Goal: Task Accomplishment & Management: Use online tool/utility

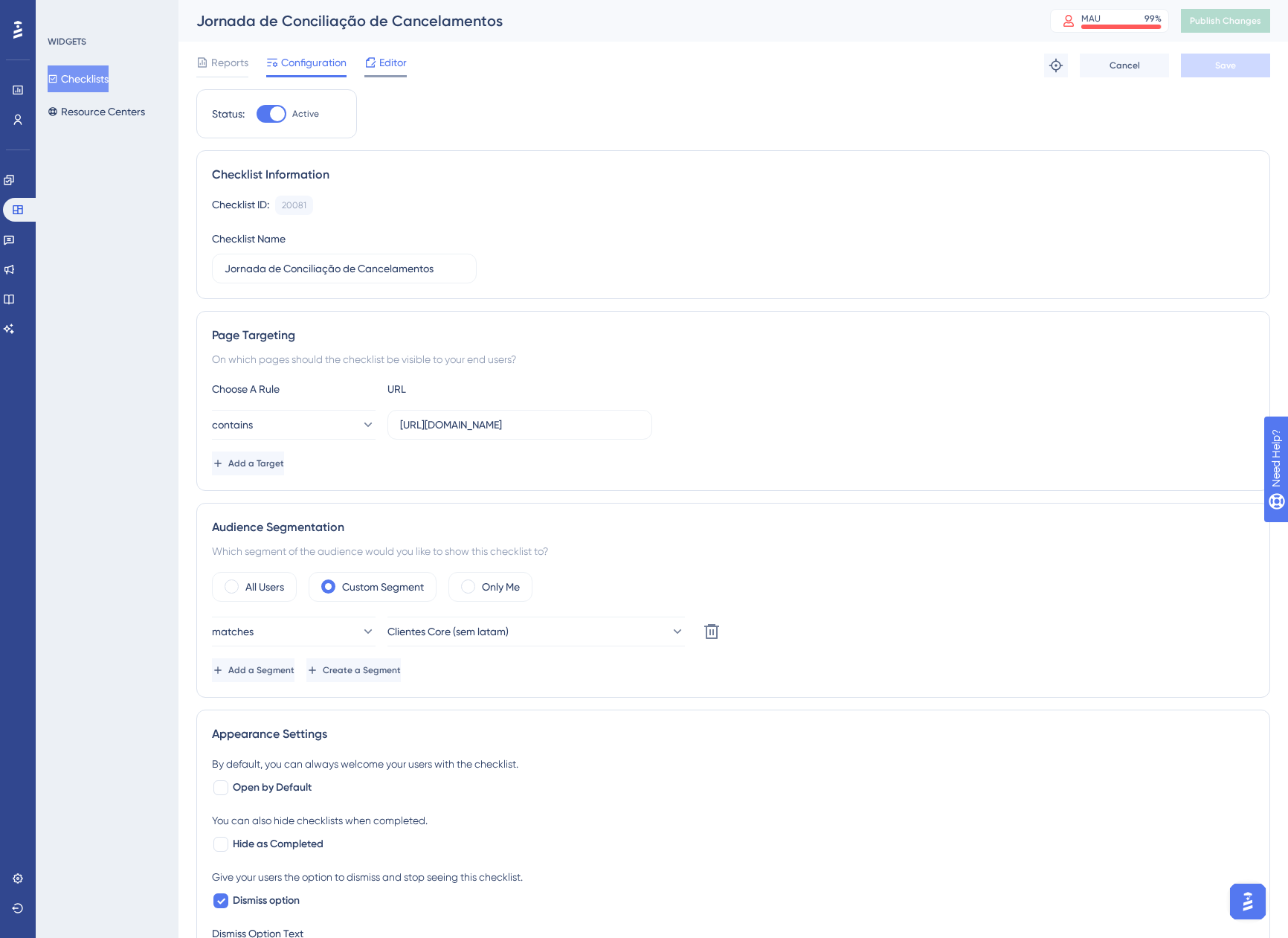
click at [383, 71] on div "Editor" at bounding box center [385, 66] width 43 height 24
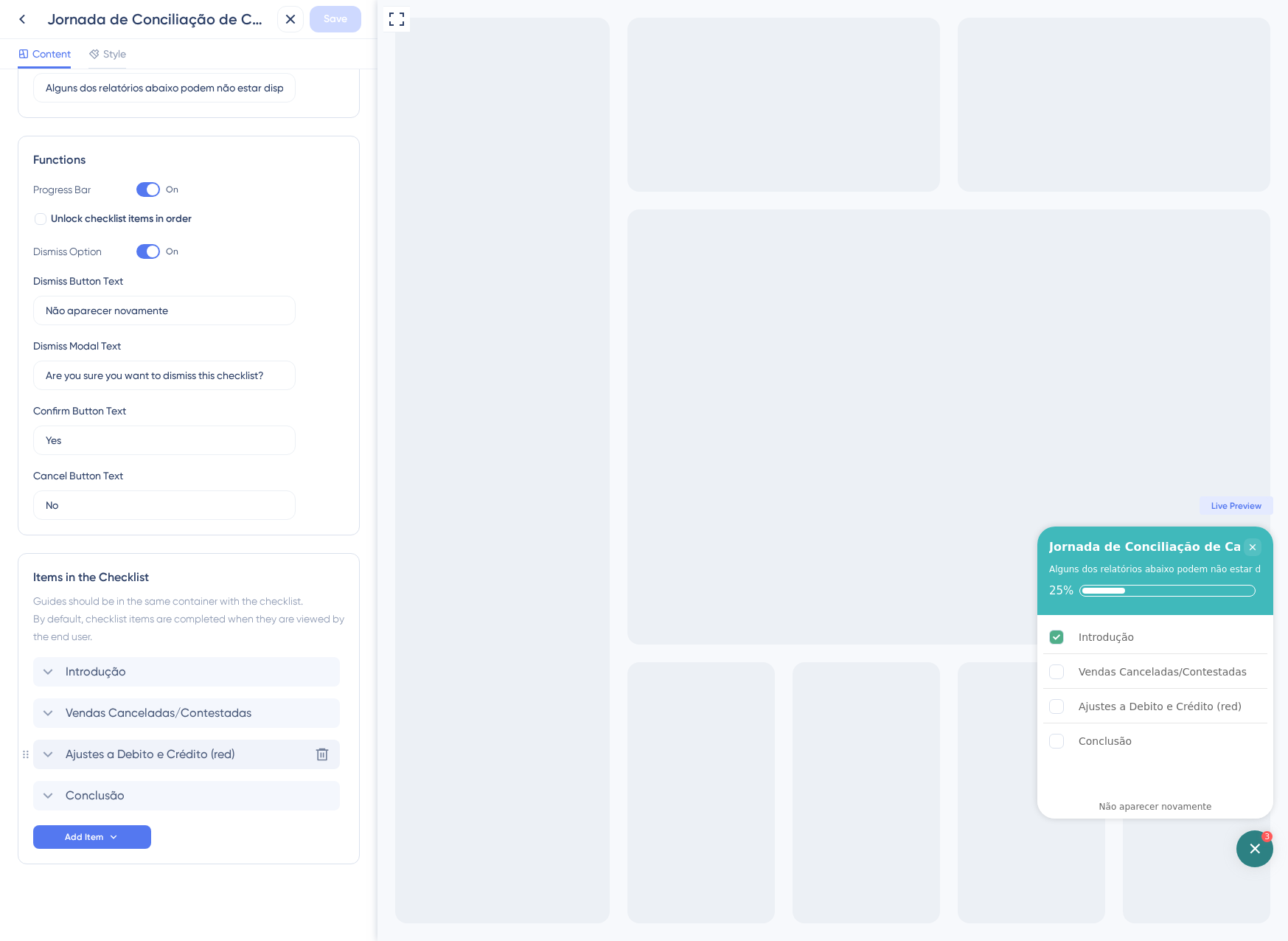
click at [205, 753] on span "Ajustes a Debito e Crédito (red)" at bounding box center [150, 754] width 169 height 17
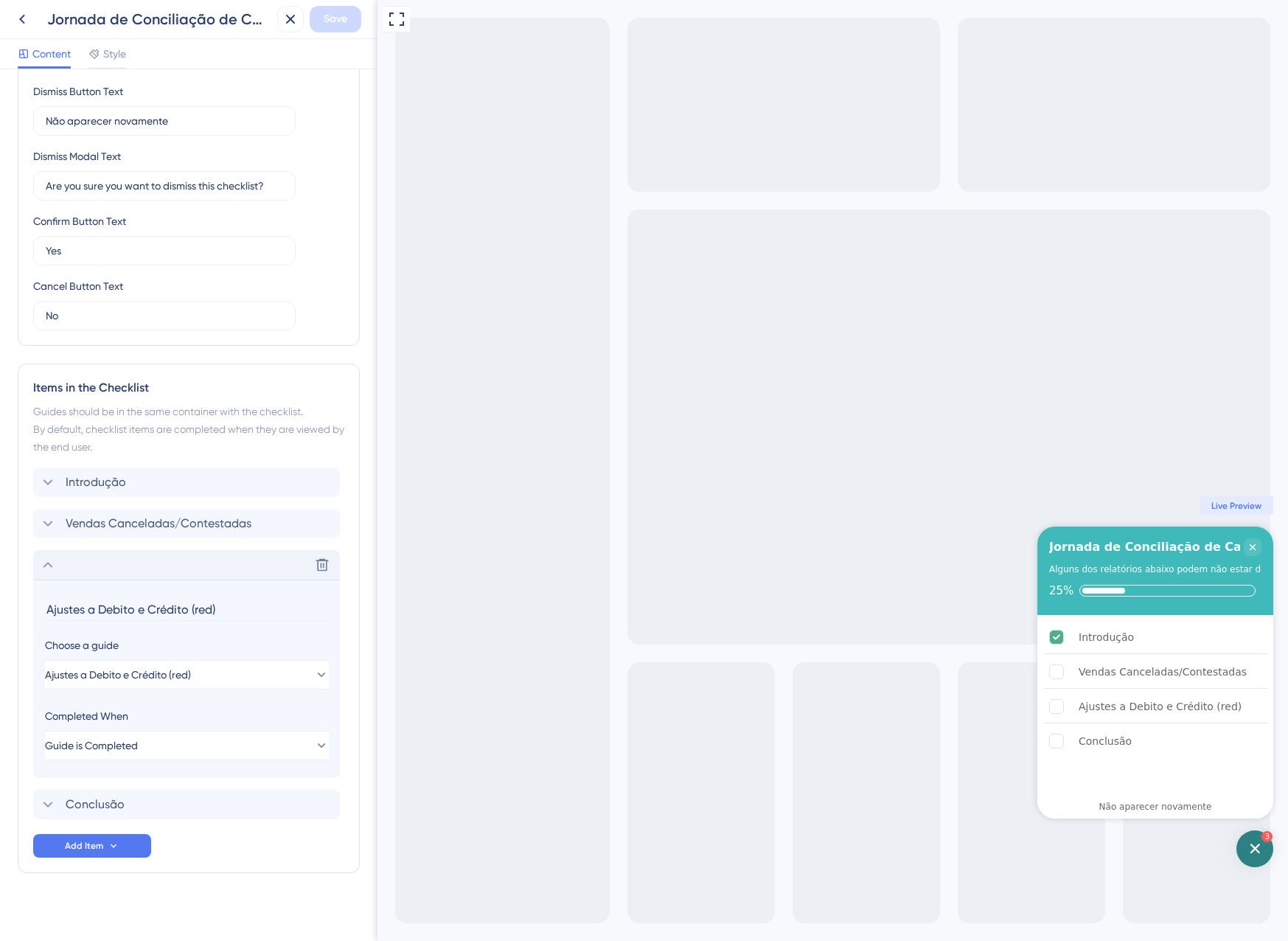
scroll to position [349, 0]
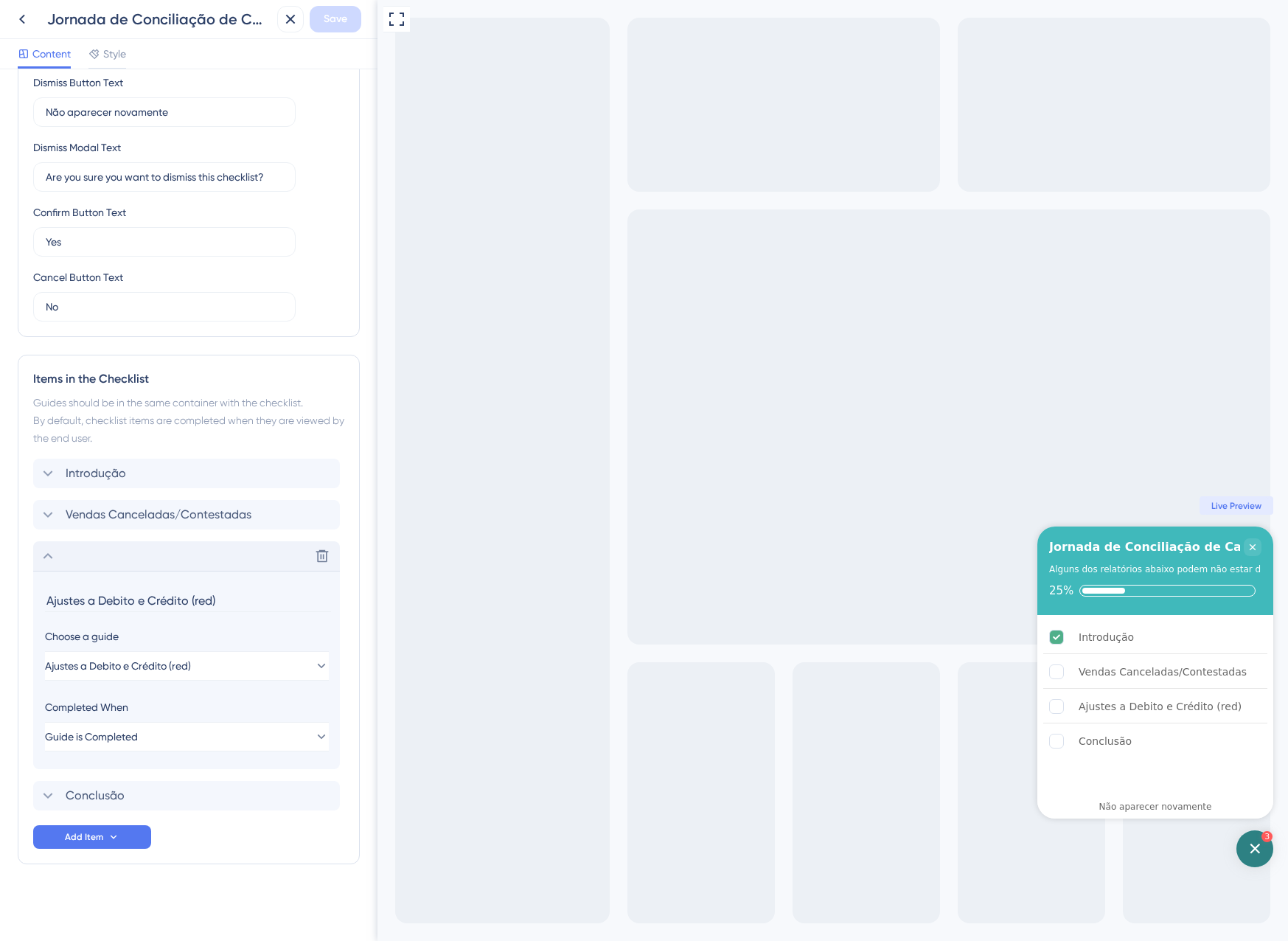
click at [226, 594] on input "Ajustes a Debito e Crédito (red)" at bounding box center [188, 601] width 286 height 23
drag, startPoint x: 228, startPoint y: 602, endPoint x: 192, endPoint y: 600, distance: 36.1
click at [192, 600] on input "Ajustes a Debito e Crédito (red)" at bounding box center [188, 601] width 286 height 23
type input "Ajustes a Debito e Crédito"
click at [342, 21] on span "Save" at bounding box center [336, 19] width 24 height 17
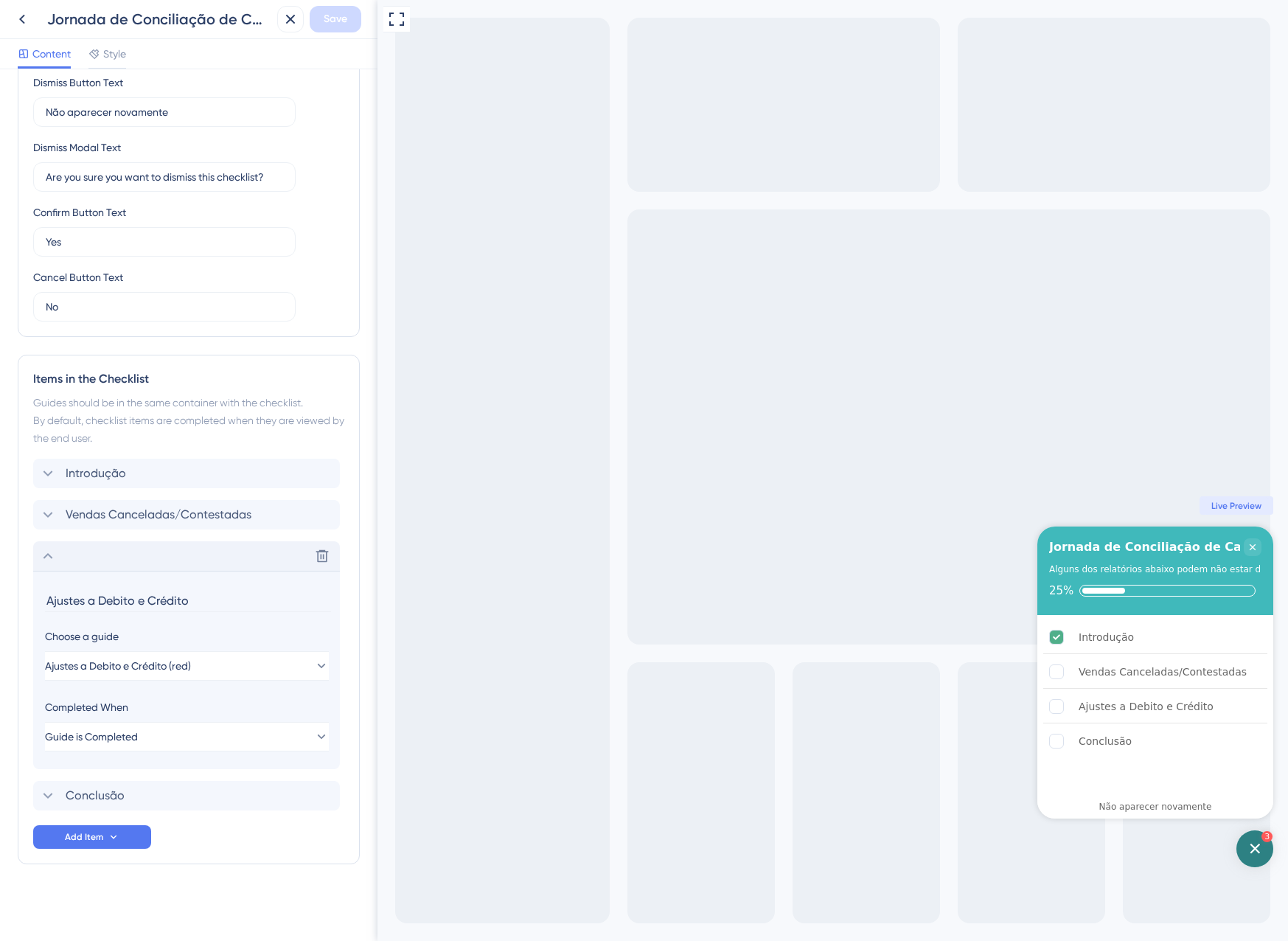
click at [75, 566] on div "Delete" at bounding box center [187, 556] width 307 height 29
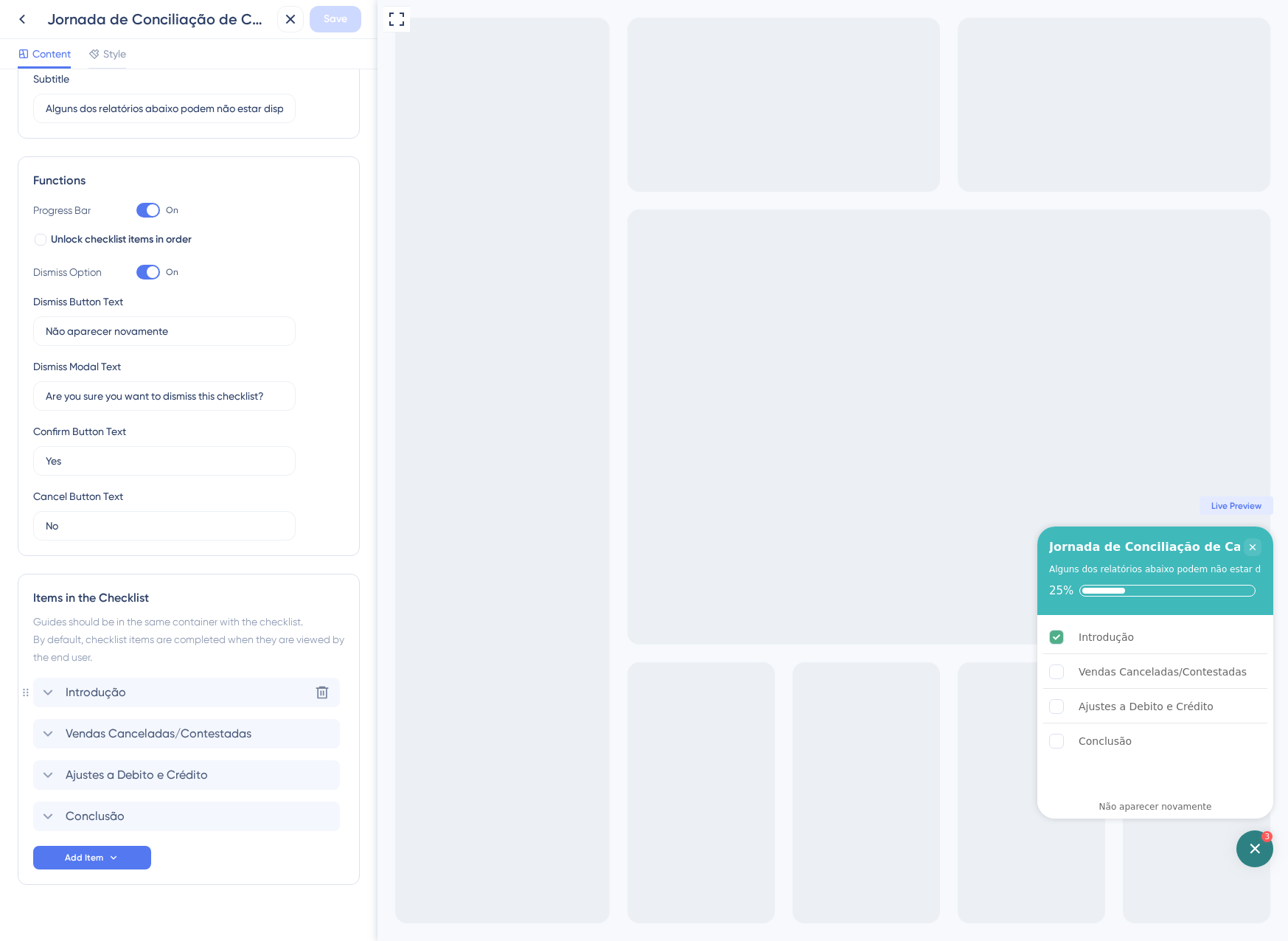
scroll to position [150, 0]
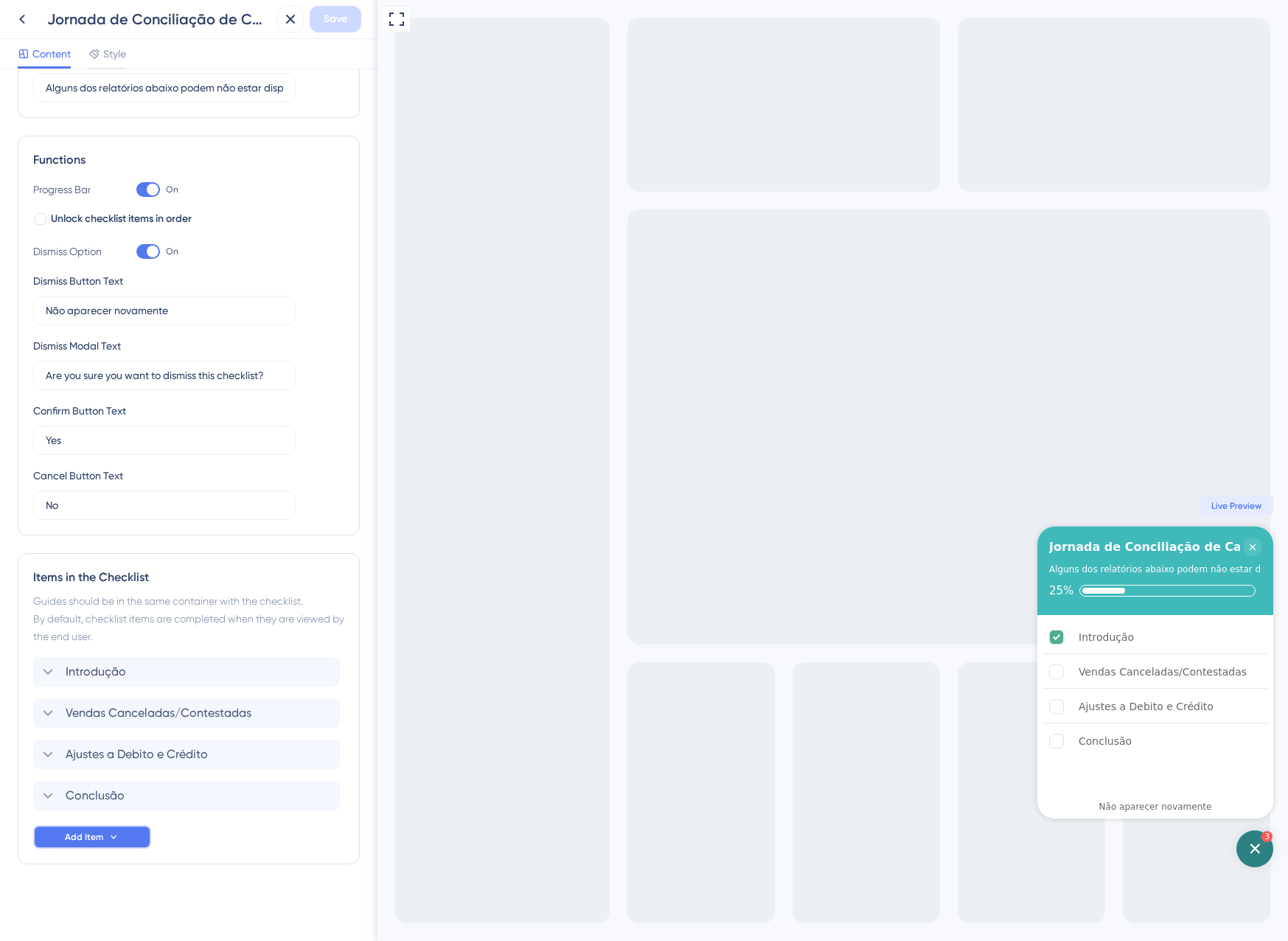
click at [90, 836] on span "Add Item" at bounding box center [84, 837] width 38 height 12
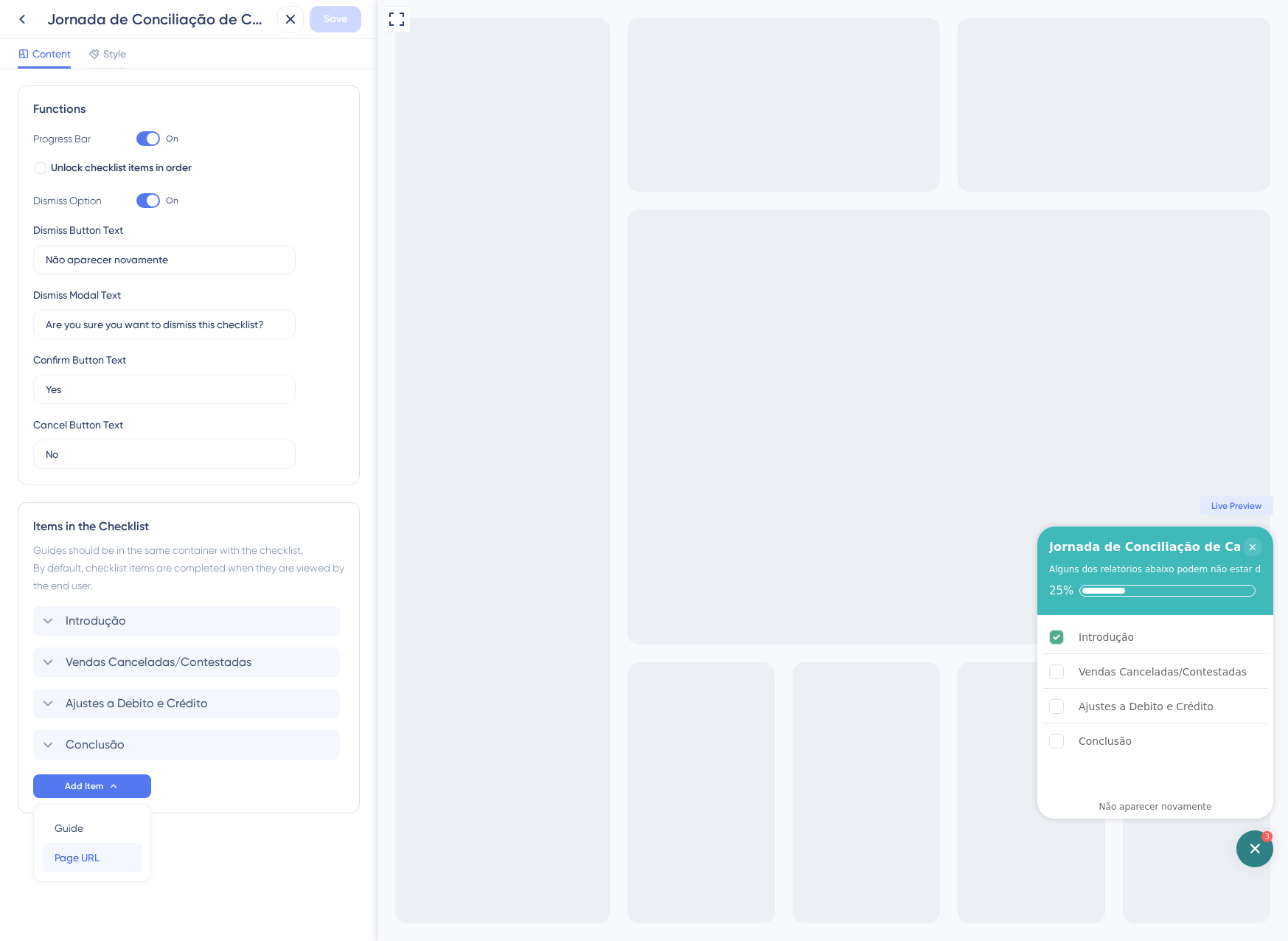
click at [112, 851] on div "Page URL Page URL" at bounding box center [92, 857] width 76 height 29
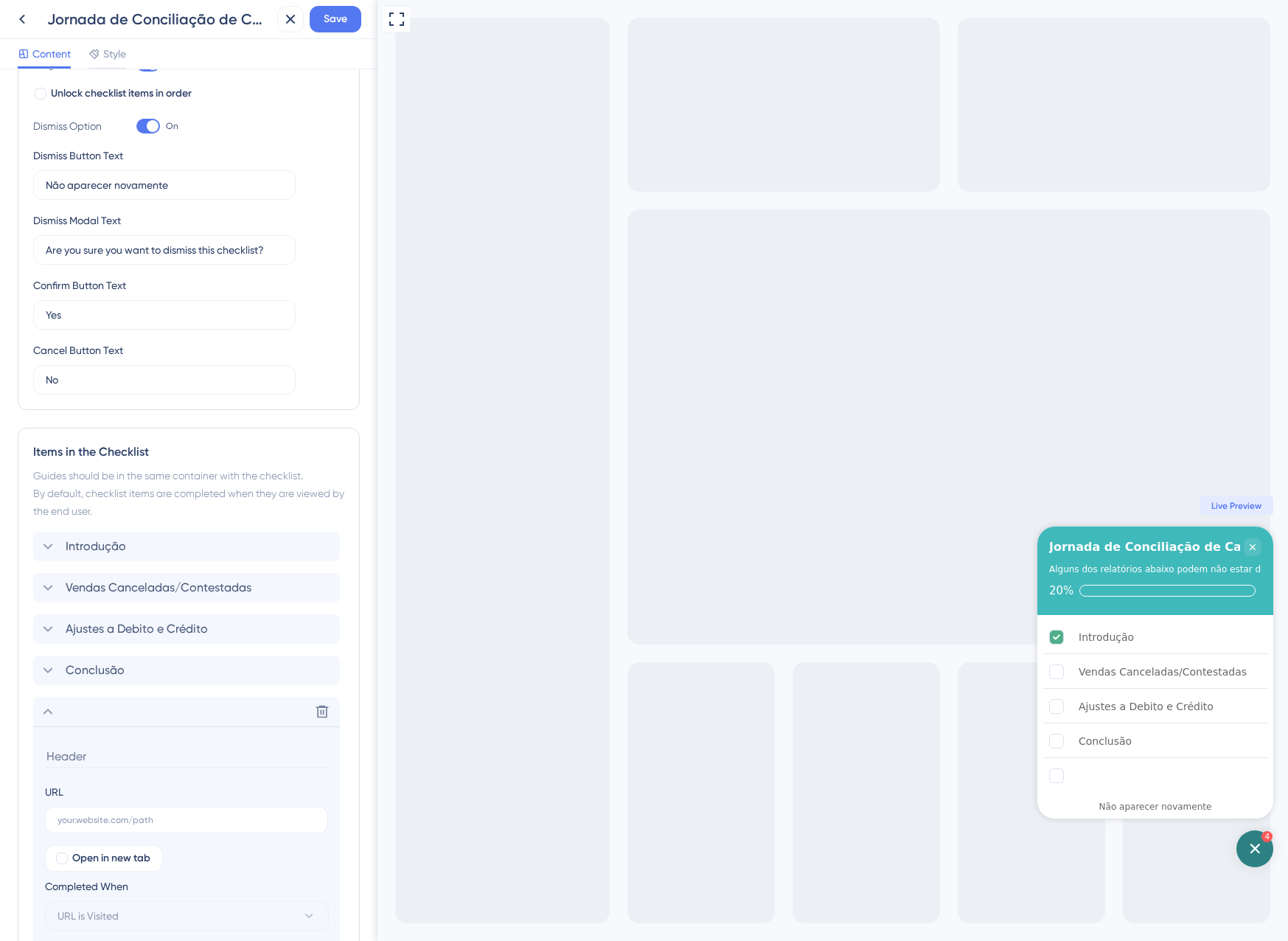
scroll to position [414, 0]
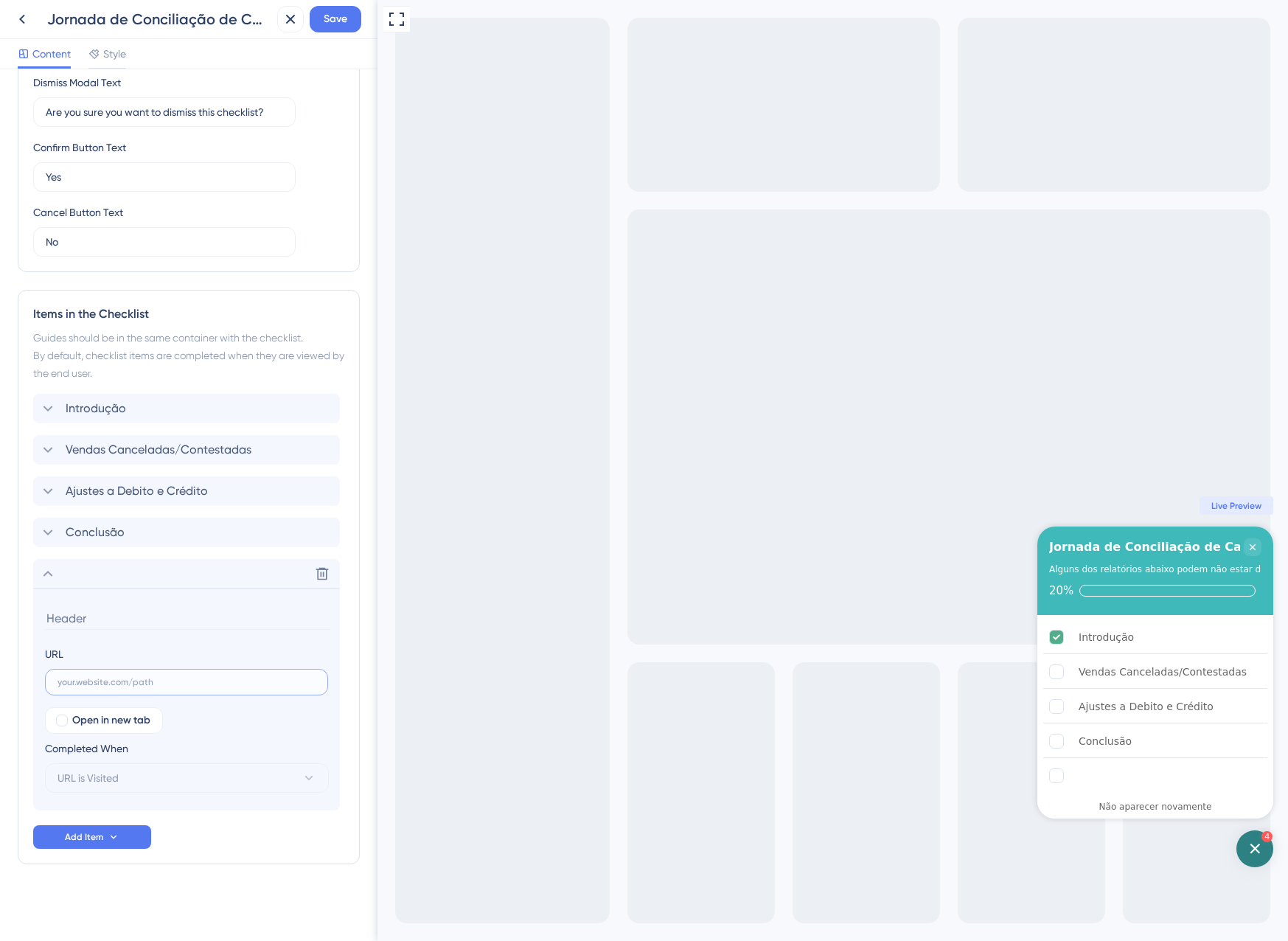
click at [92, 686] on input "text" at bounding box center [186, 682] width 258 height 10
paste input "https://app.equals.com.br/conciliador/empresa/consultaVendasCanceladasIndevidam…"
type input "https://app.equals.com.br/conciliador/empresa/consultaVendasCanceladasIndevidam…"
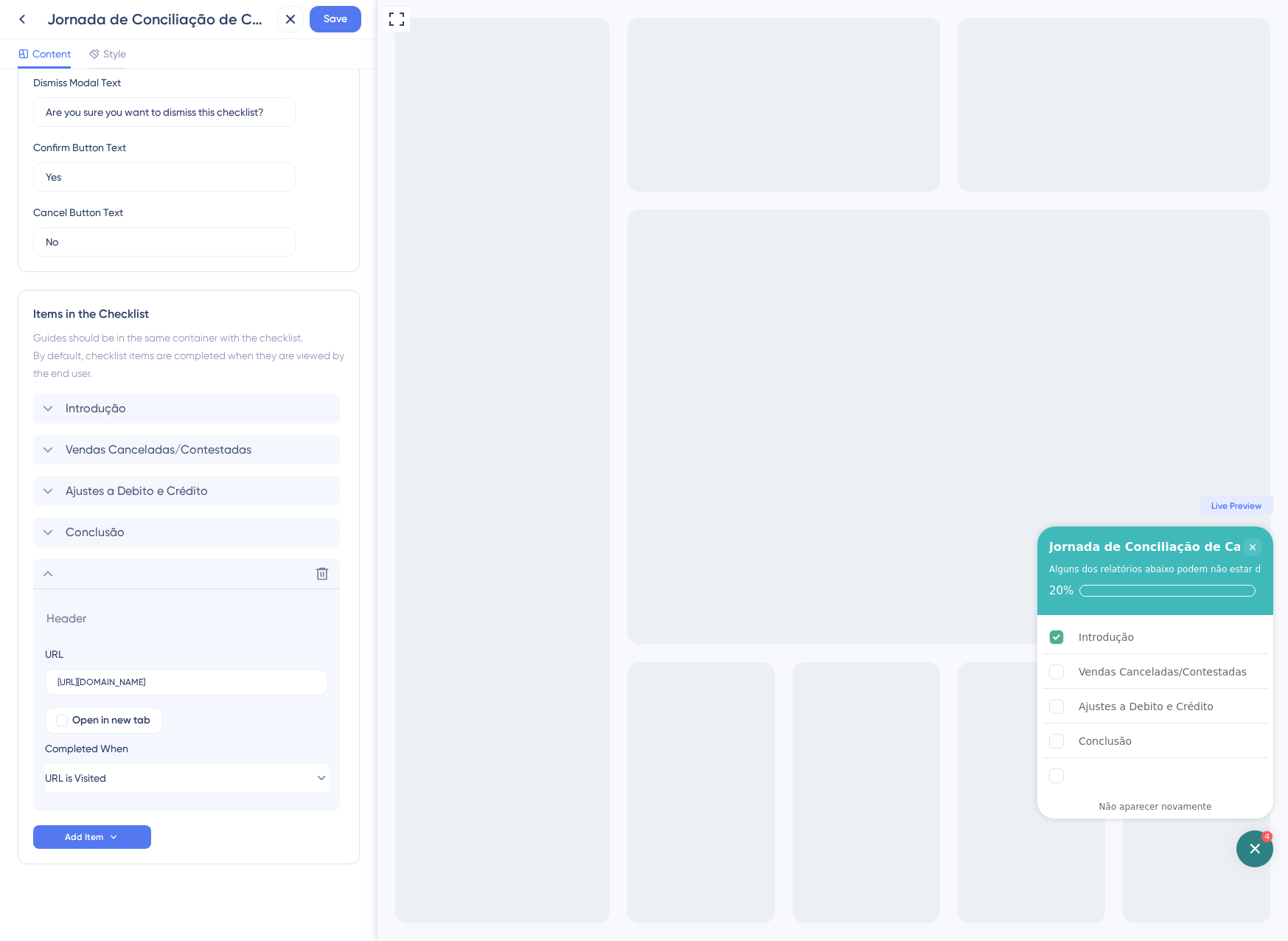
click at [104, 612] on input at bounding box center [188, 618] width 286 height 23
type input "Vendas Canceladas Indevidamente"
click at [211, 735] on div "Open in new tab Completed When URL is Visited" at bounding box center [187, 750] width 283 height 86
click at [224, 779] on button "URL is Visited" at bounding box center [187, 778] width 284 height 29
click at [154, 852] on div "Goal is Reached Goal is Reached" at bounding box center [186, 852] width 241 height 29
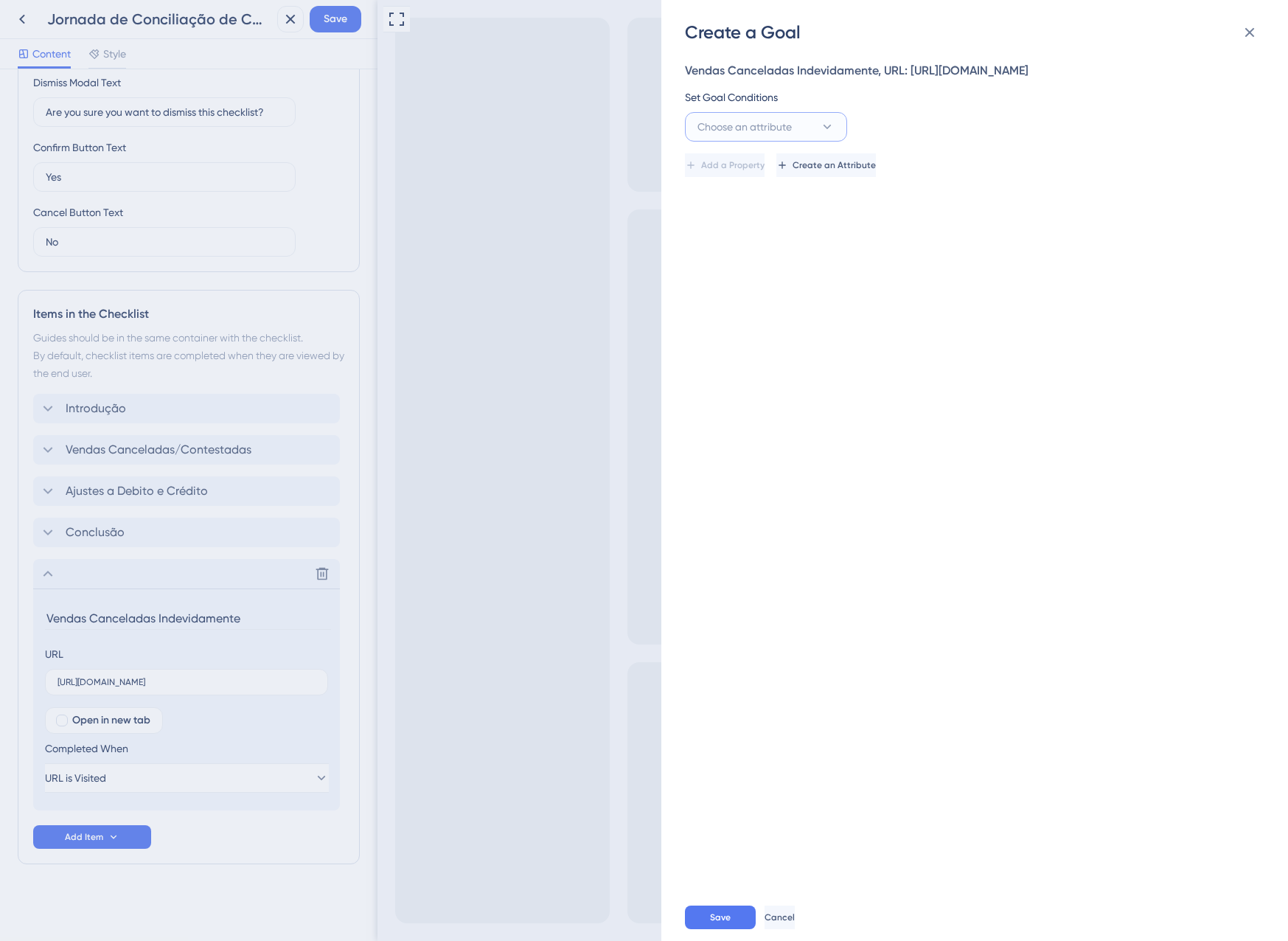
click at [782, 136] on span "Choose an attribute" at bounding box center [744, 126] width 95 height 17
click at [762, 350] on div "Guide Guide" at bounding box center [766, 334] width 119 height 29
click at [904, 142] on button "is seen" at bounding box center [931, 126] width 162 height 29
click at [917, 246] on div "is completed is completed" at bounding box center [931, 231] width 119 height 29
click at [1076, 142] on div "Set Goal Conditions Guide is completed Select an option" at bounding box center [970, 115] width 571 height 53
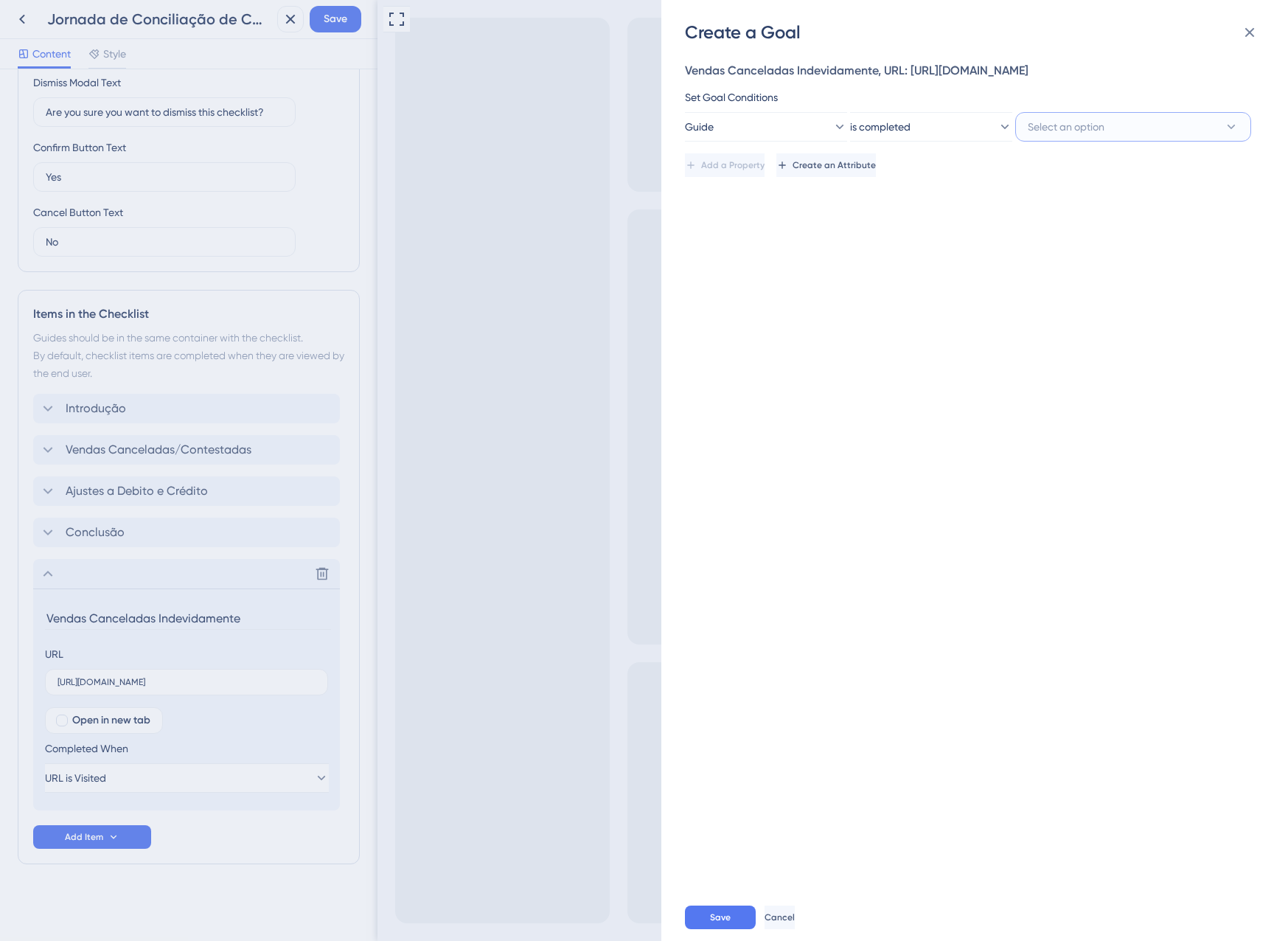
click at [1075, 136] on span "Select an option" at bounding box center [1066, 126] width 76 height 17
type input "vendas c"
click at [1119, 255] on span "Vendas Canceladas Indevidamente" at bounding box center [1121, 247] width 169 height 17
click at [974, 313] on div "Vendas Canceladas Indevidamente, URL: https://app.equals.com.br/conciliador/emp…" at bounding box center [981, 469] width 594 height 850
click at [735, 912] on button "Save" at bounding box center [720, 918] width 71 height 24
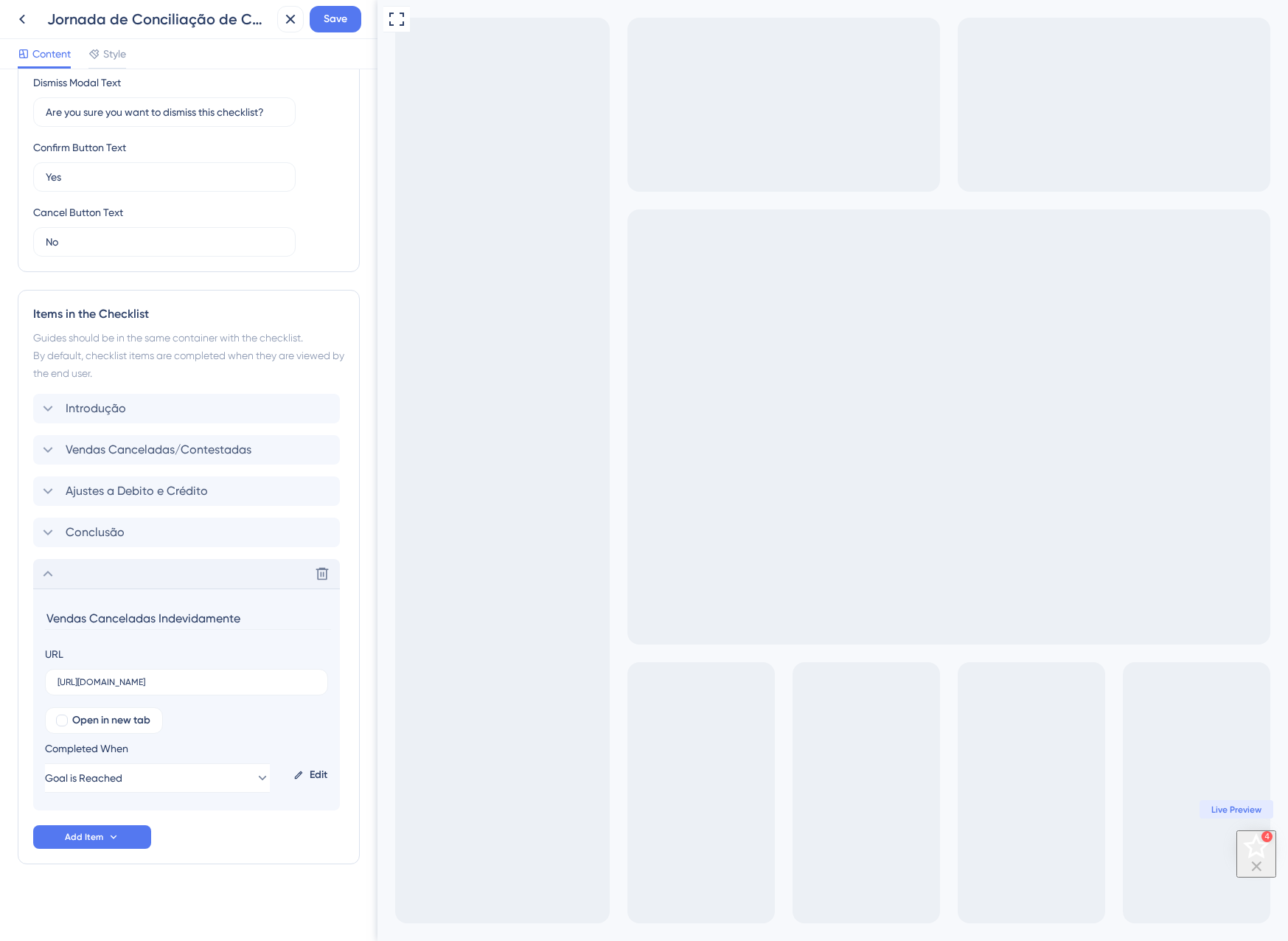
click at [59, 575] on div "Delete" at bounding box center [187, 574] width 307 height 29
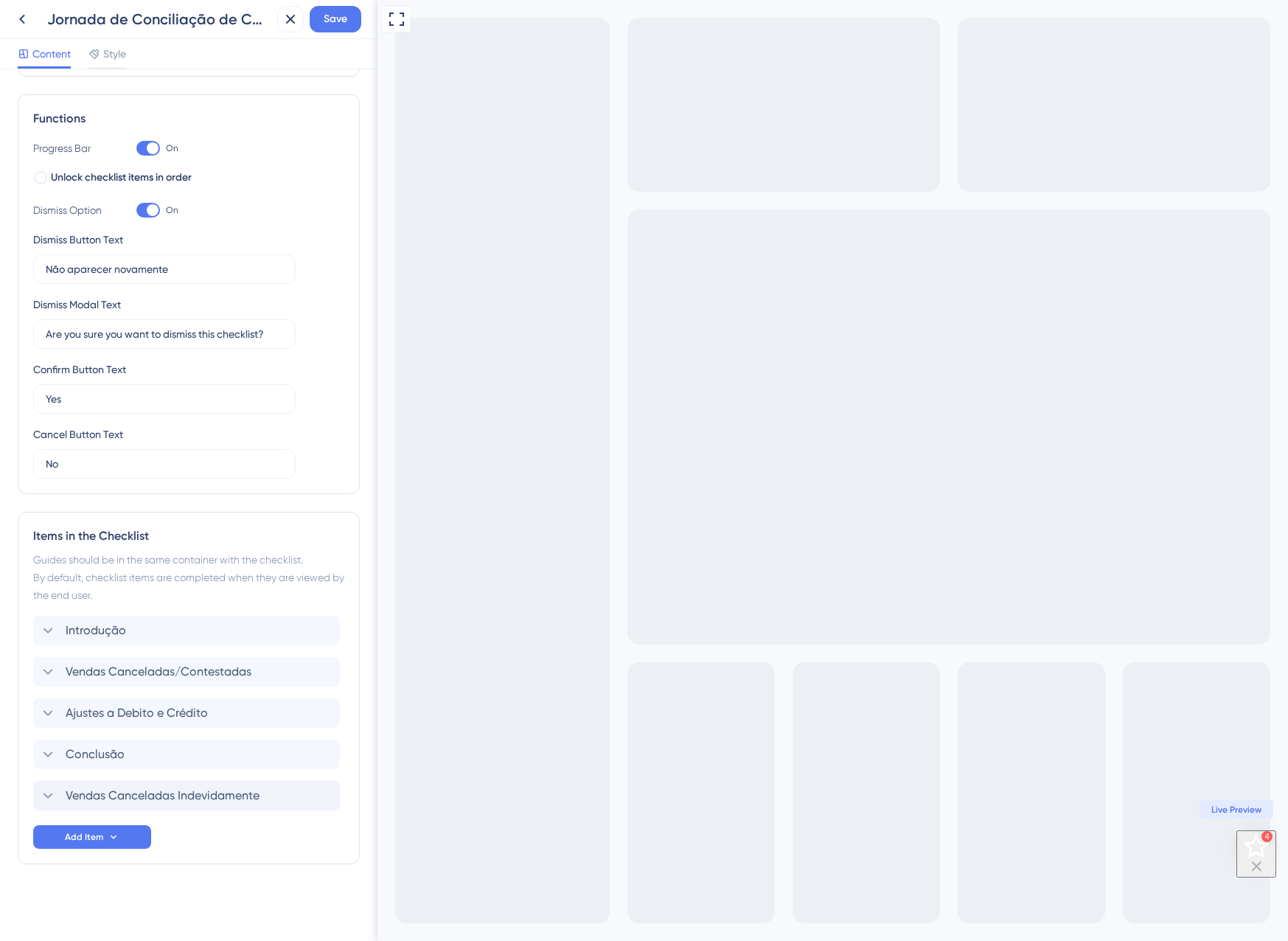
scroll to position [192, 0]
click at [98, 848] on button "Add Item" at bounding box center [92, 838] width 118 height 24
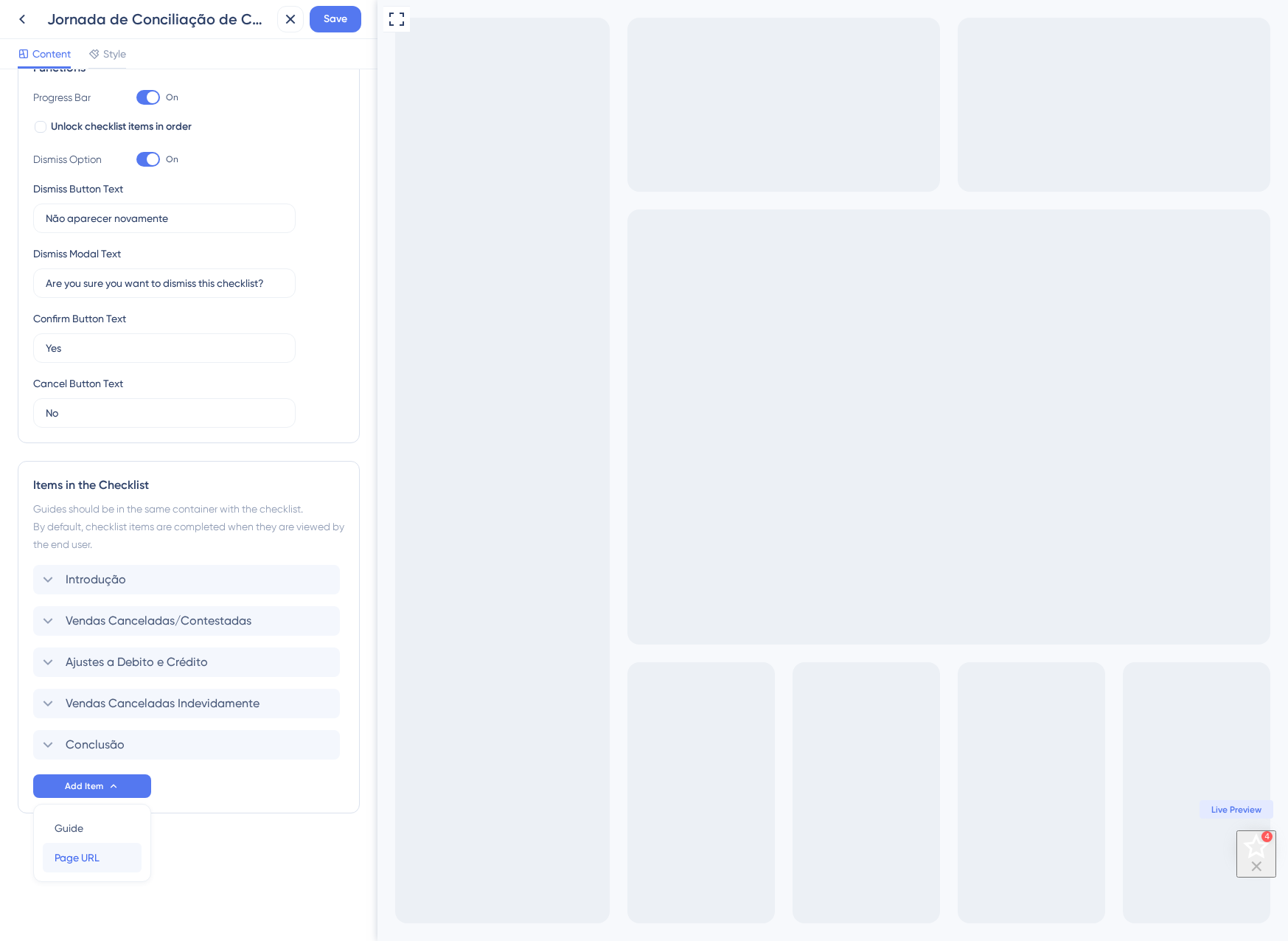
click at [97, 857] on span "Page URL" at bounding box center [77, 857] width 45 height 17
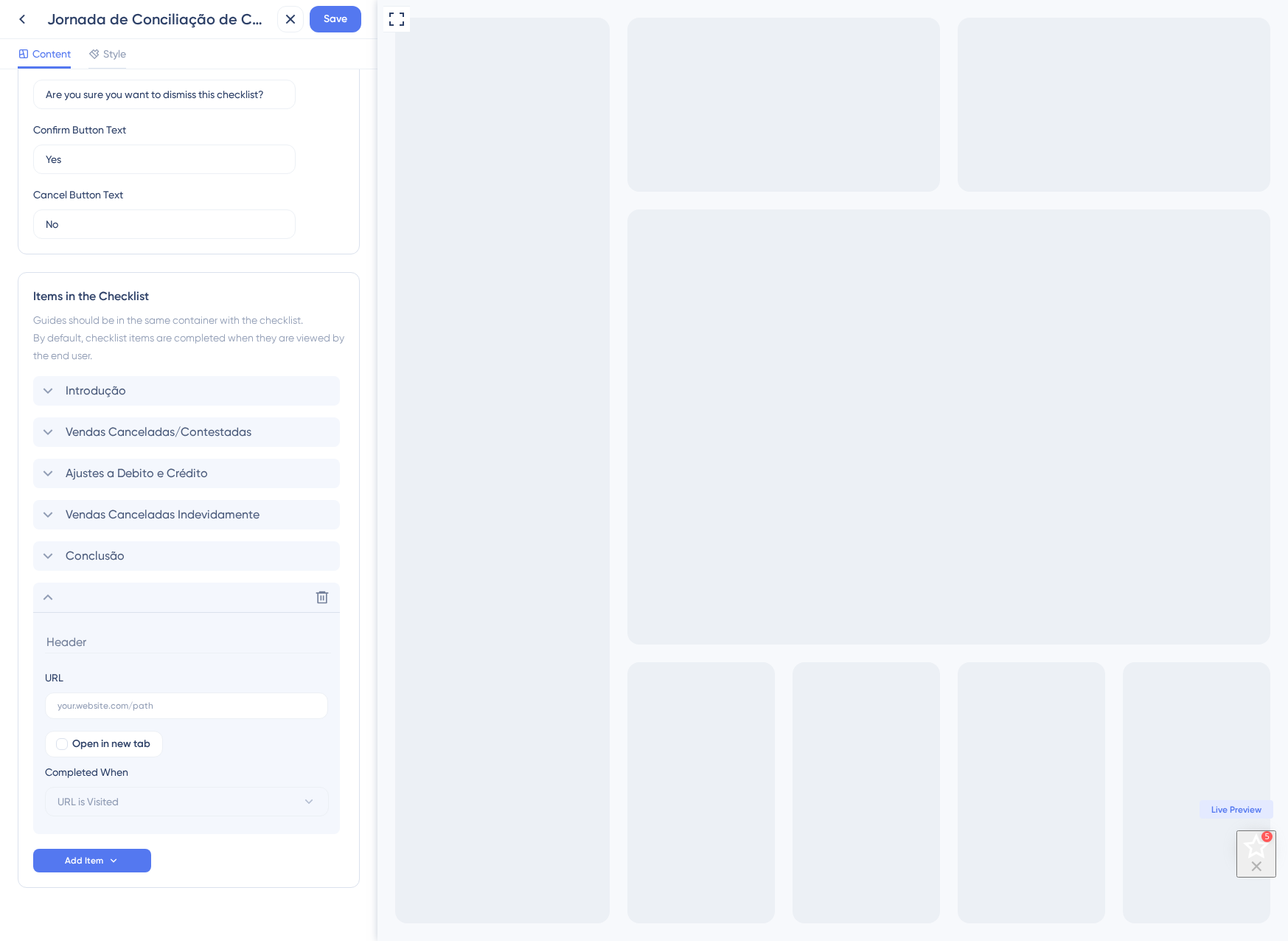
scroll to position [455, 0]
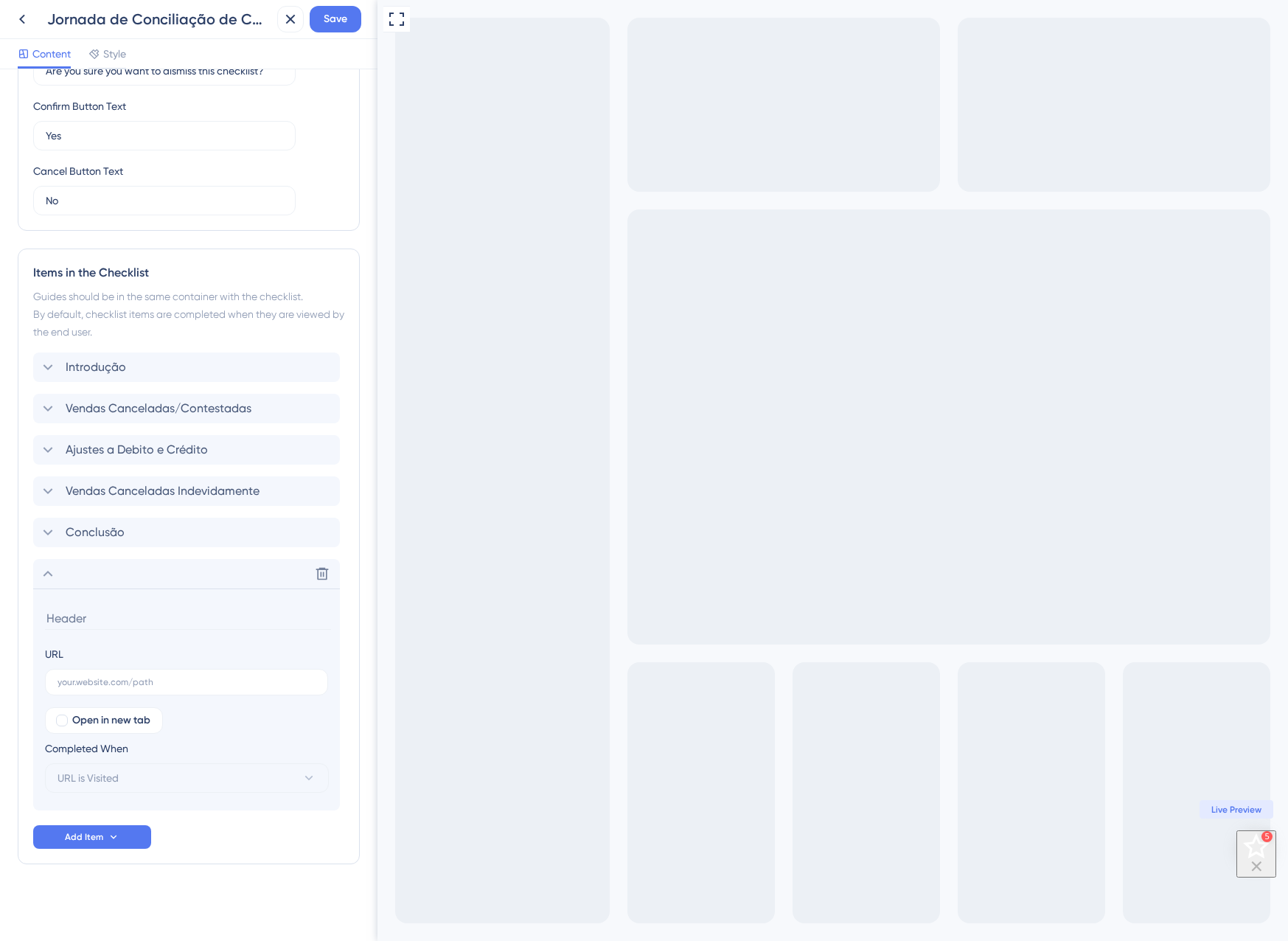
click at [138, 623] on input at bounding box center [188, 618] width 286 height 23
type input "Resumo de Conciliação de Cancelamentos"
click at [128, 684] on input "text" at bounding box center [186, 682] width 258 height 10
click at [153, 680] on input "text" at bounding box center [186, 682] width 258 height 10
paste input "https://app.equals.com.br/conciliador/empresa/resumoConciliacaoCancelamento/sho…"
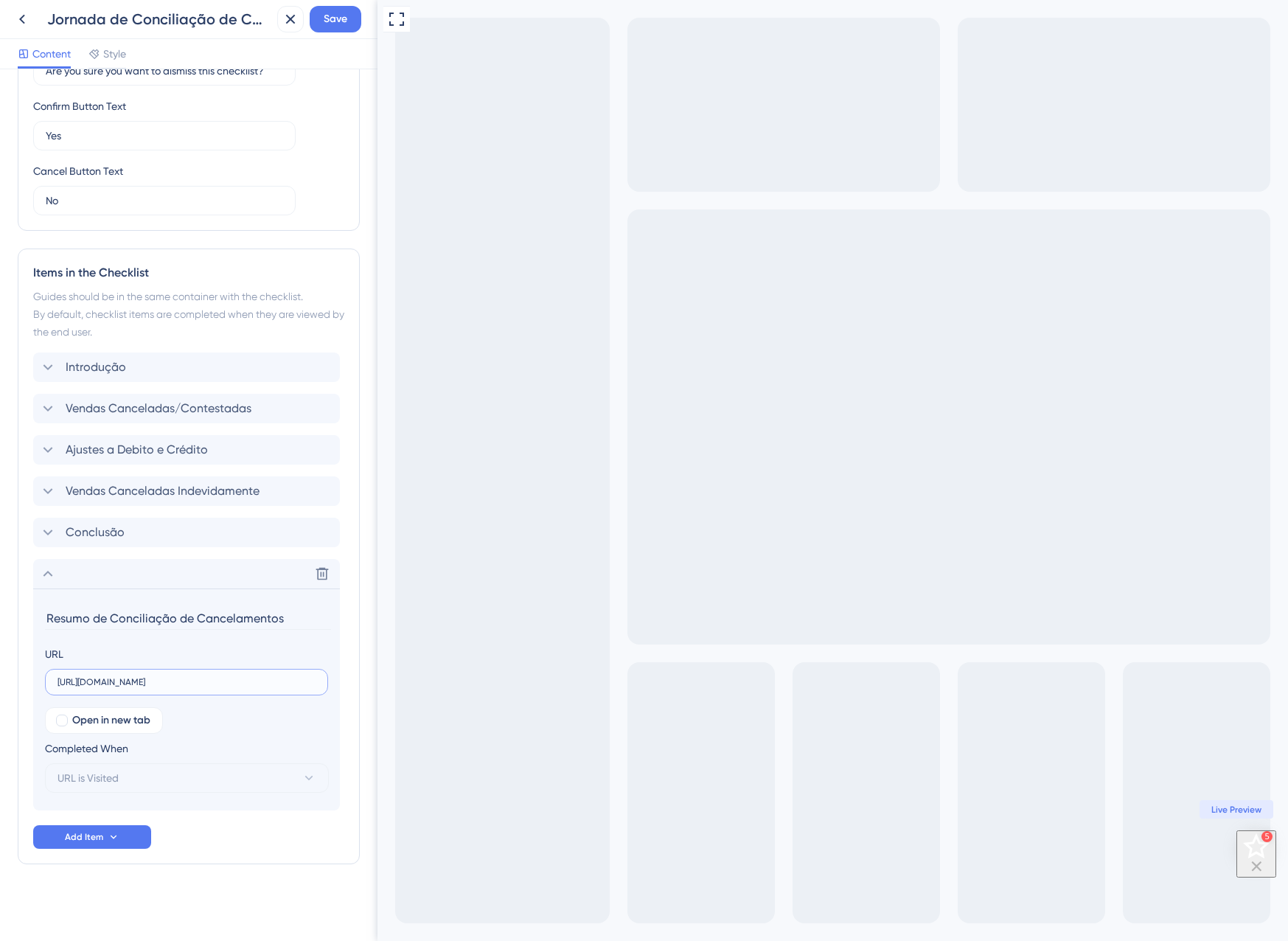
scroll to position [0, 174]
type input "https://app.equals.com.br/conciliador/empresa/resumoConciliacaoCancelamento/sho…"
click at [188, 740] on div "Completed When" at bounding box center [187, 749] width 284 height 17
click at [173, 784] on button "URL is Visited" at bounding box center [187, 778] width 284 height 29
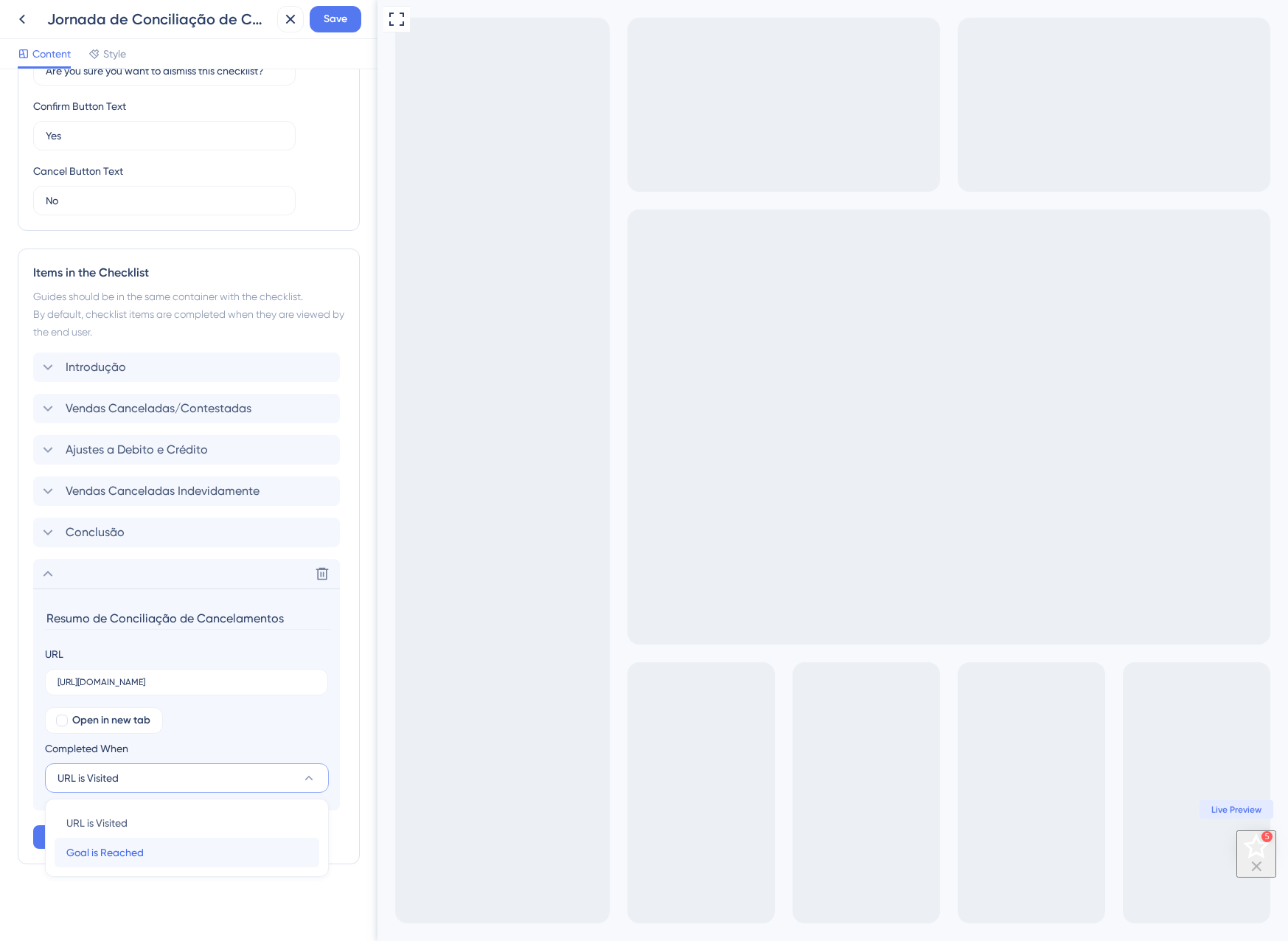
click at [159, 850] on div "Goal is Reached Goal is Reached" at bounding box center [186, 852] width 241 height 29
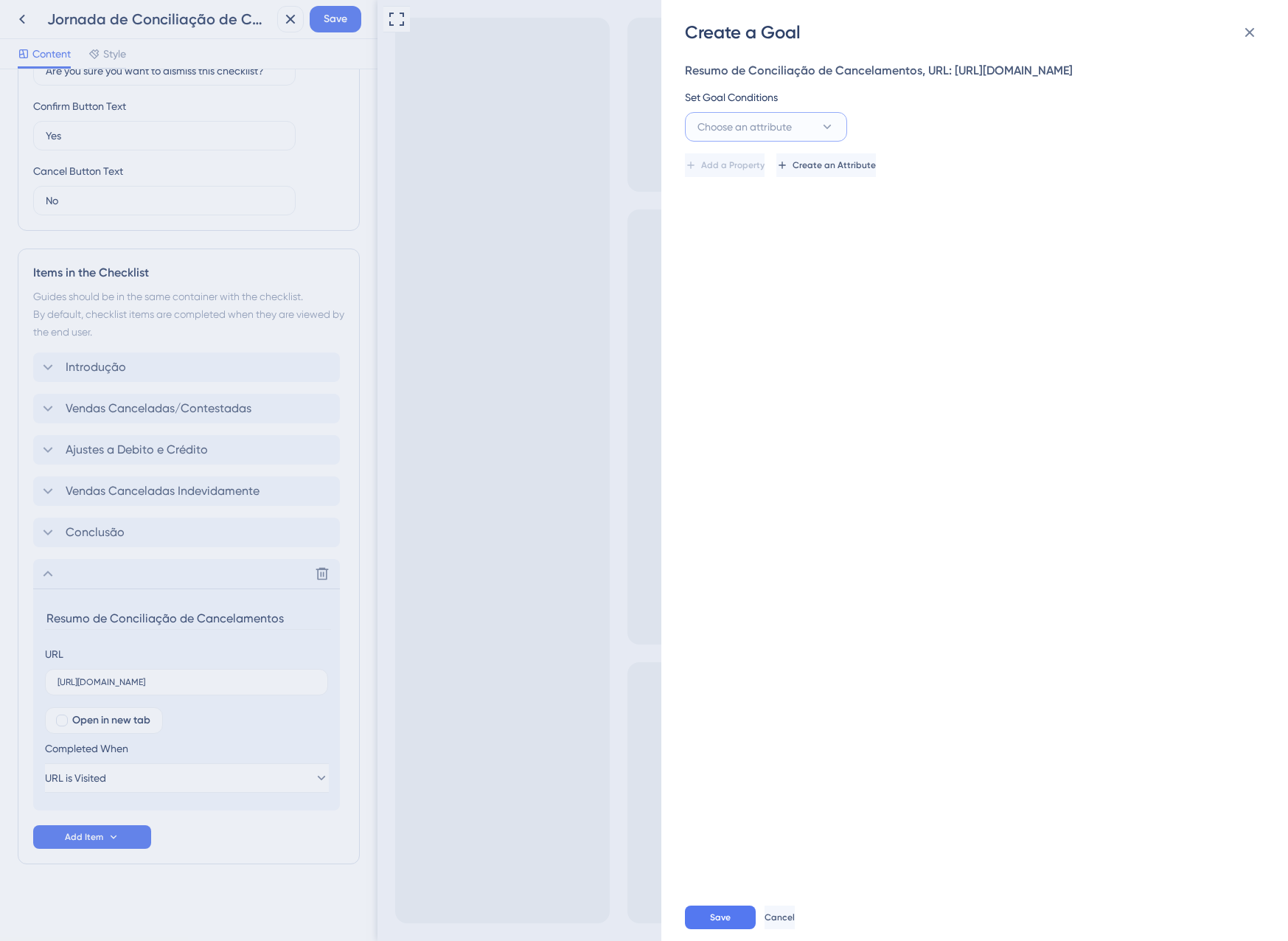
click at [737, 136] on span "Choose an attribute" at bounding box center [744, 126] width 95 height 17
click at [762, 350] on div "Guide Guide" at bounding box center [766, 334] width 119 height 29
click at [932, 142] on button "is seen" at bounding box center [931, 126] width 162 height 29
click at [929, 239] on span "is completed" at bounding box center [902, 231] width 60 height 17
click at [1060, 136] on span "Select an option" at bounding box center [1066, 126] width 76 height 17
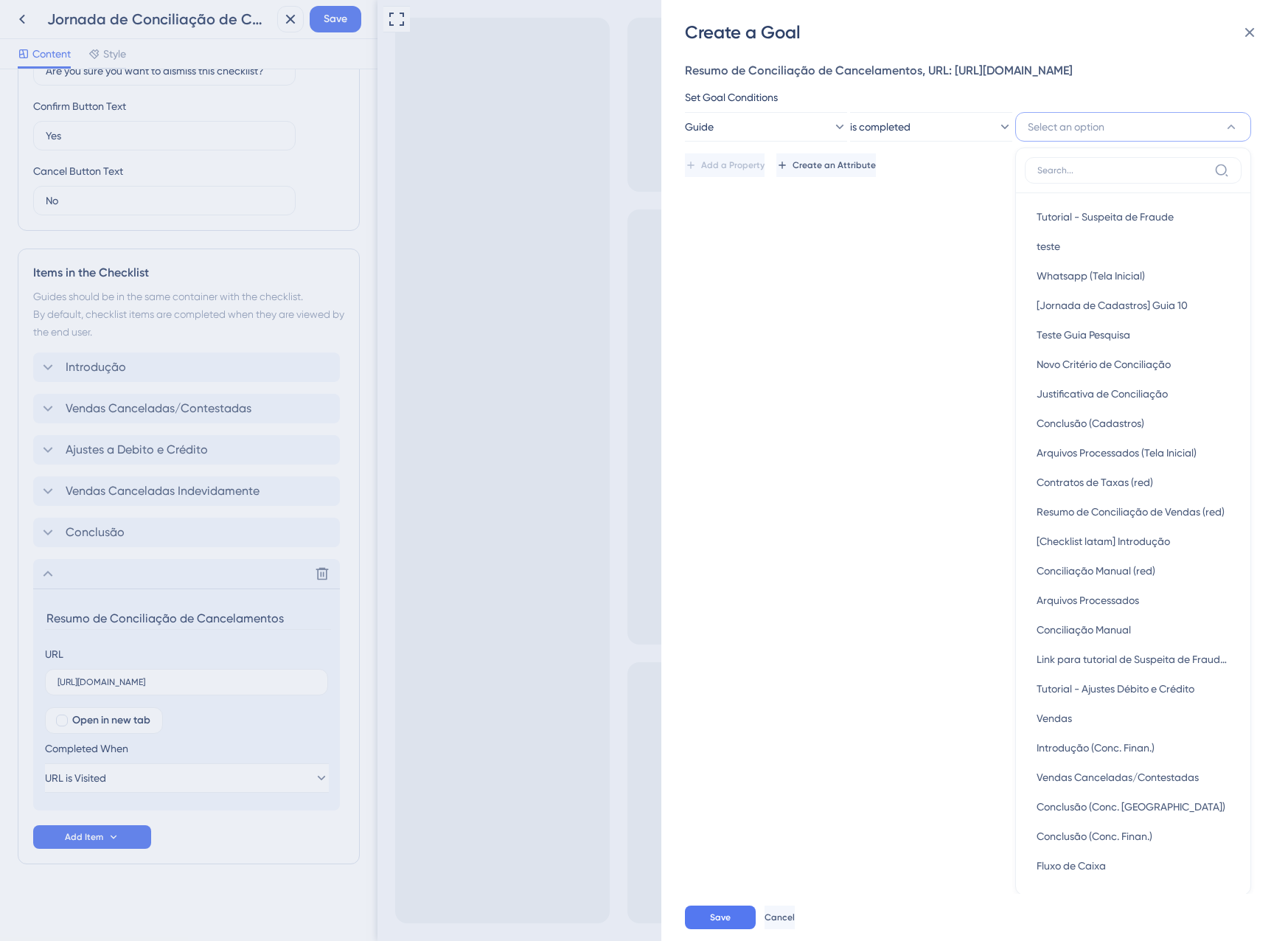
scroll to position [60, 0]
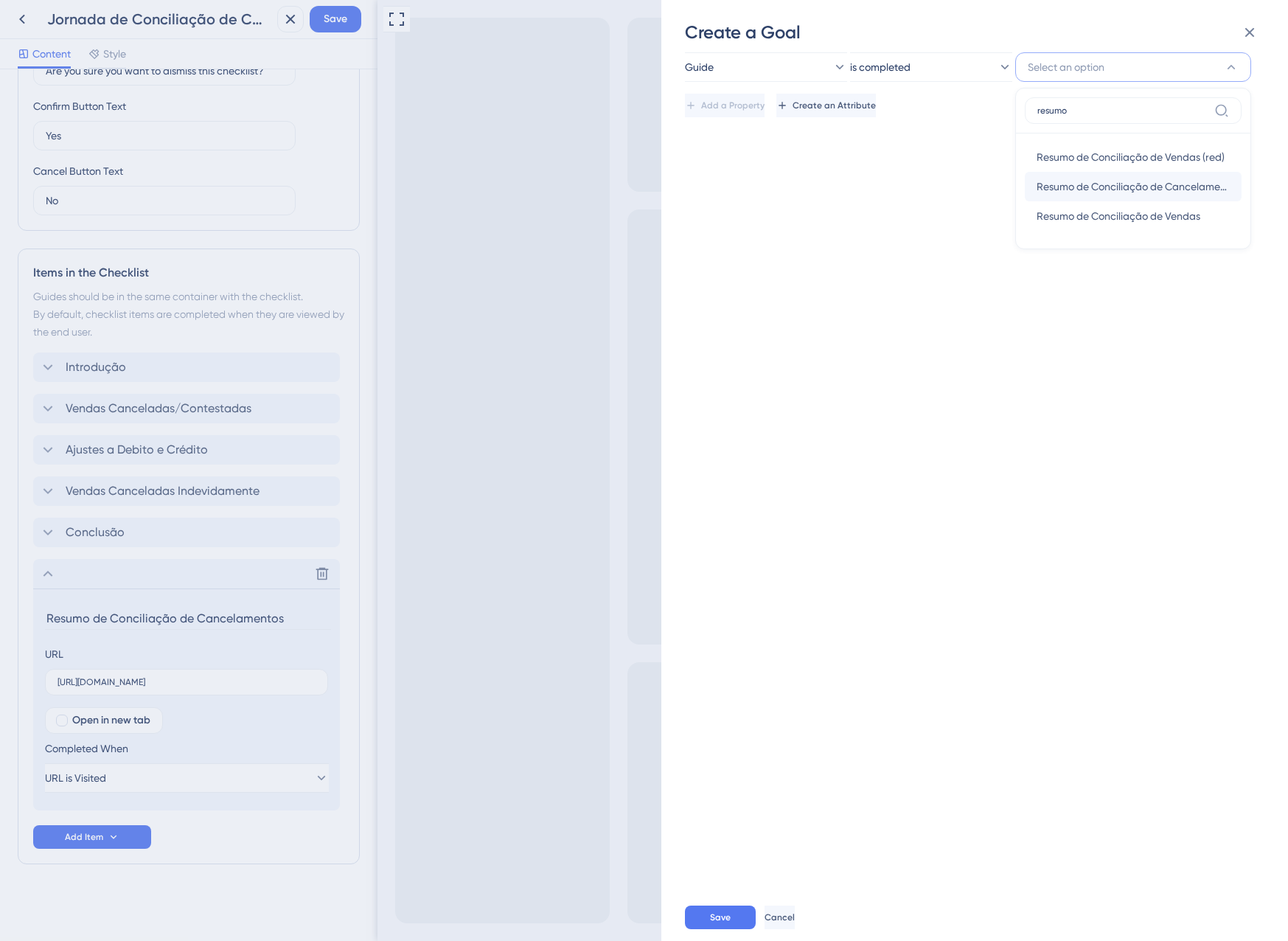
type input "resumo"
click at [1125, 201] on div "Resumo de Conciliação de Cancelamentos Resumo de Conciliação de Cancelamentos" at bounding box center [1133, 186] width 193 height 29
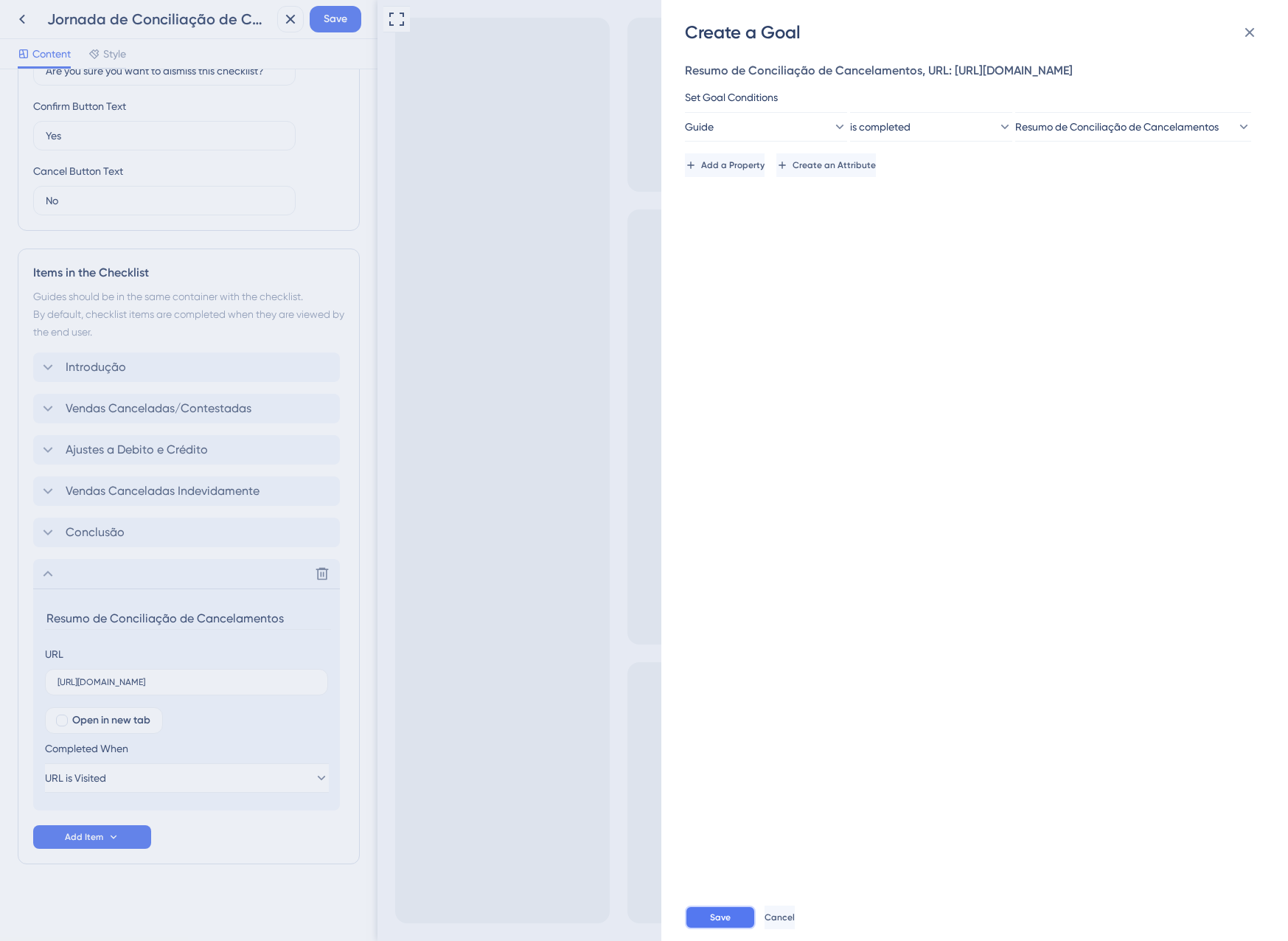
click at [730, 916] on span "Save" at bounding box center [720, 917] width 21 height 12
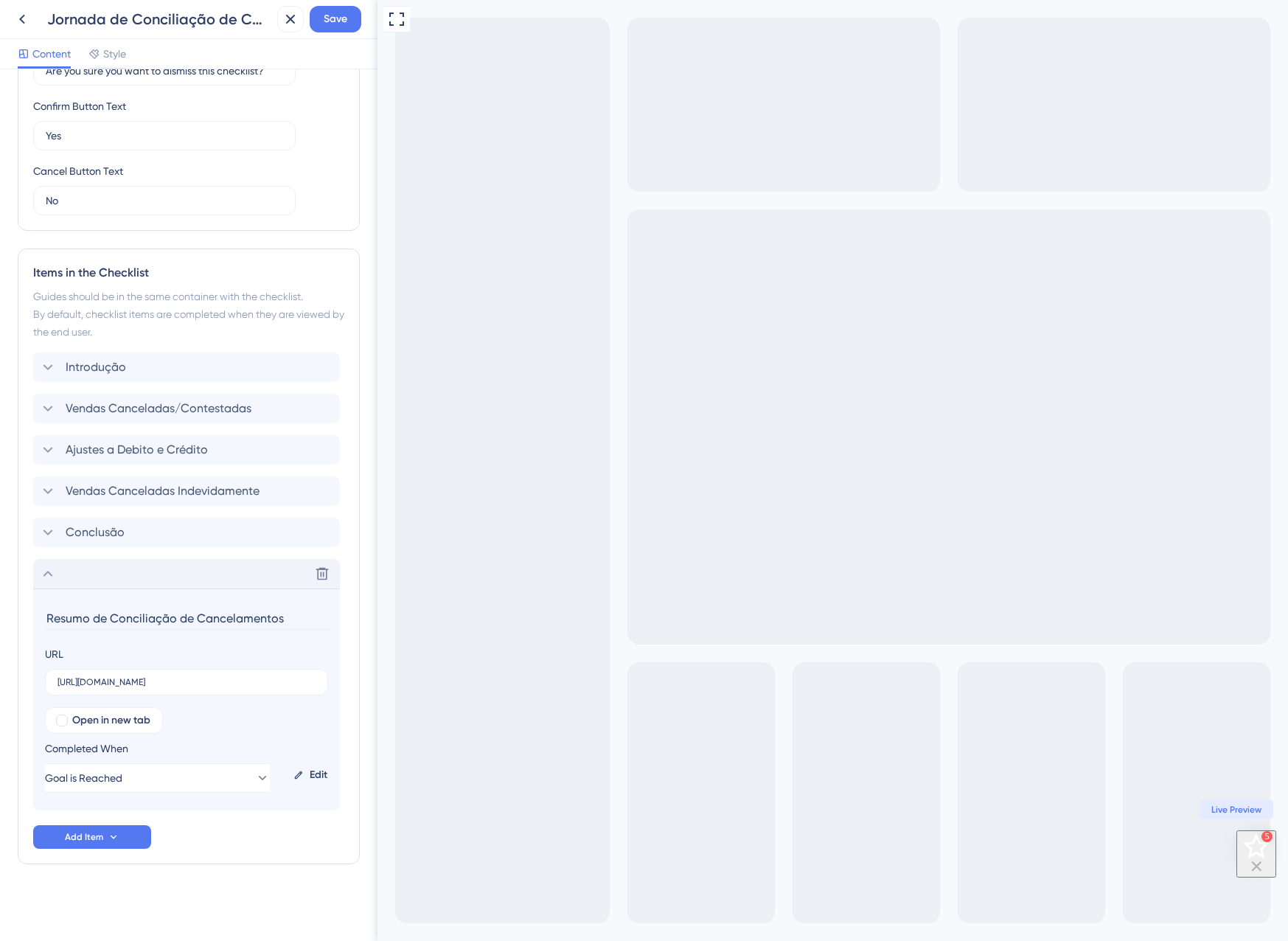
click at [68, 563] on div "Delete" at bounding box center [187, 574] width 307 height 29
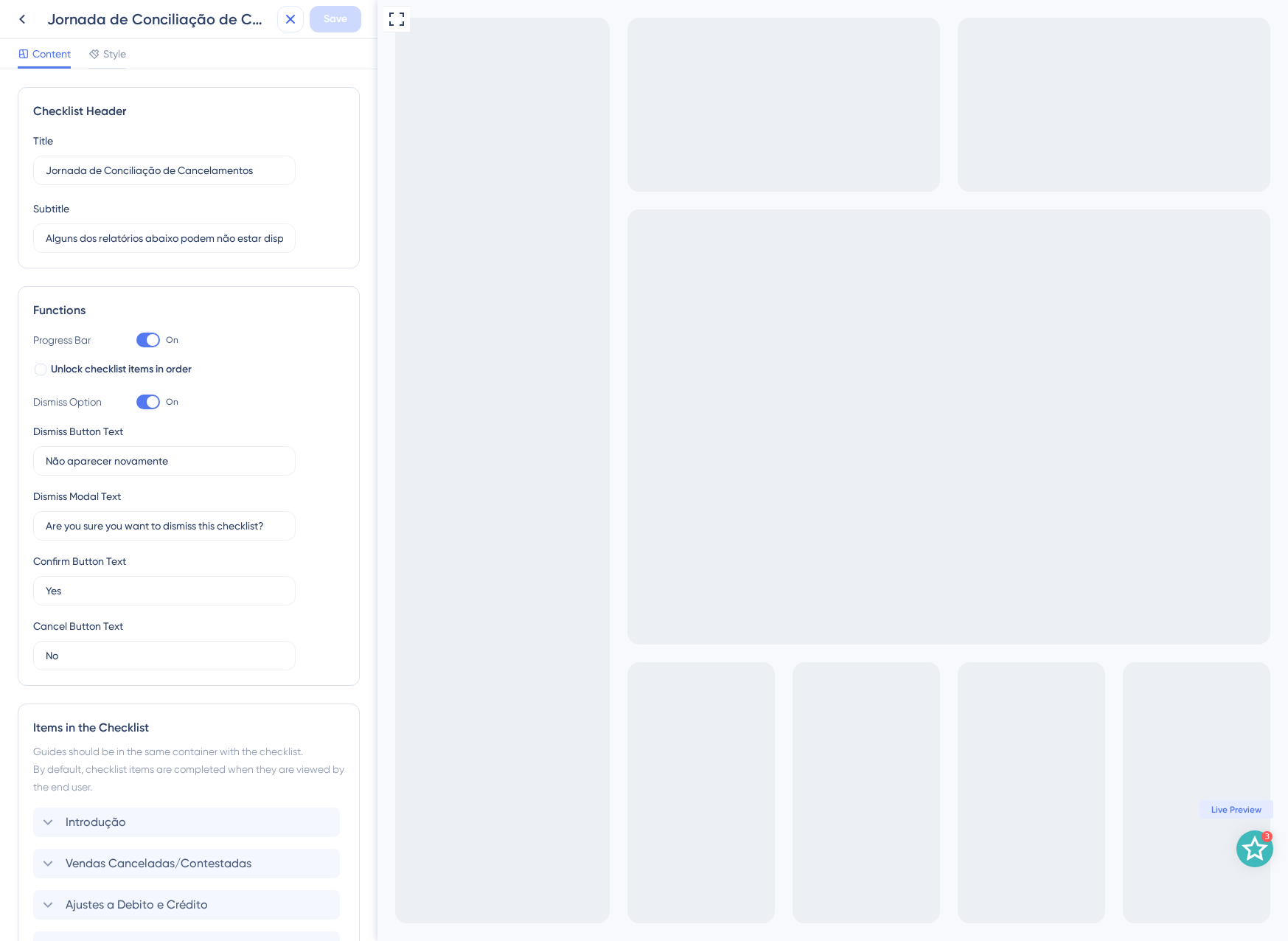
click at [288, 25] on icon at bounding box center [290, 19] width 17 height 17
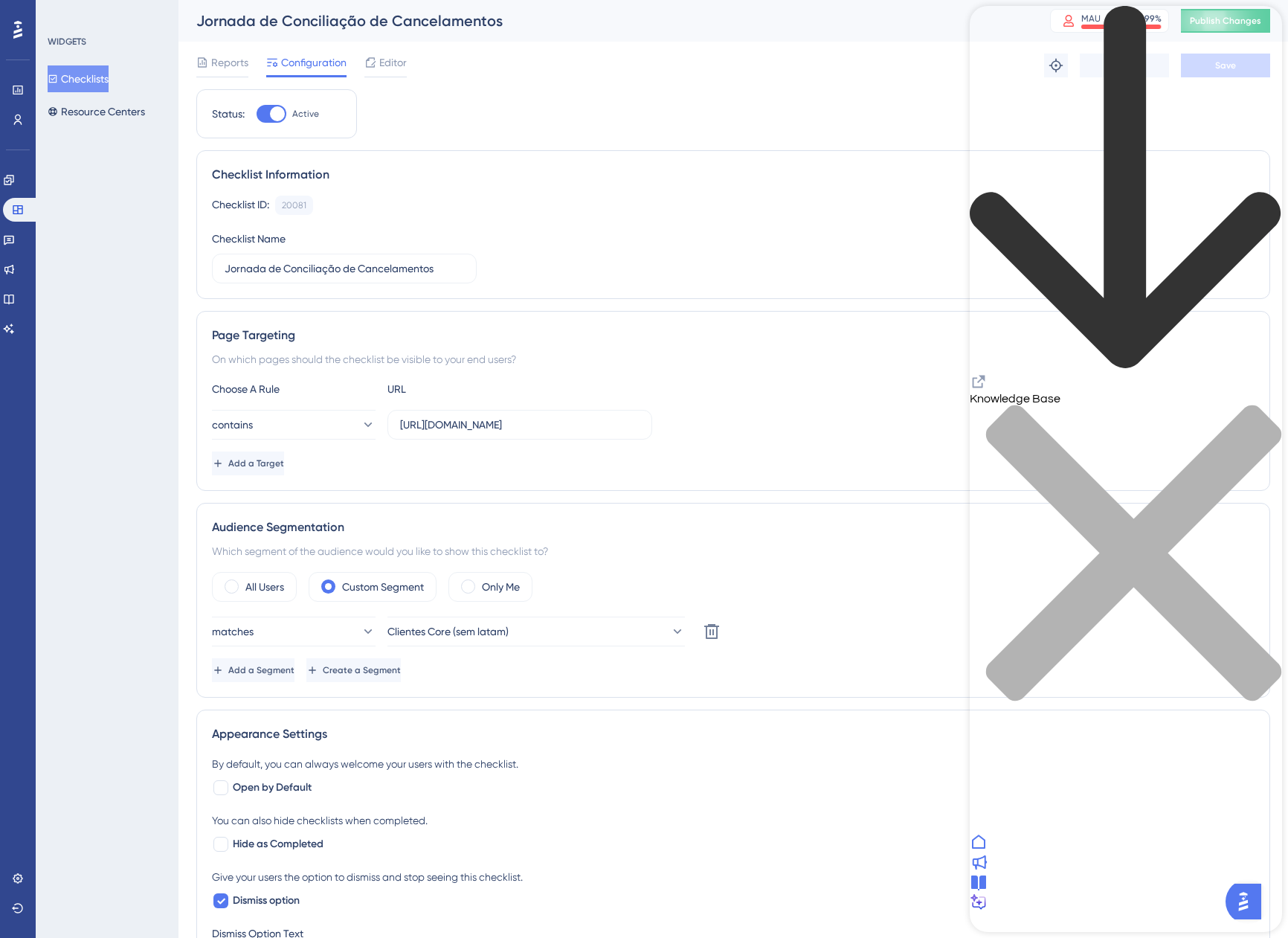
click at [987, 373] on icon "Resource Center Header" at bounding box center [978, 382] width 18 height 18
click at [1243, 33] on div "Knowledge Base" at bounding box center [1125, 362] width 312 height 713
click at [1250, 404] on div "close resource center" at bounding box center [1125, 562] width 312 height 315
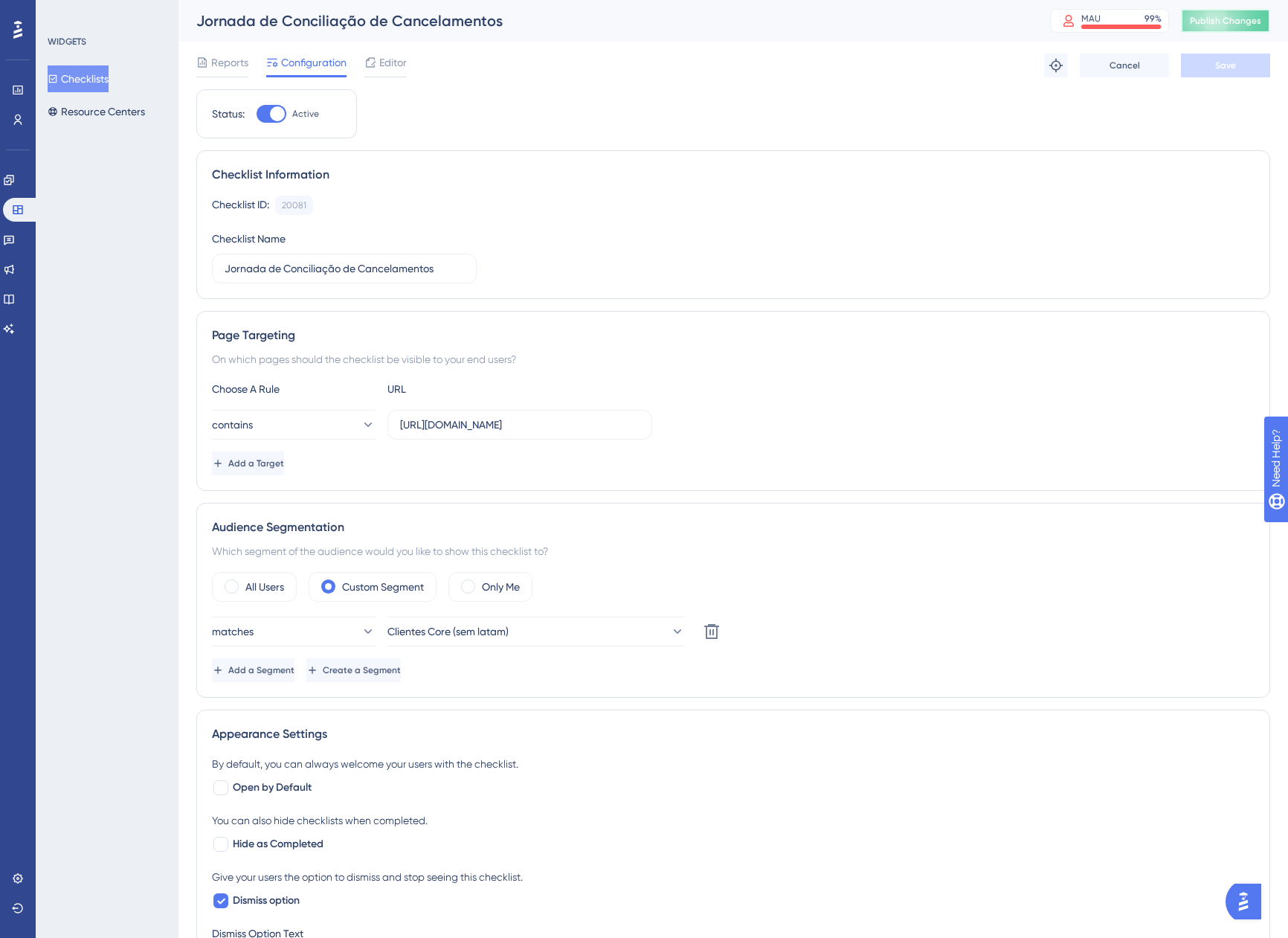
click at [1231, 28] on button "Publish Changes" at bounding box center [1225, 21] width 89 height 24
click at [384, 69] on span "Editor" at bounding box center [393, 63] width 27 height 18
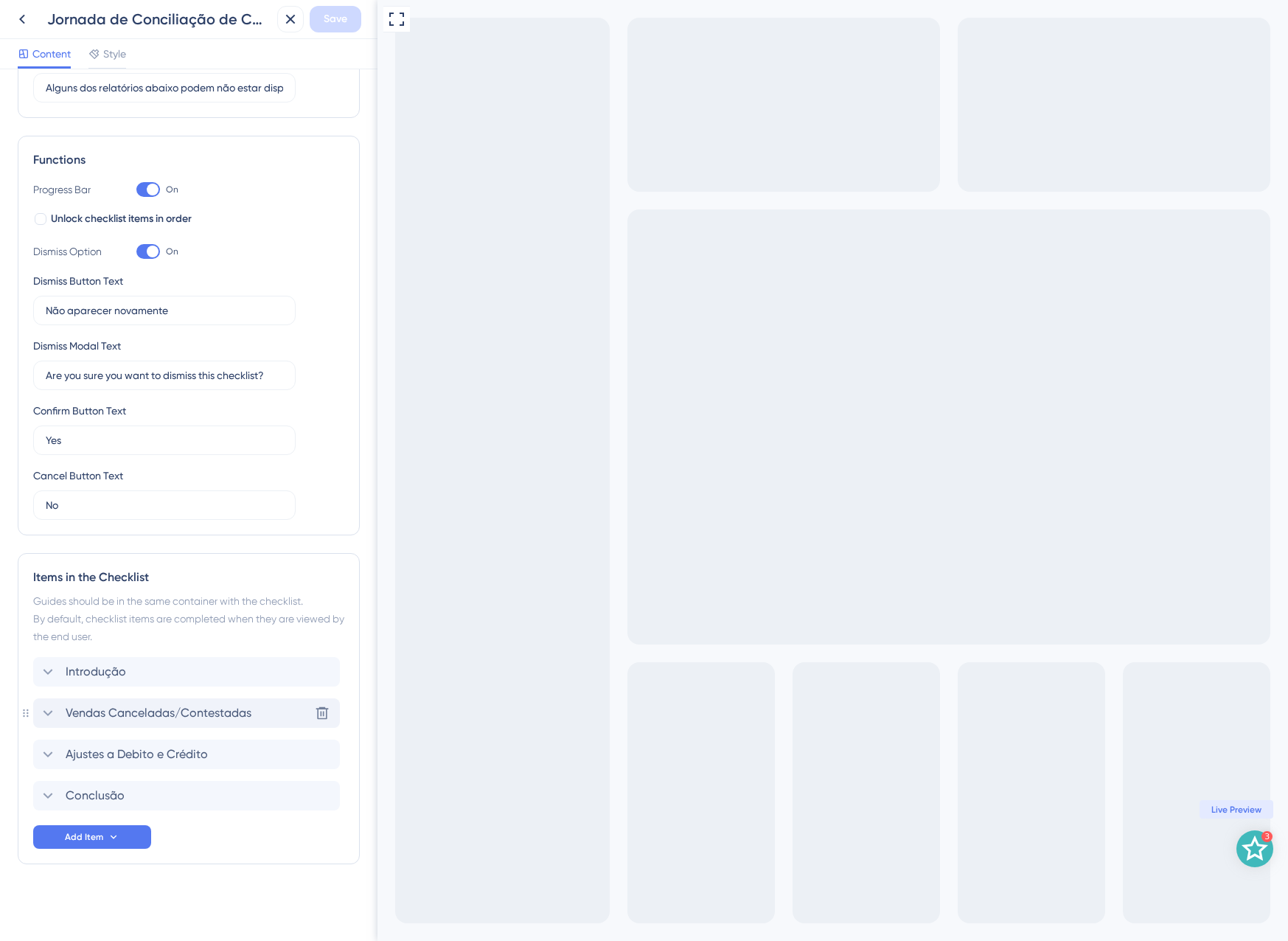
click at [92, 716] on span "Vendas Canceladas/Contestadas" at bounding box center [159, 714] width 186 height 17
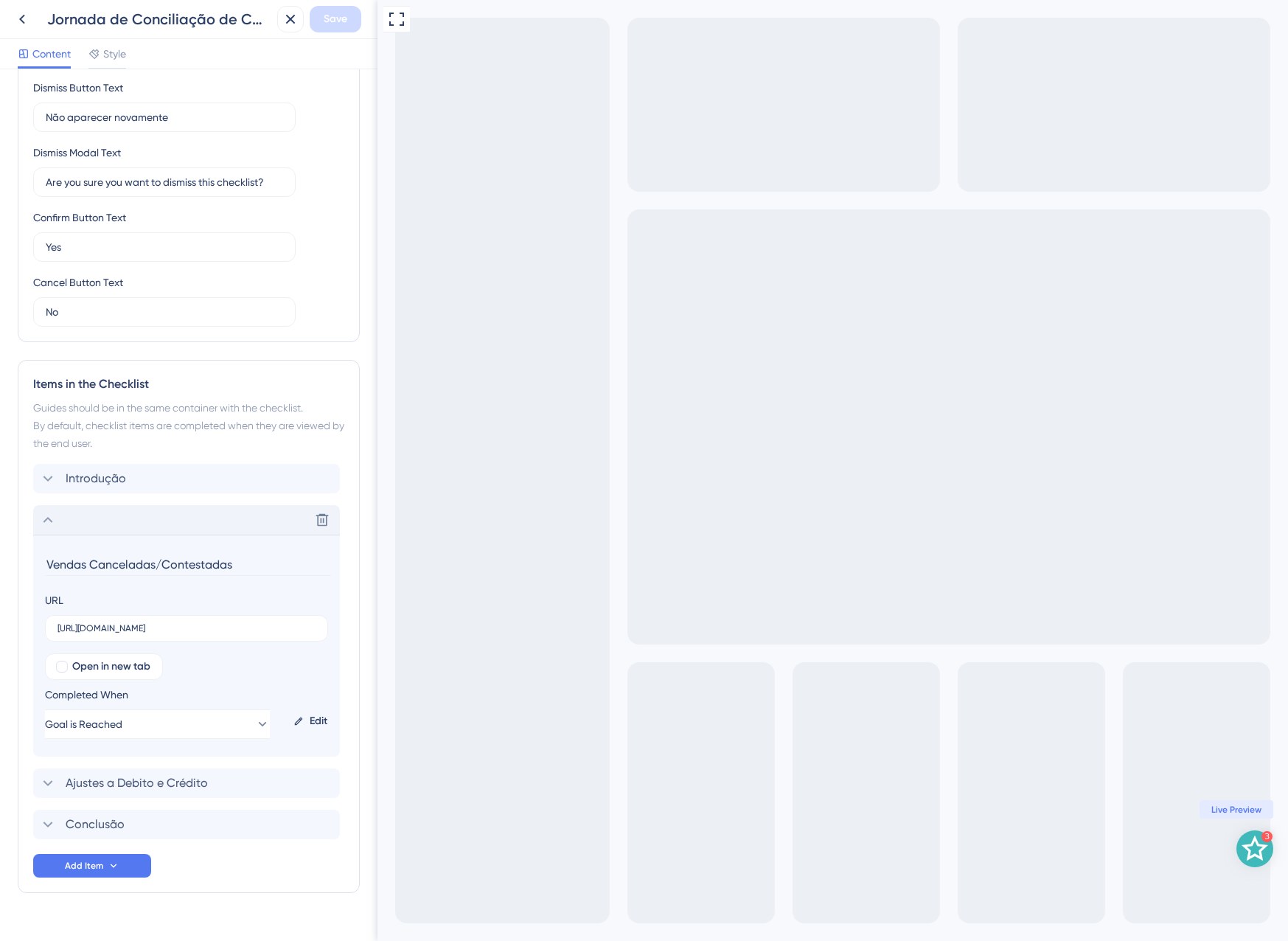
scroll to position [372, 0]
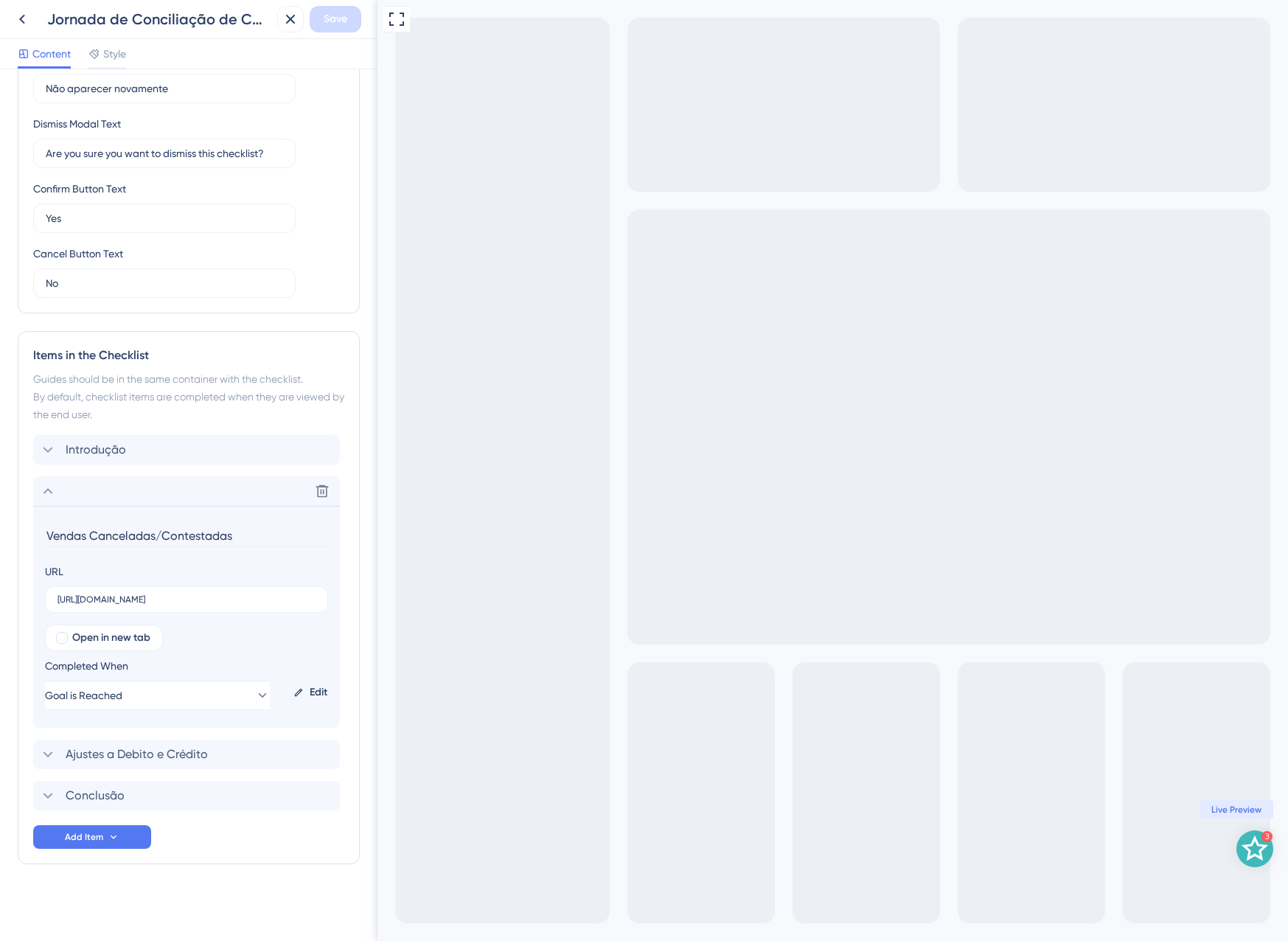
click at [44, 490] on icon at bounding box center [48, 491] width 17 height 17
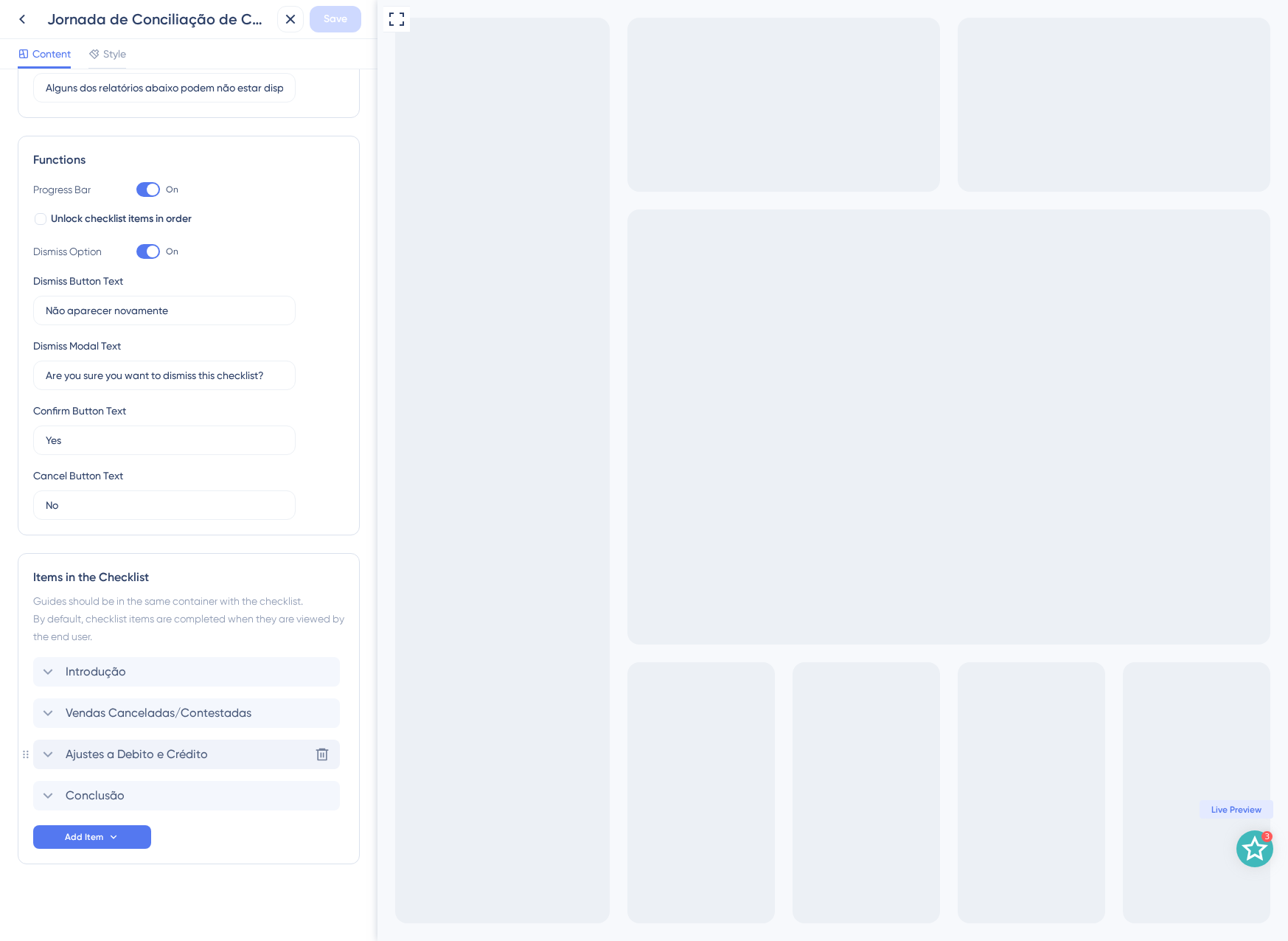
click at [96, 750] on span "Ajustes a Debito e Crédito" at bounding box center [137, 754] width 142 height 17
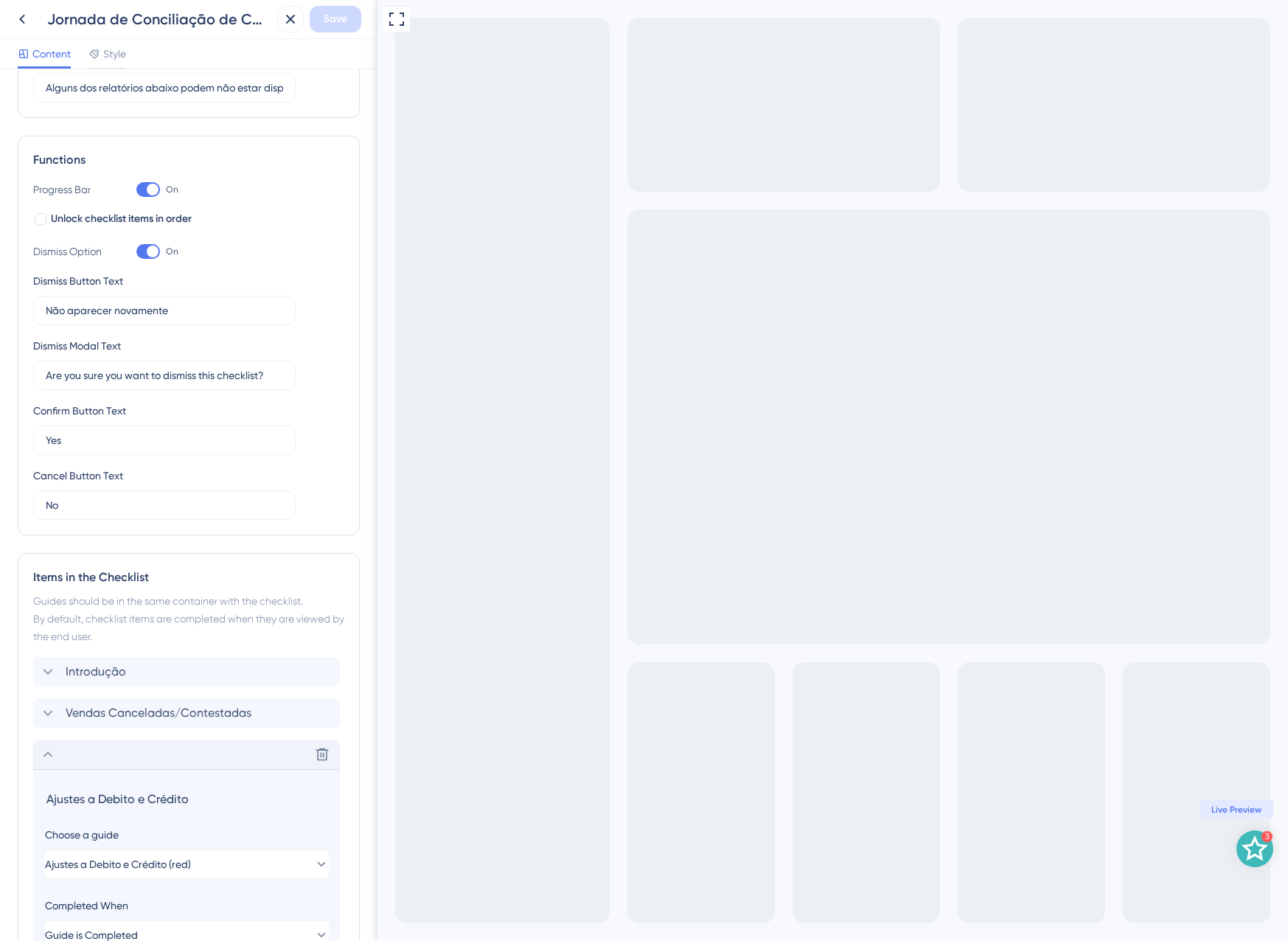
scroll to position [349, 0]
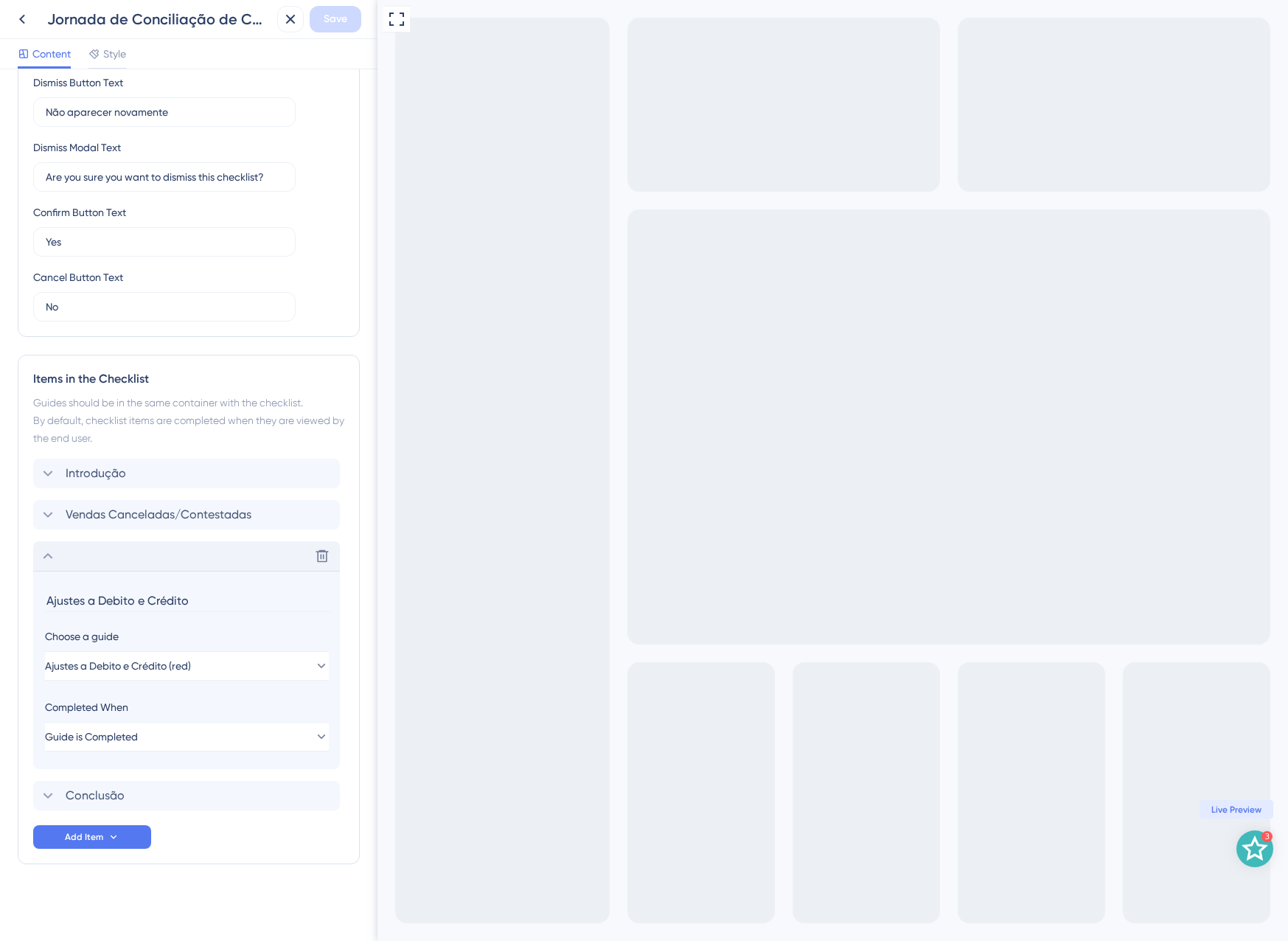
click at [79, 546] on div "Delete" at bounding box center [187, 556] width 307 height 29
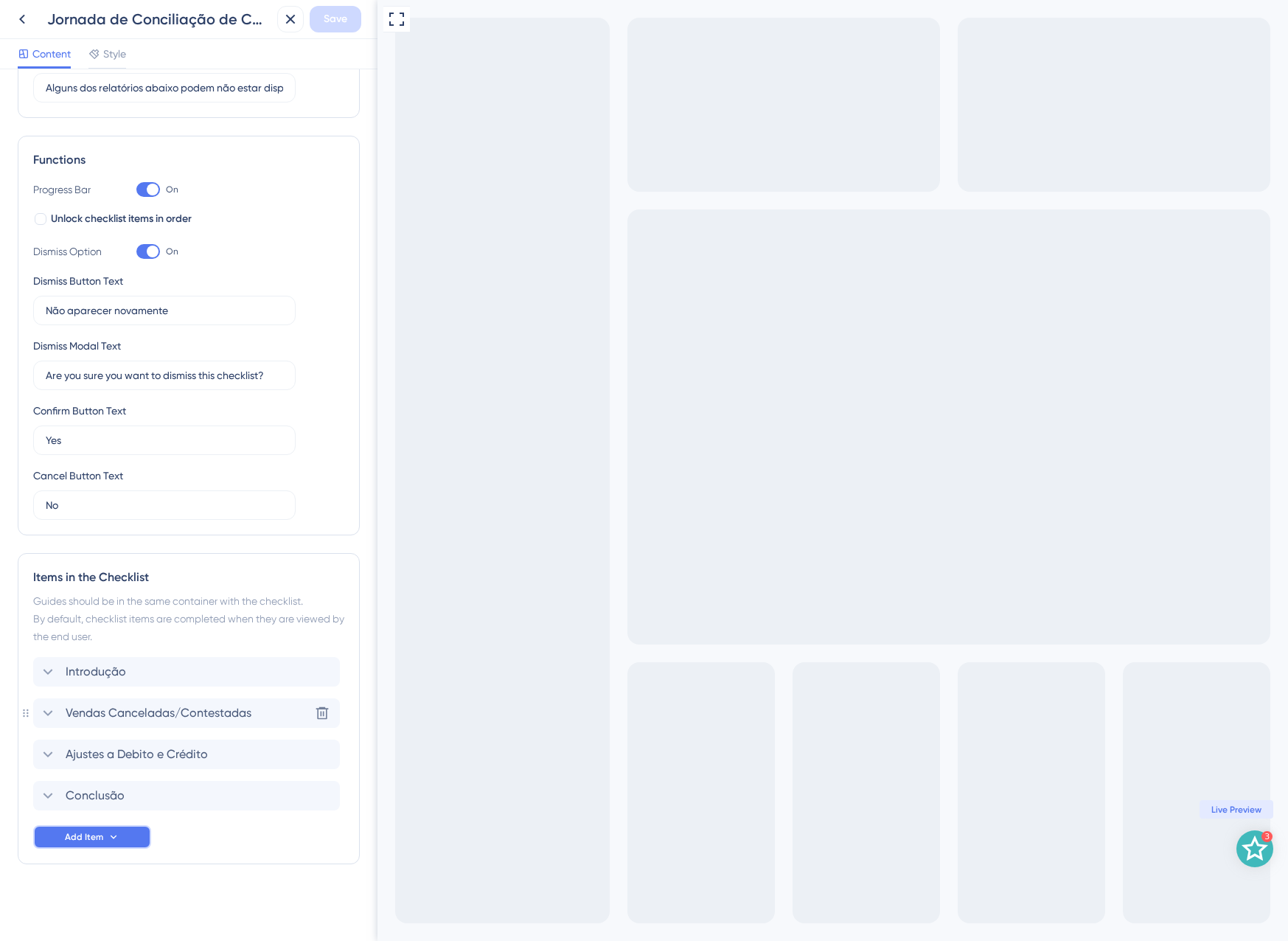
click at [106, 842] on button "Add Item" at bounding box center [92, 838] width 118 height 24
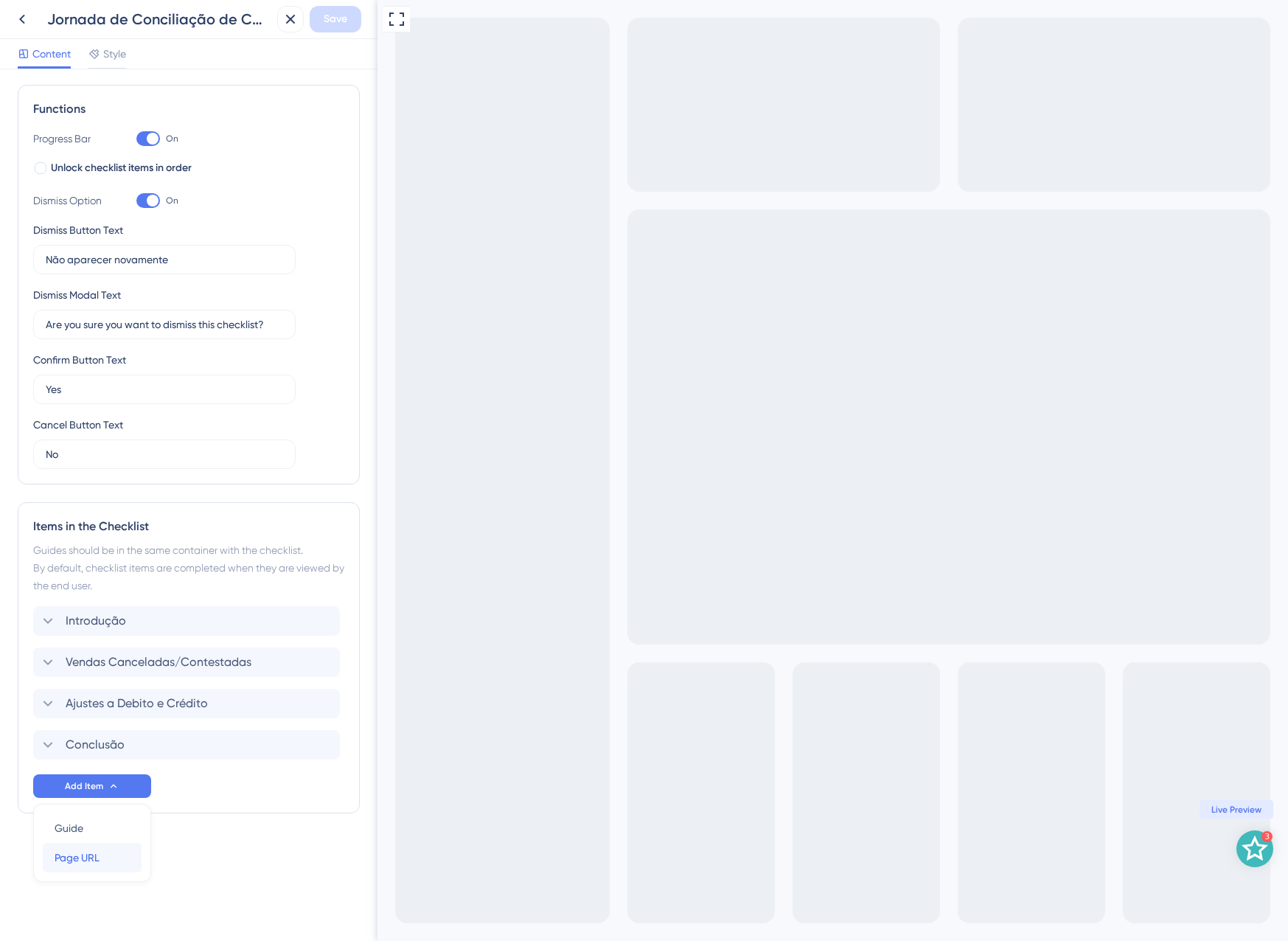
click at [96, 861] on span "Page URL" at bounding box center [77, 857] width 45 height 17
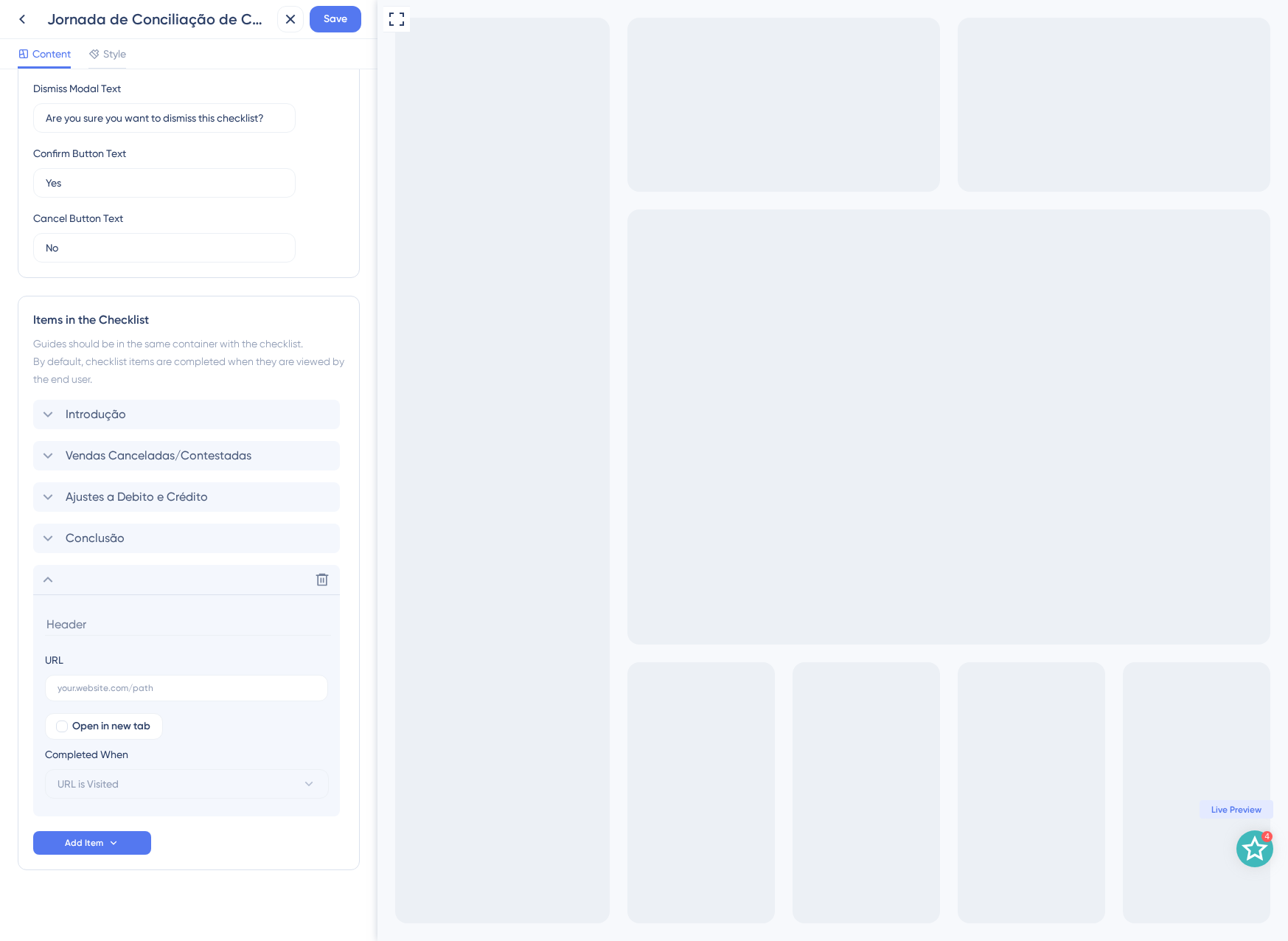
scroll to position [414, 0]
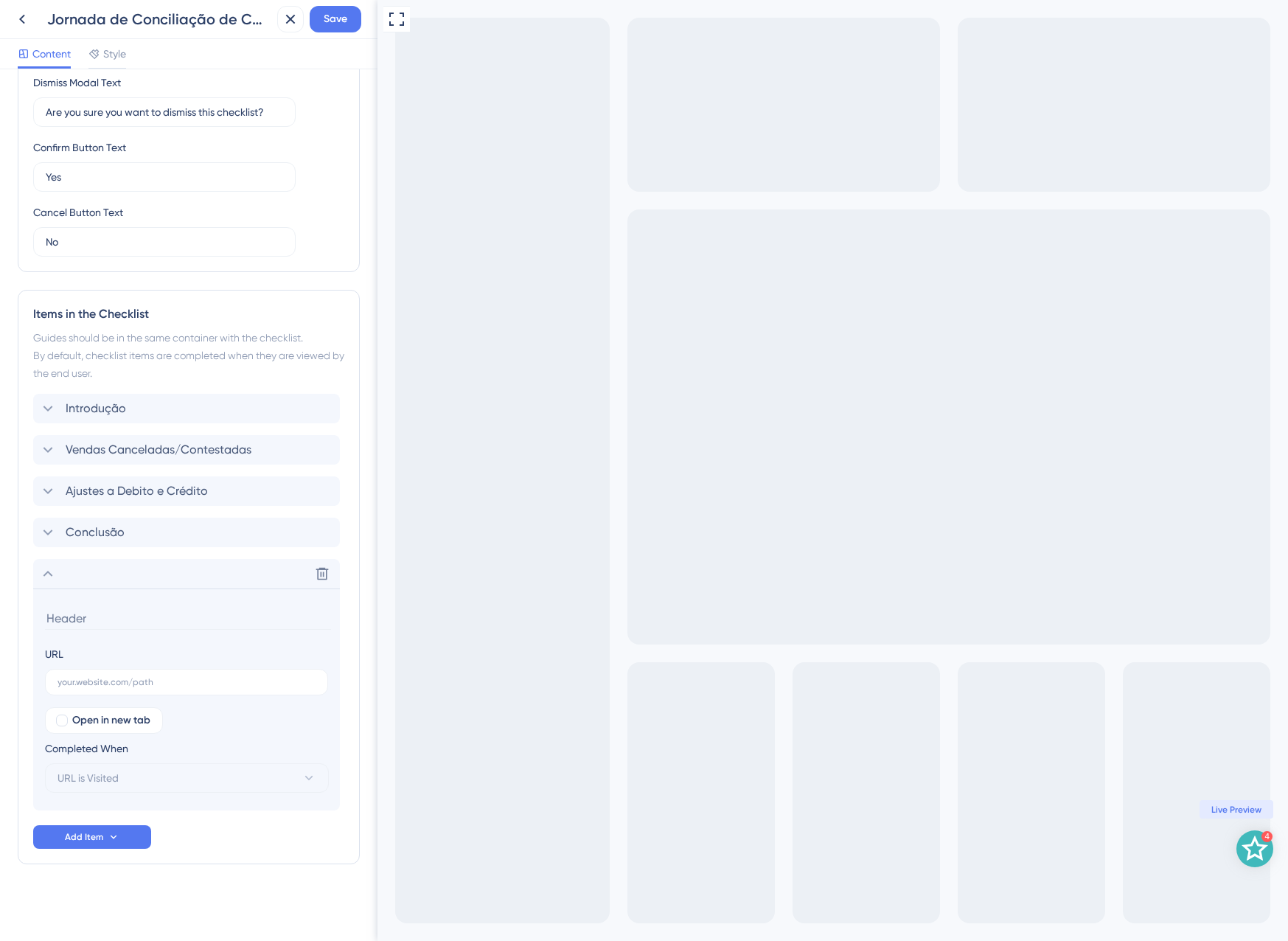
click at [76, 618] on input at bounding box center [188, 618] width 286 height 23
type input "Resumo de Conciliação de Vendas"
paste input "AJUSTES_DEBITO_CREDITO"
type input "AJUSTES_DEBITO_CREDITO"
click at [154, 678] on input "text" at bounding box center [186, 682] width 258 height 10
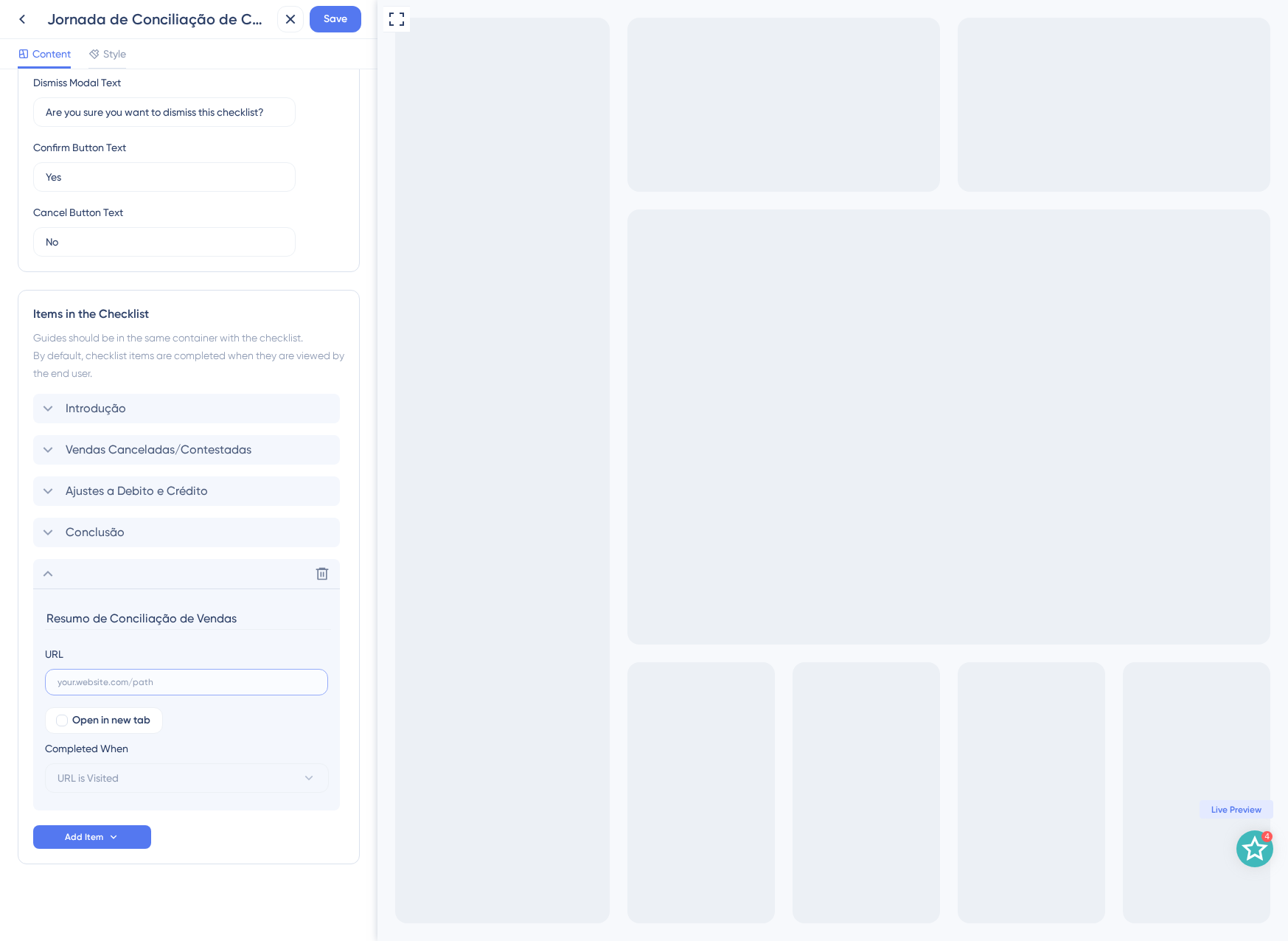
paste input "https://app.equals.com.br/conciliador/empresa/resumoConciliacaoCancelamento/sho…"
type input "https://app.equals.com.br/conciliador/empresa/resumoConciliacaoCancelamento/sho…"
click at [103, 773] on span "URL is Visited" at bounding box center [76, 778] width 61 height 17
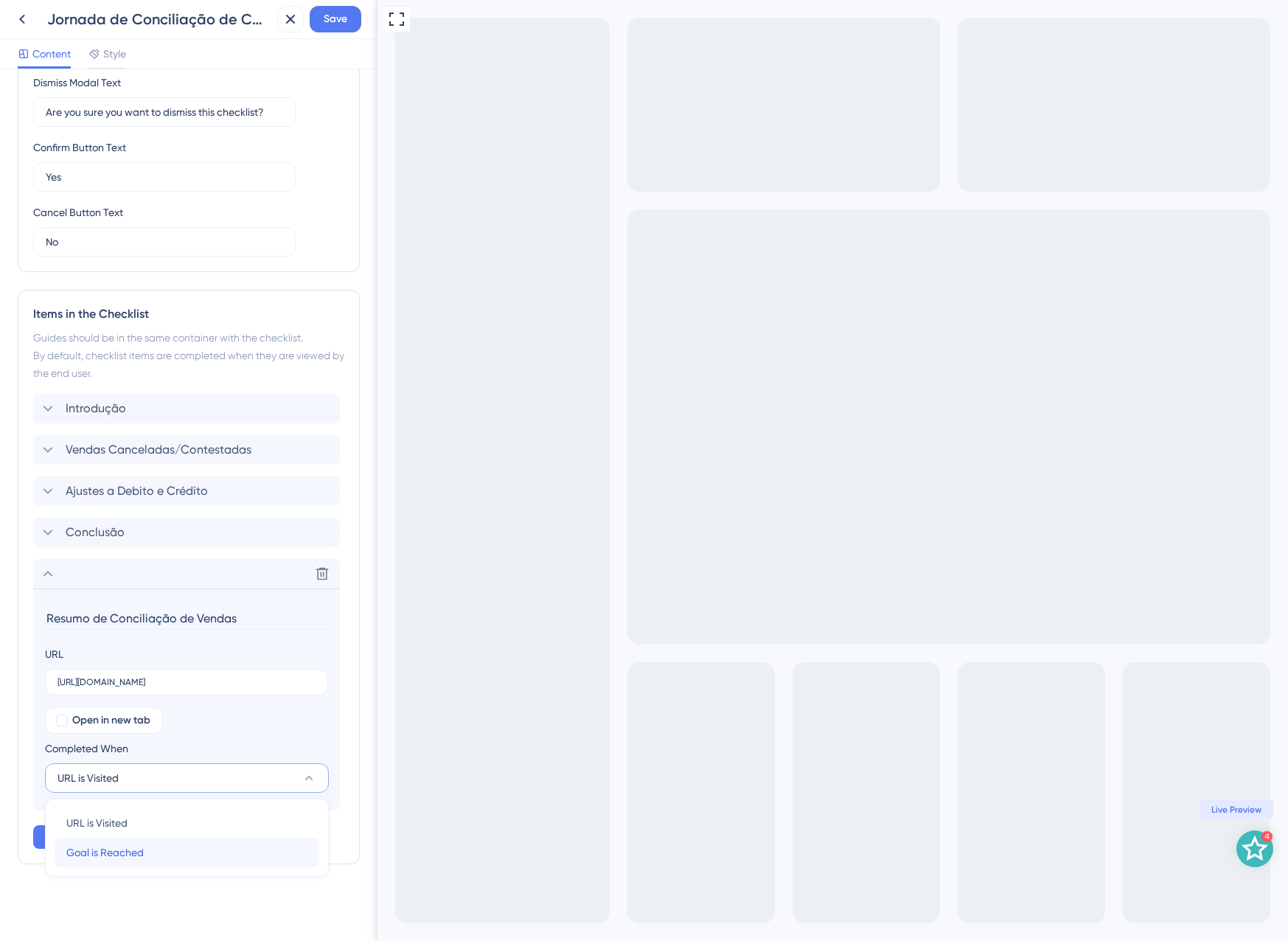
click at [119, 846] on span "Goal is Reached" at bounding box center [104, 853] width 77 height 17
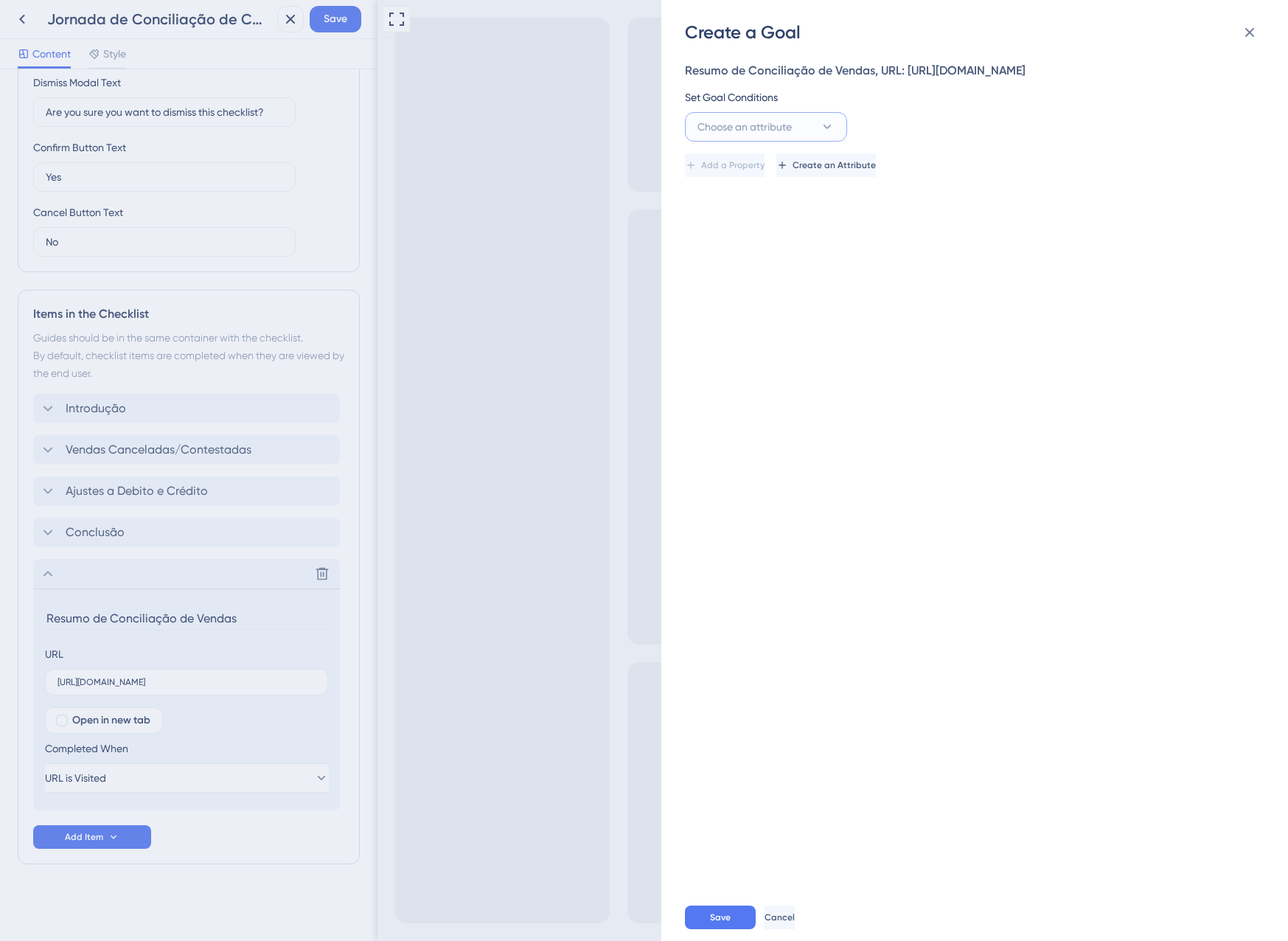
click at [778, 136] on span "Choose an attribute" at bounding box center [744, 126] width 95 height 17
click at [757, 350] on div "Guide Guide" at bounding box center [766, 334] width 119 height 29
click at [913, 142] on button "is seen" at bounding box center [931, 126] width 162 height 29
click at [918, 246] on div "is completed is completed" at bounding box center [931, 231] width 119 height 29
click at [1055, 142] on div "Set Goal Conditions Guide is completed Select an option" at bounding box center [970, 115] width 571 height 53
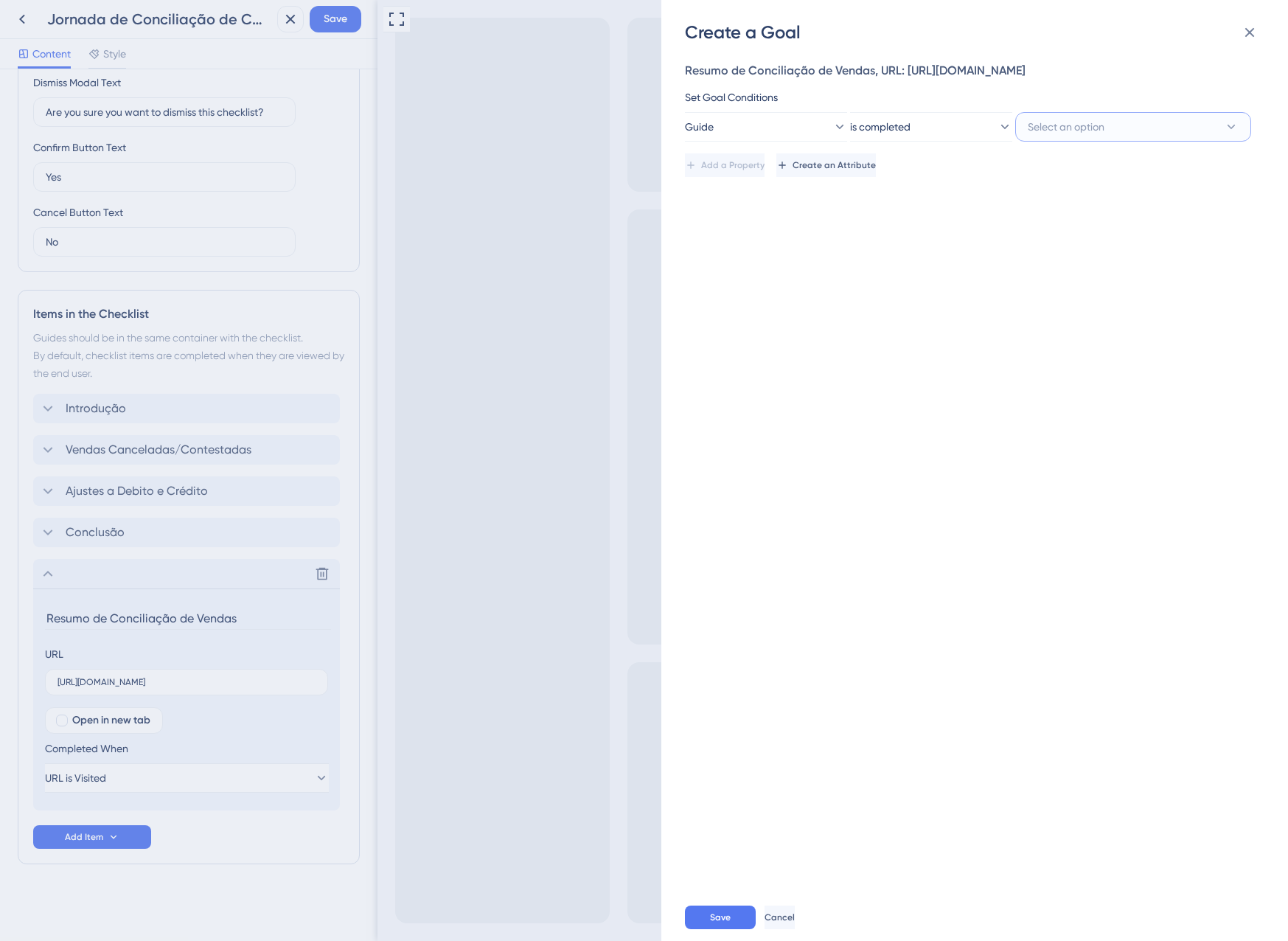
click at [1061, 136] on span "Select an option" at bounding box center [1066, 126] width 76 height 17
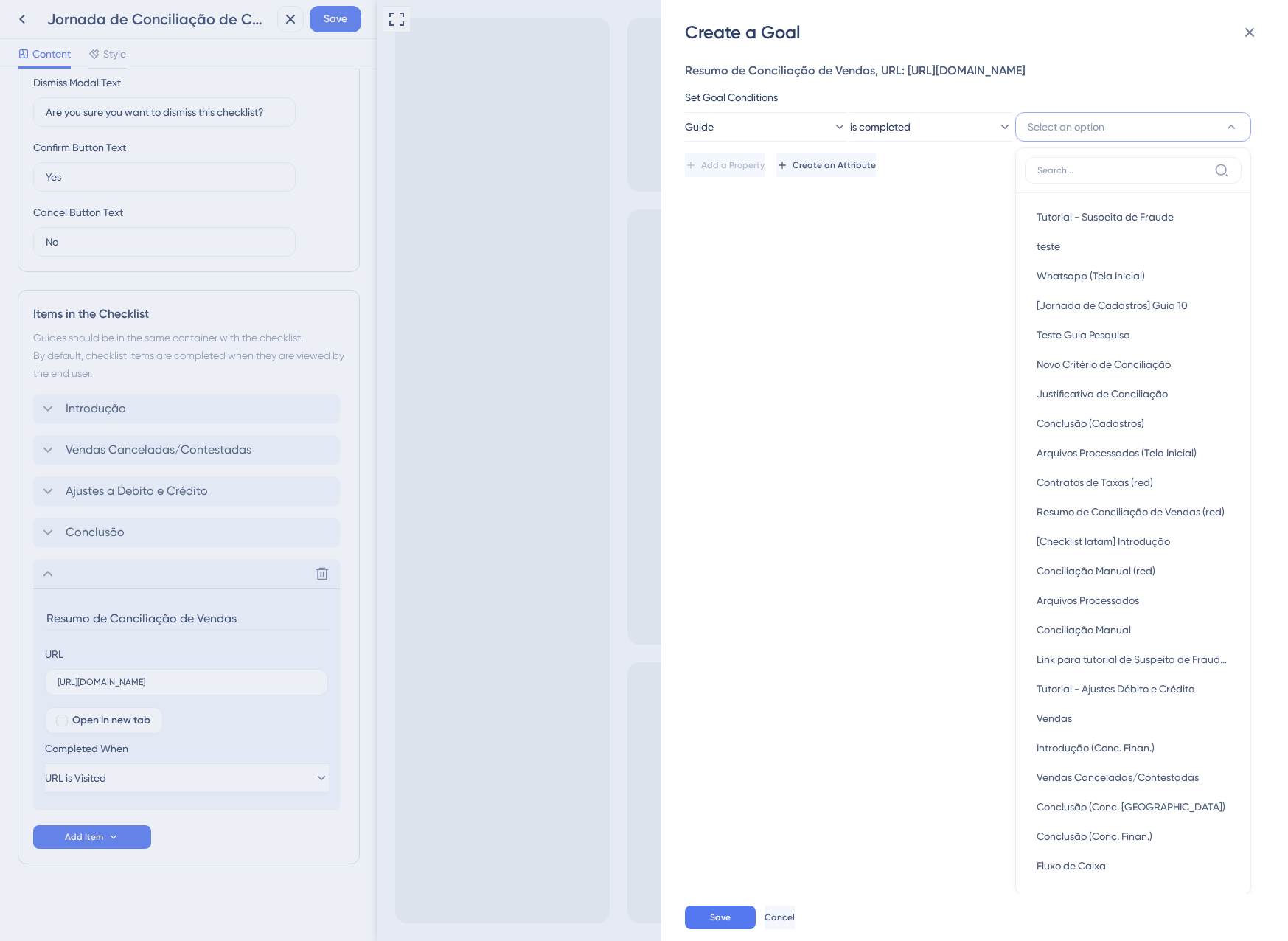
scroll to position [82, 0]
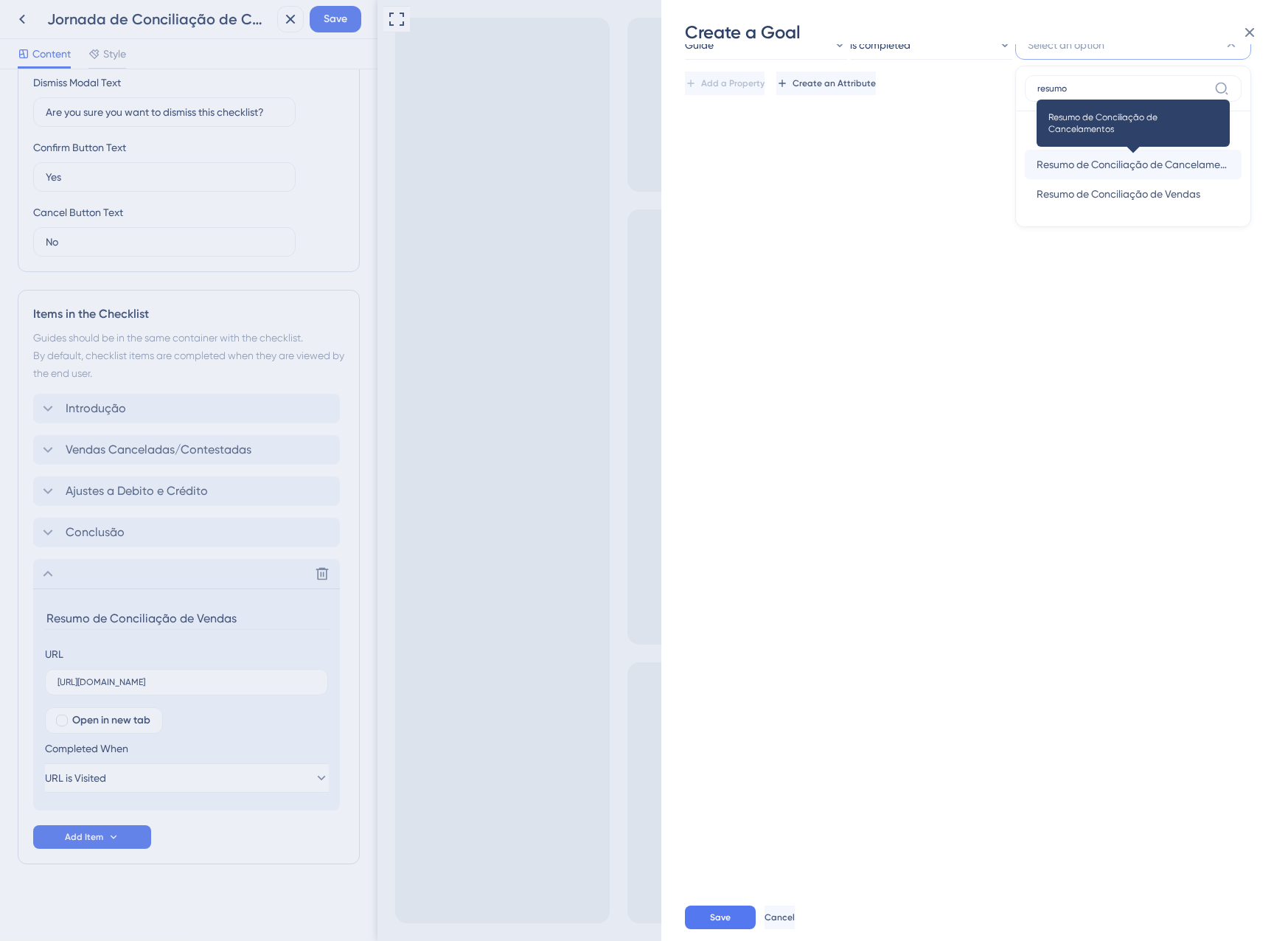
type input "resumo"
click at [1193, 173] on span "Resumo de Conciliação de Cancelamentos" at bounding box center [1133, 165] width 193 height 17
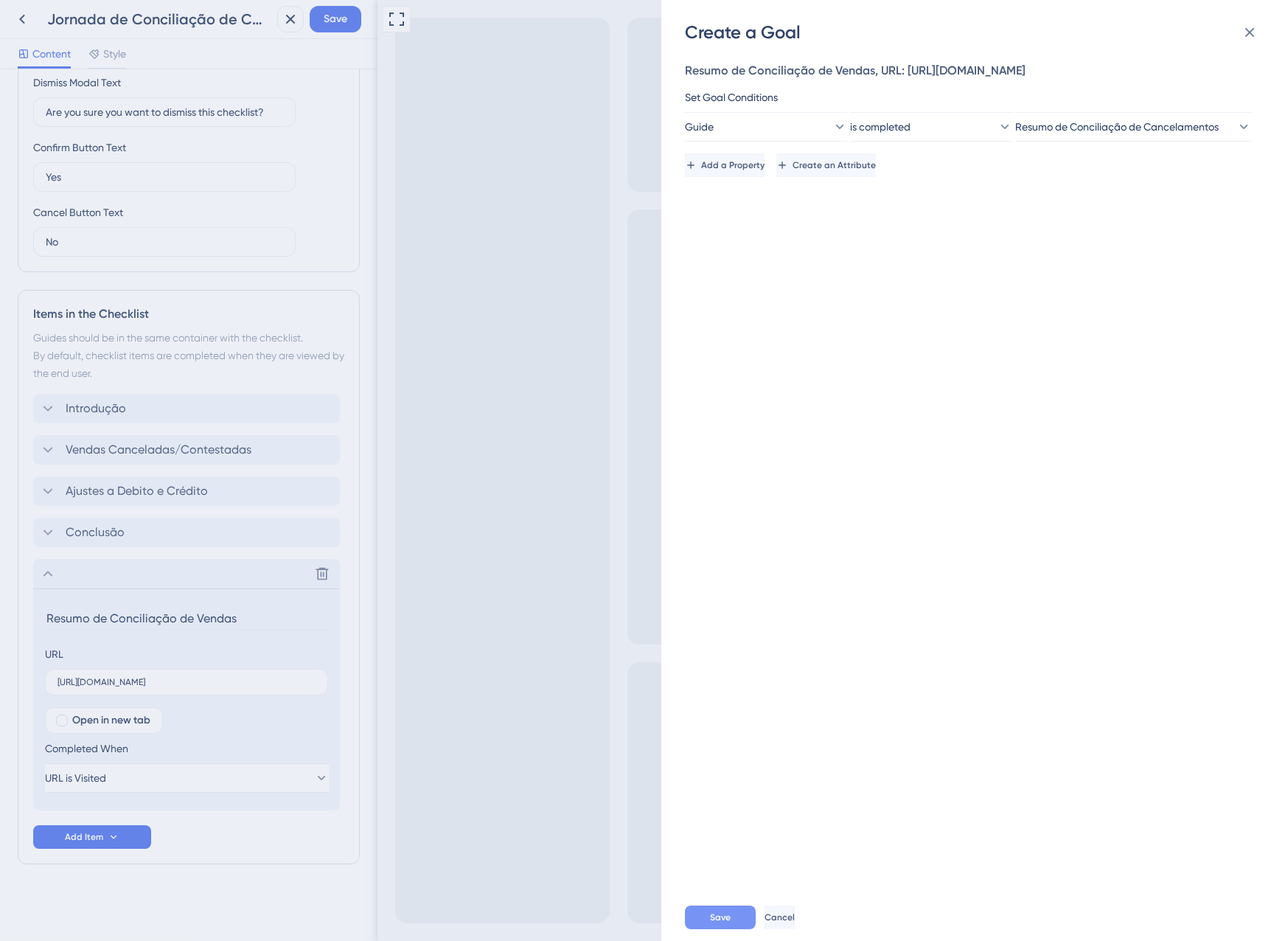
click at [724, 912] on span "Save" at bounding box center [720, 917] width 21 height 12
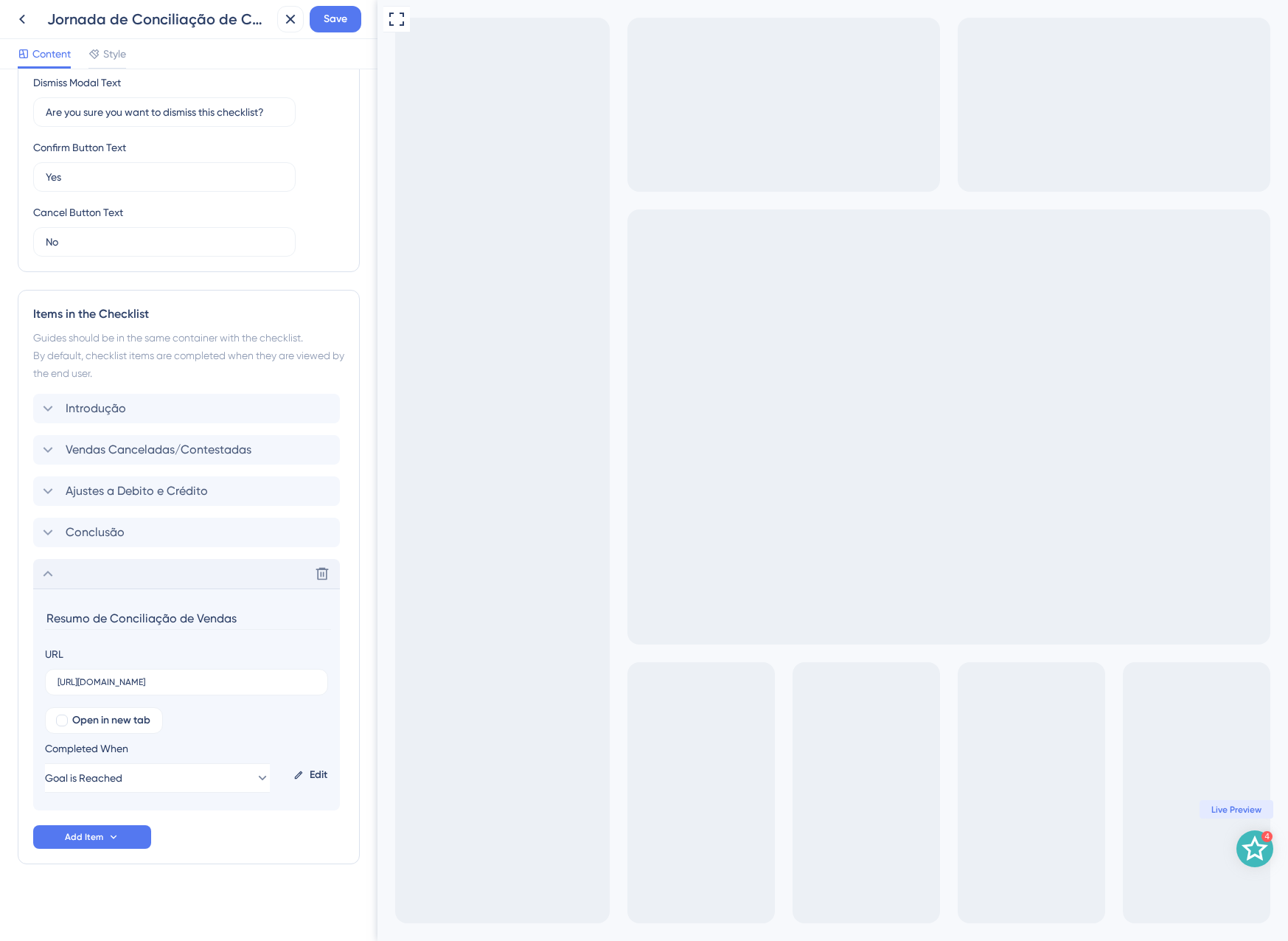
click at [45, 564] on div "Delete" at bounding box center [187, 574] width 307 height 29
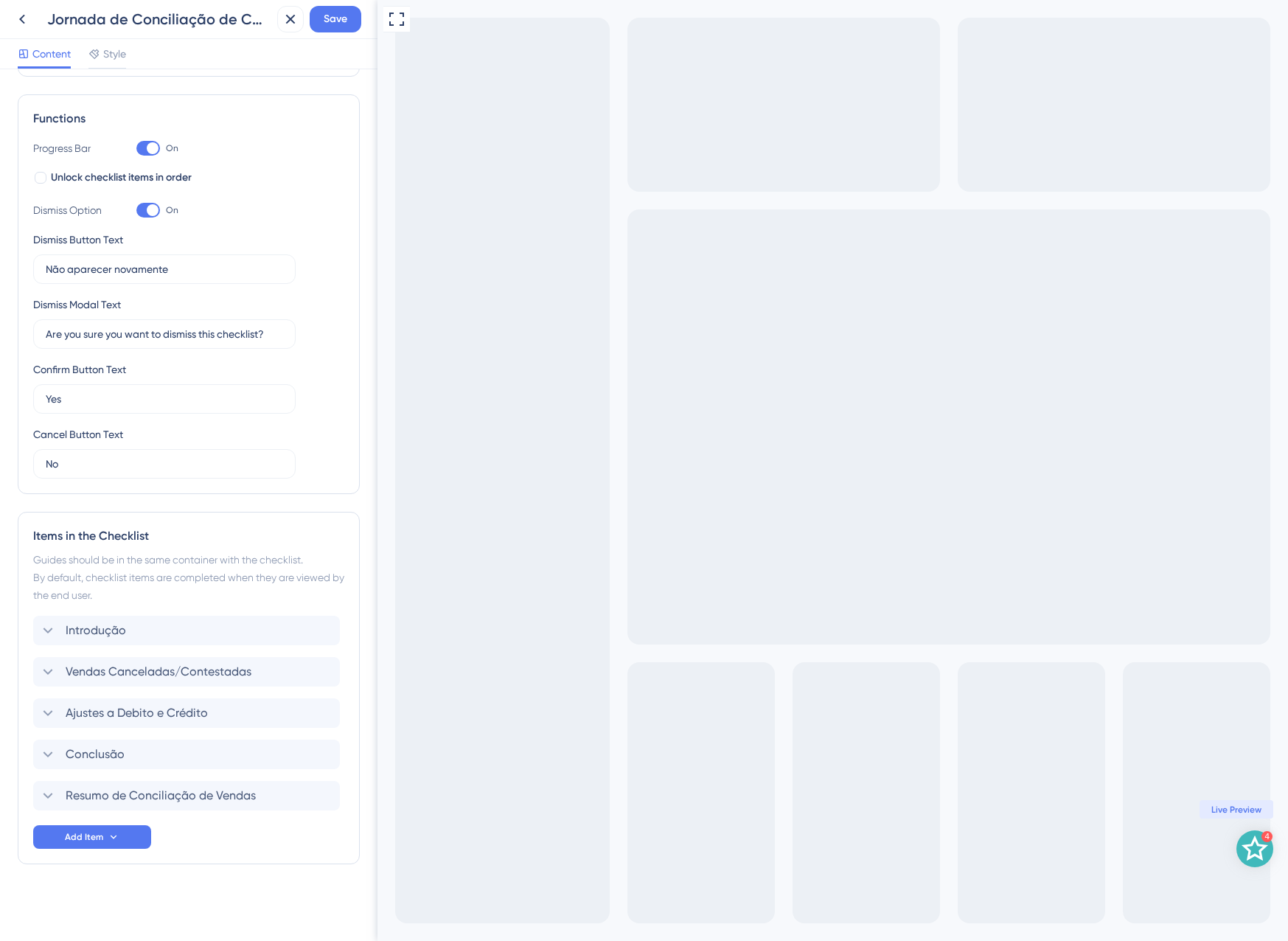
drag, startPoint x: 27, startPoint y: 796, endPoint x: 25, endPoint y: 764, distance: 32.1
click at [22, 749] on div "Items in the Checklist Guides should be in the same container with the checklis…" at bounding box center [188, 688] width 342 height 352
click at [91, 848] on button "Add Item" at bounding box center [92, 838] width 118 height 24
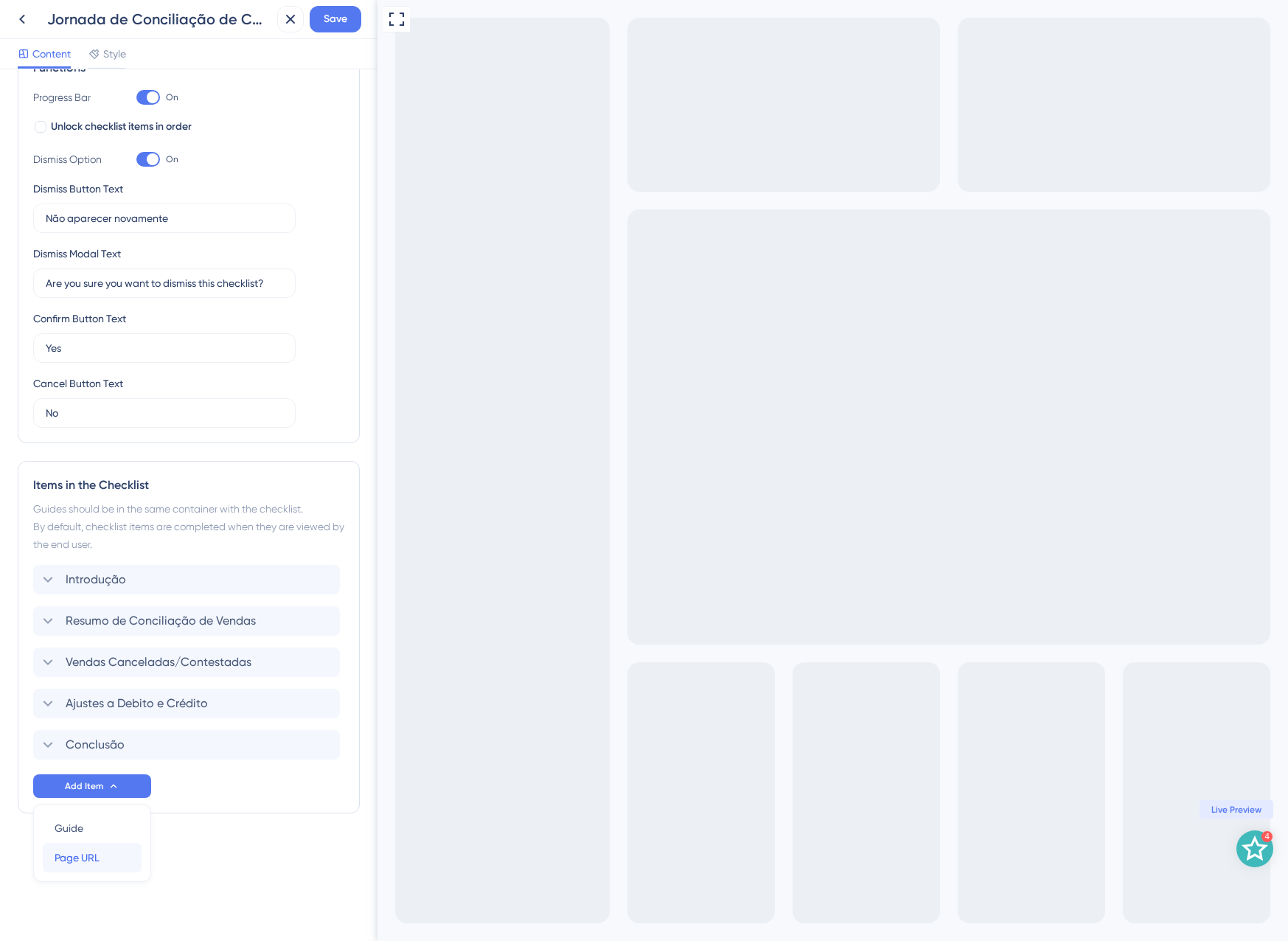
click at [104, 857] on div "Page URL Page URL" at bounding box center [92, 857] width 76 height 29
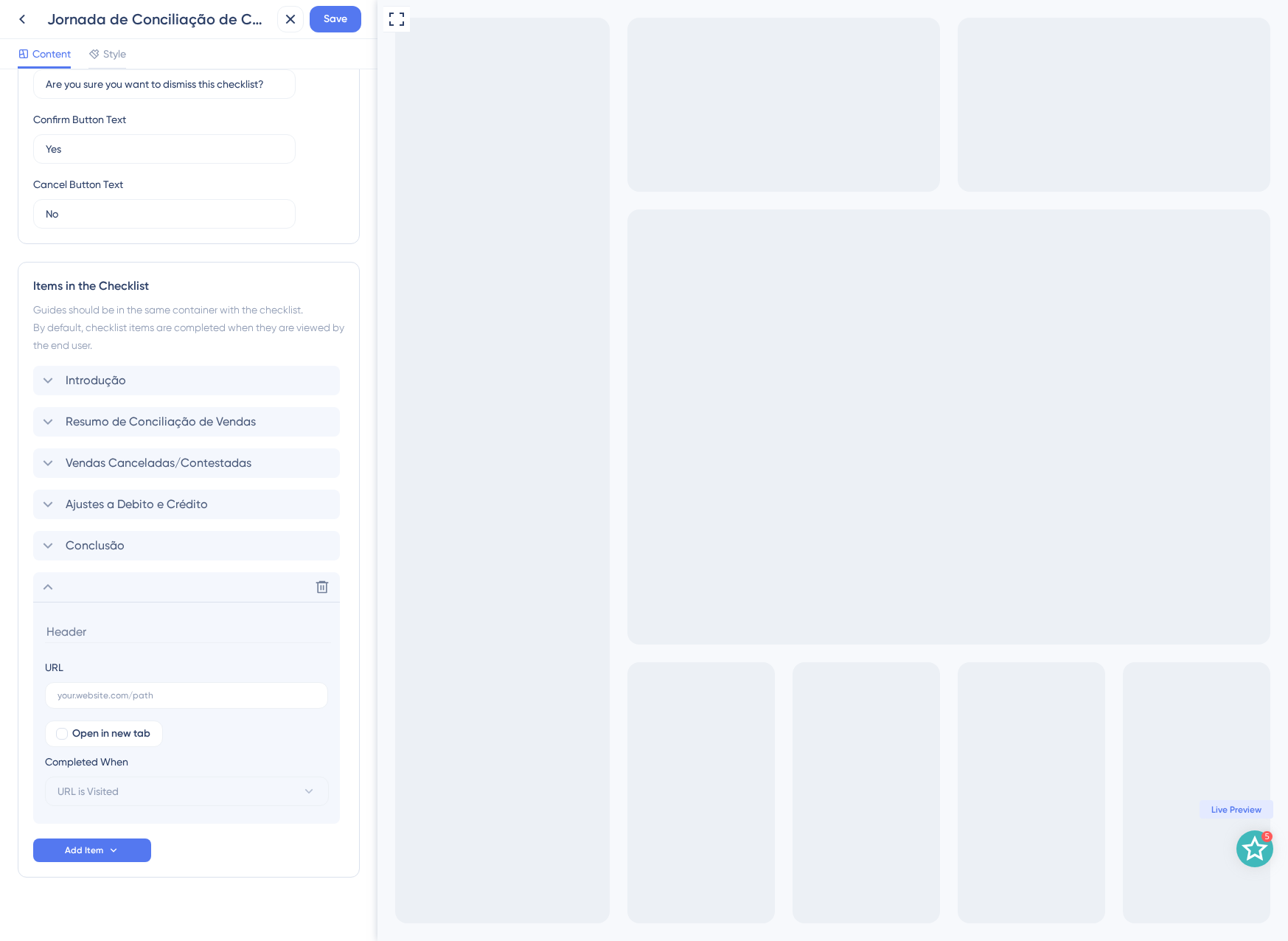
scroll to position [455, 0]
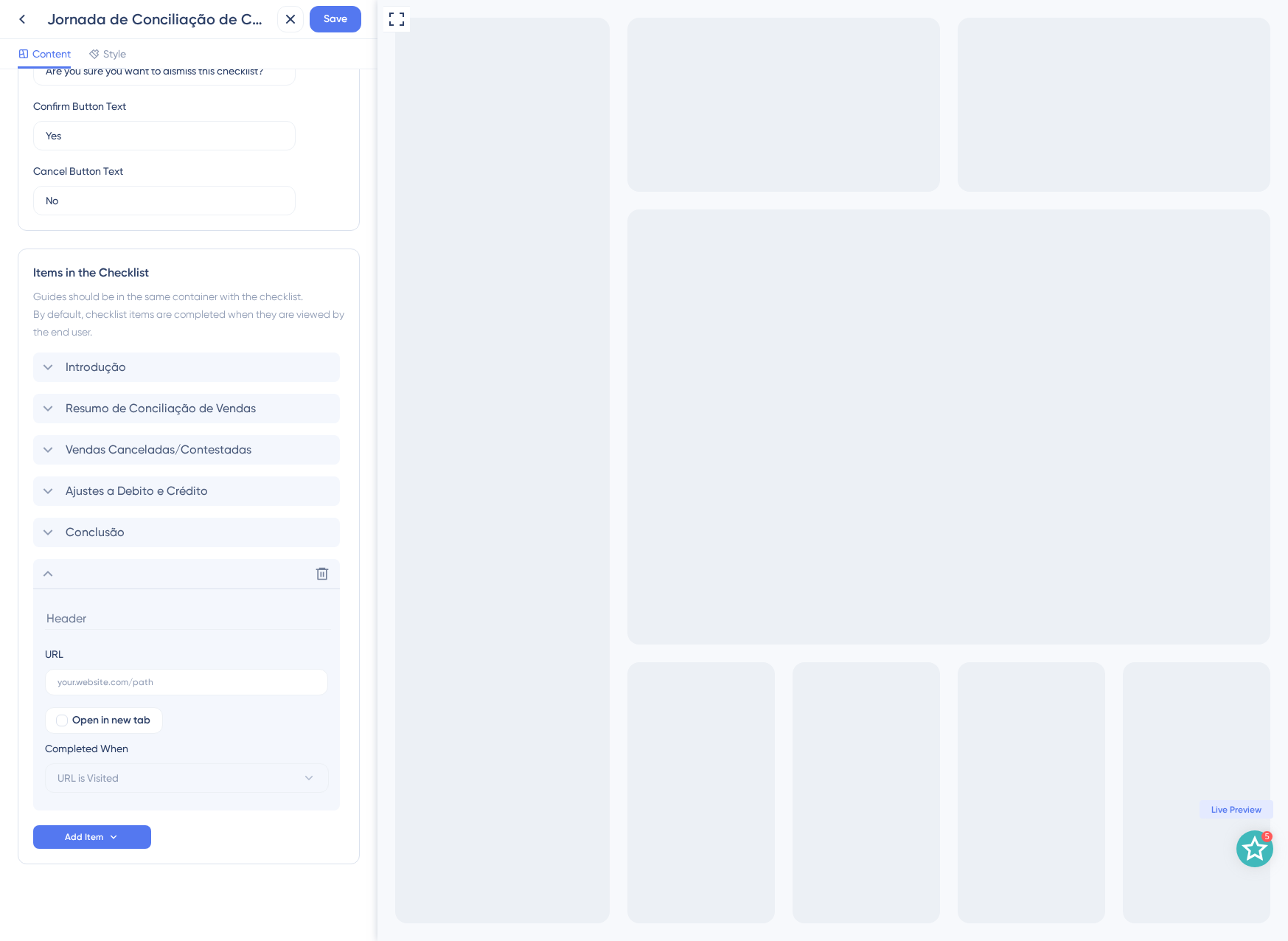
click at [83, 625] on input at bounding box center [188, 618] width 286 height 23
type input "Vendas Canceladas Indevidamente"
click at [197, 679] on input "text" at bounding box center [186, 682] width 258 height 10
paste input "https://app.equals.com.br/conciliador/empresa/consultaVendasCanceladasIndevidam…"
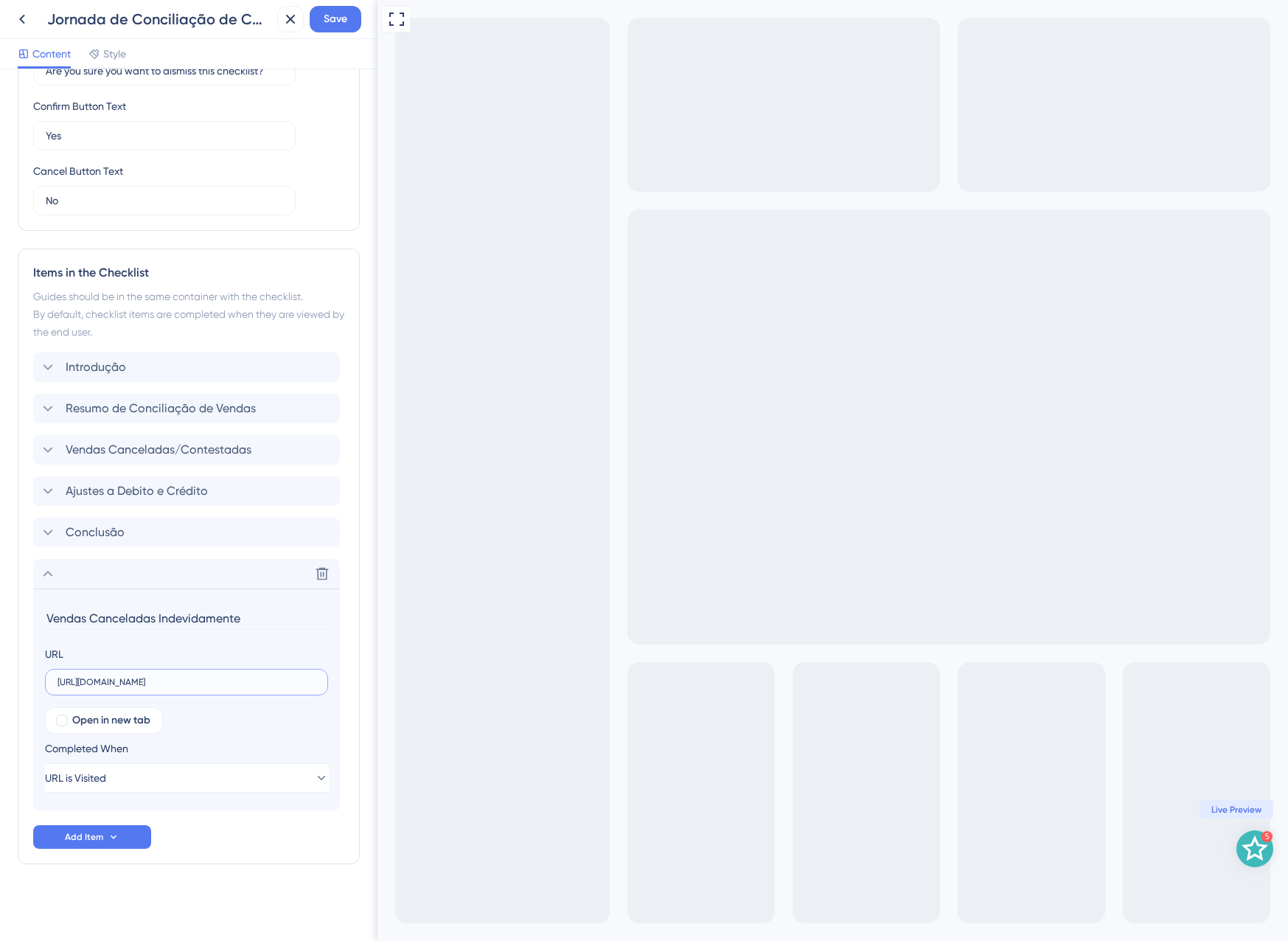
type input "https://app.equals.com.br/conciliador/empresa/consultaVendasCanceladasIndevidam…"
click at [209, 843] on div "Introdução Resumo de Conciliação de Vendas Vendas Canceladas/Contestadas Ajuste…" at bounding box center [188, 601] width 311 height 496
click at [126, 780] on button "URL is Visited" at bounding box center [187, 778] width 284 height 29
click at [126, 849] on span "Goal is Reached" at bounding box center [104, 853] width 77 height 17
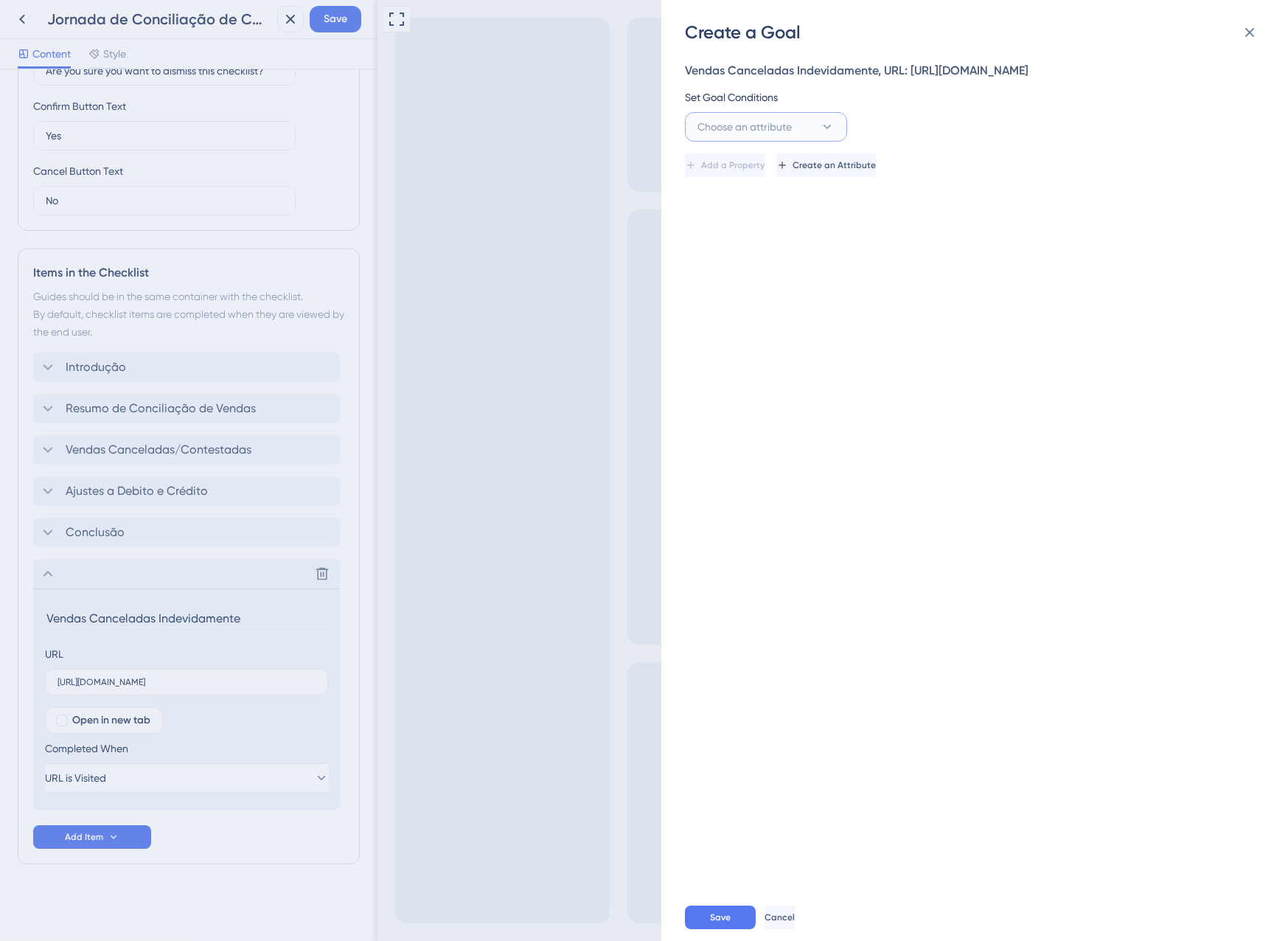
click at [830, 142] on button "Choose an attribute" at bounding box center [766, 126] width 162 height 29
click at [787, 350] on div "Guide Guide" at bounding box center [766, 334] width 119 height 29
click at [974, 142] on button "is seen" at bounding box center [931, 126] width 162 height 29
click at [956, 246] on div "is completed is completed" at bounding box center [931, 231] width 119 height 29
click at [1049, 142] on button "Select an option" at bounding box center [1133, 126] width 236 height 29
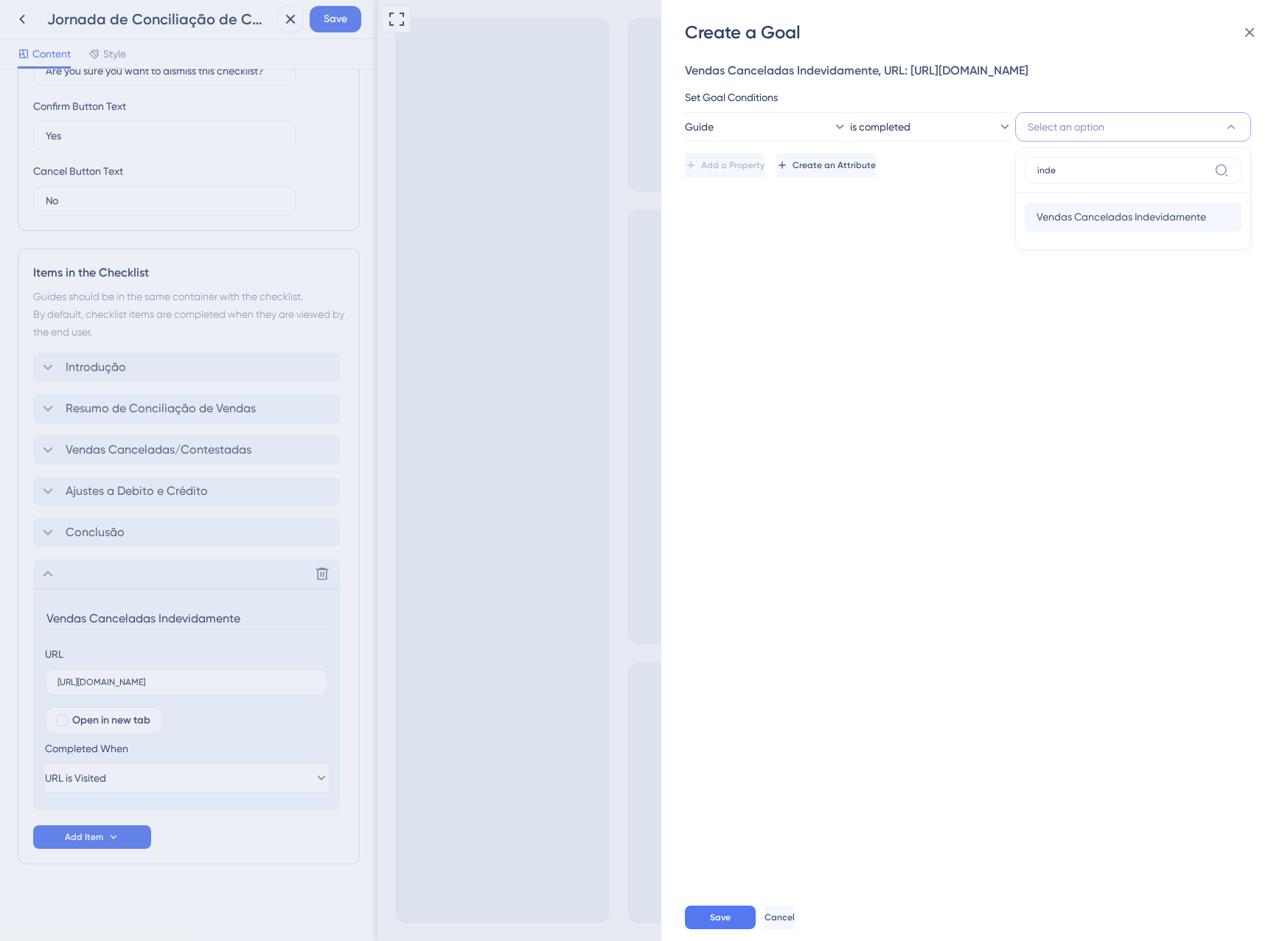
type input "inde"
click at [1071, 226] on span "Vendas Canceladas Indevidamente" at bounding box center [1121, 216] width 169 height 17
click at [724, 898] on div "Save Cancel" at bounding box center [998, 917] width 627 height 47
click at [724, 914] on span "Save" at bounding box center [720, 917] width 21 height 12
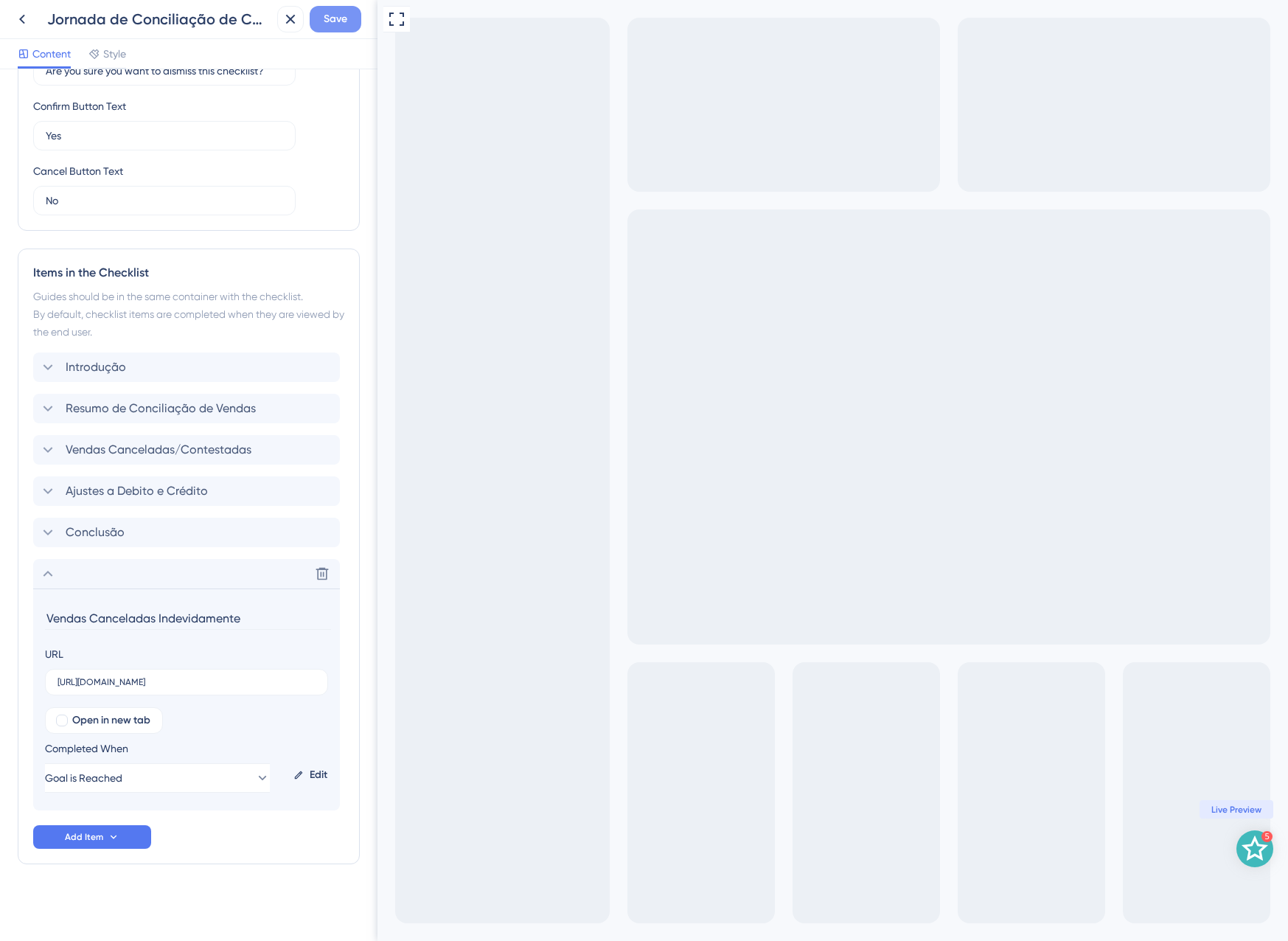
click at [329, 30] on button "Save" at bounding box center [335, 18] width 52 height 26
click at [53, 574] on icon at bounding box center [48, 574] width 17 height 17
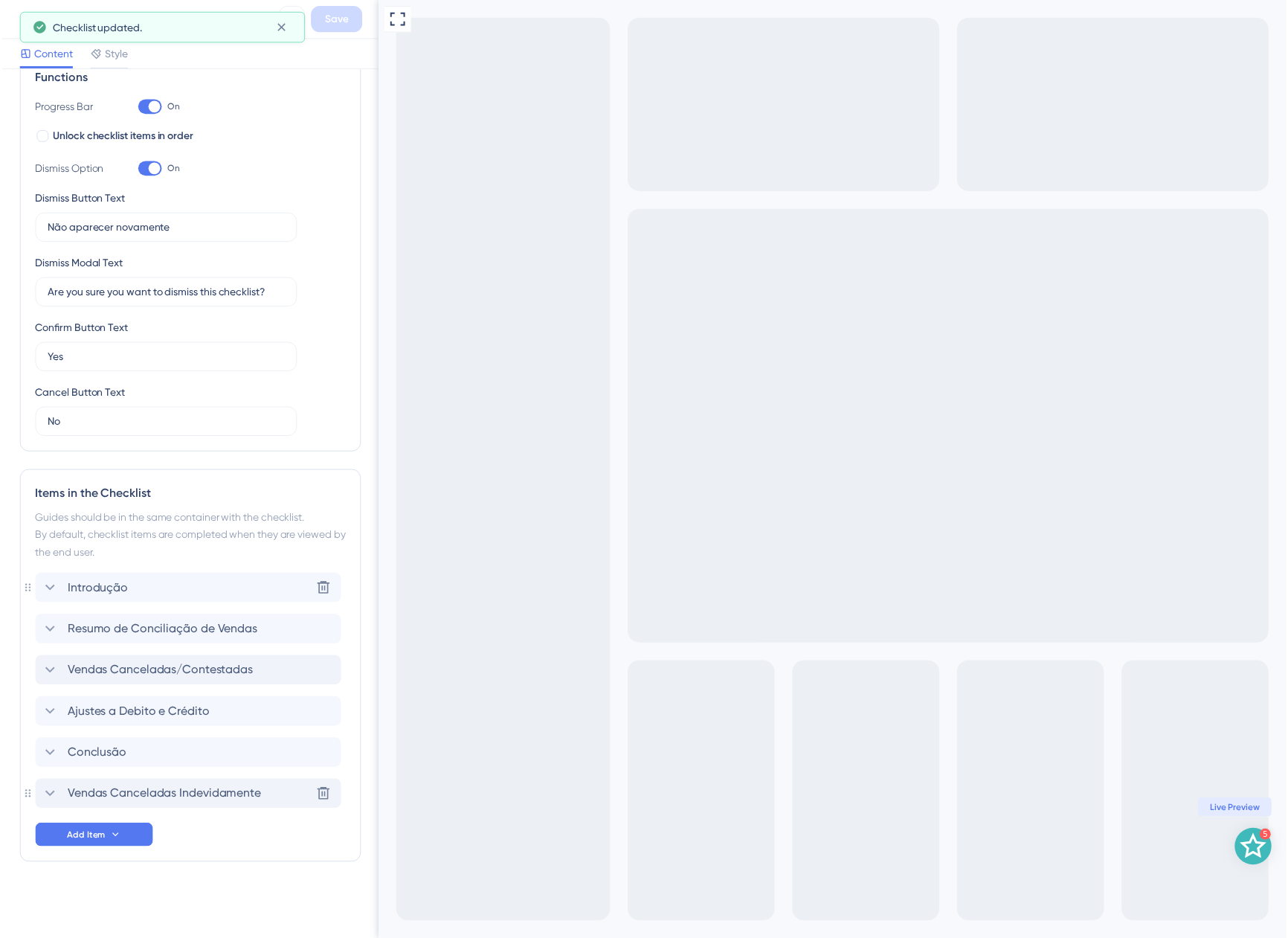
scroll to position [235, 0]
click at [32, 811] on div "Items in the Checklist Guides should be in the same container with the checklis…" at bounding box center [190, 673] width 345 height 397
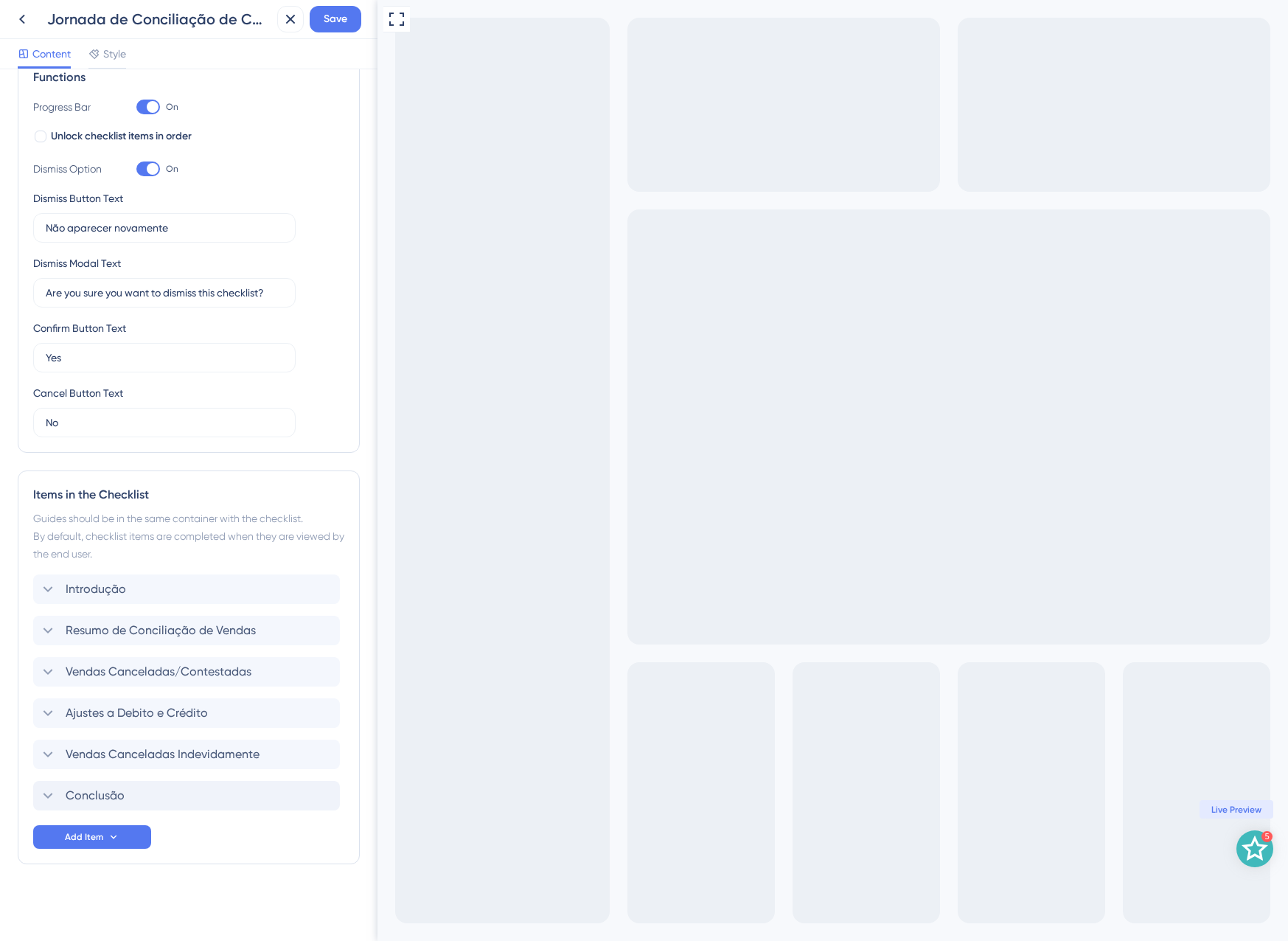
click at [321, 3] on div "Jornada de Conciliação de Cancelamentos Save" at bounding box center [188, 19] width 378 height 39
click at [327, 15] on span "Save" at bounding box center [336, 19] width 24 height 17
click at [290, 22] on button at bounding box center [280, 27] width 23 height 24
click at [289, 16] on icon at bounding box center [290, 19] width 17 height 17
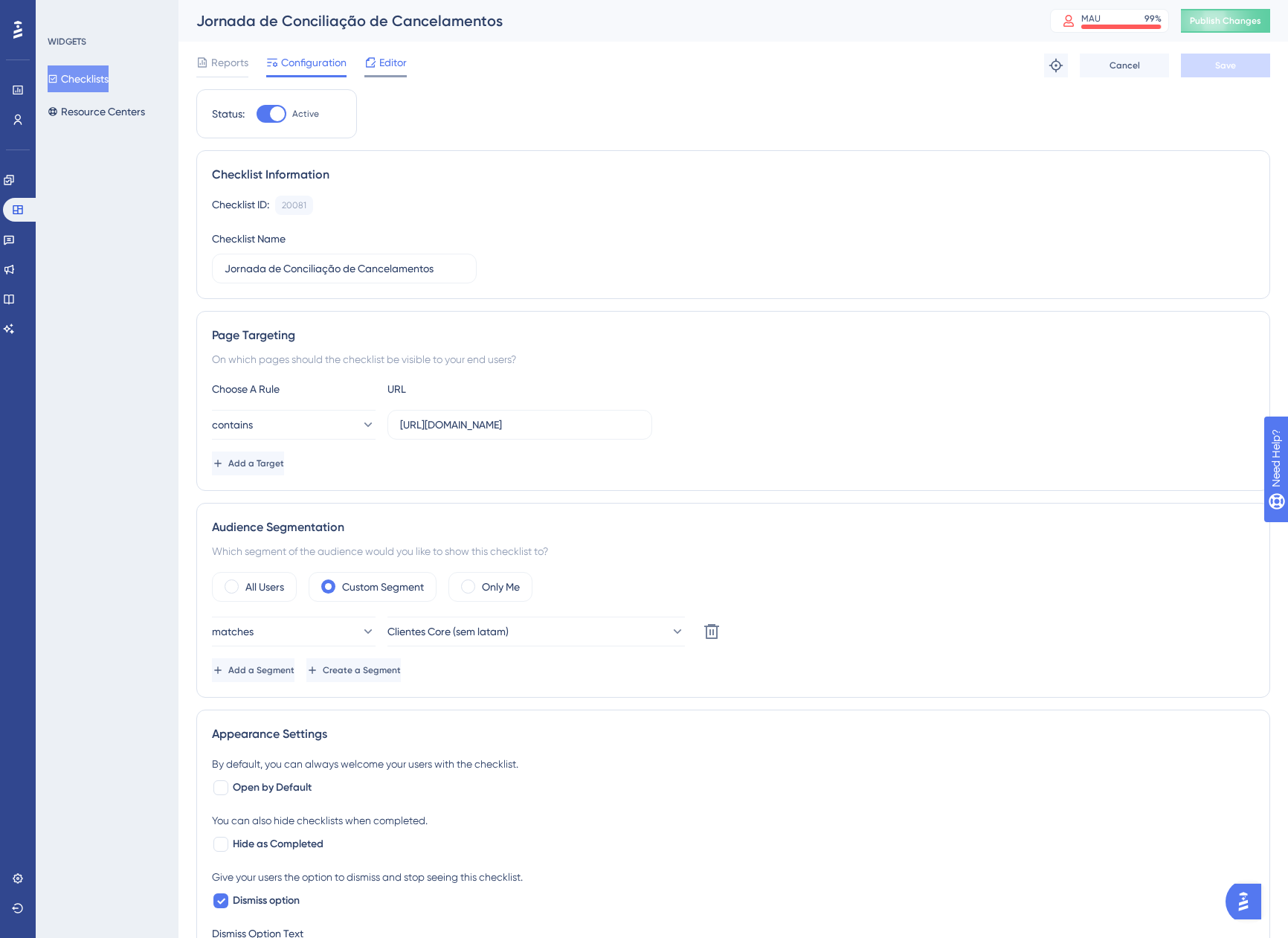
click at [405, 63] on span "Editor" at bounding box center [393, 63] width 27 height 18
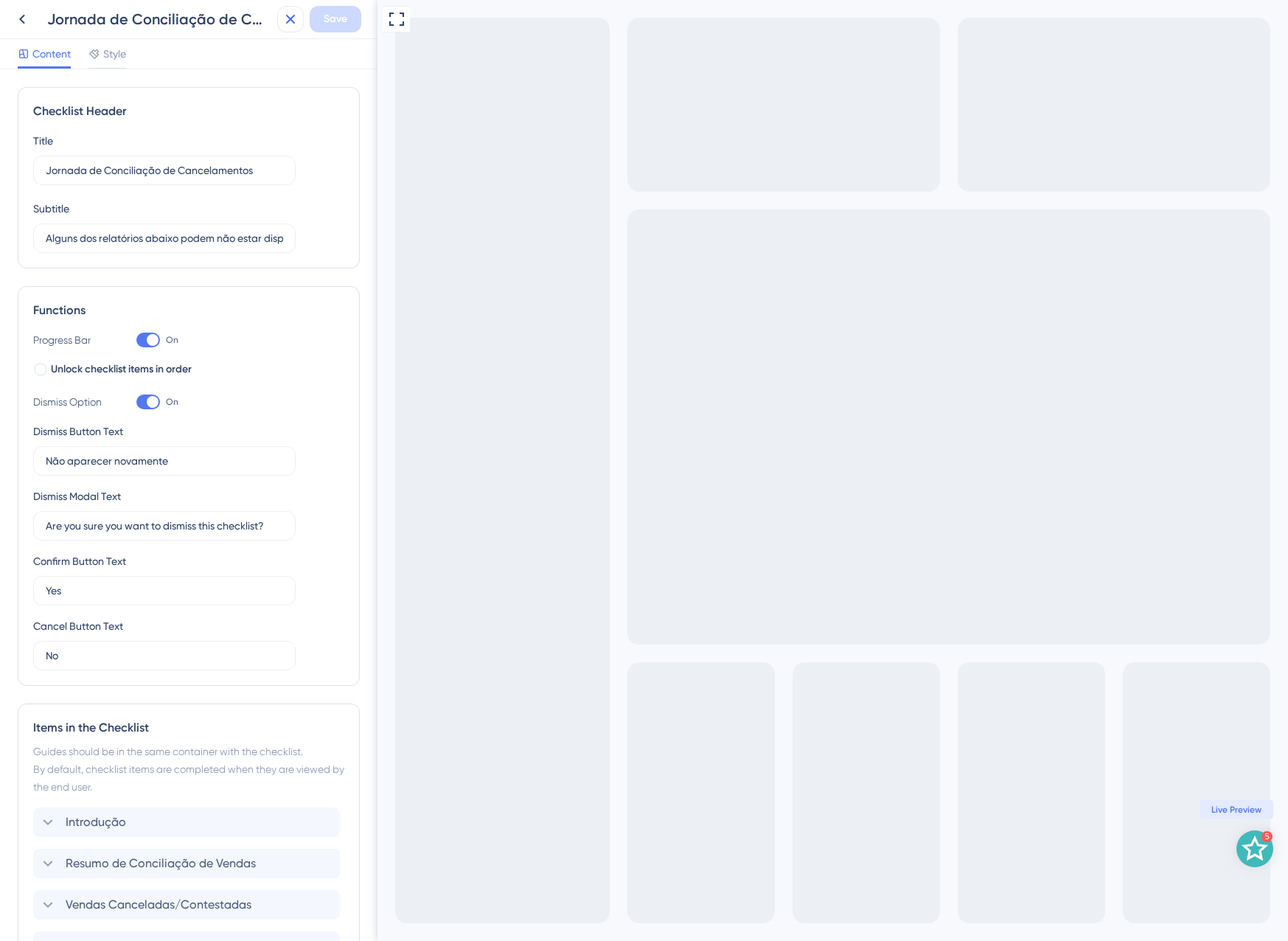
click at [285, 9] on button at bounding box center [290, 18] width 26 height 26
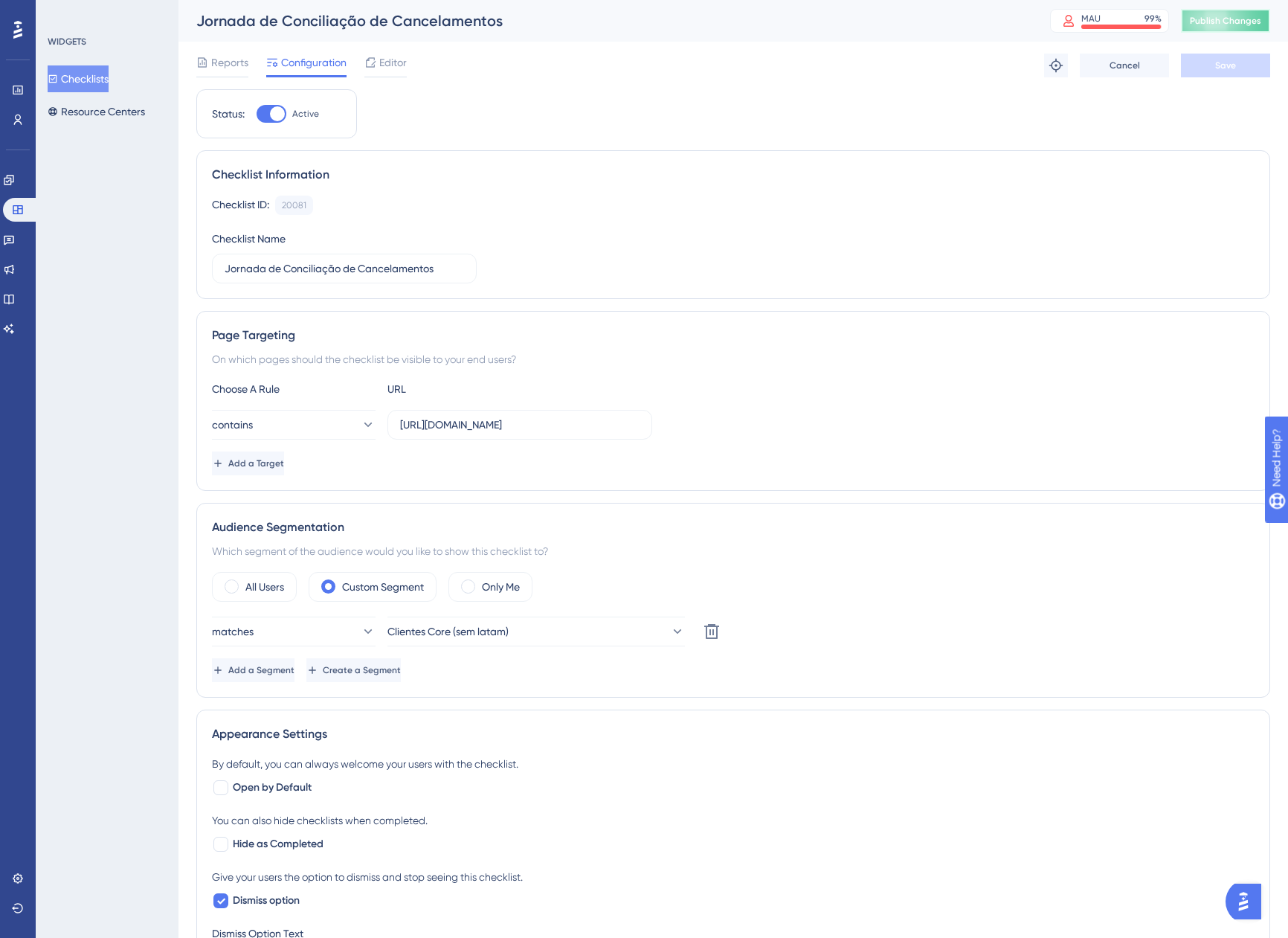
click at [1226, 30] on button "Publish Changes" at bounding box center [1225, 21] width 89 height 24
click at [1225, 23] on span "Publish Changes" at bounding box center [1225, 21] width 71 height 12
click at [1266, 14] on button "Publish Changes" at bounding box center [1225, 21] width 89 height 24
click at [1232, 23] on span "Publish Changes" at bounding box center [1225, 21] width 71 height 12
click at [402, 61] on span "Editor" at bounding box center [393, 63] width 27 height 18
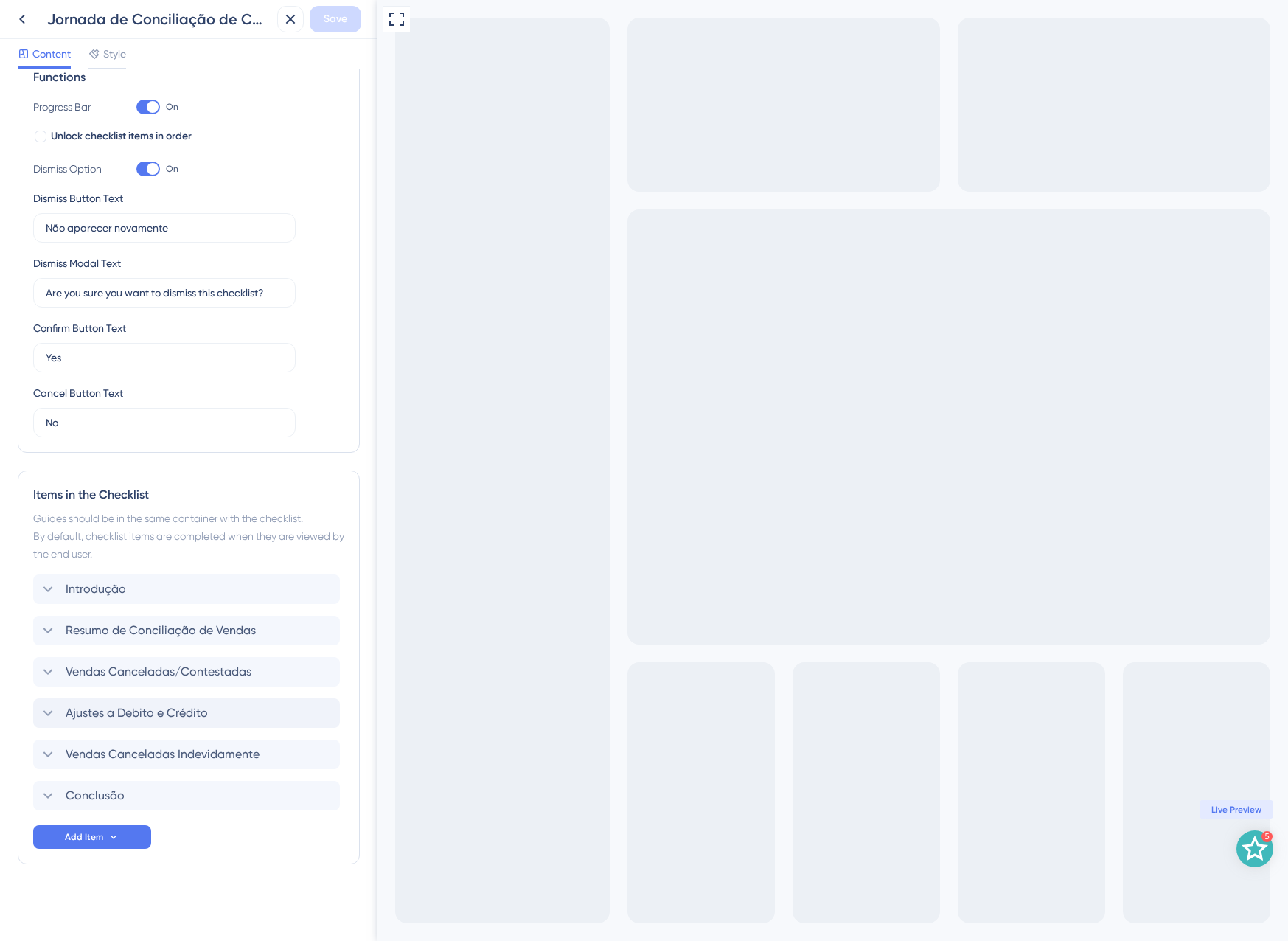
click at [198, 719] on span "Ajustes a Debito e Crédito" at bounding box center [137, 714] width 142 height 17
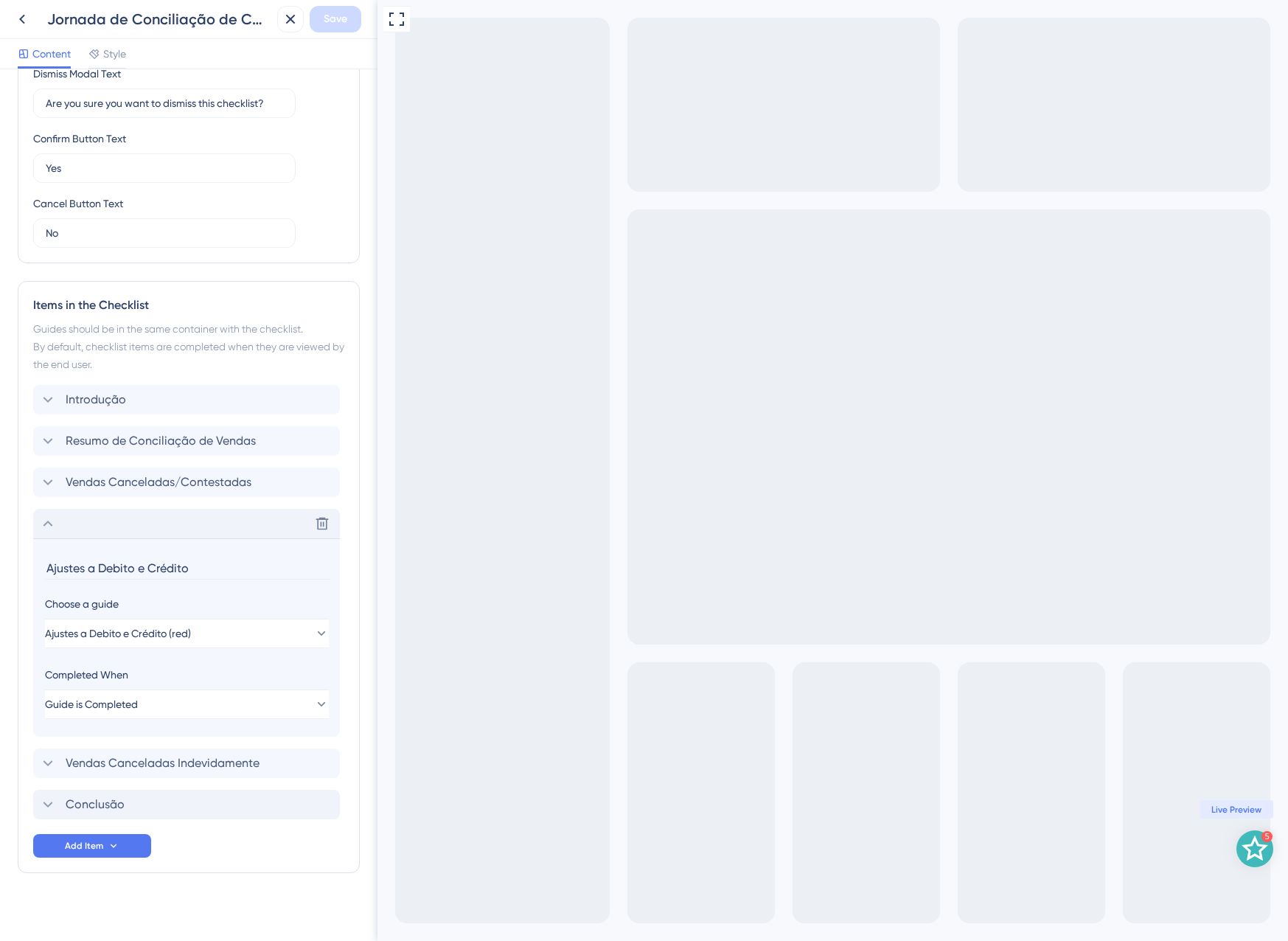
scroll to position [431, 0]
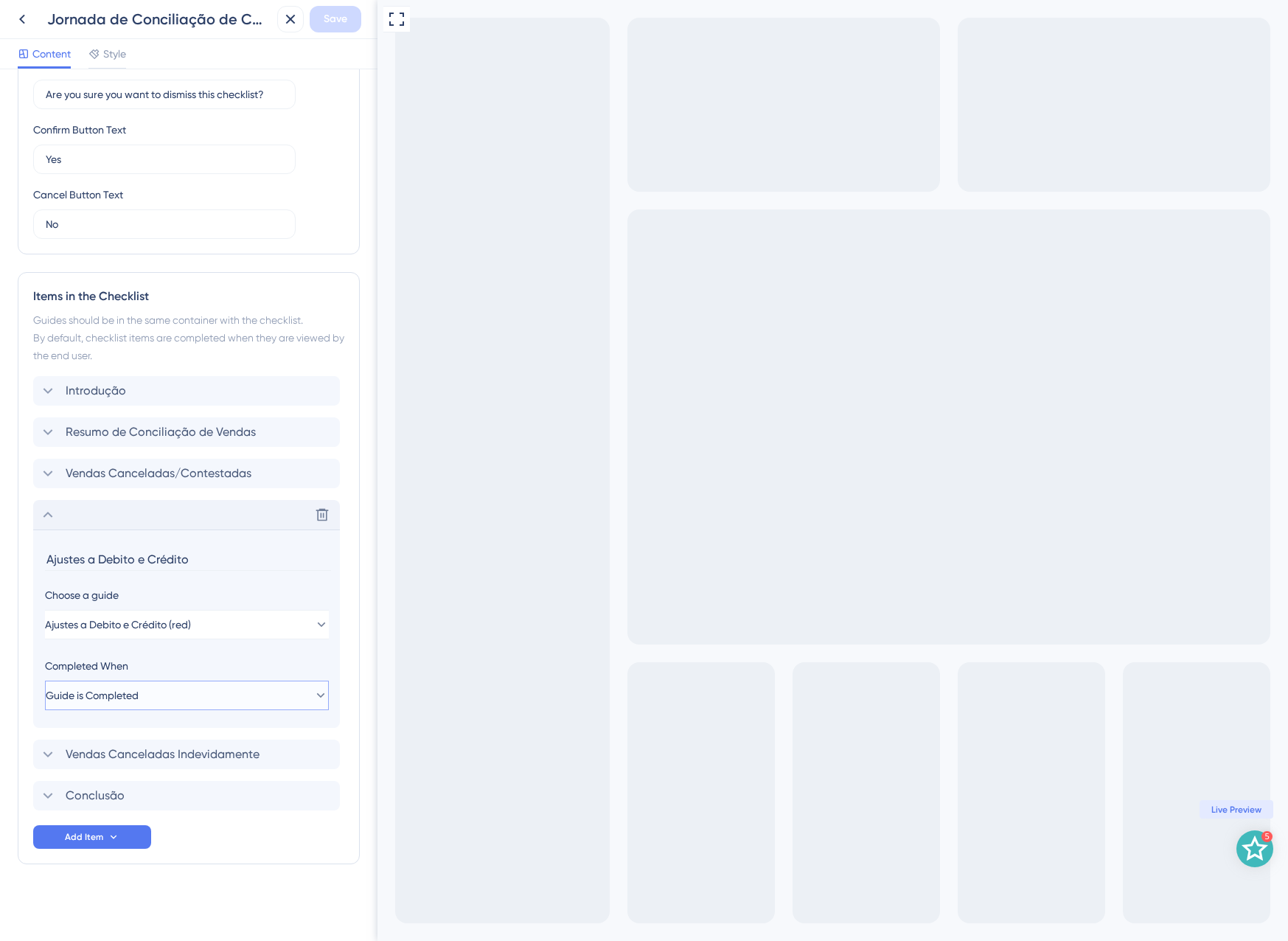
click at [161, 698] on button "Guide is Completed" at bounding box center [187, 695] width 284 height 29
click at [138, 764] on span "Goal is Reached" at bounding box center [104, 770] width 77 height 17
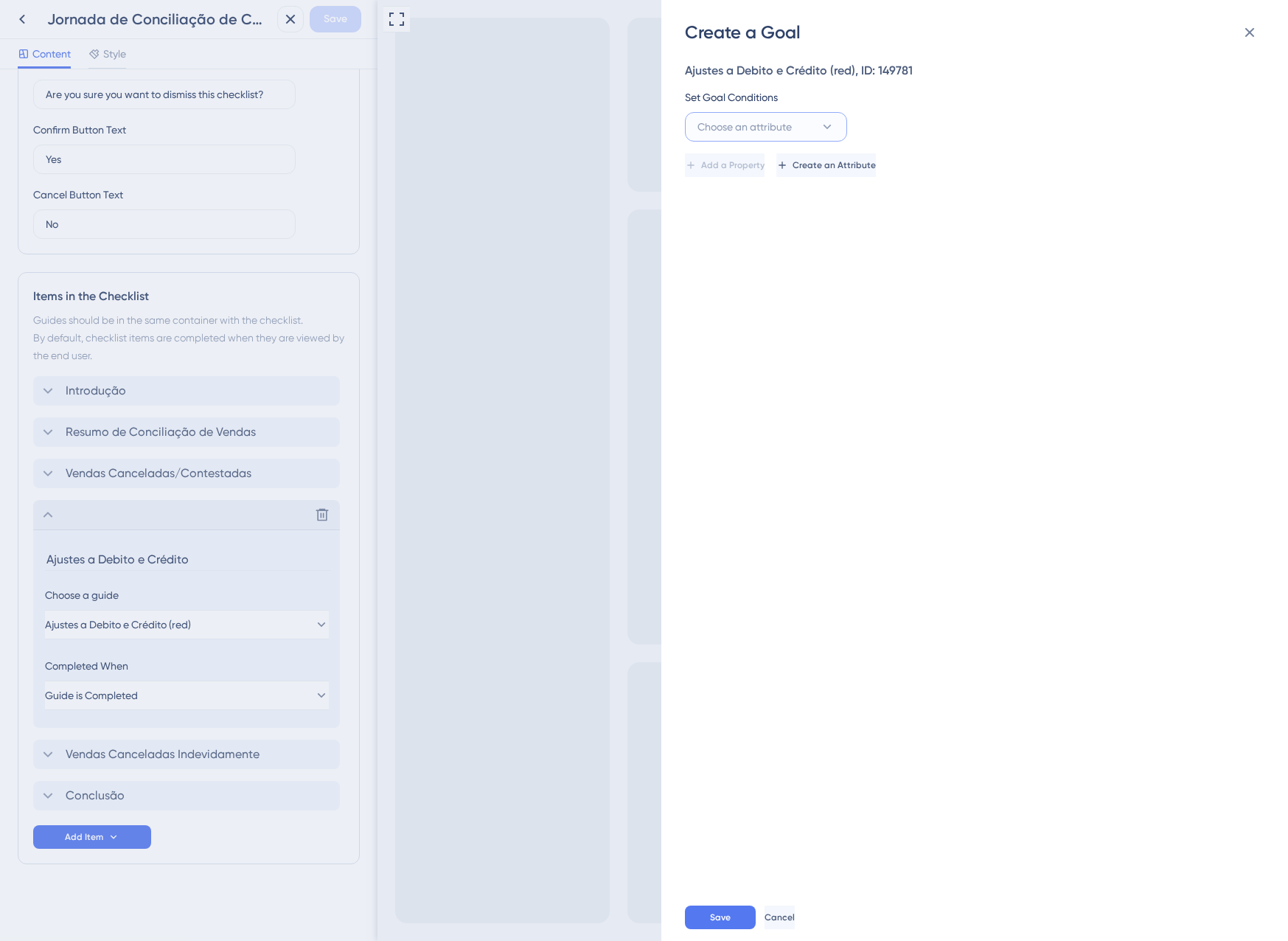
click at [778, 128] on span "Choose an attribute" at bounding box center [744, 126] width 95 height 17
click at [727, 371] on span "Checklist" at bounding box center [727, 364] width 43 height 17
click at [1078, 122] on span "Select an option" at bounding box center [1066, 126] width 76 height 17
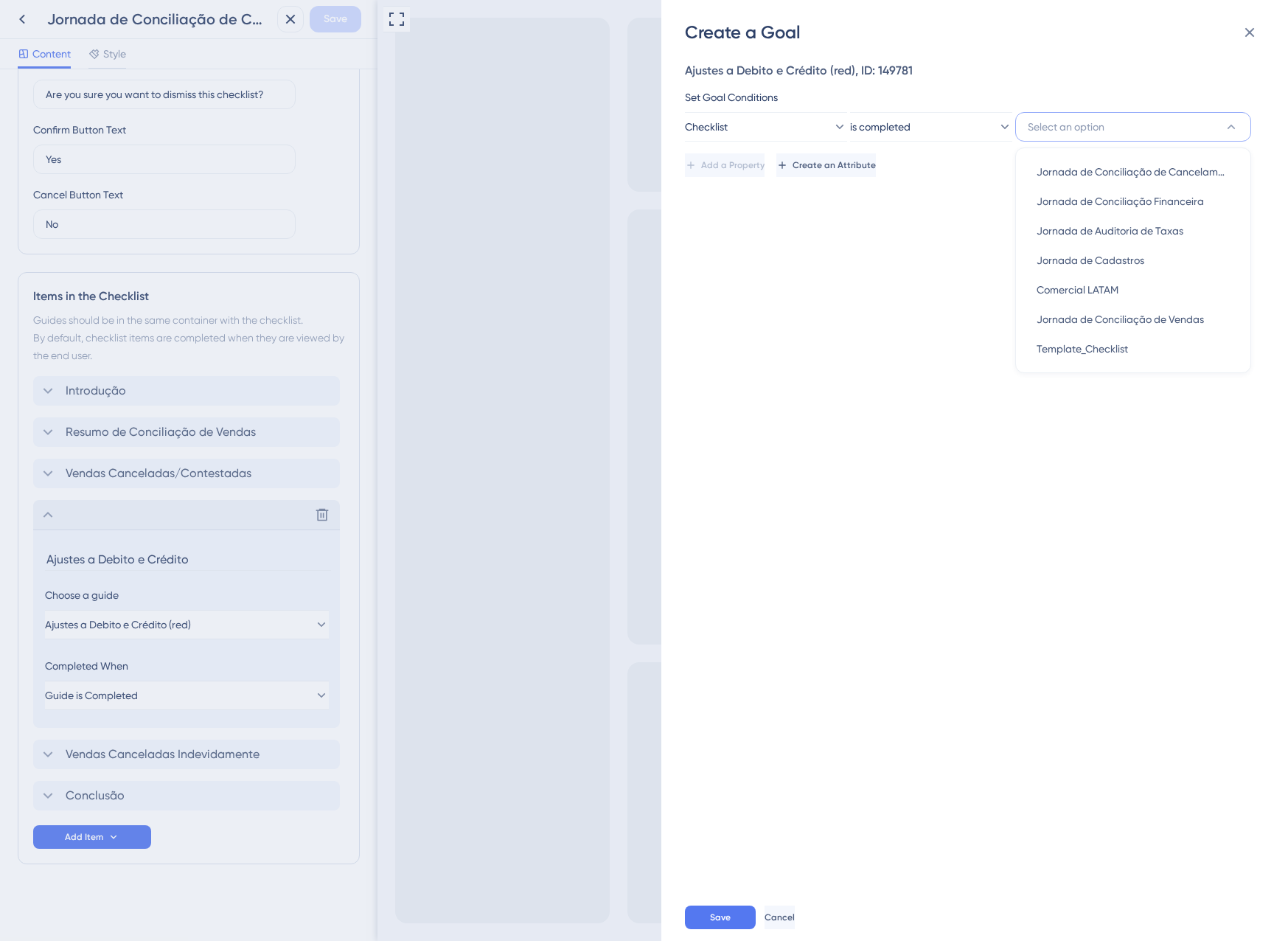
click at [1077, 122] on span "Select an option" at bounding box center [1066, 126] width 76 height 17
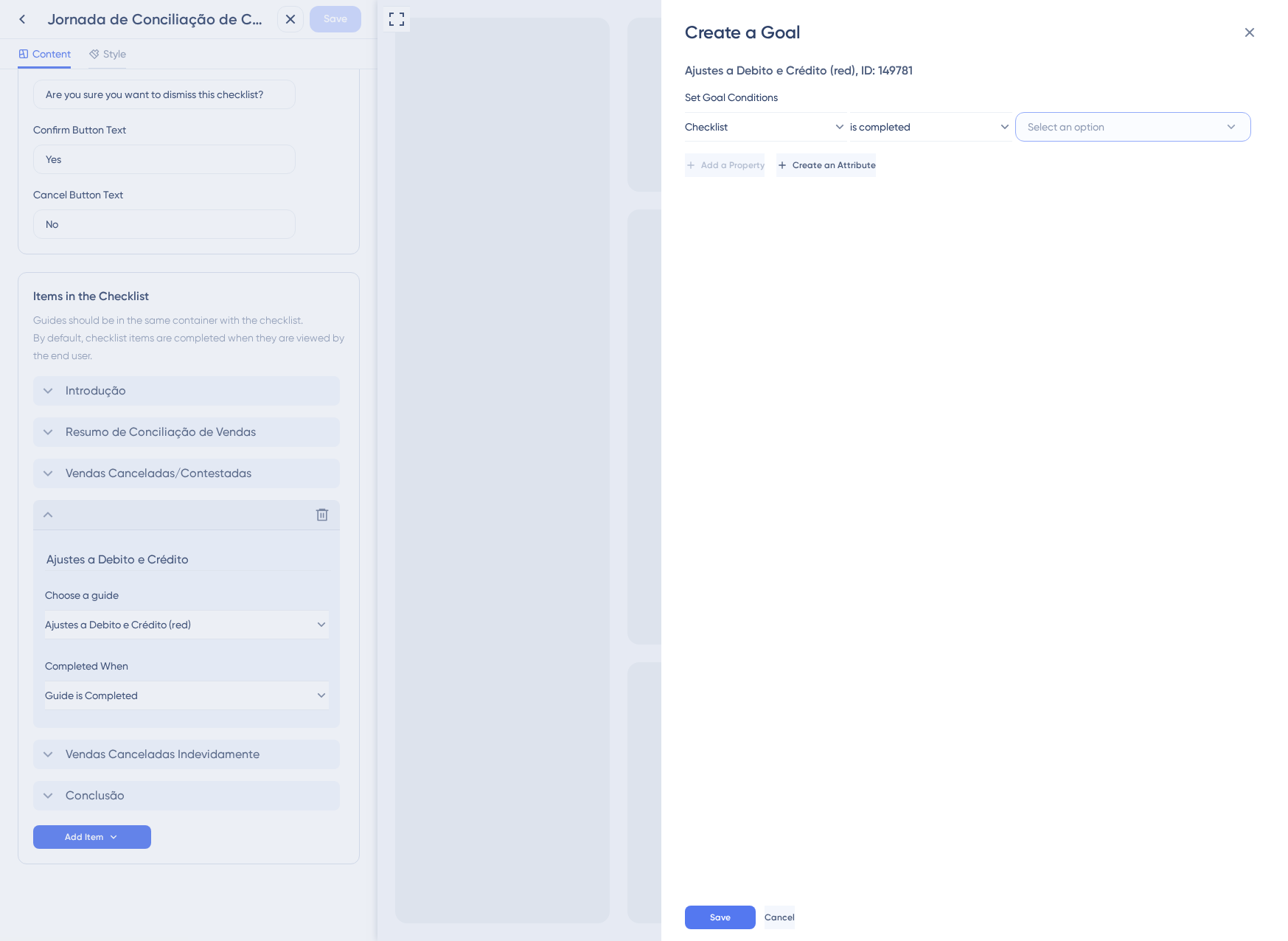
drag, startPoint x: 1077, startPoint y: 122, endPoint x: 1056, endPoint y: 111, distance: 23.7
click at [1056, 111] on div "Set Goal Conditions Checklist is completed Select an option" at bounding box center [970, 115] width 571 height 53
click at [1059, 131] on span "Select an option" at bounding box center [1066, 126] width 76 height 17
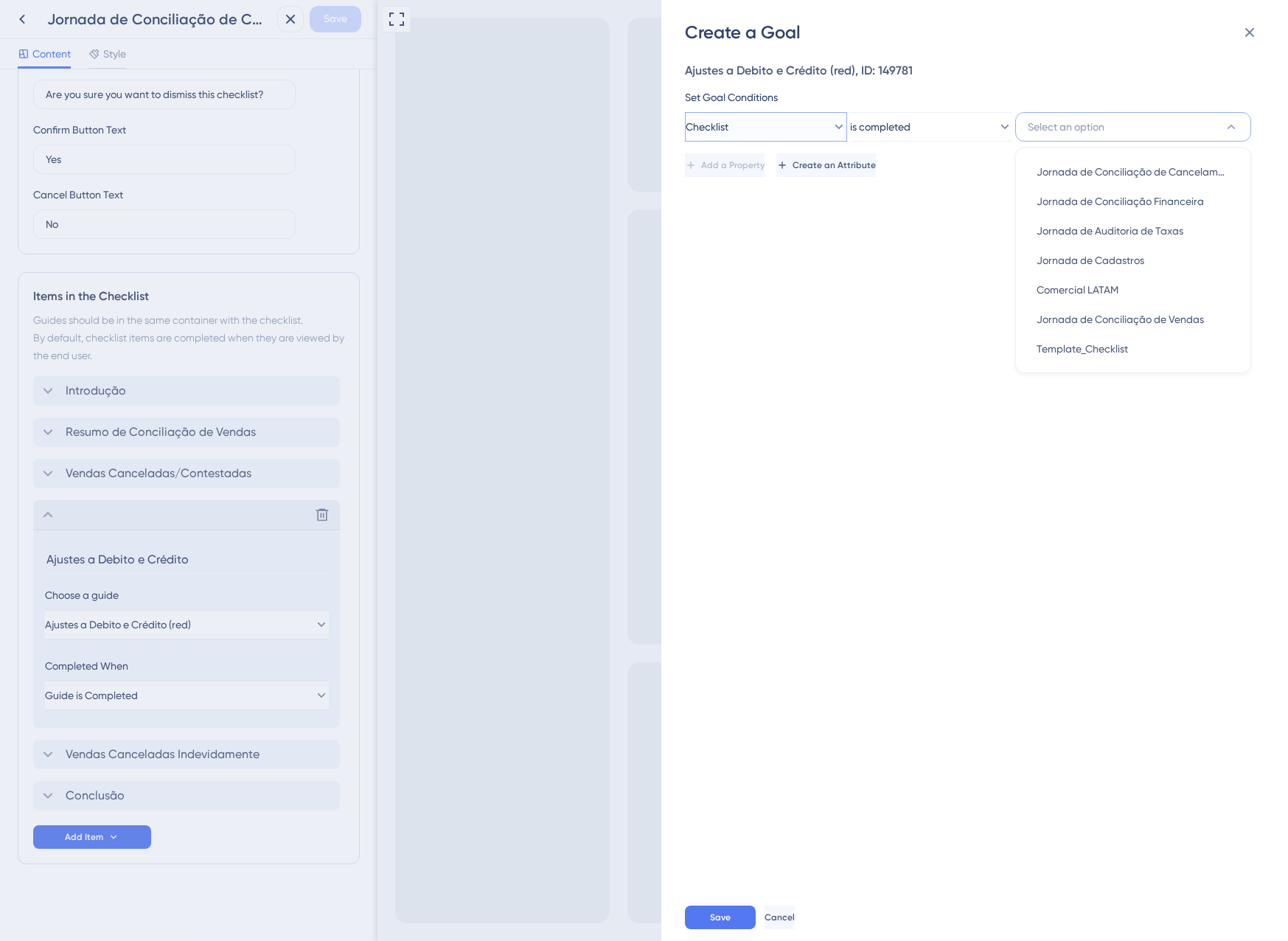
click at [737, 138] on button "Checklist" at bounding box center [766, 126] width 162 height 29
click at [752, 330] on div "Guide Guide" at bounding box center [766, 334] width 119 height 29
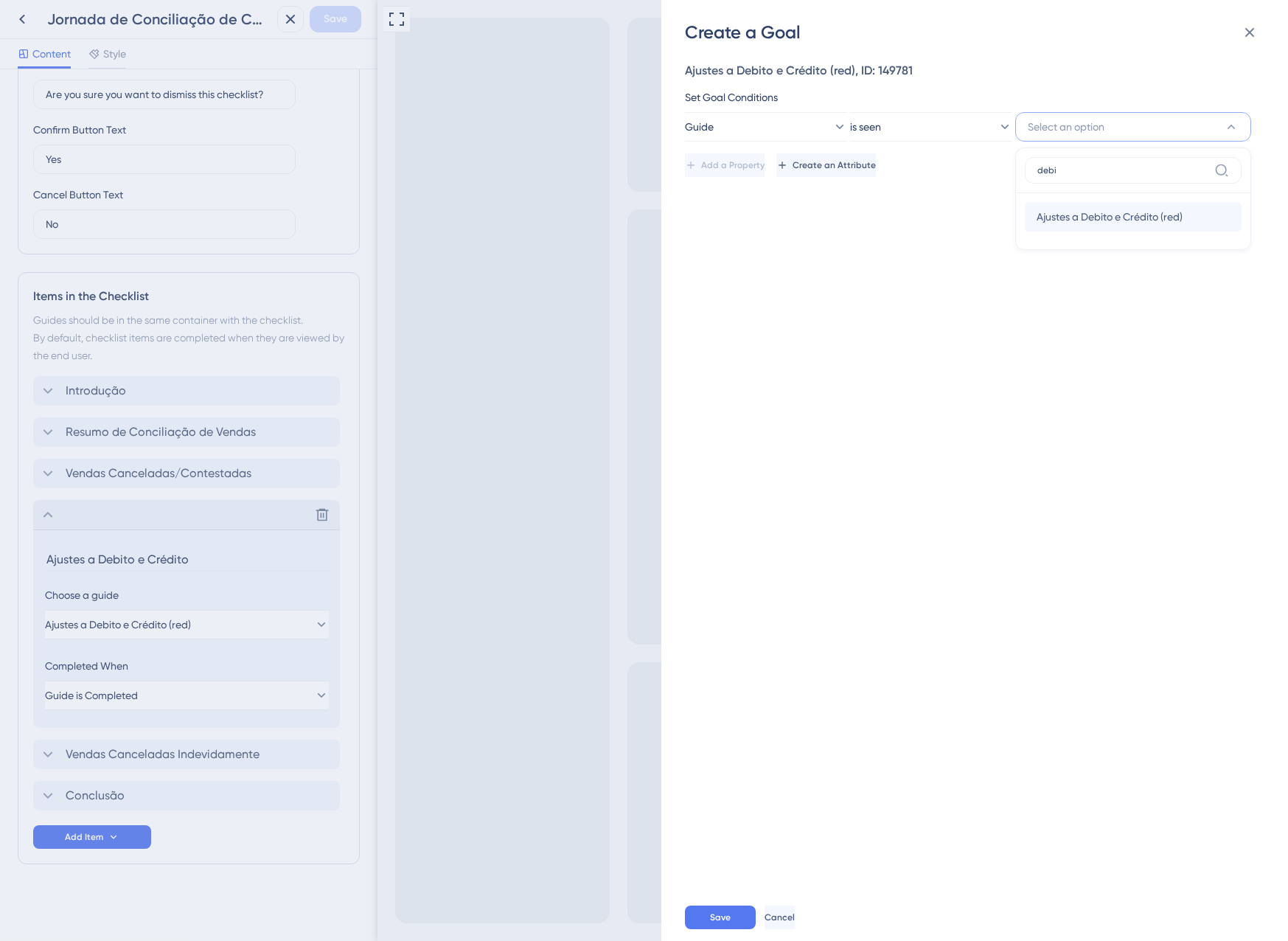
type input "debi"
click at [1084, 212] on span "Ajustes a Debito e Crédito (red)" at bounding box center [1110, 216] width 146 height 17
click at [696, 161] on icon at bounding box center [690, 165] width 12 height 12
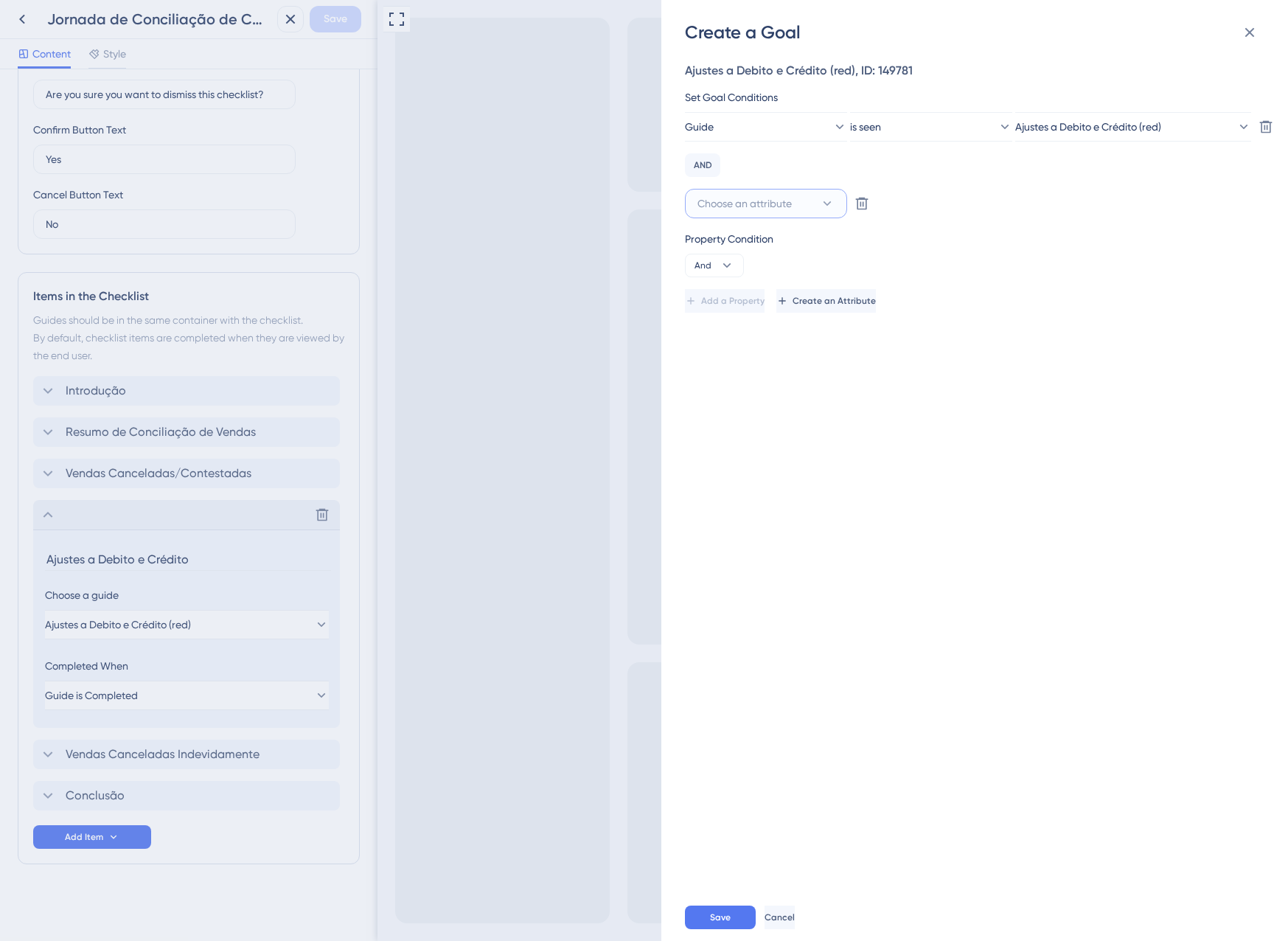
click at [755, 212] on span "Choose an attribute" at bounding box center [744, 204] width 95 height 17
click at [737, 412] on div "Guide Guide" at bounding box center [766, 411] width 119 height 29
click at [882, 206] on span "is seen" at bounding box center [866, 204] width 31 height 17
click at [919, 314] on span "is completed" at bounding box center [902, 308] width 60 height 17
click at [1110, 204] on button "Select an option" at bounding box center [1133, 203] width 236 height 29
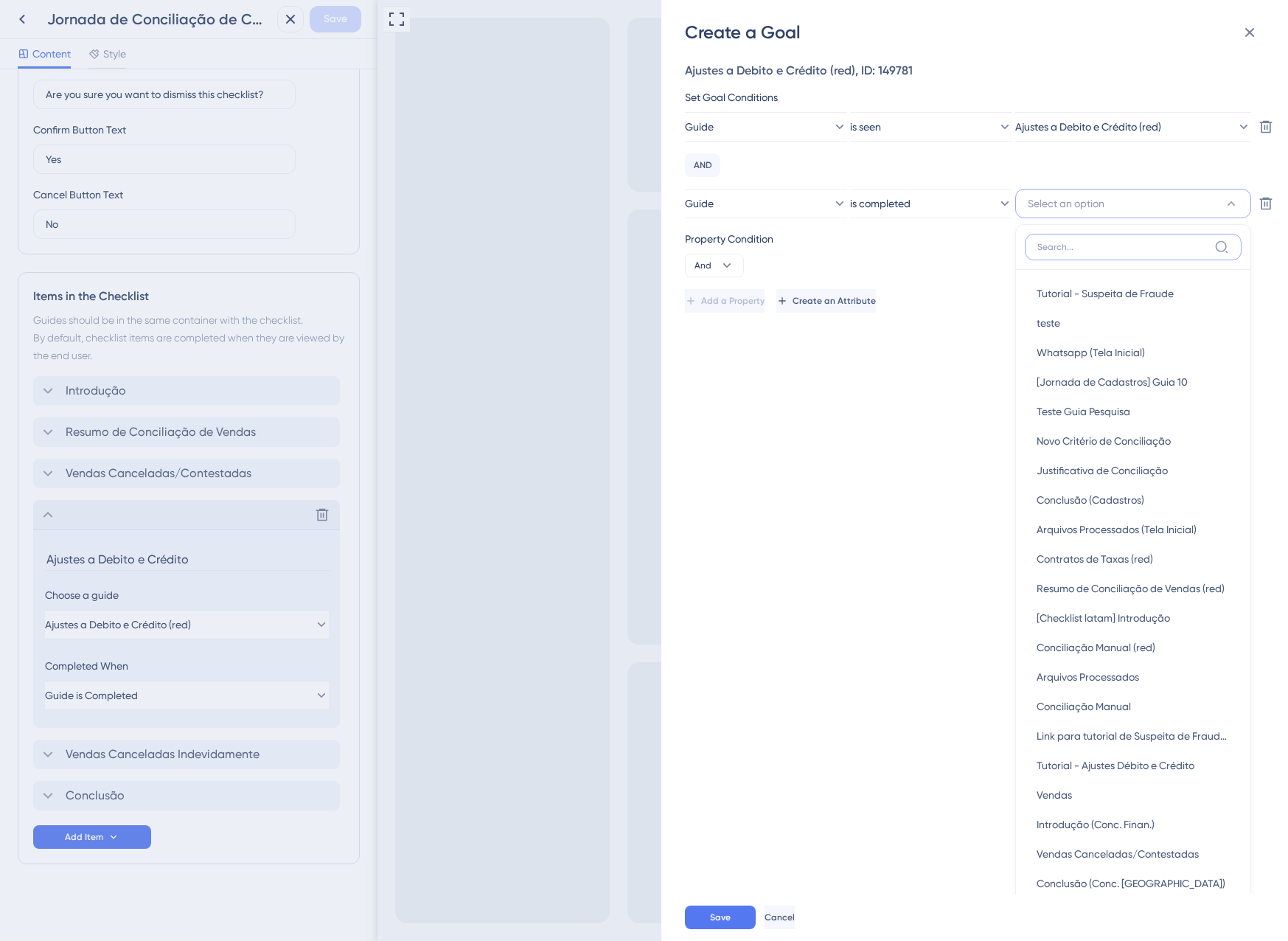
scroll to position [103, 0]
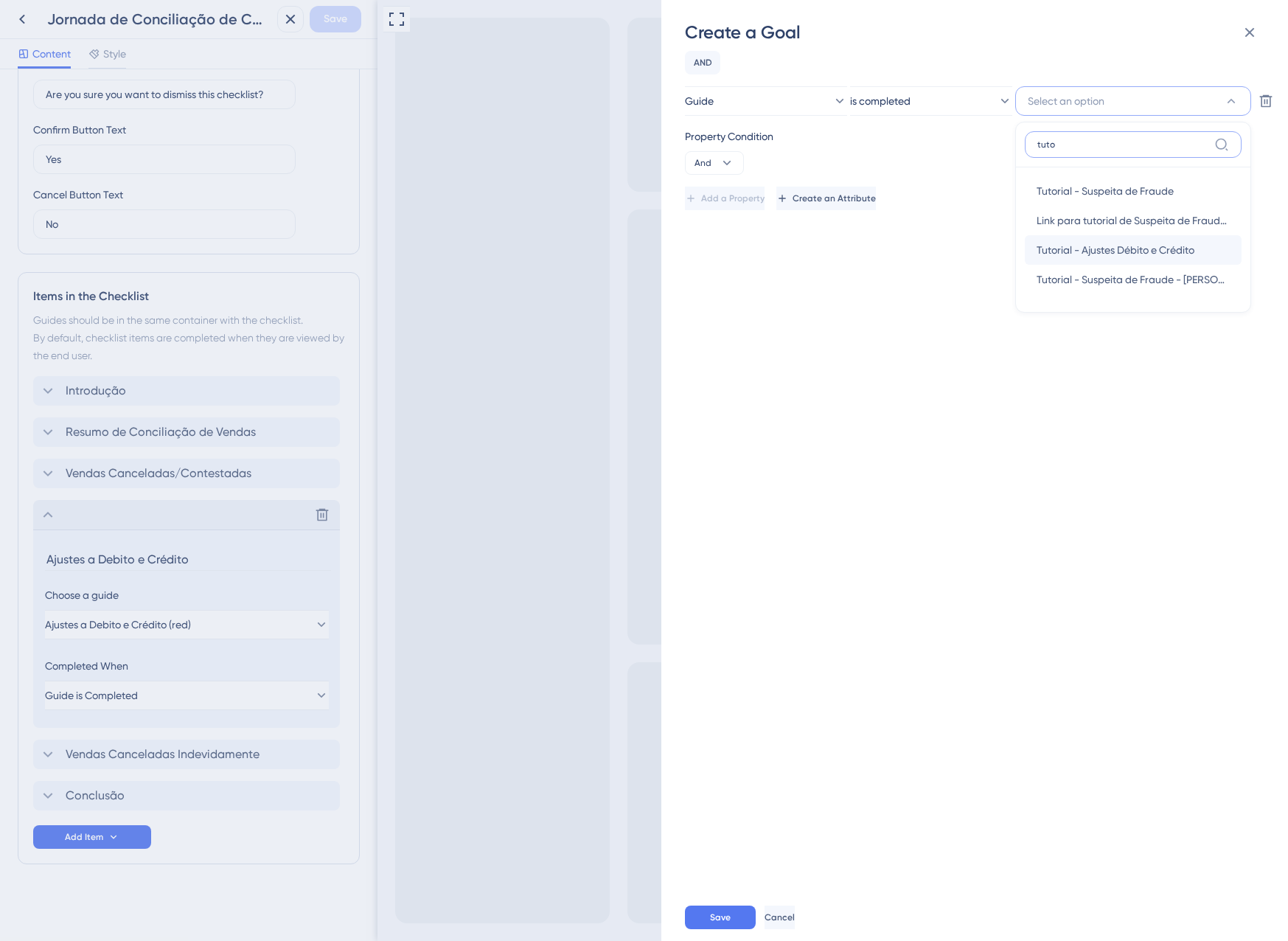
type input "tuto"
click at [1119, 249] on span "Tutorial - Ajustes Débito e Crédito" at bounding box center [1115, 250] width 157 height 17
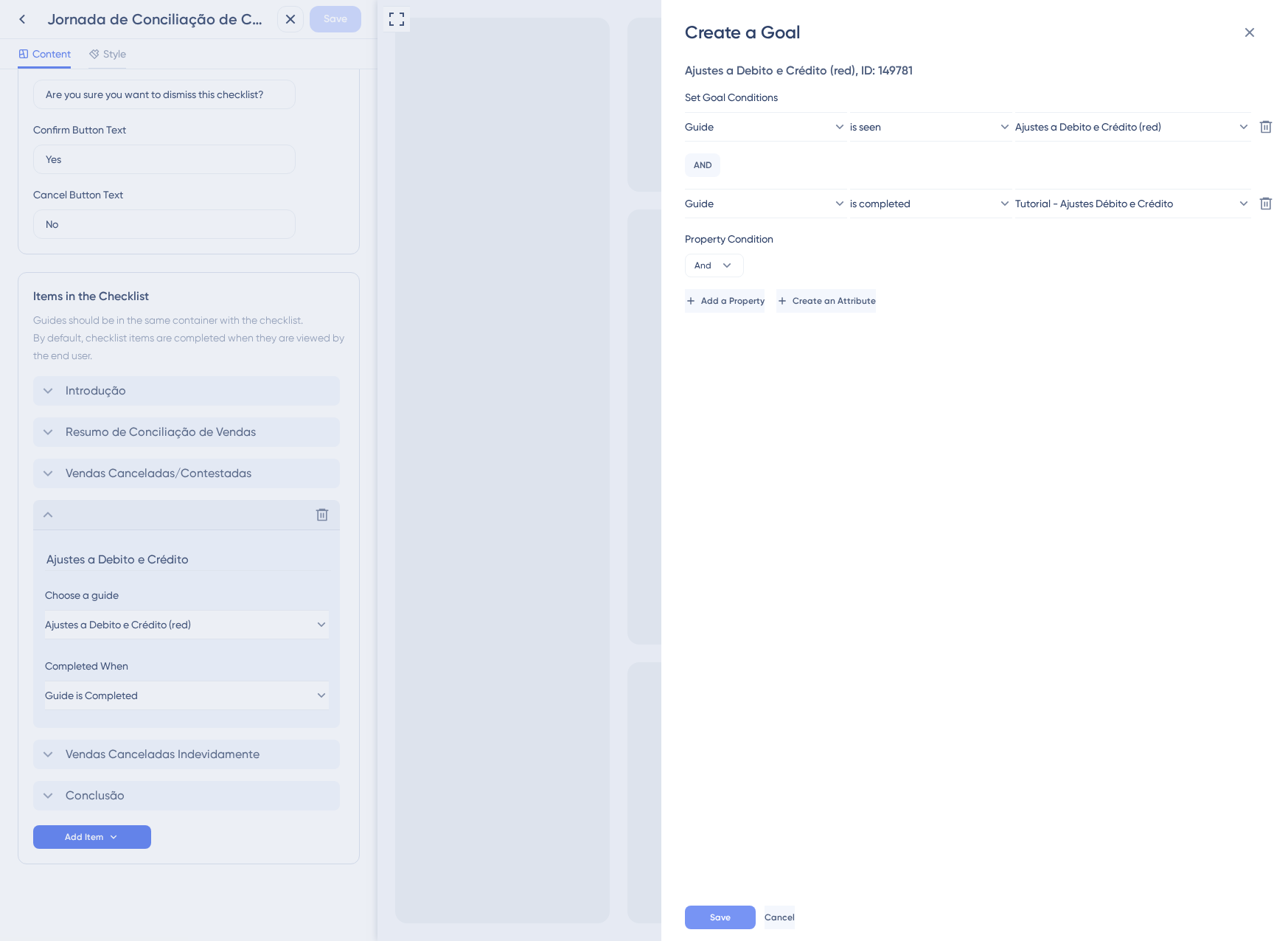
click at [732, 908] on button "Save" at bounding box center [720, 918] width 71 height 24
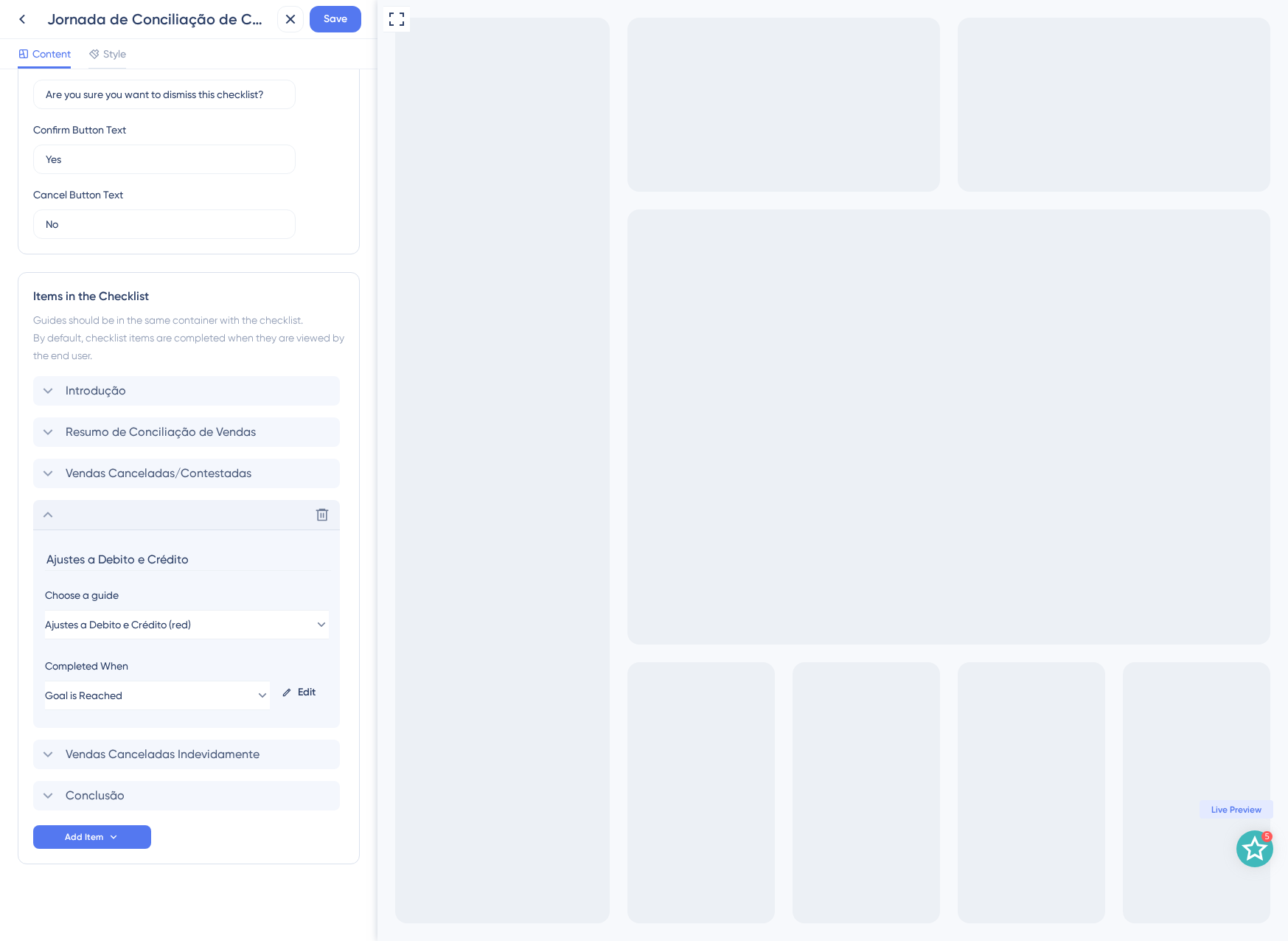
click at [82, 515] on div "Delete" at bounding box center [187, 515] width 307 height 29
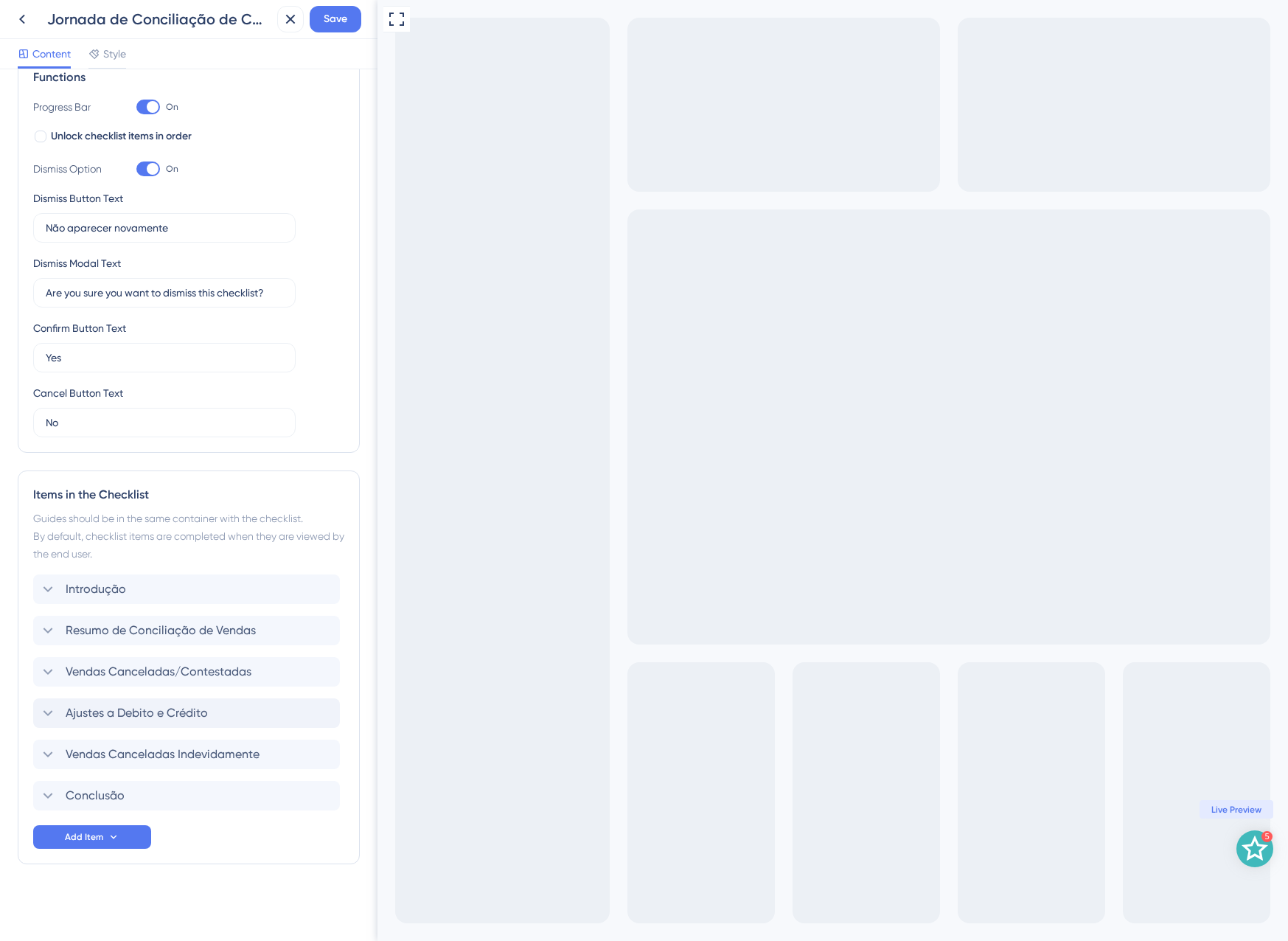
scroll to position [233, 0]
click at [153, 699] on div "Ajustes a Debito e Crédito Delete" at bounding box center [187, 713] width 307 height 29
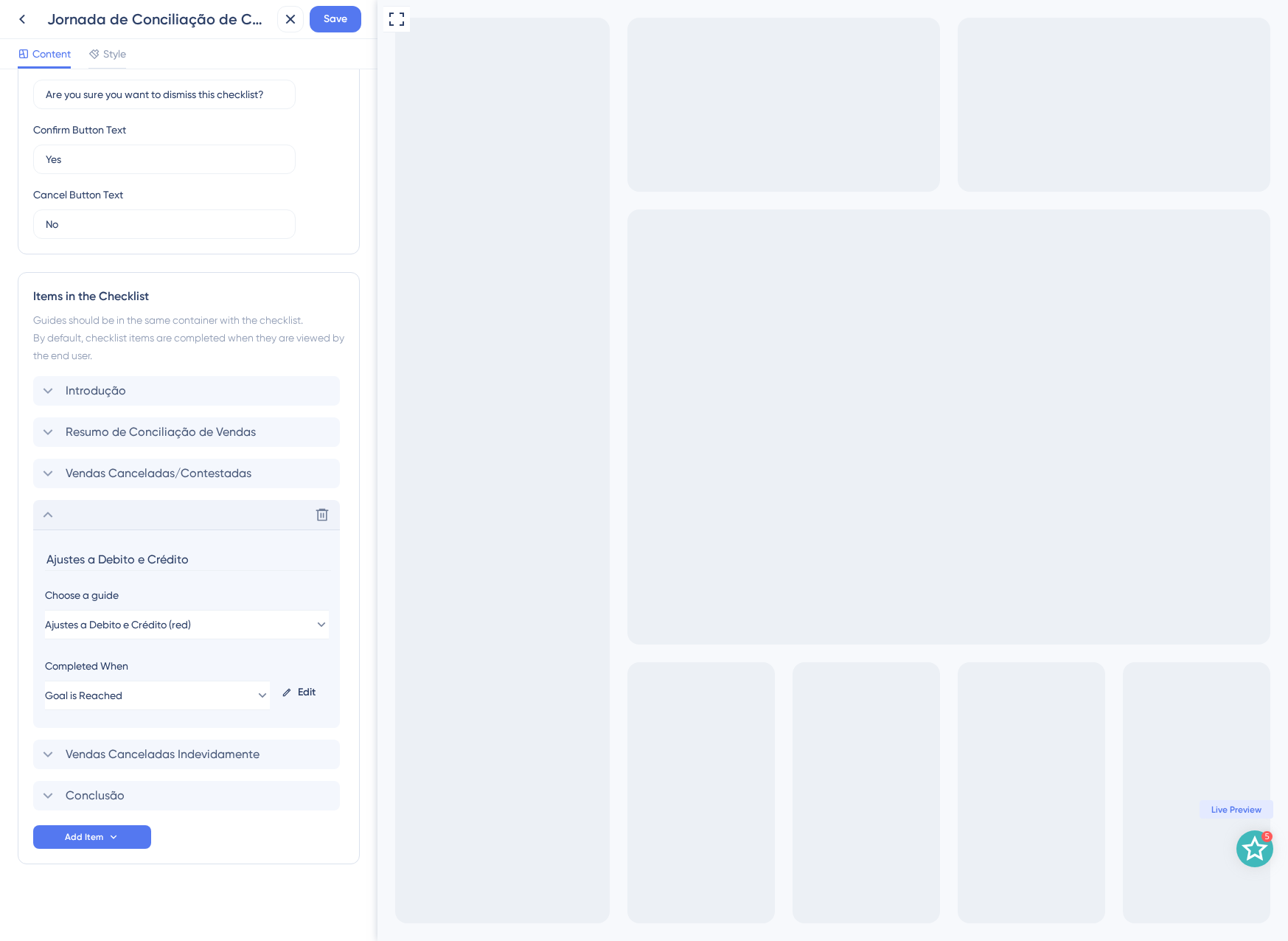
click at [76, 512] on div "Delete" at bounding box center [187, 515] width 307 height 29
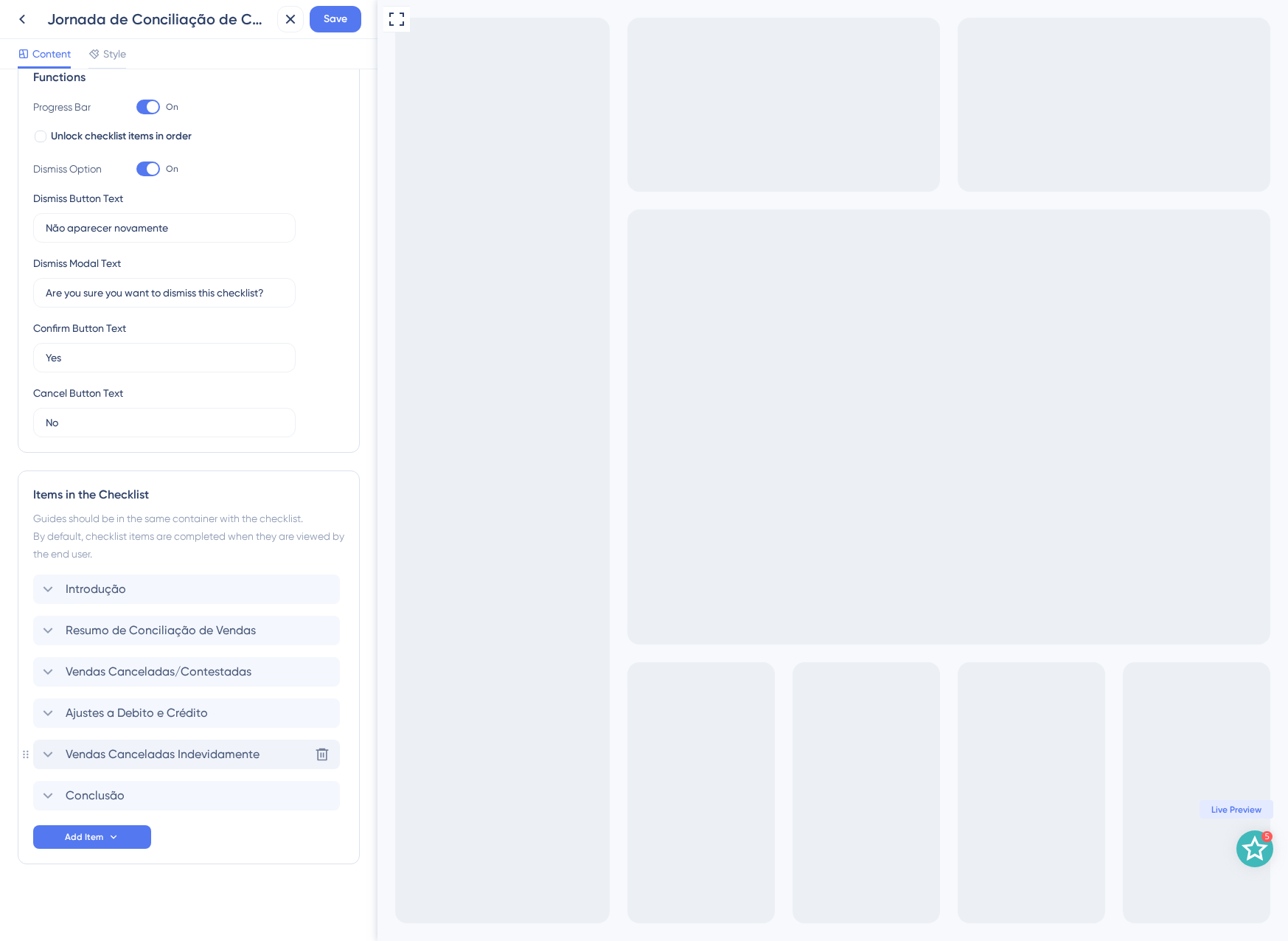
click at [118, 748] on span "Vendas Canceladas Indevidamente" at bounding box center [163, 754] width 194 height 17
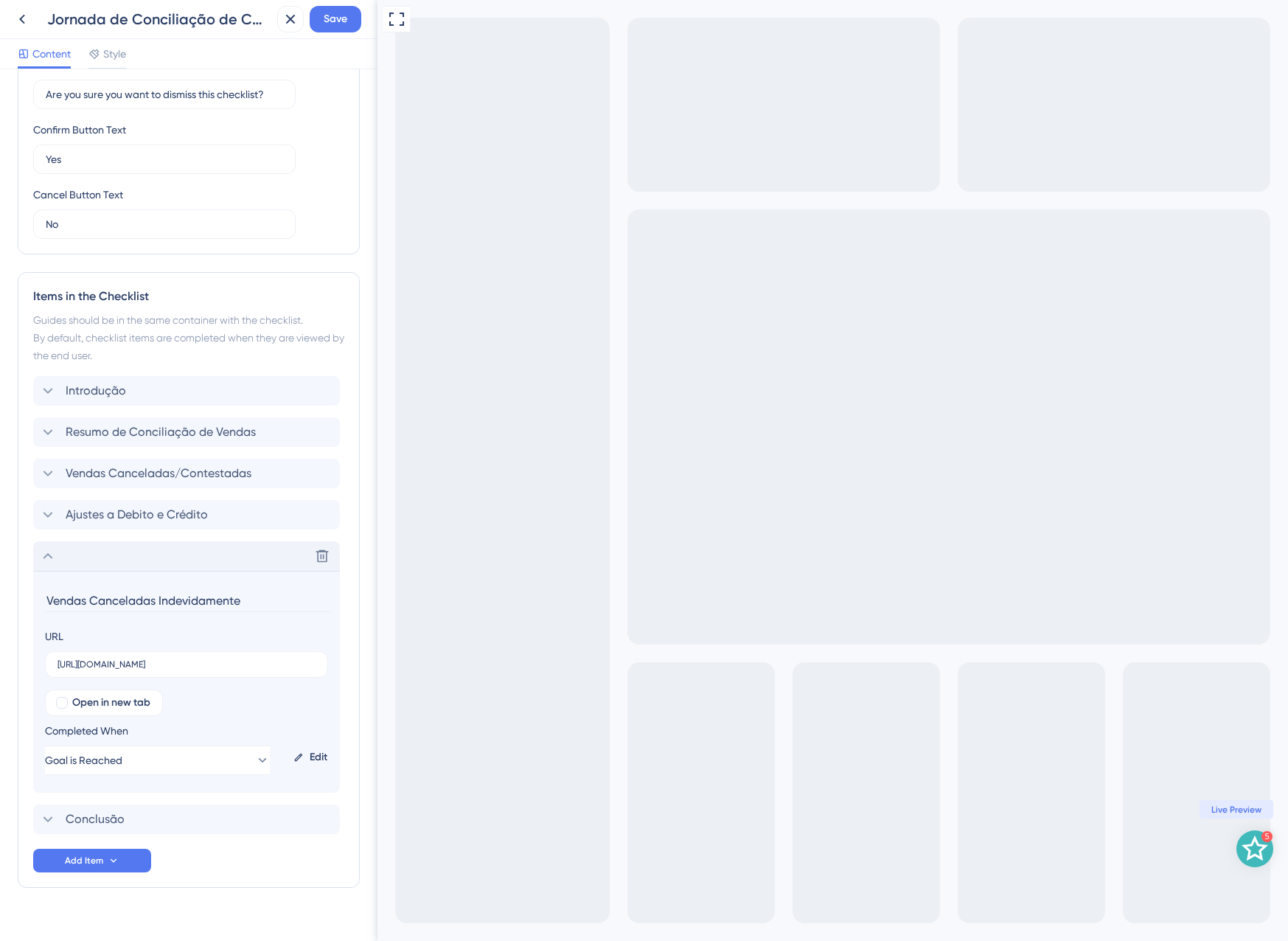
scroll to position [455, 0]
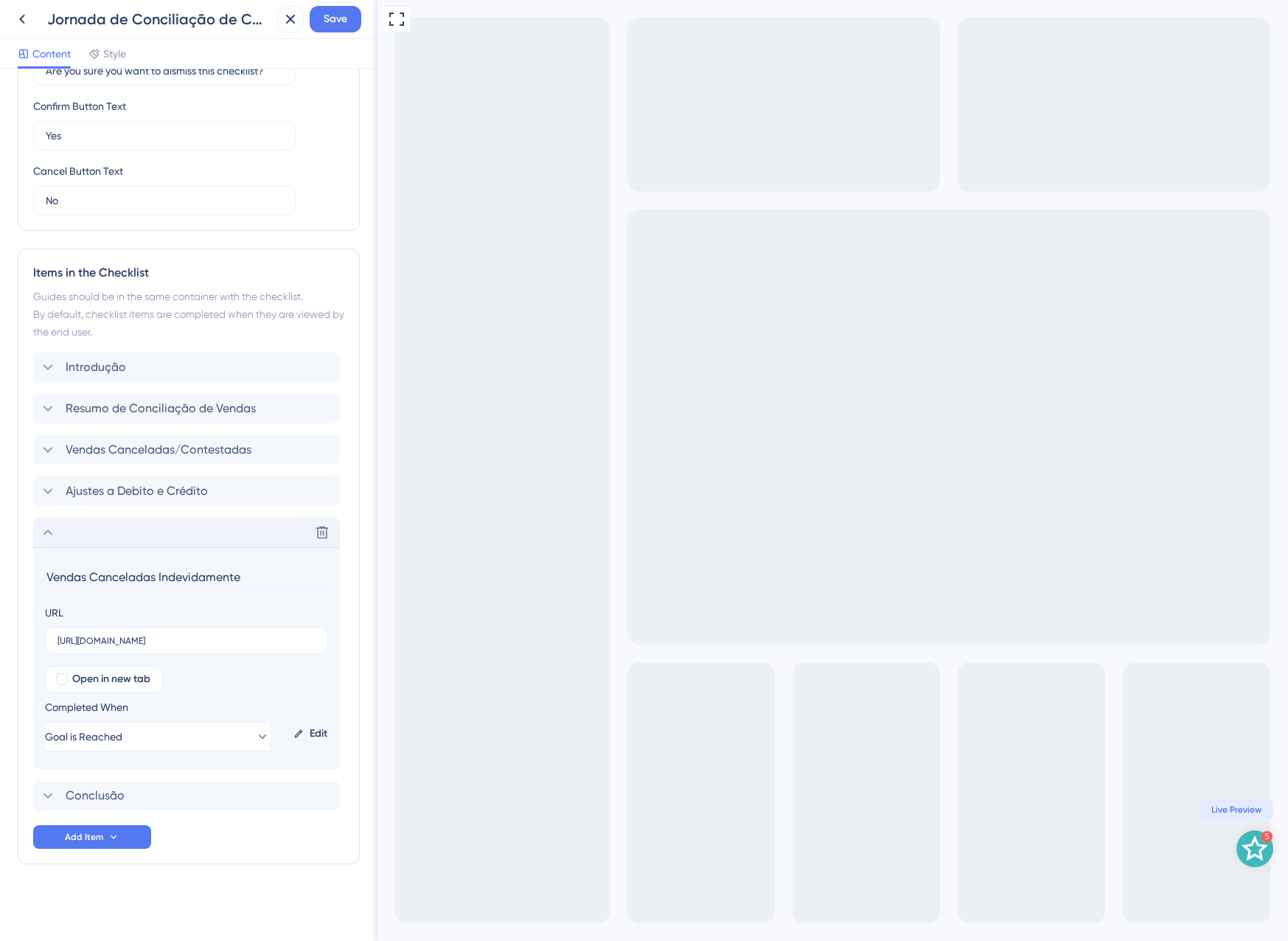
click at [76, 531] on div "Delete" at bounding box center [187, 532] width 307 height 29
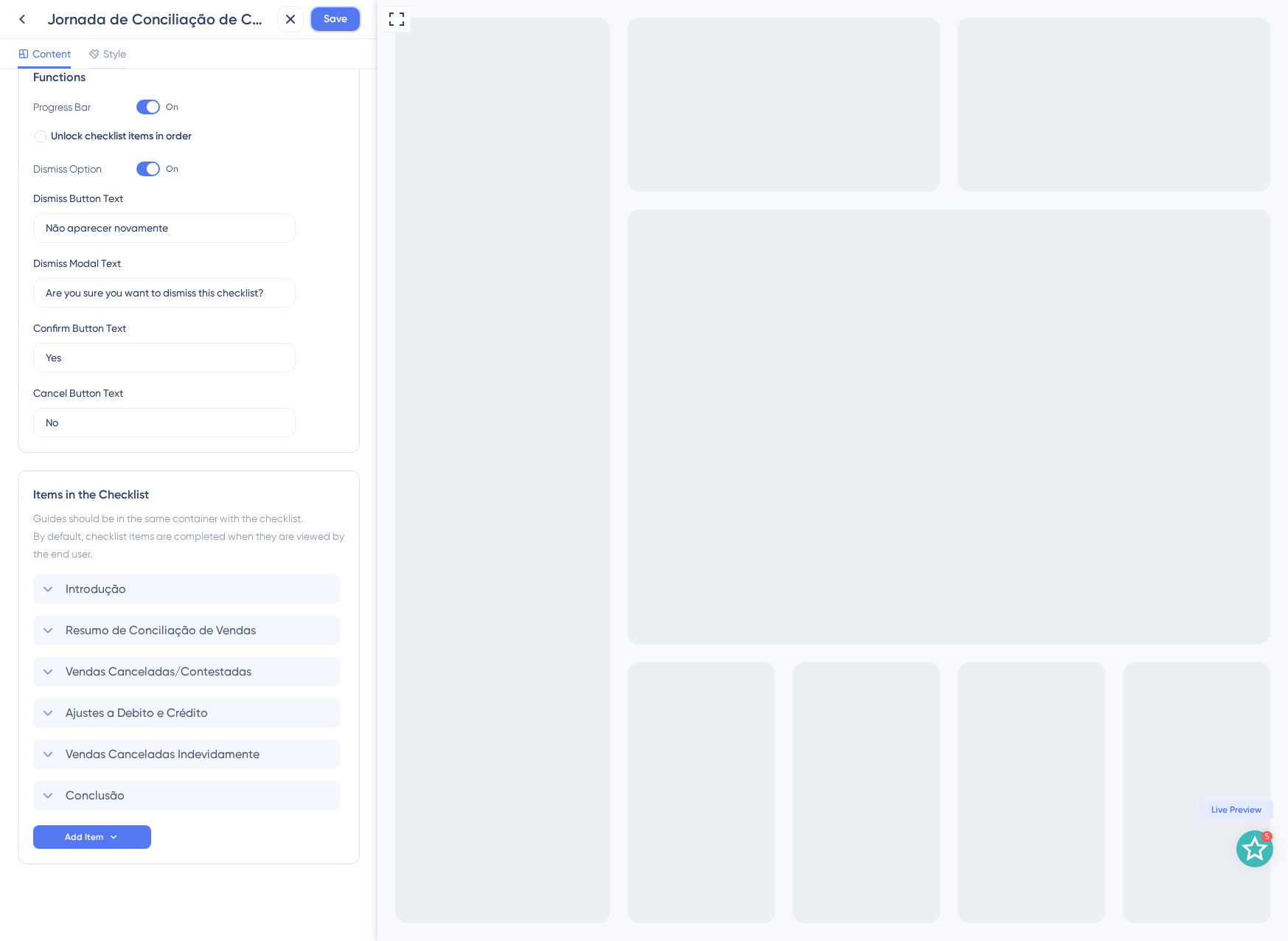
click at [325, 24] on span "Save" at bounding box center [336, 19] width 24 height 17
click at [289, 33] on button at bounding box center [280, 27] width 23 height 24
click at [285, 20] on icon at bounding box center [290, 19] width 17 height 17
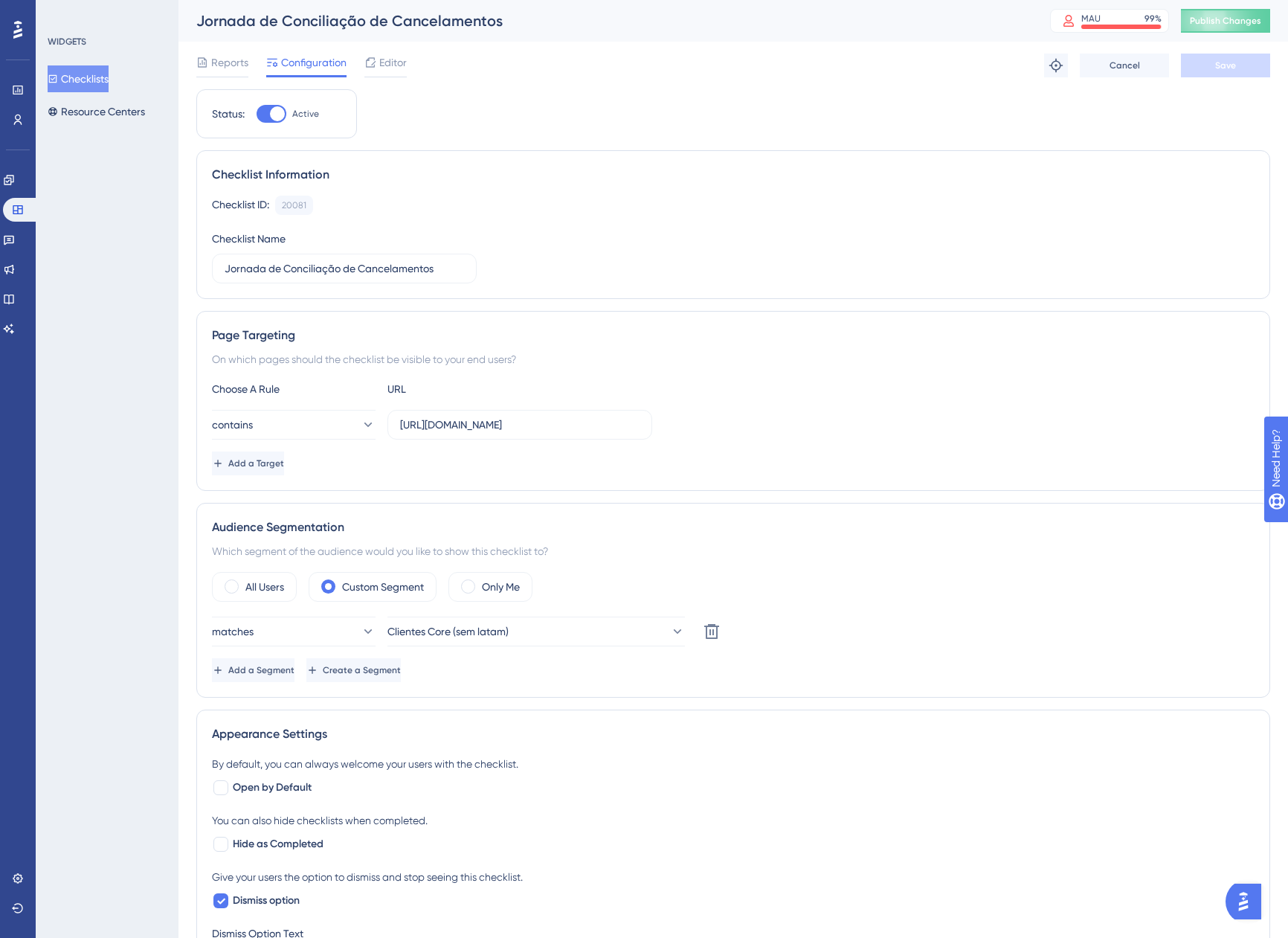
click at [108, 77] on button "Checklists" at bounding box center [78, 79] width 61 height 26
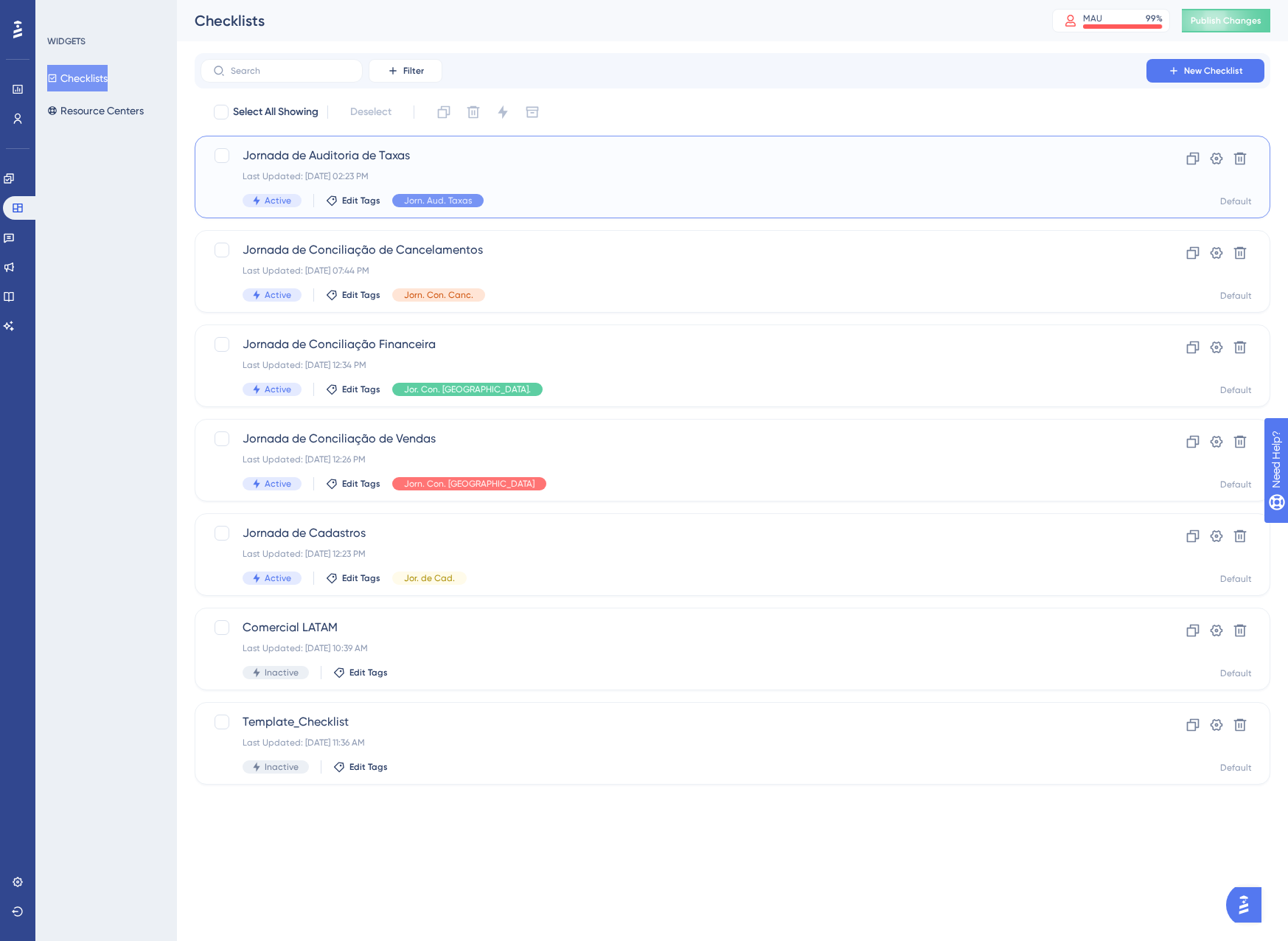
click at [545, 207] on div "Active Edit Tags Jorn. Aud. Taxas" at bounding box center [673, 200] width 862 height 14
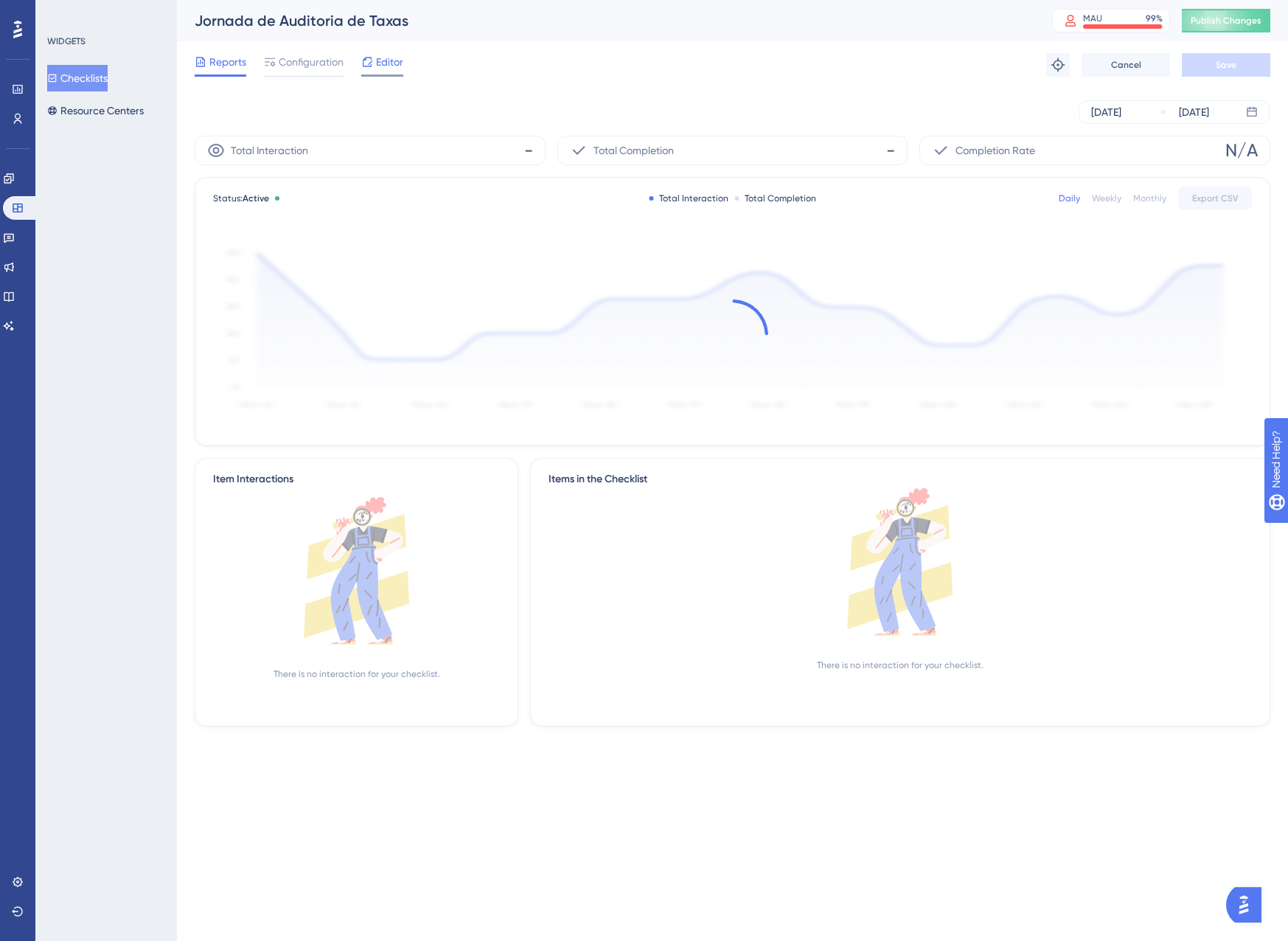
click at [374, 64] on div "Editor" at bounding box center [382, 62] width 42 height 17
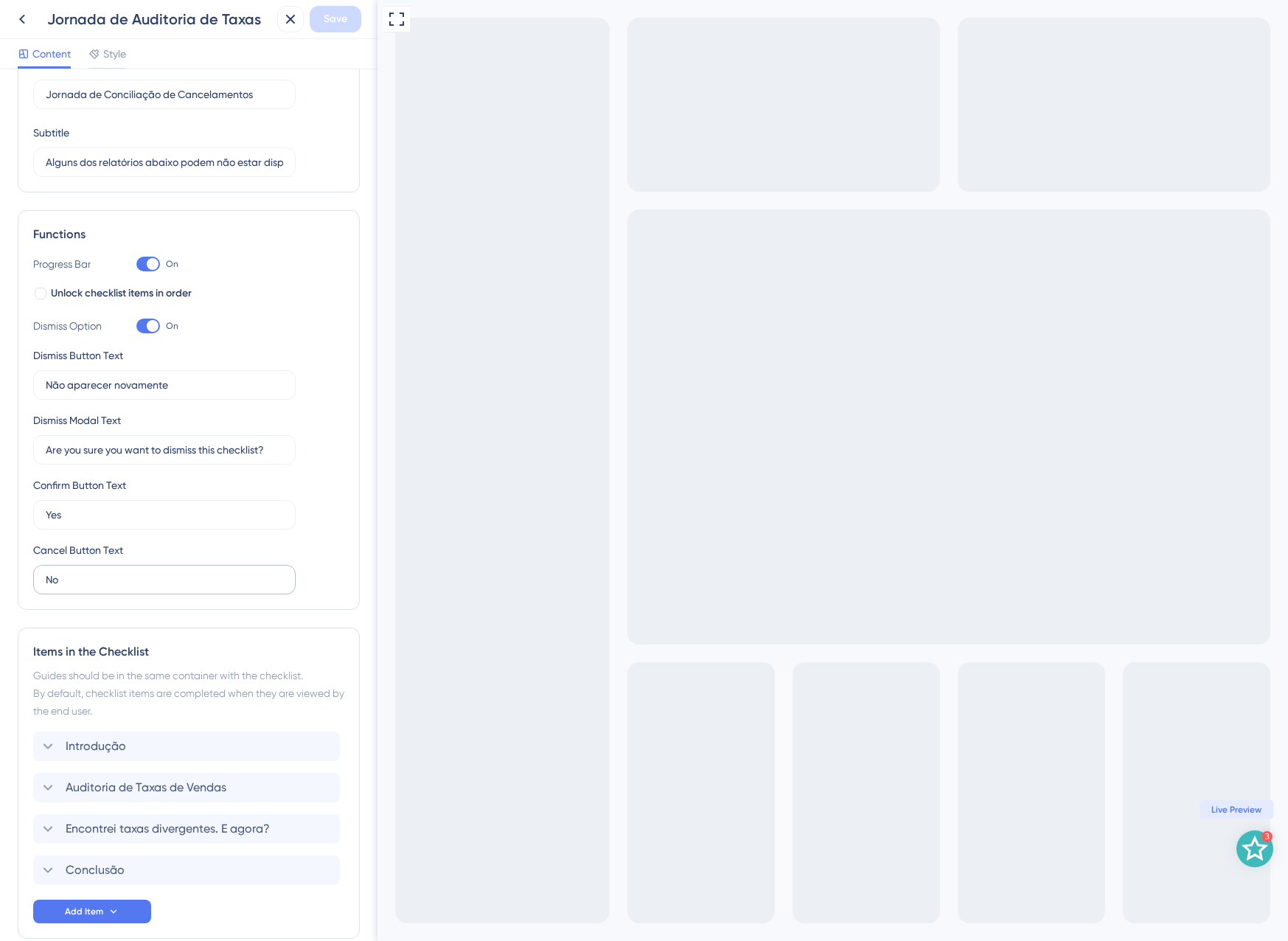
scroll to position [150, 0]
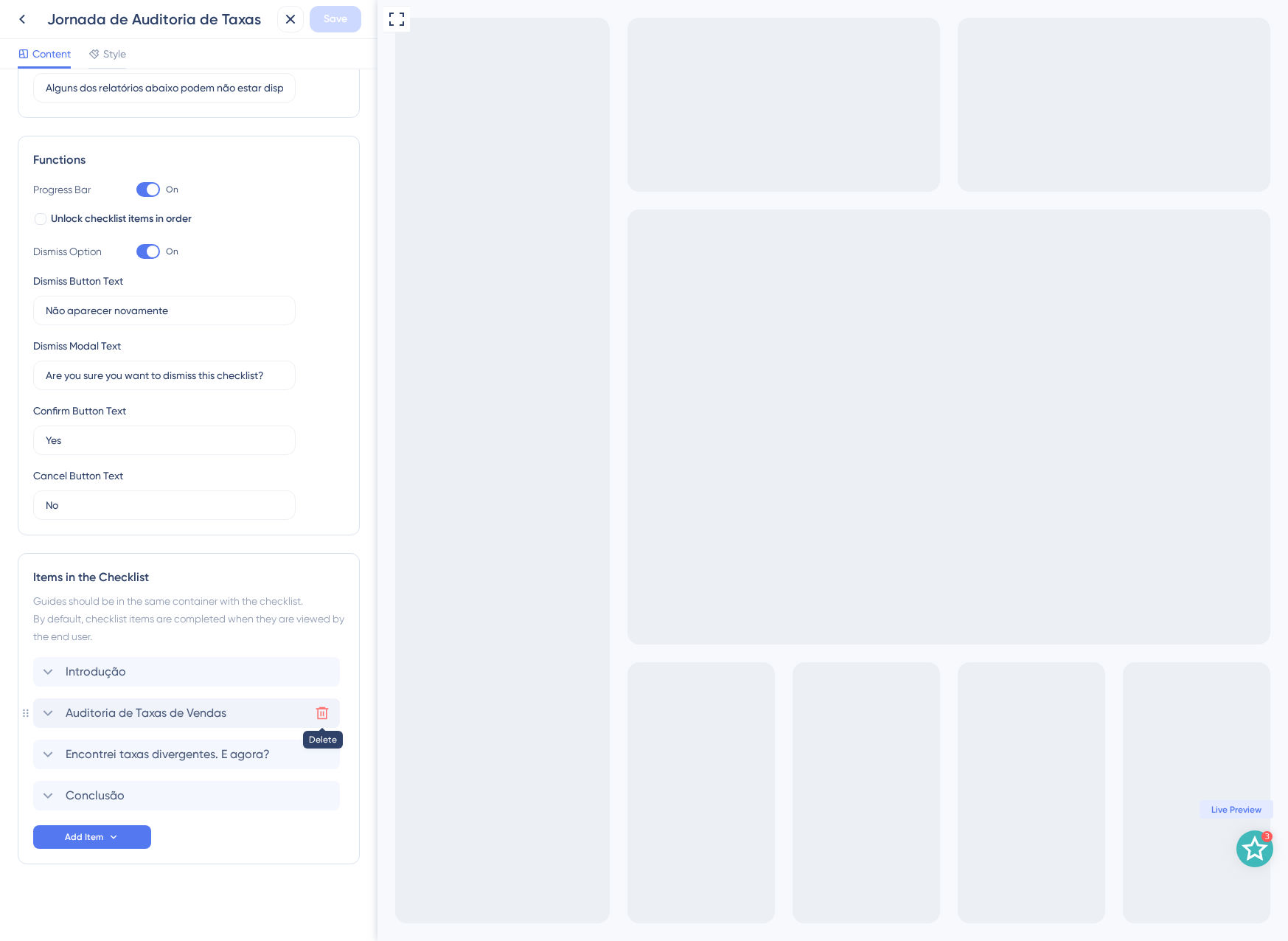
click at [313, 717] on button at bounding box center [322, 714] width 24 height 24
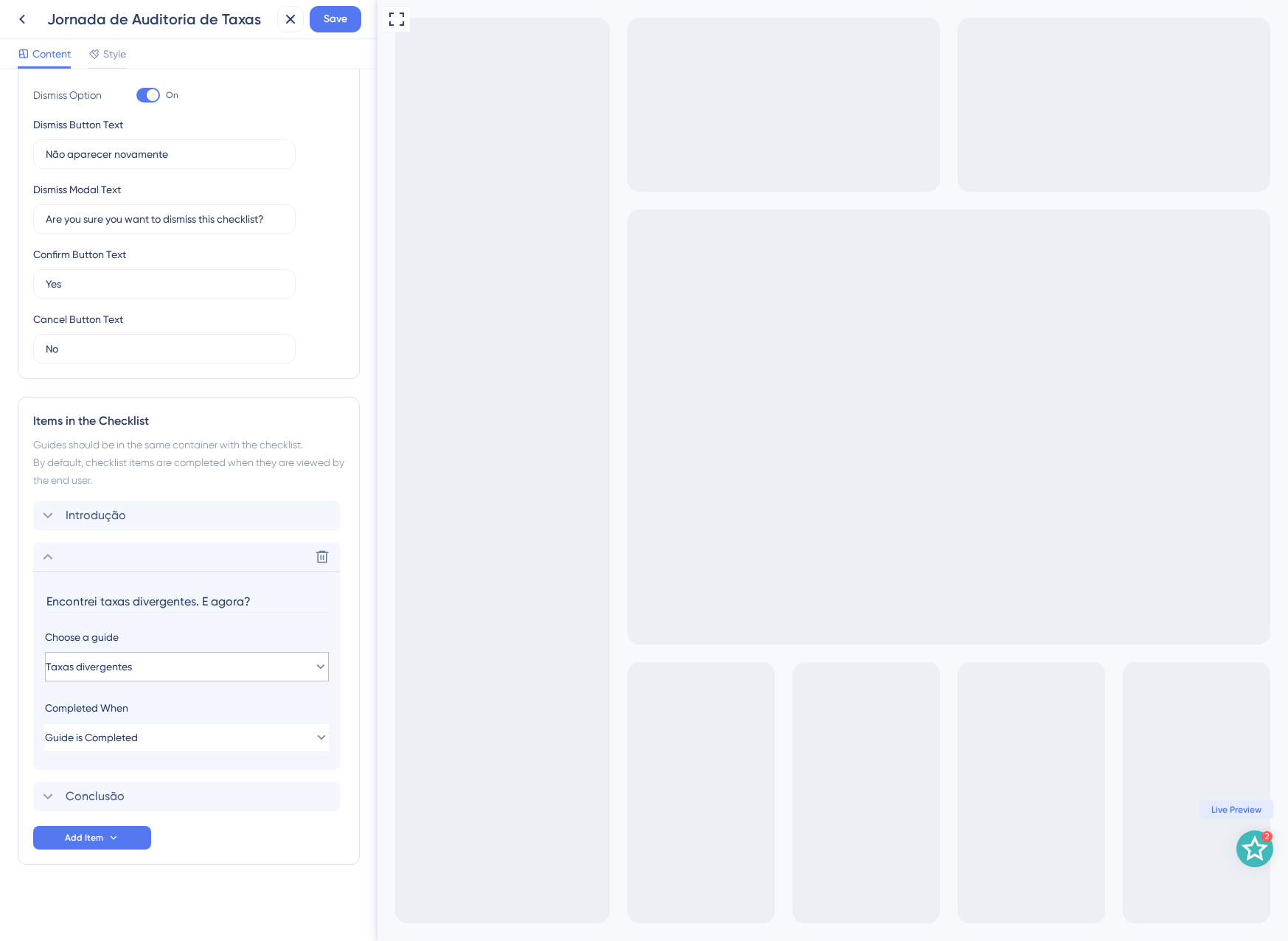
scroll to position [308, 0]
click at [319, 561] on icon at bounding box center [322, 556] width 15 height 15
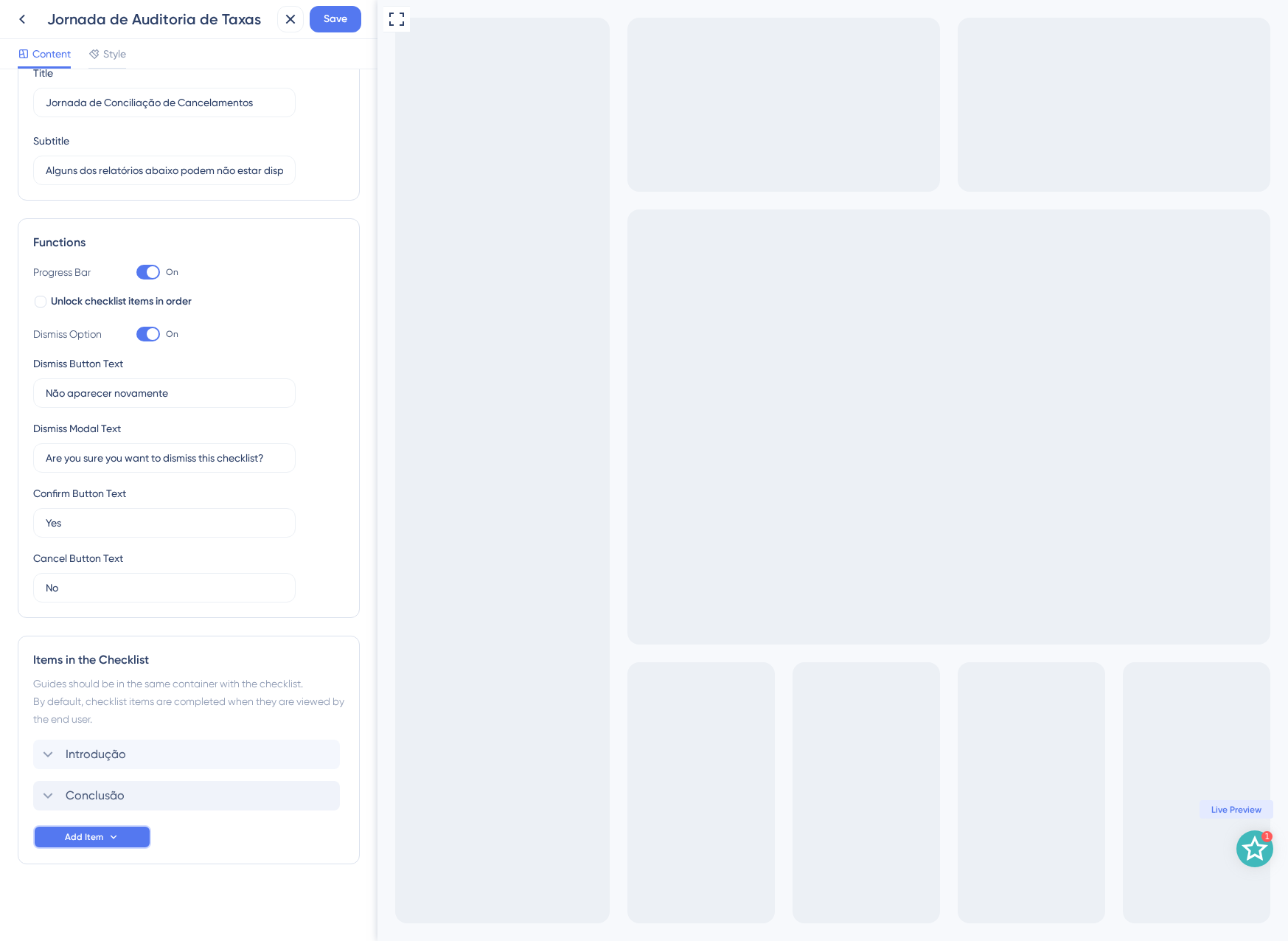
click at [84, 829] on button "Add Item" at bounding box center [92, 838] width 118 height 24
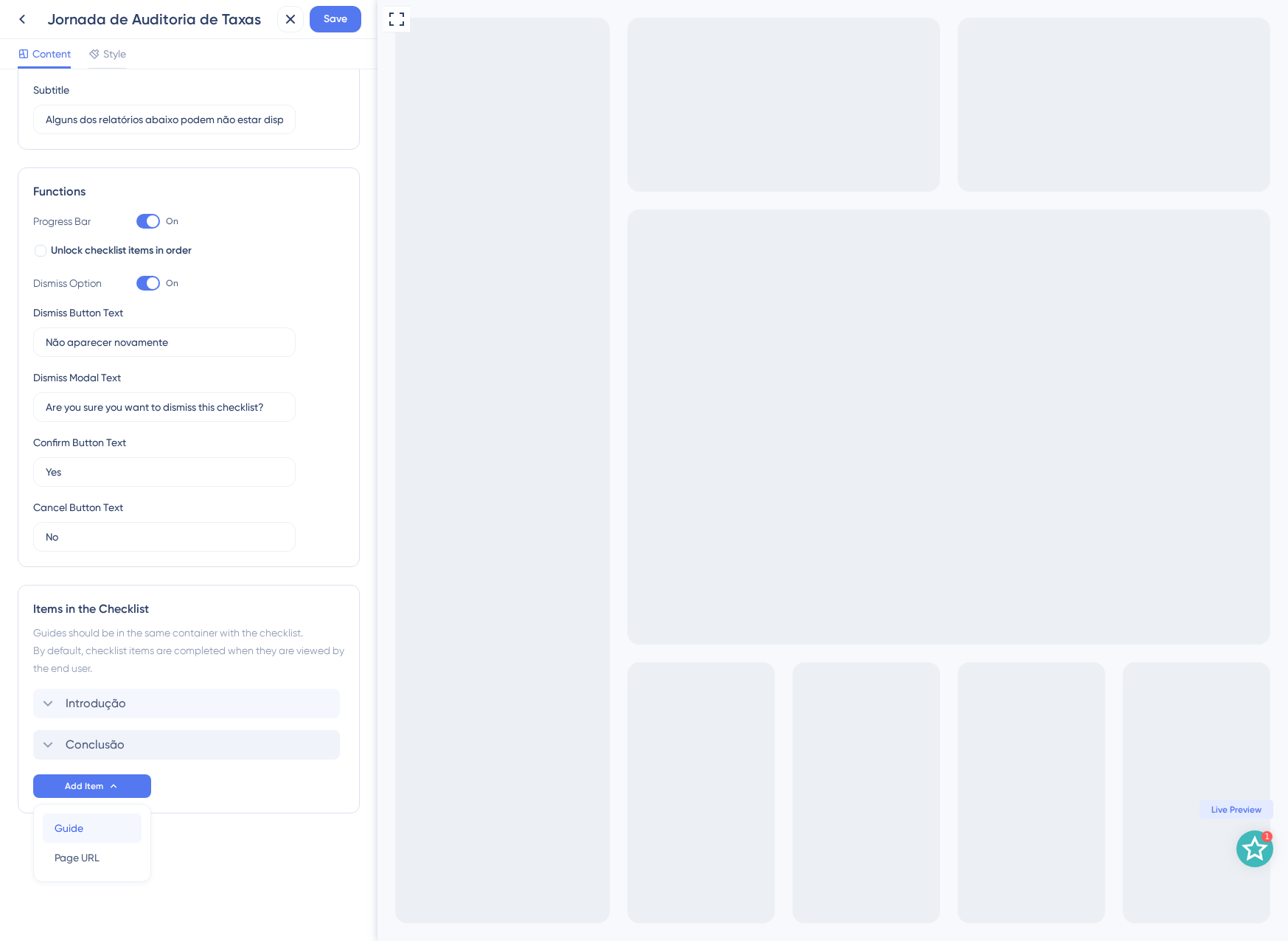
click at [90, 829] on div "Guide Guide" at bounding box center [92, 828] width 76 height 29
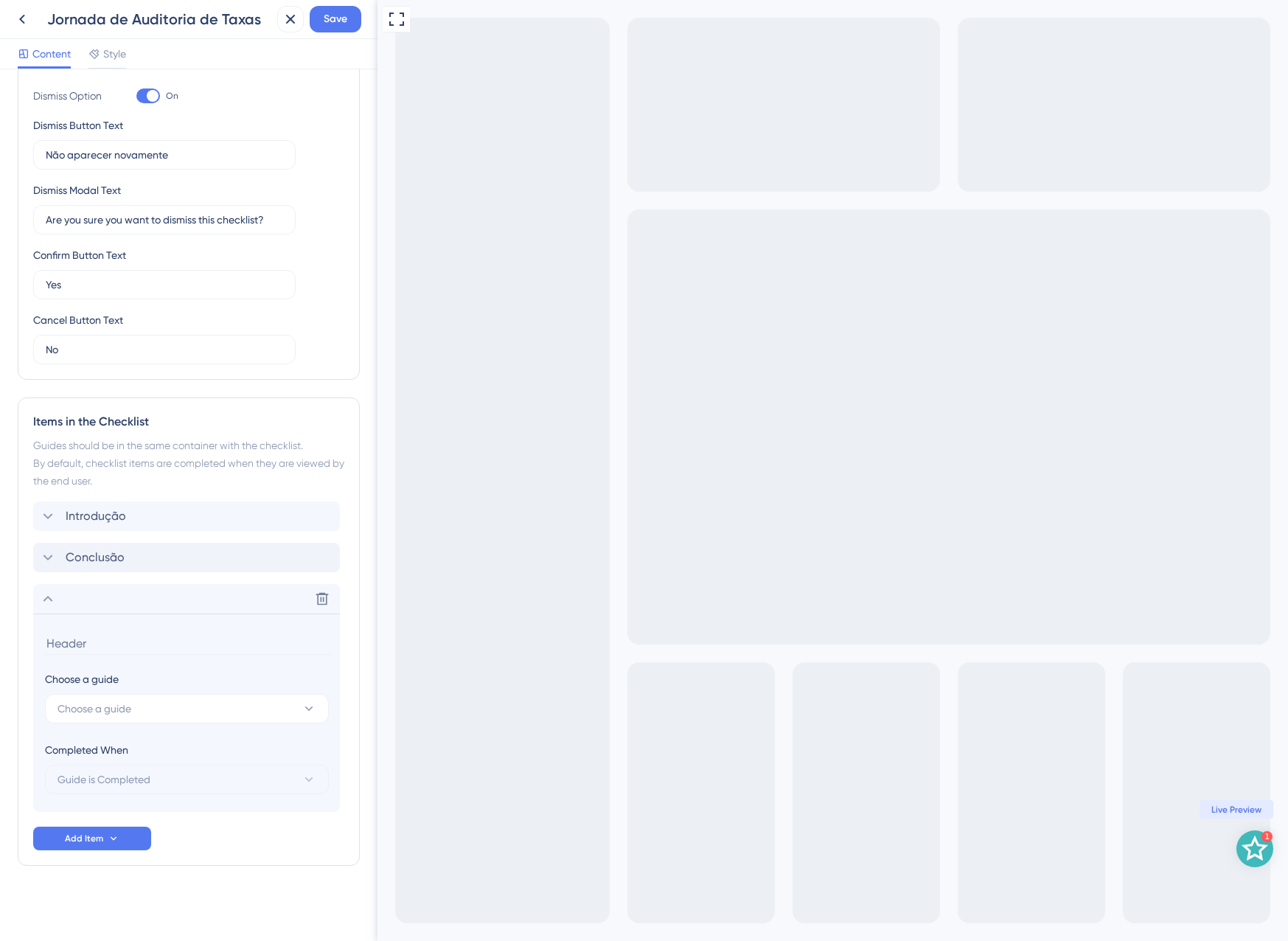
scroll to position [308, 0]
click at [317, 596] on icon at bounding box center [323, 598] width 13 height 13
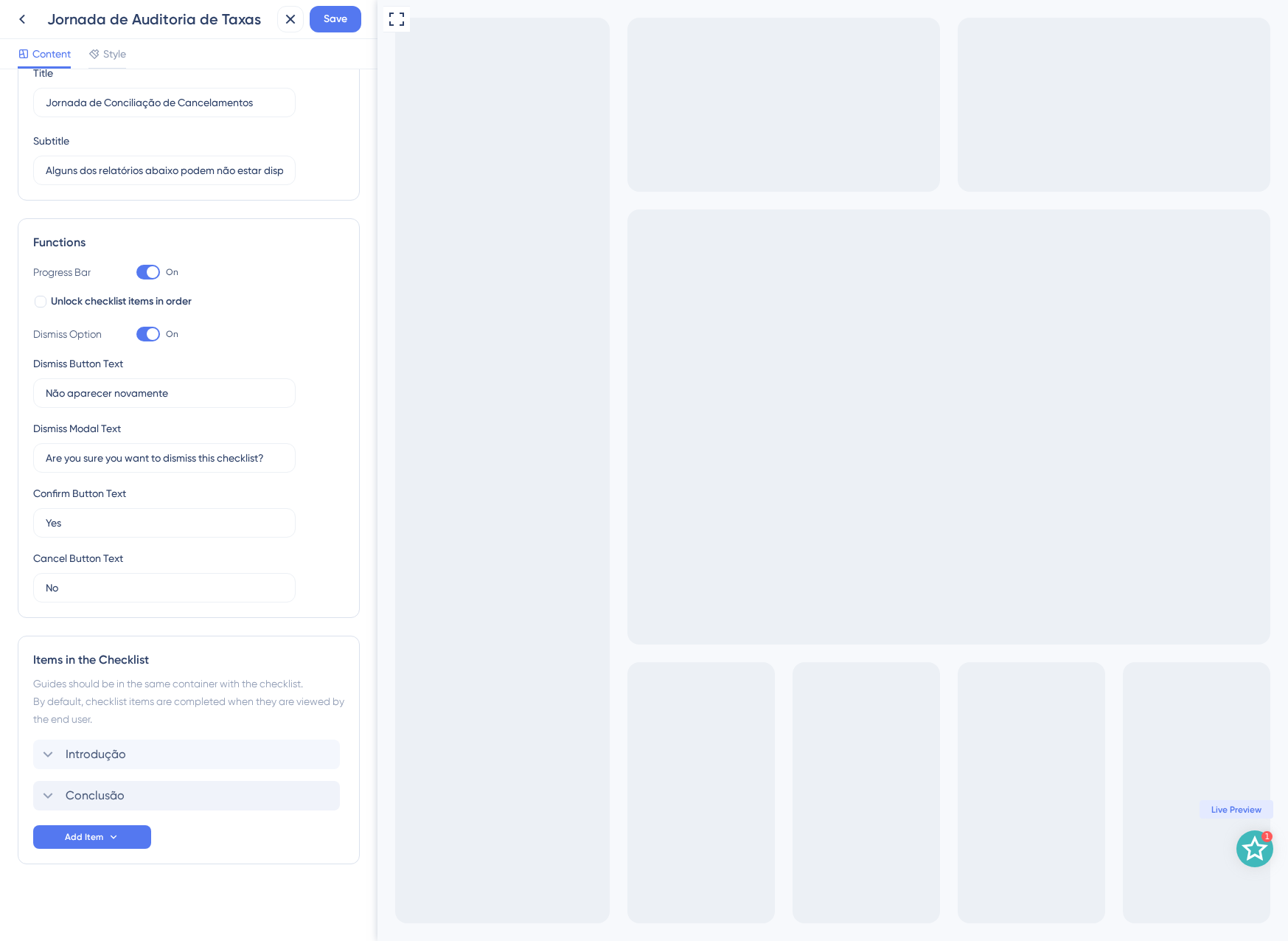
scroll to position [68, 0]
click at [95, 826] on button "Add Item" at bounding box center [92, 838] width 118 height 24
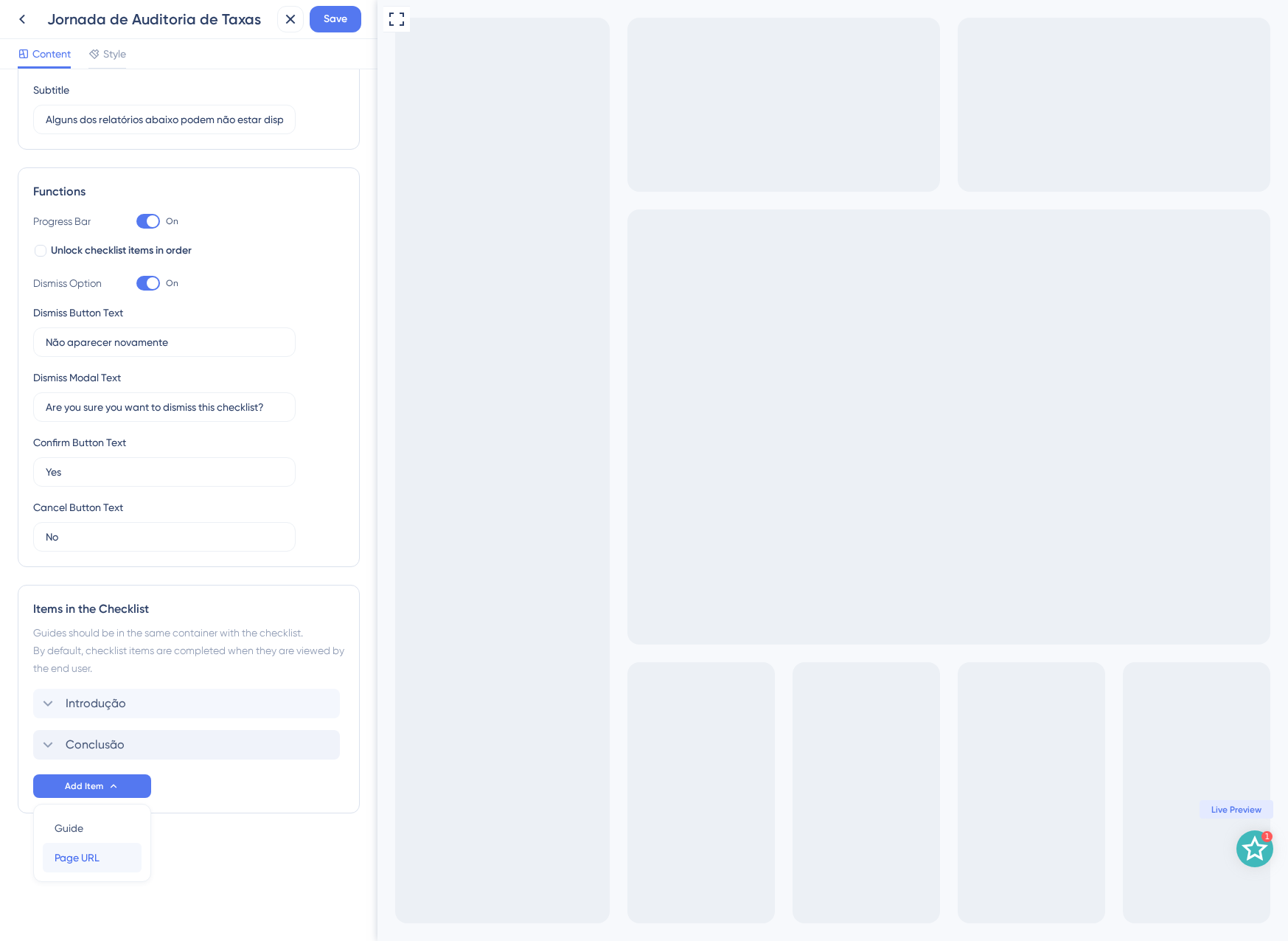
click at [97, 857] on span "Page URL" at bounding box center [77, 857] width 45 height 17
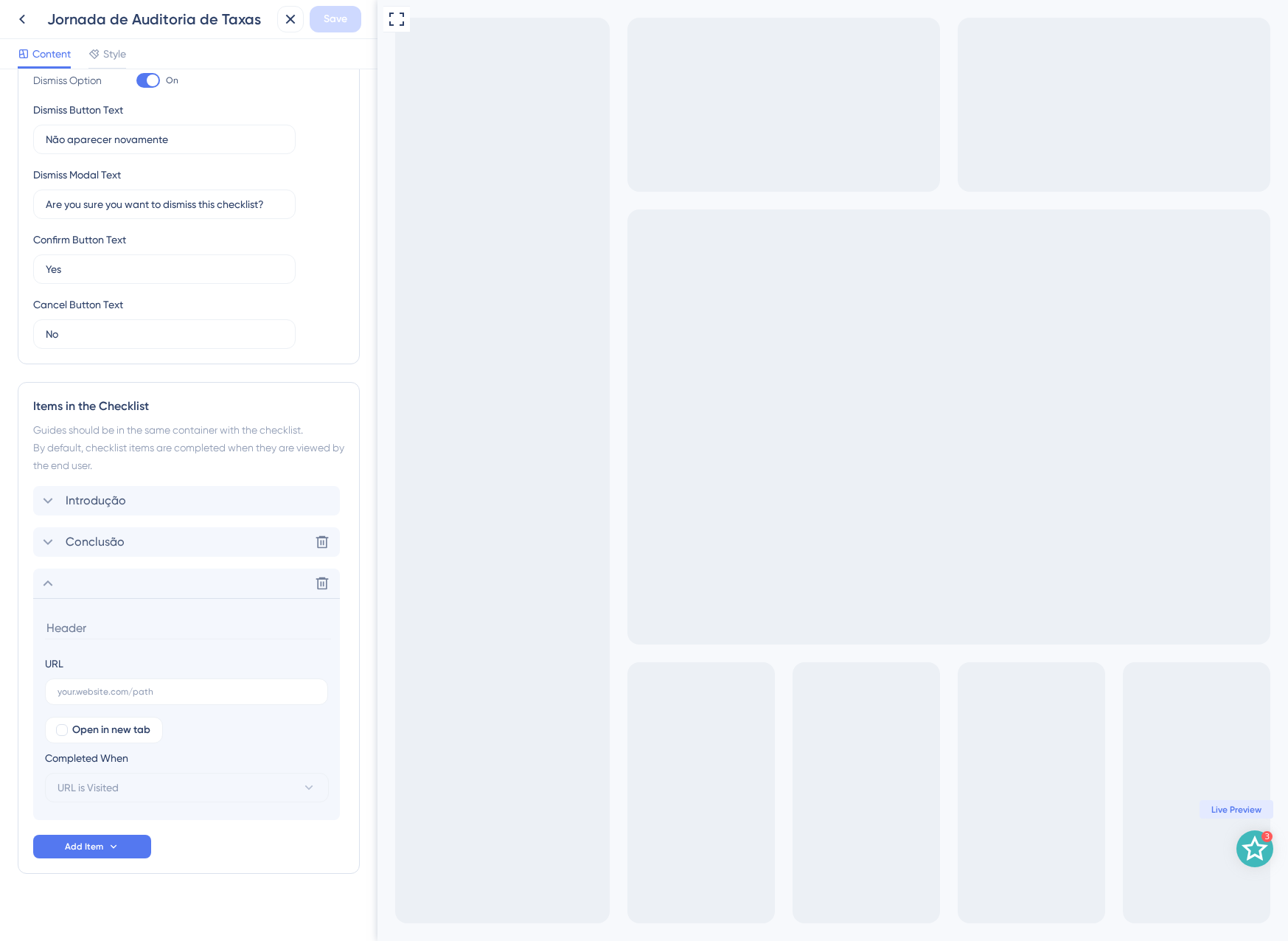
scroll to position [331, 0]
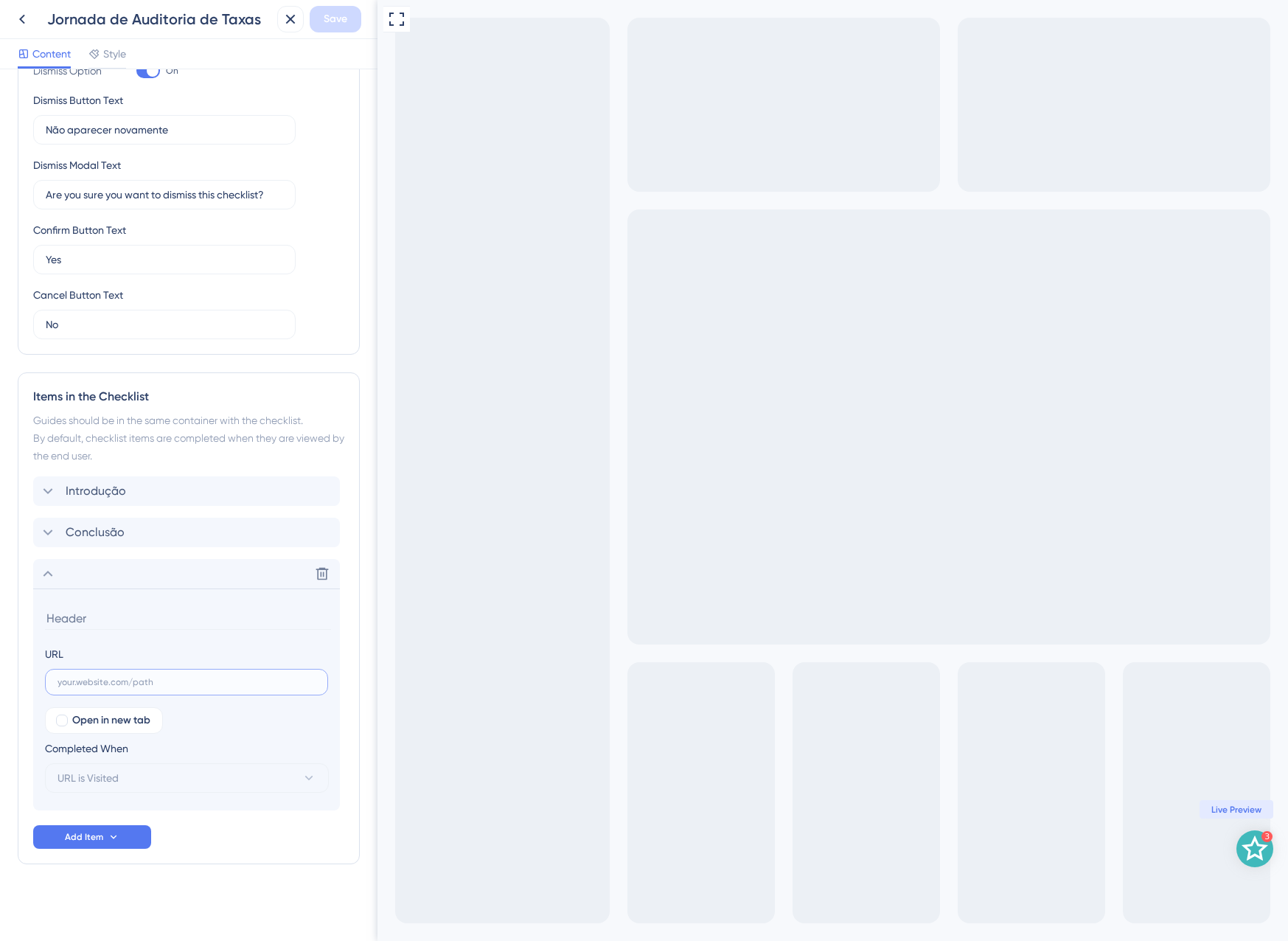
click at [90, 683] on input "text" at bounding box center [186, 682] width 258 height 10
paste input "https://app.equals.com.br/conciliador/empresa/auditoriaDeTaxas/show?__ug__=1498…"
type input "https://app.equals.com.br/conciliador/empresa/auditoriaDeTaxas/show?__ug__=1498…"
click at [87, 621] on input at bounding box center [188, 618] width 286 height 23
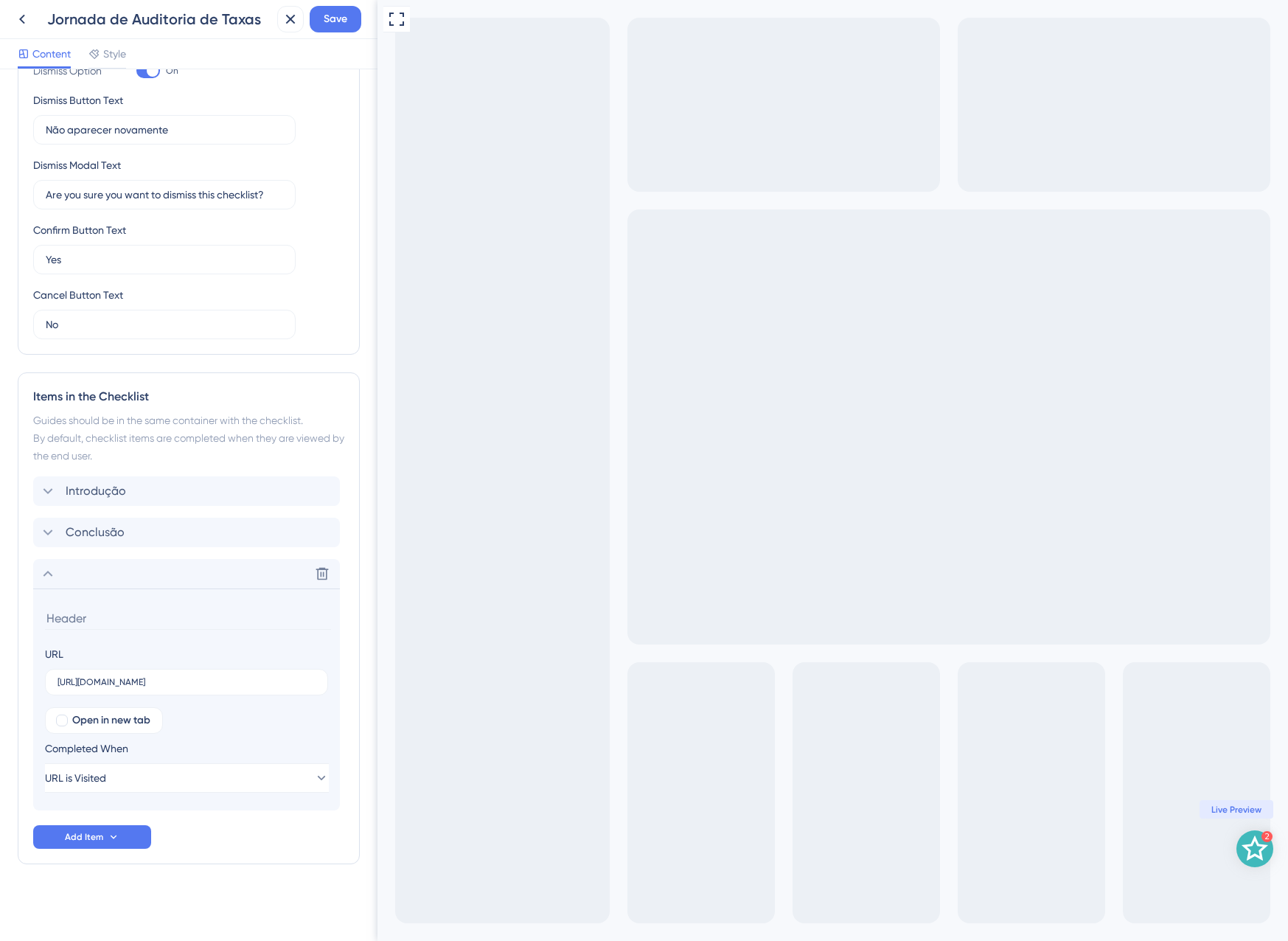
scroll to position [0, 0]
type input "Auditoria de Taxas de Vendas"
click at [160, 784] on button "URL is Visited" at bounding box center [187, 778] width 284 height 29
click at [145, 841] on div "Goal is Reached Goal is Reached" at bounding box center [186, 852] width 241 height 29
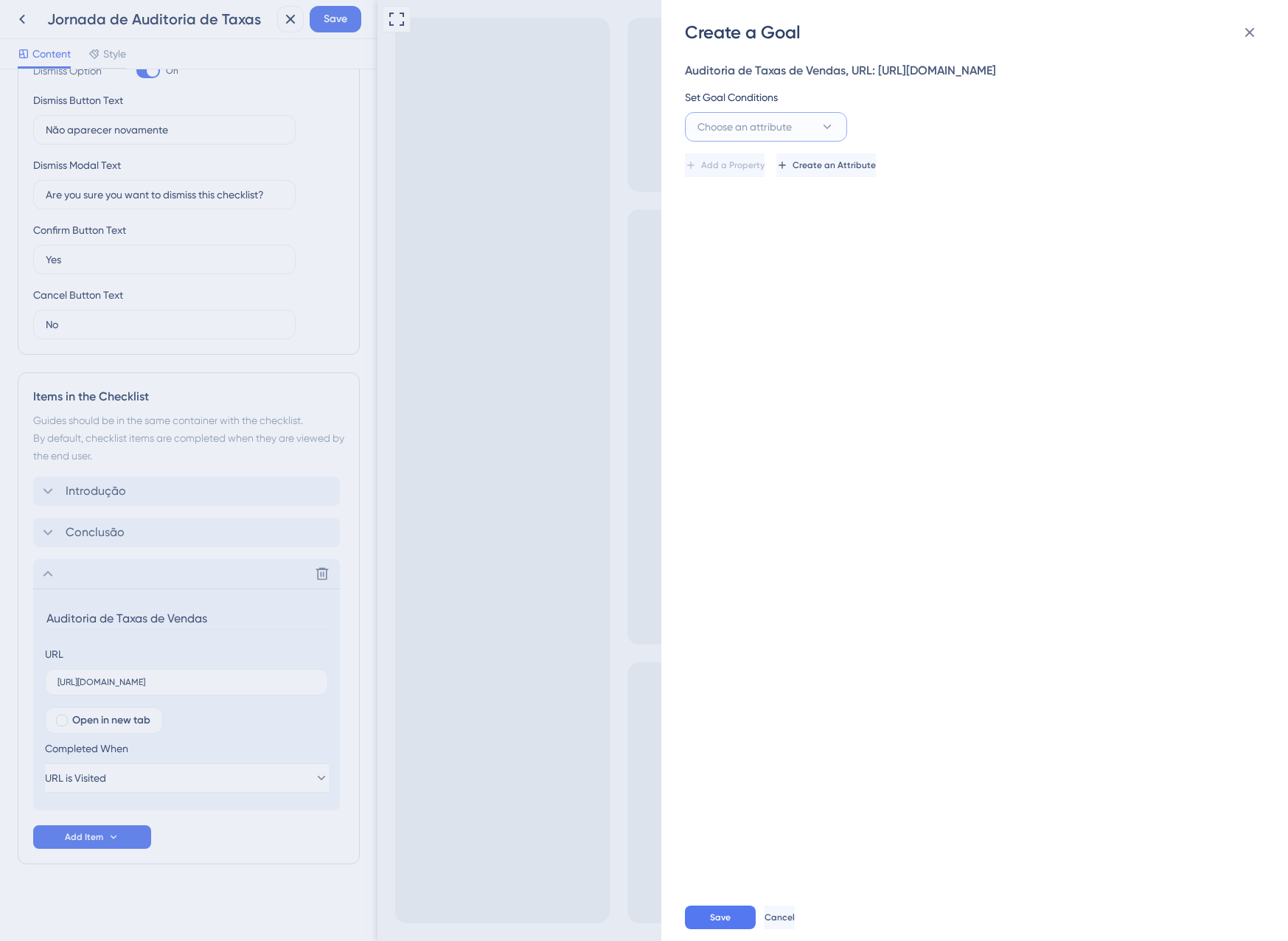
click at [734, 136] on span "Choose an attribute" at bounding box center [744, 126] width 95 height 17
click at [762, 347] on div "Guide Guide" at bounding box center [766, 334] width 119 height 29
click at [906, 142] on button "is seen" at bounding box center [931, 126] width 162 height 29
click at [914, 239] on span "is completed" at bounding box center [902, 231] width 60 height 17
click at [1064, 136] on span "Select an option" at bounding box center [1066, 126] width 76 height 17
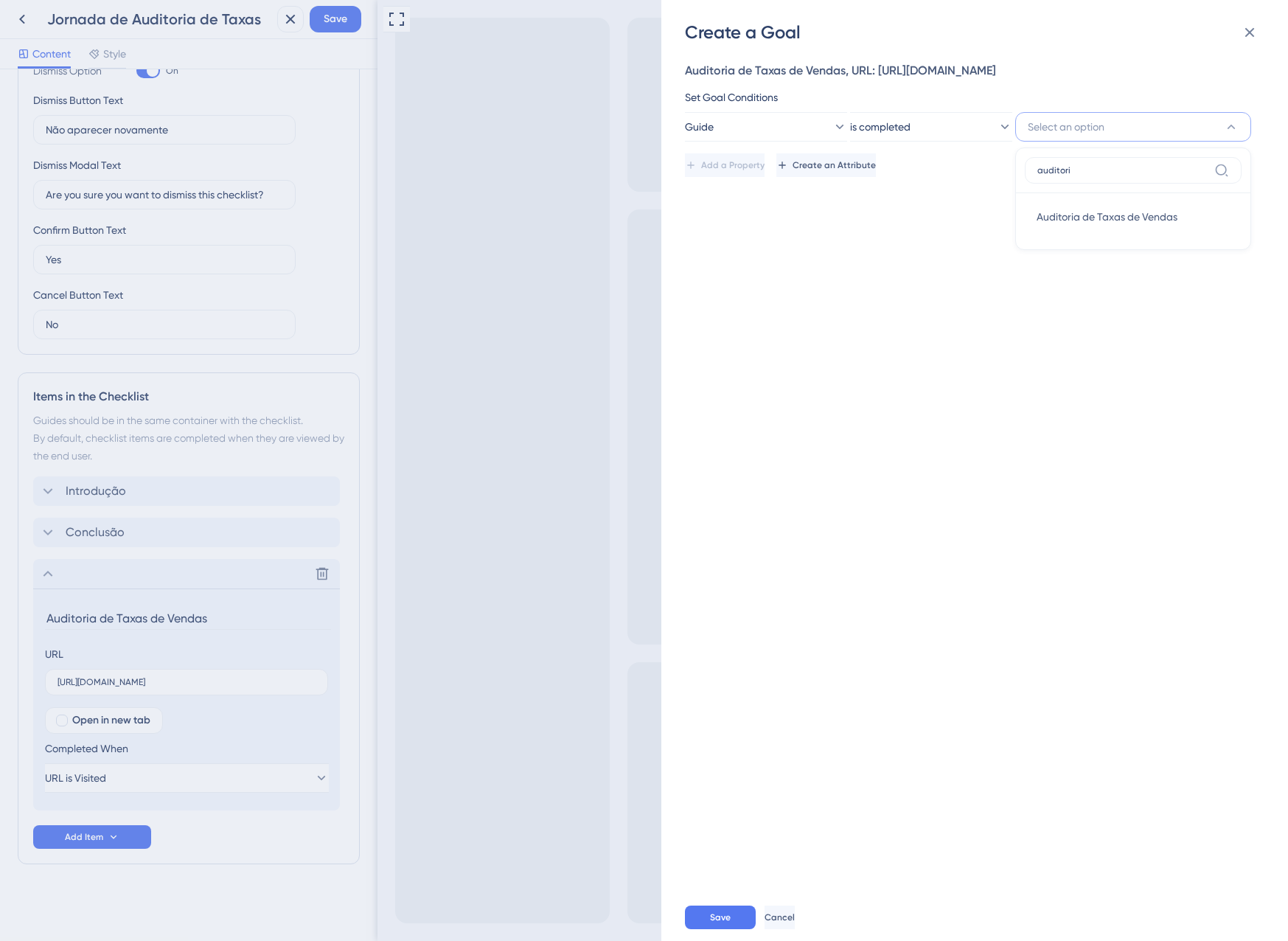
type input "auditori"
click at [1142, 250] on div "auditori Auditoria de Taxas de Vendas Auditoria de Taxas de Vendas" at bounding box center [1133, 198] width 236 height 103
click at [1139, 226] on span "Auditoria de Taxas de Vendas" at bounding box center [1107, 216] width 141 height 17
click at [729, 914] on span "Save" at bounding box center [720, 917] width 21 height 12
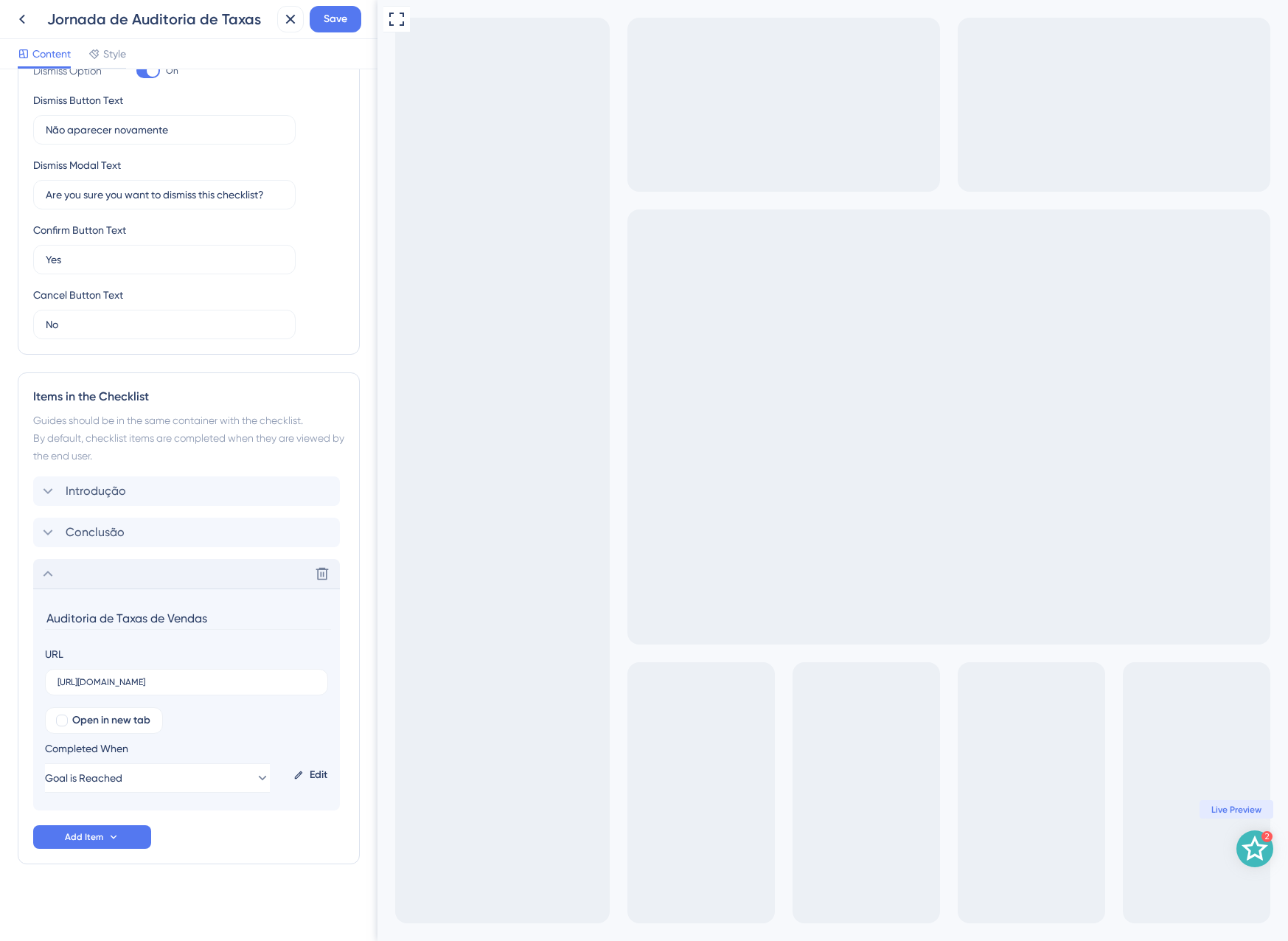
click at [91, 581] on div "Delete" at bounding box center [187, 574] width 307 height 29
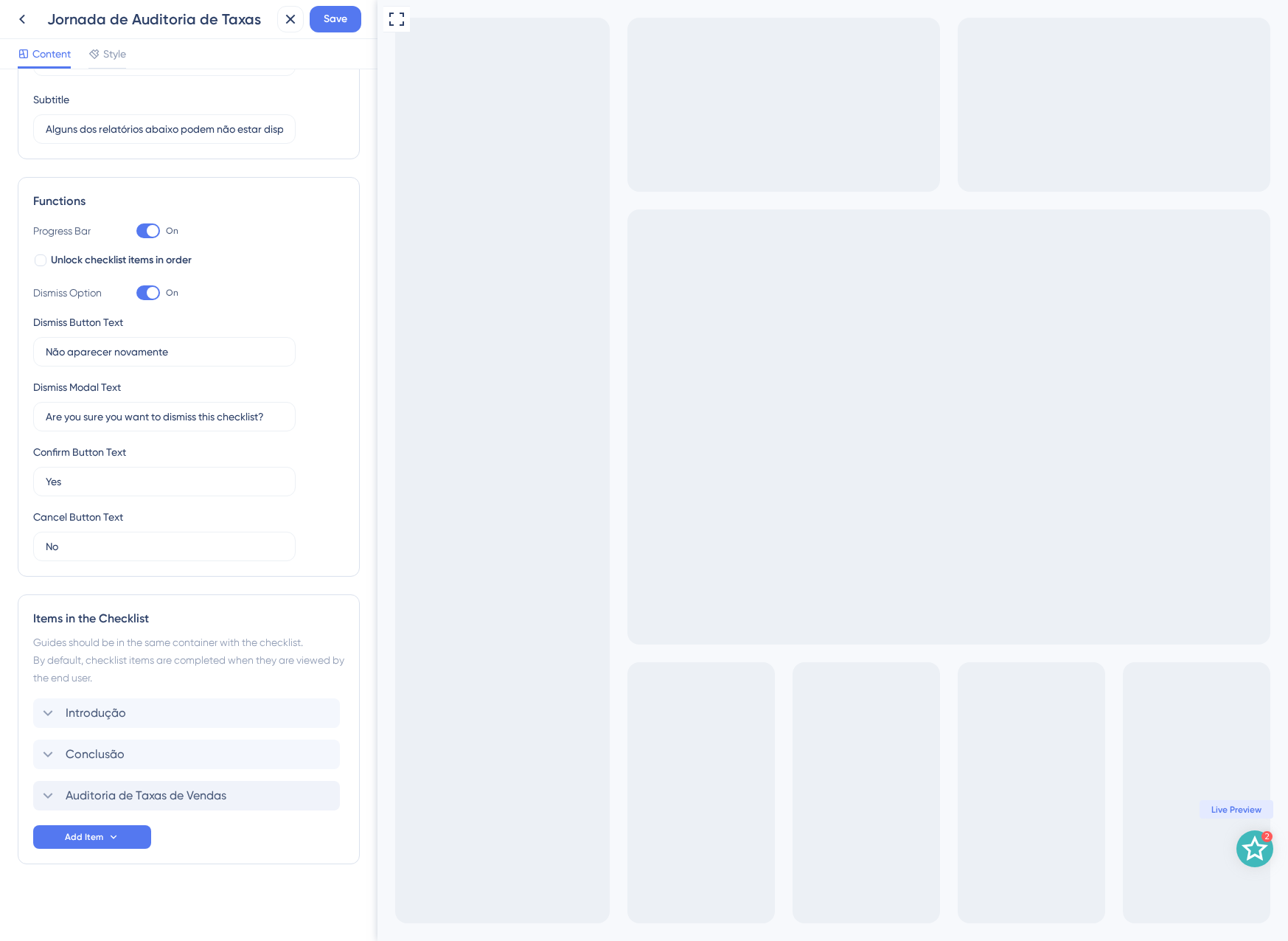
scroll to position [109, 0]
click at [87, 836] on span "Add Item" at bounding box center [84, 837] width 38 height 12
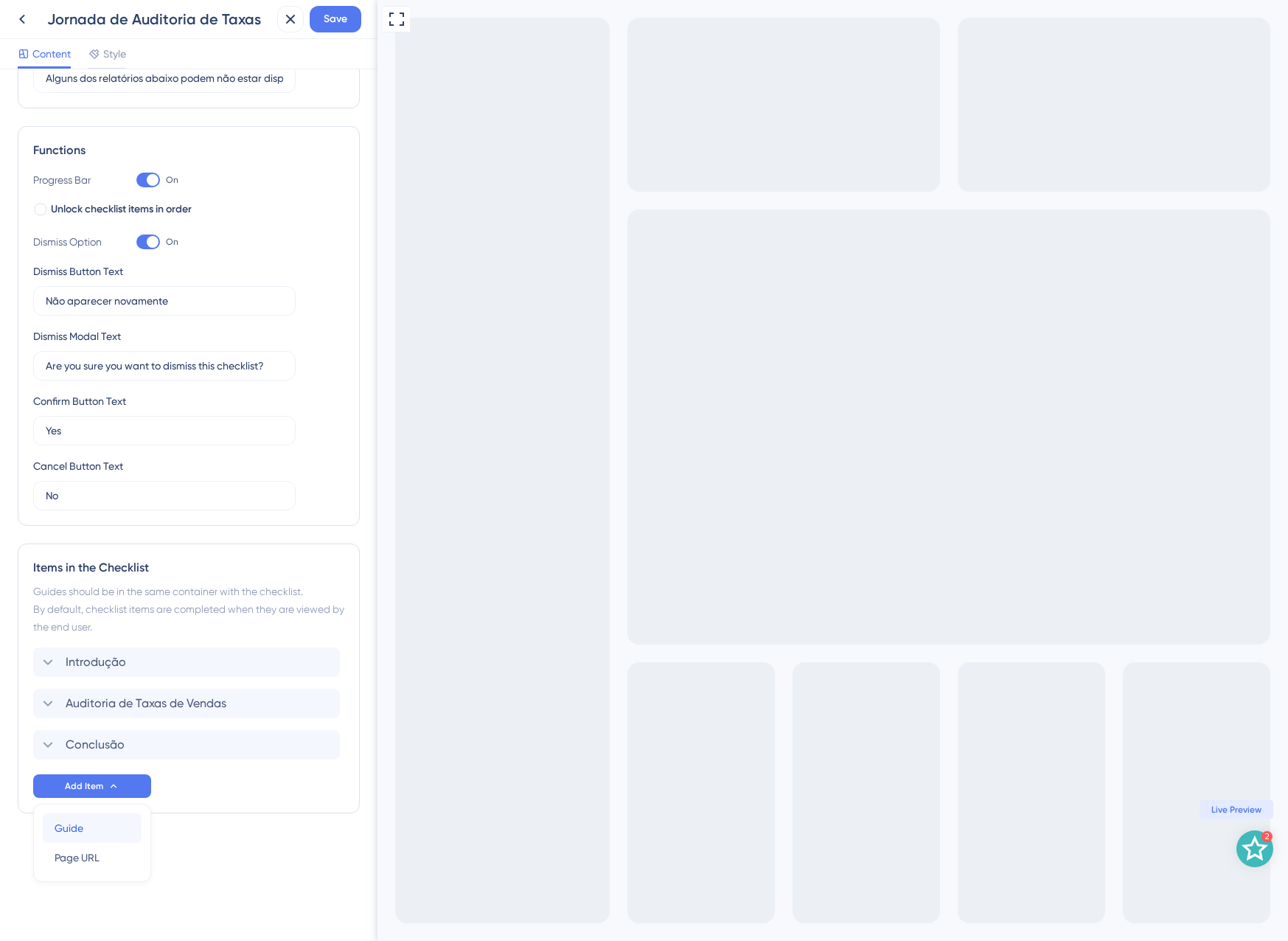
click at [114, 837] on div "Guide Guide" at bounding box center [92, 828] width 76 height 29
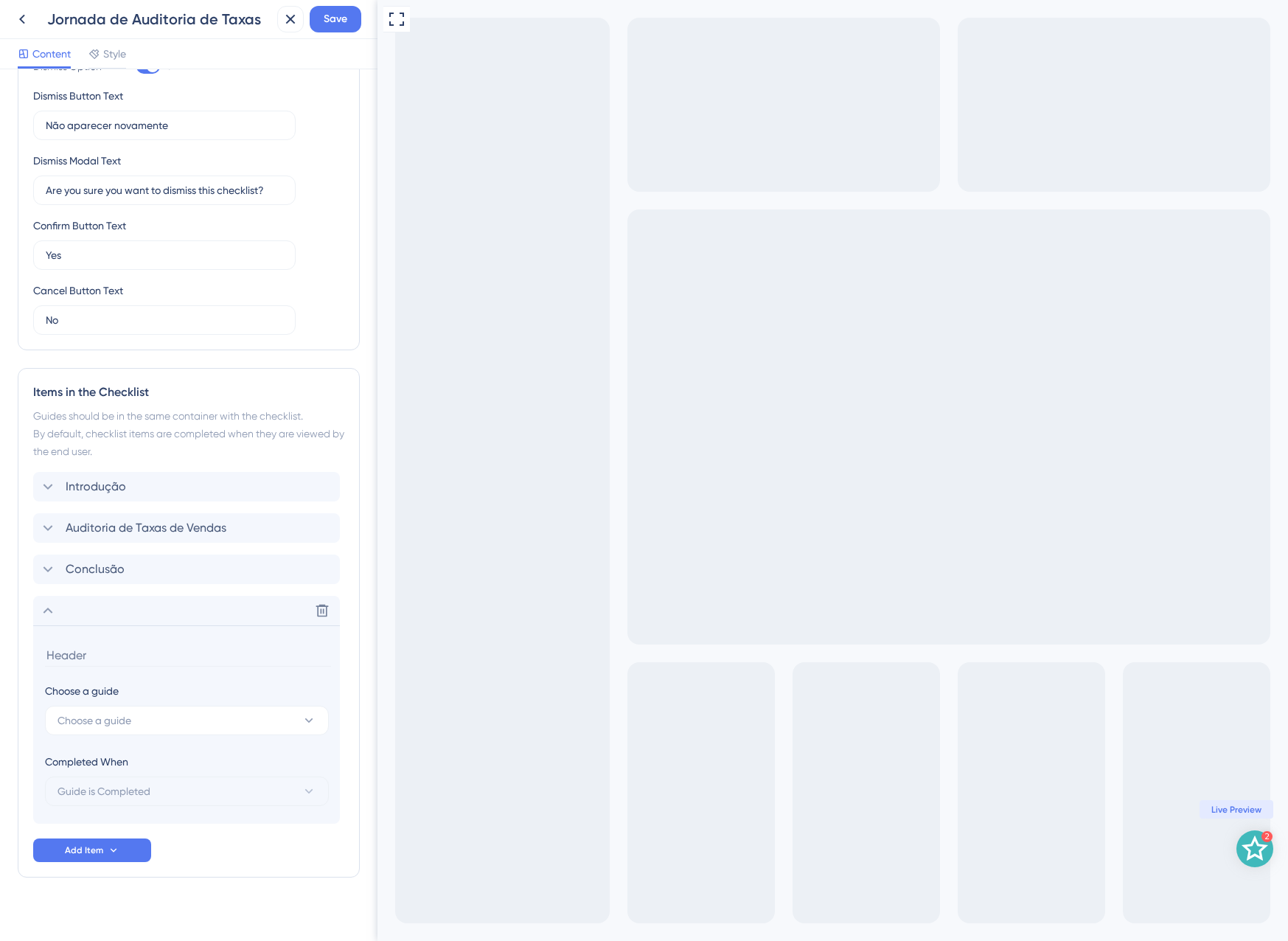
scroll to position [349, 0]
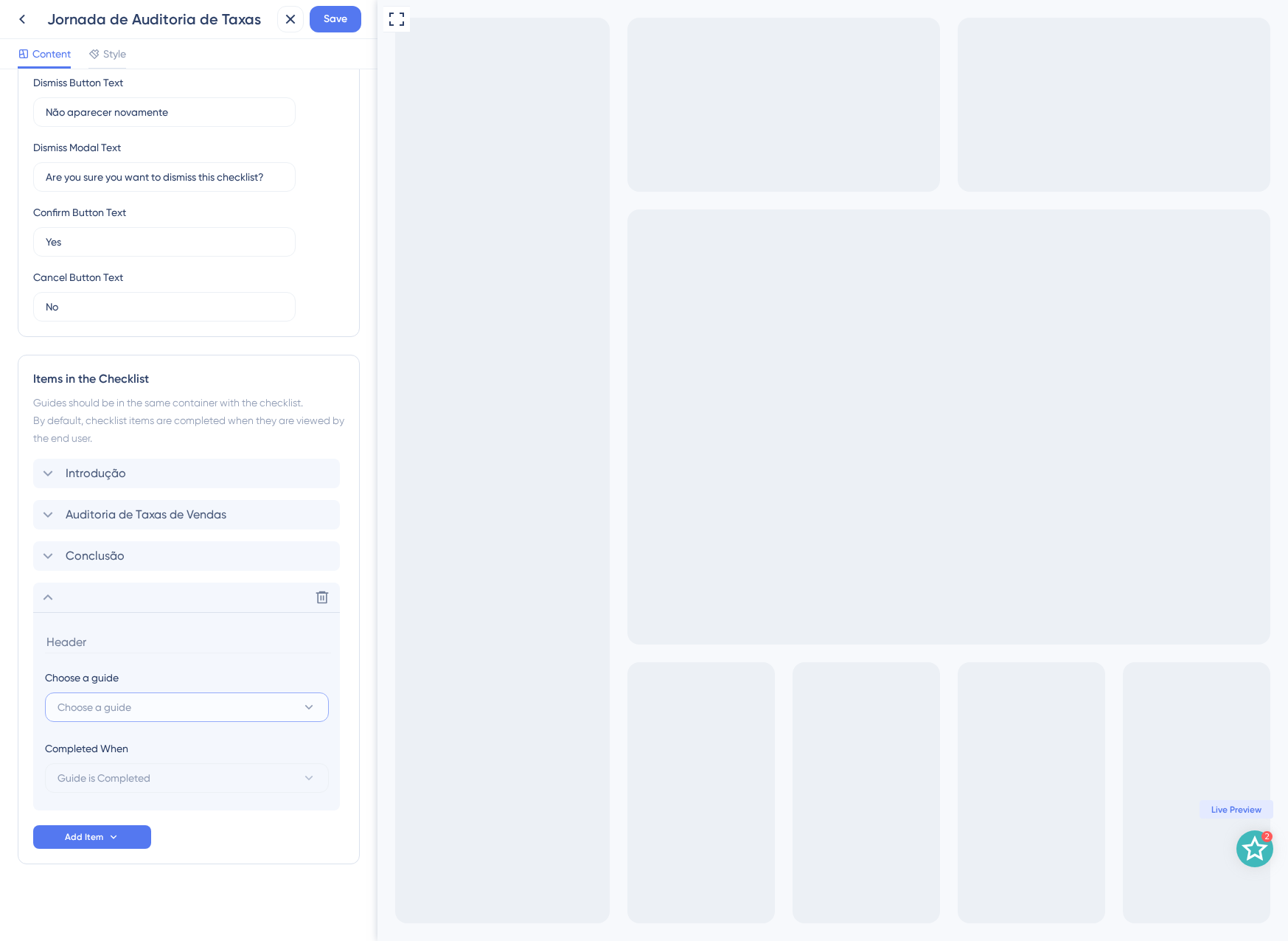
click at [125, 713] on span "Choose a guide" at bounding box center [94, 707] width 74 height 17
type input "diver"
click at [107, 795] on span "Taxas divergentes" at bounding box center [109, 797] width 86 height 17
click at [47, 638] on input "Taxas divergentes" at bounding box center [188, 642] width 286 height 23
click at [226, 637] on input "Encontrei taxas divergentes" at bounding box center [188, 642] width 286 height 23
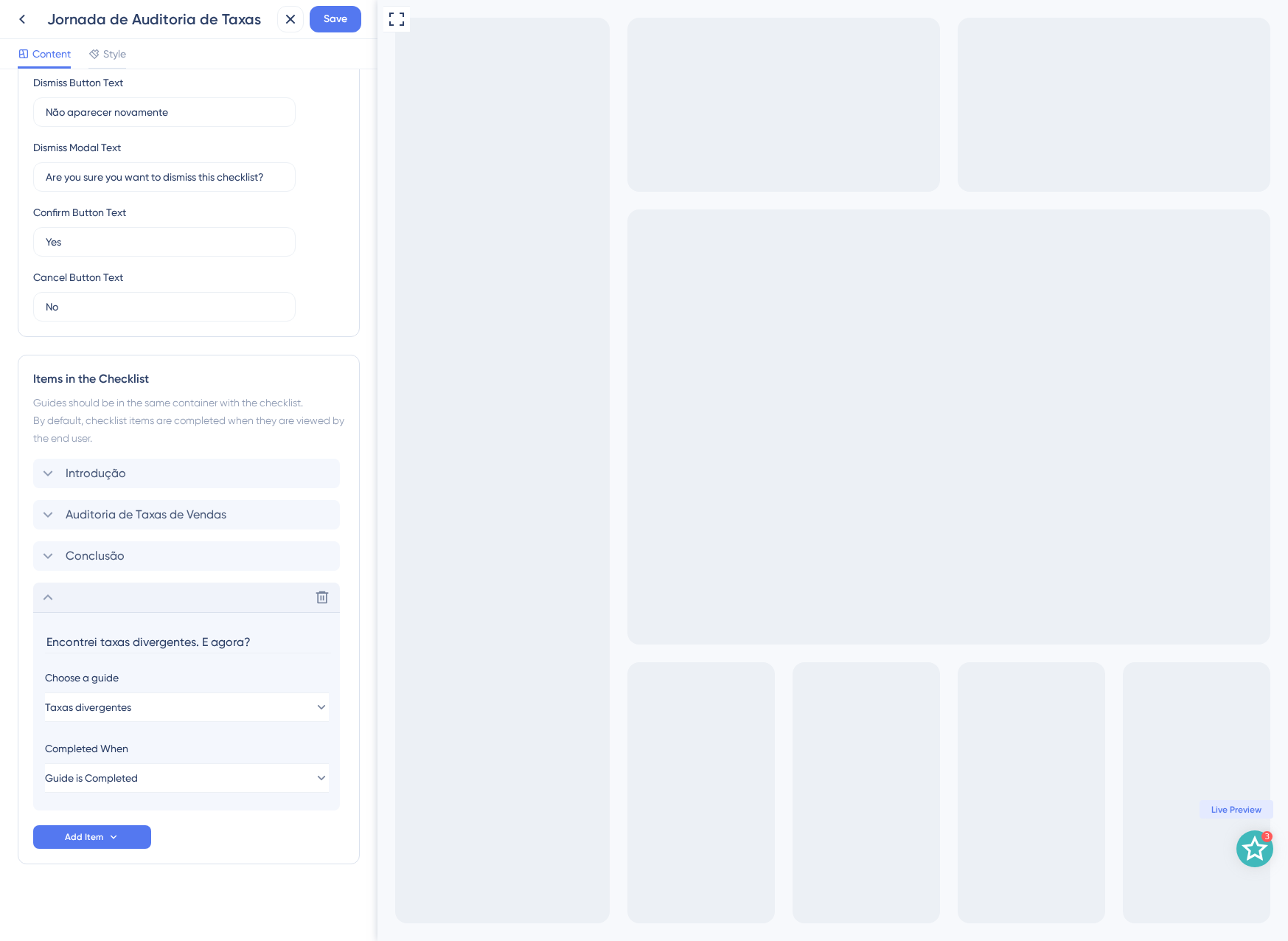
type input "Encontrei taxas divergentes. E agora?"
click at [54, 605] on icon at bounding box center [48, 597] width 17 height 17
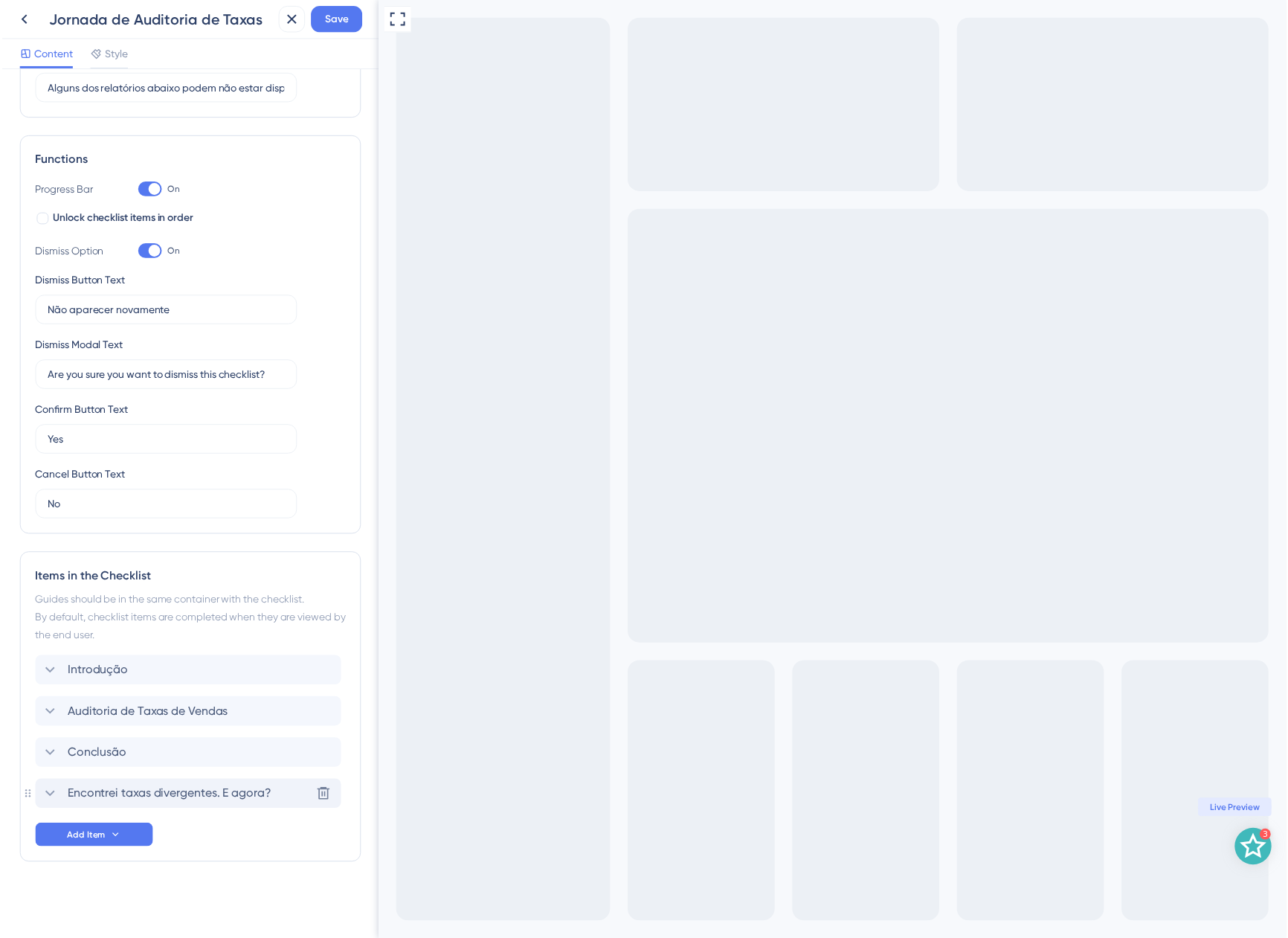
scroll to position [152, 0]
click at [30, 810] on div "Items in the Checklist Guides should be in the same container with the checklis…" at bounding box center [190, 714] width 345 height 314
click at [354, 25] on button "Save" at bounding box center [338, 18] width 52 height 26
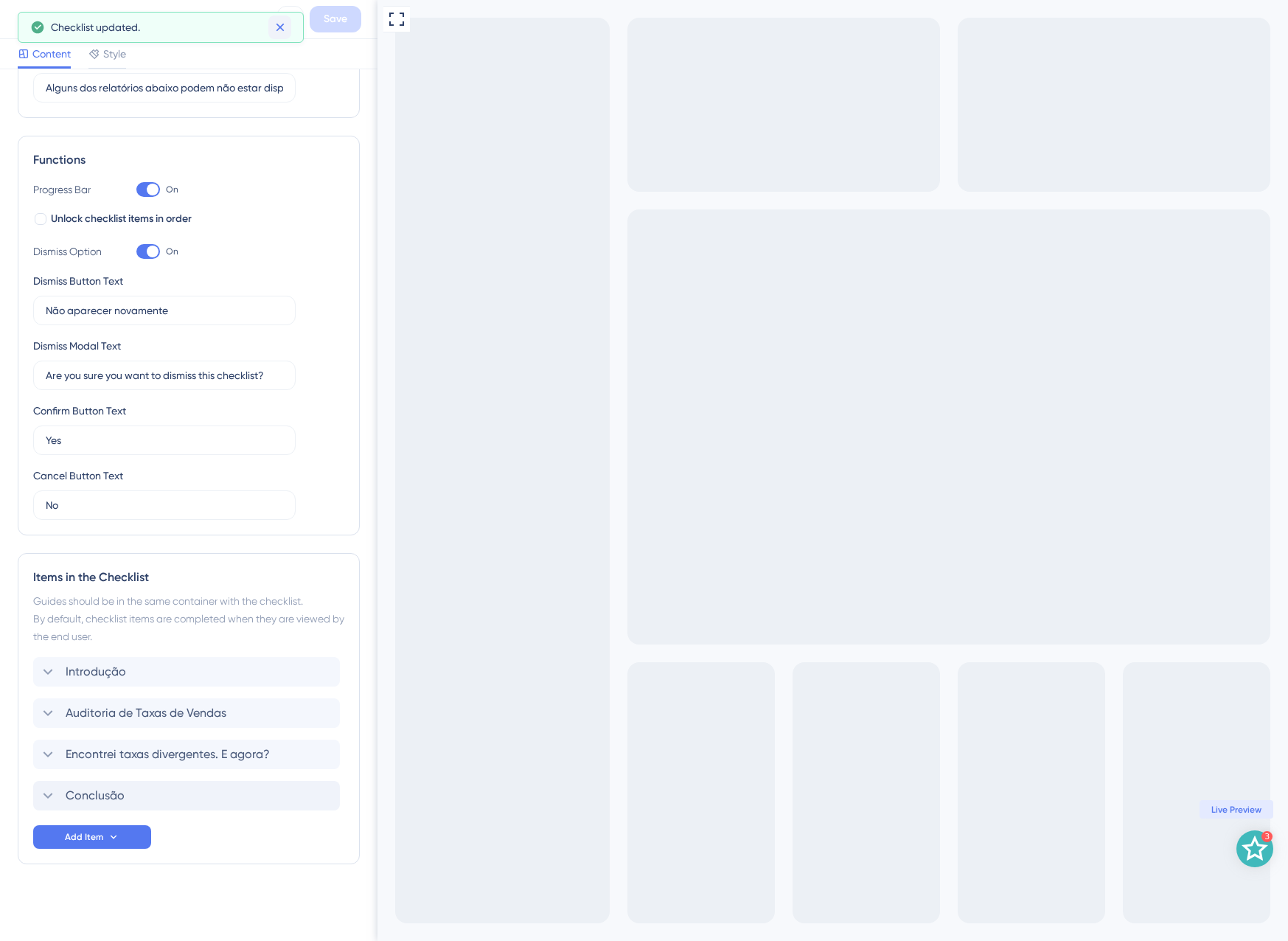
click at [278, 25] on icon at bounding box center [280, 27] width 15 height 15
click at [289, 20] on icon at bounding box center [291, 20] width 10 height 10
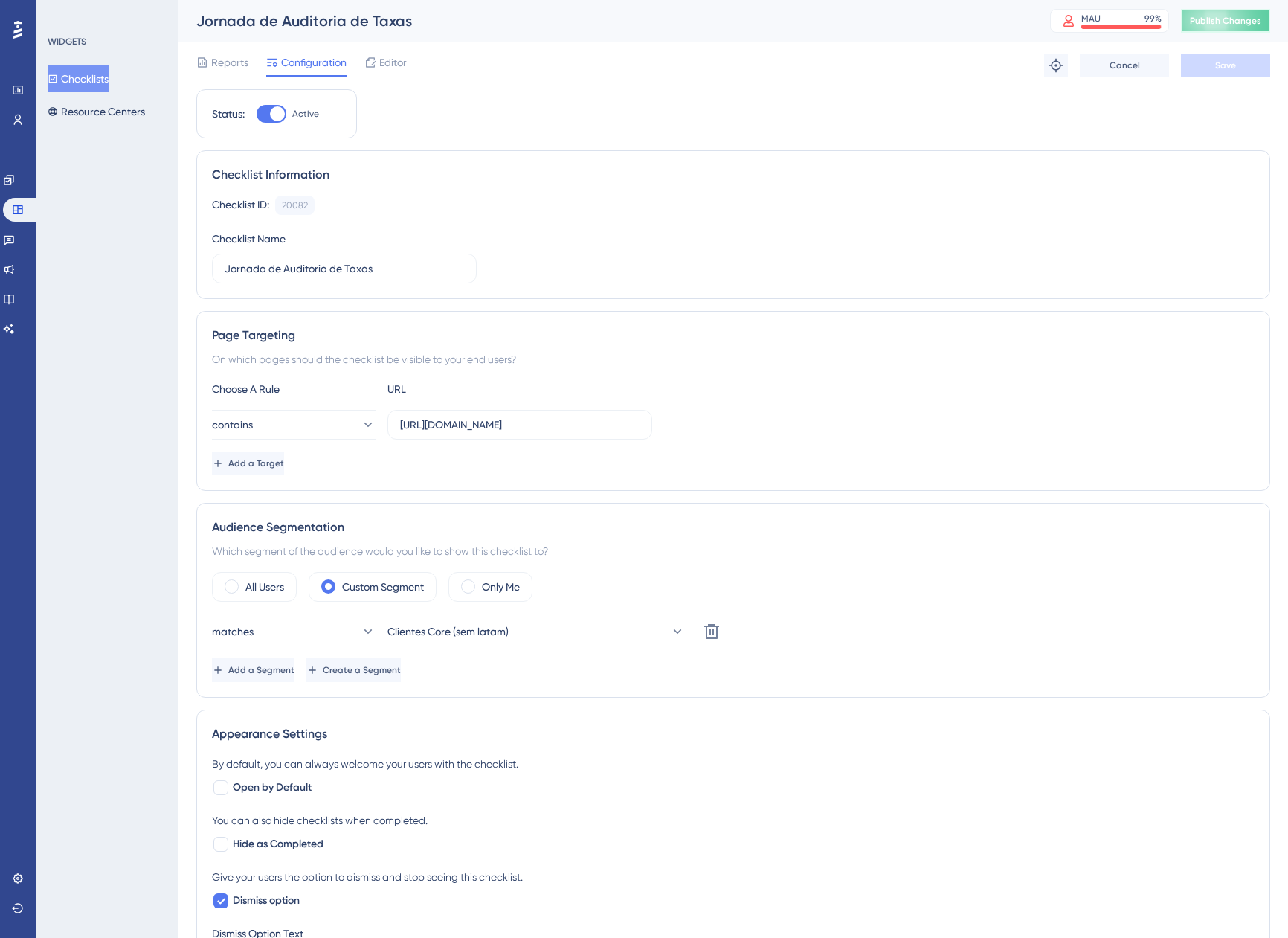
click at [1225, 29] on button "Publish Changes" at bounding box center [1225, 21] width 89 height 24
click at [15, 90] on icon at bounding box center [18, 90] width 12 height 12
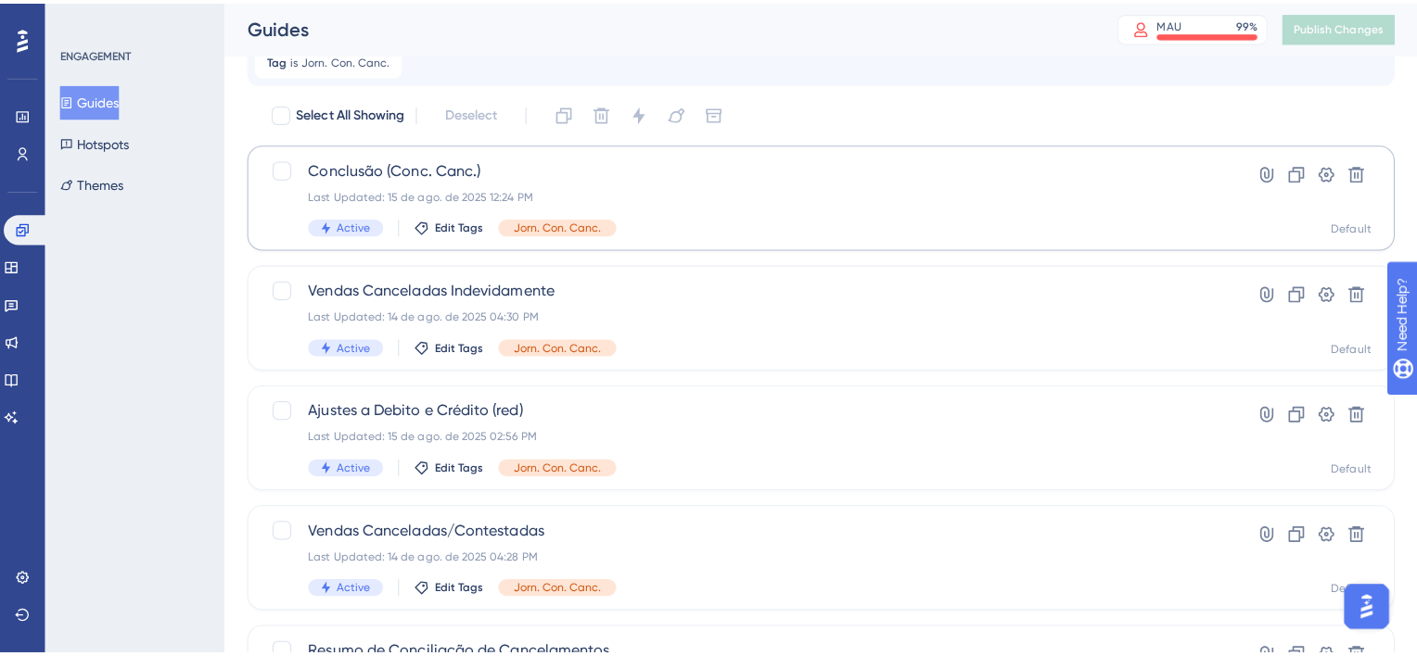
scroll to position [185, 0]
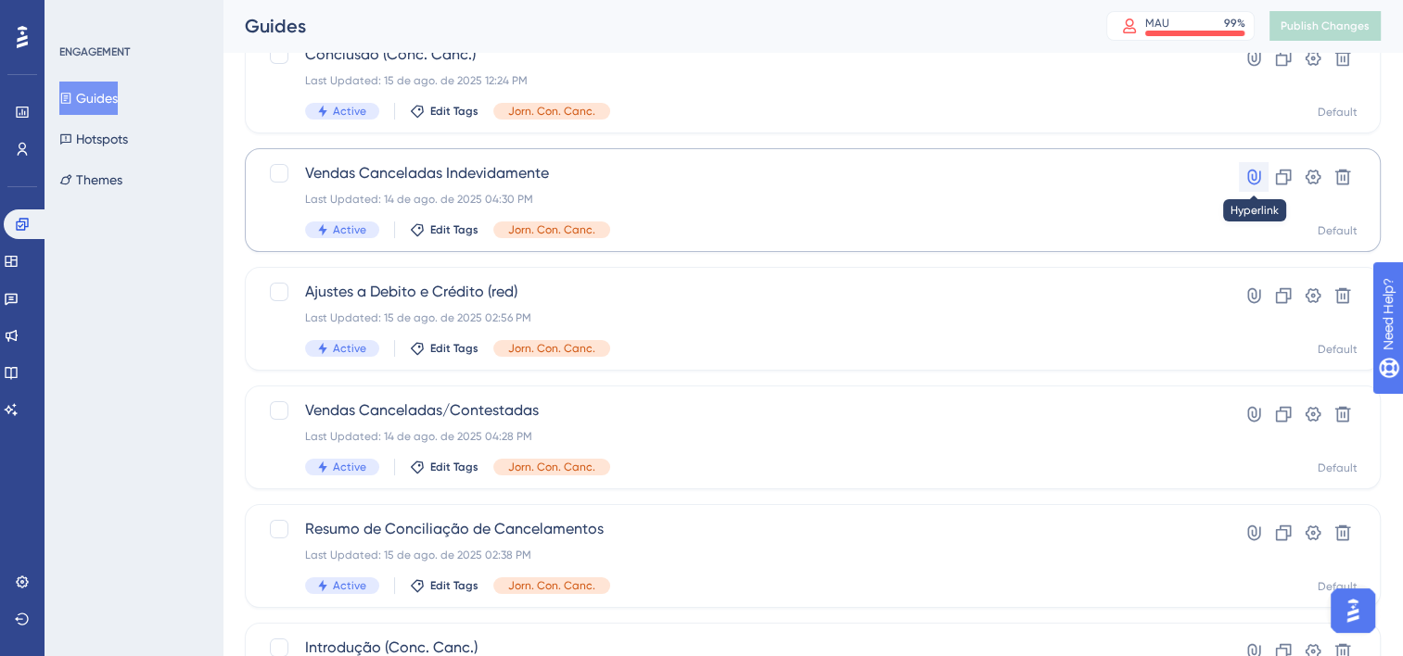
click at [1249, 174] on icon at bounding box center [1253, 177] width 19 height 19
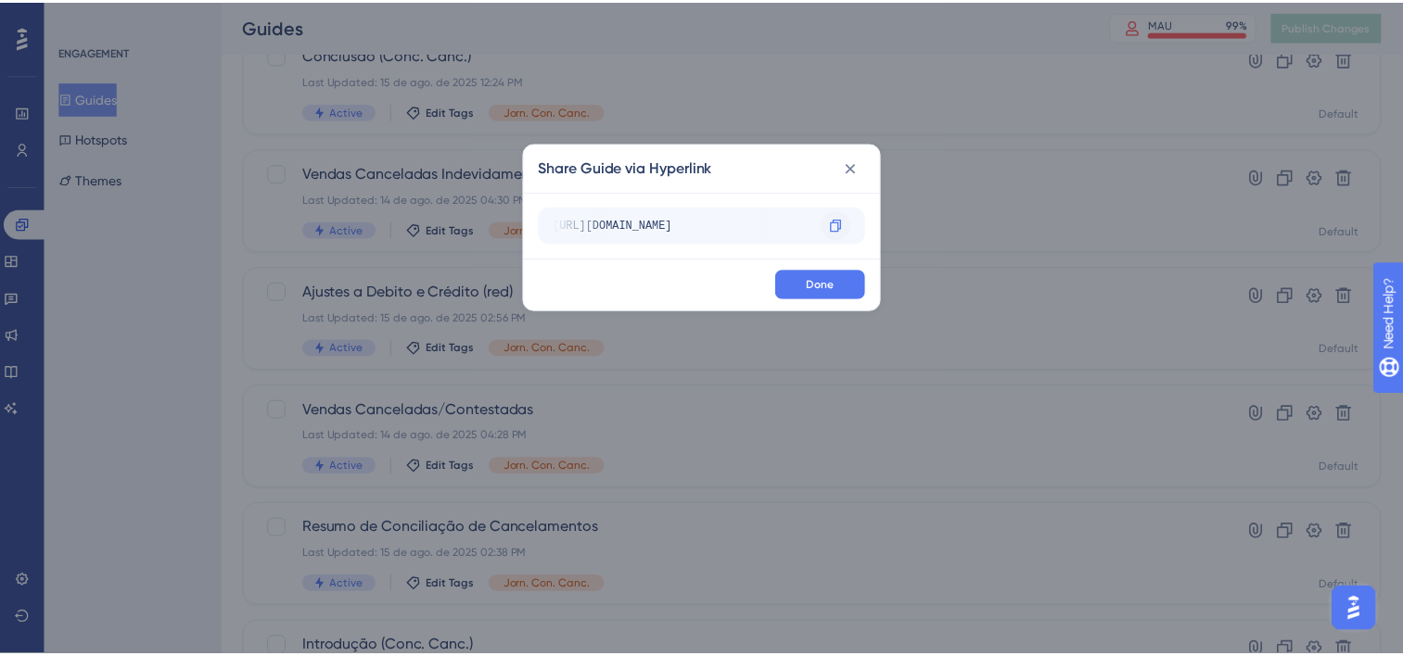
scroll to position [0, 258]
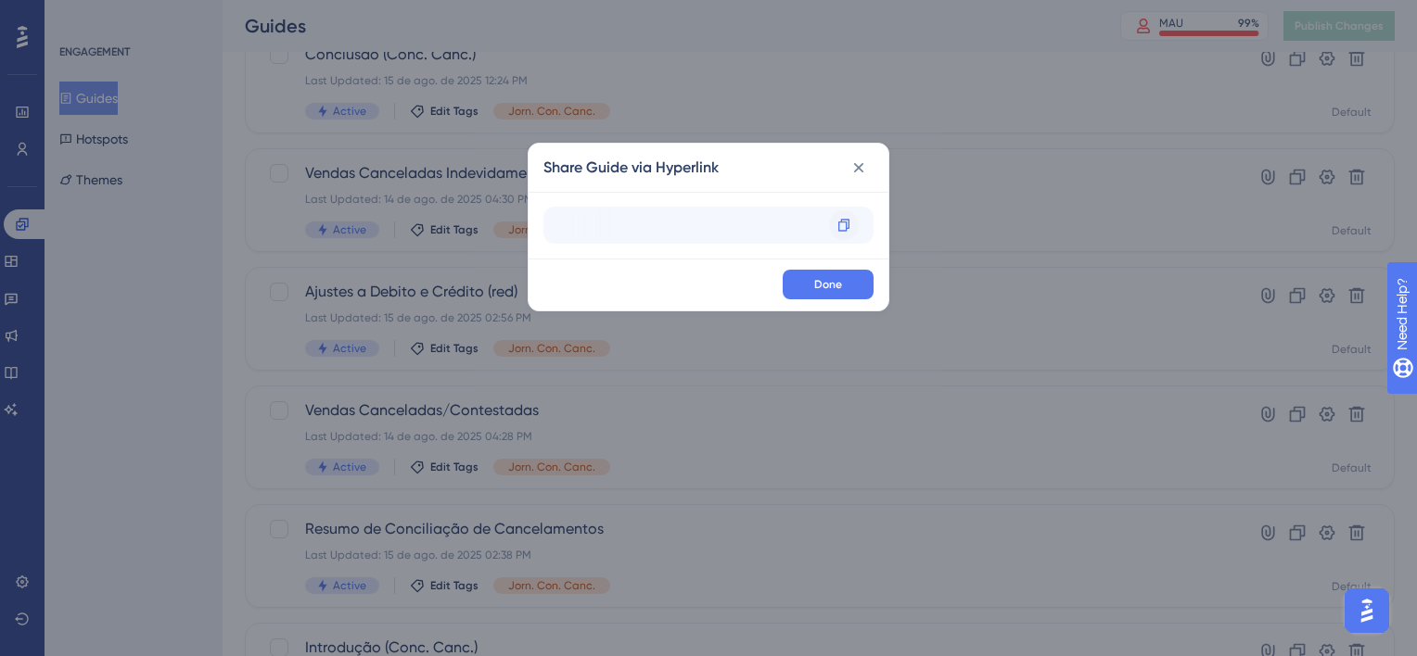
drag, startPoint x: 754, startPoint y: 221, endPoint x: 853, endPoint y: 228, distance: 99.5
click at [853, 229] on div "https://app.equals.com.br/conciliador/v2/resumo-conciliacao/show?__ug__=149782 …" at bounding box center [708, 225] width 330 height 37
copy div "ciliador/v2/resumo-conciliacao/show?__ug__=149782 Copy"
click at [867, 156] on button at bounding box center [859, 168] width 30 height 30
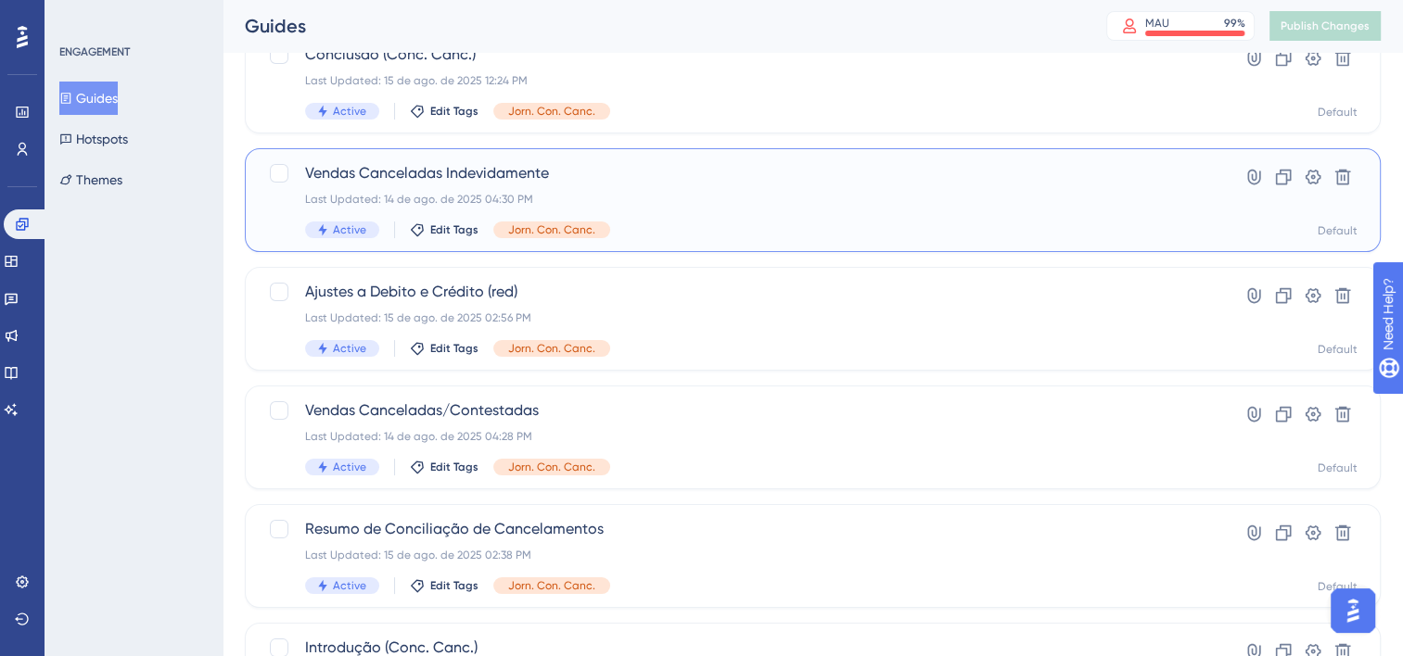
click at [786, 193] on div "Last Updated: 14 de ago. de 2025 04:30 PM" at bounding box center [738, 199] width 867 height 15
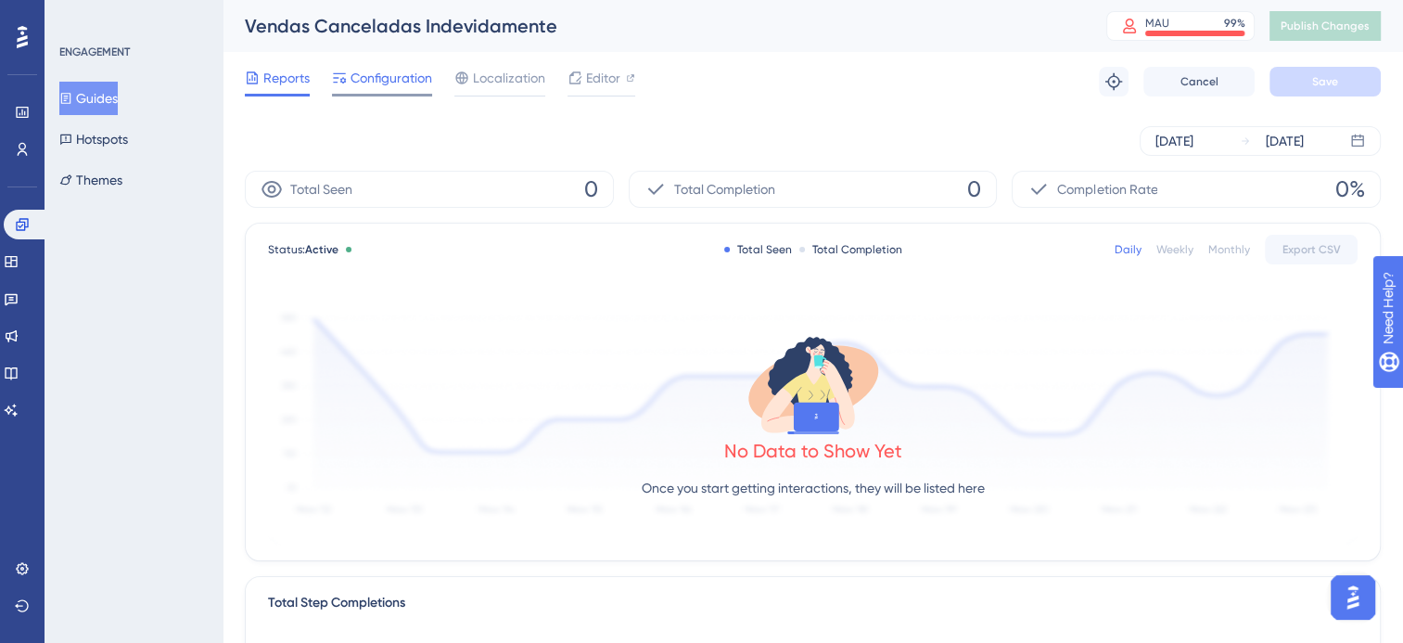
click at [360, 80] on span "Configuration" at bounding box center [391, 78] width 82 height 22
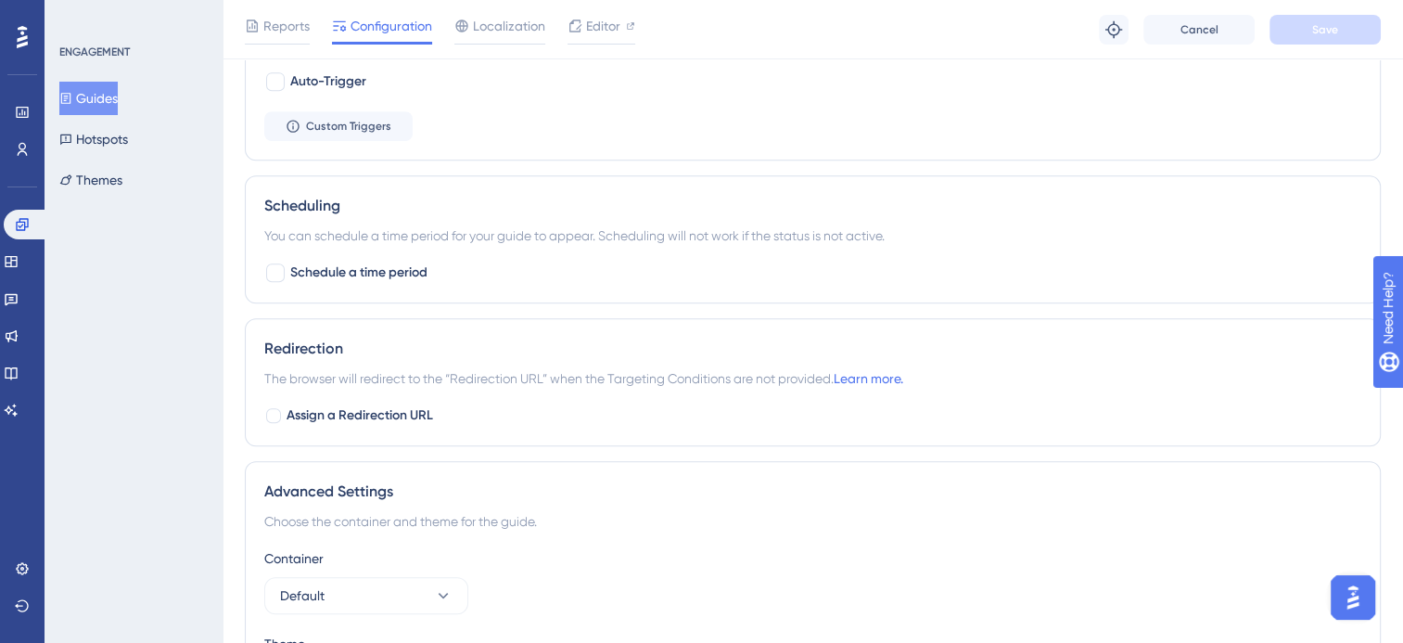
scroll to position [1020, 0]
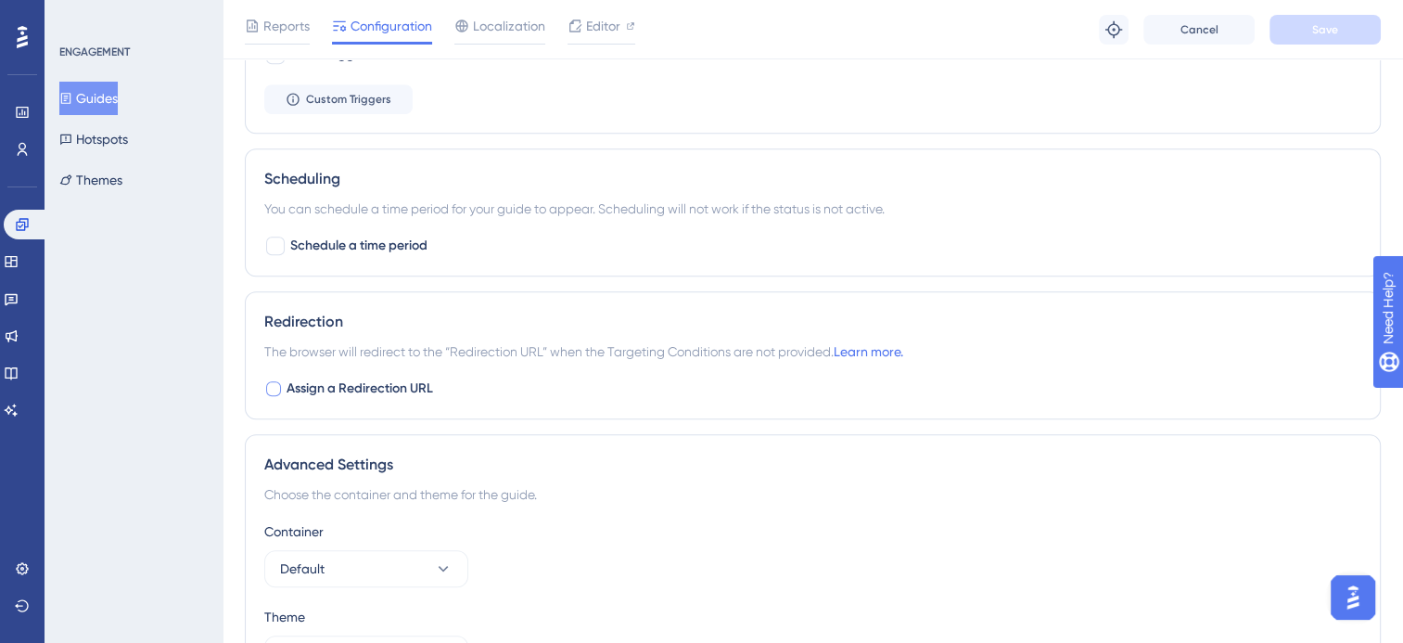
click at [265, 389] on div at bounding box center [273, 388] width 19 height 19
checkbox input "true"
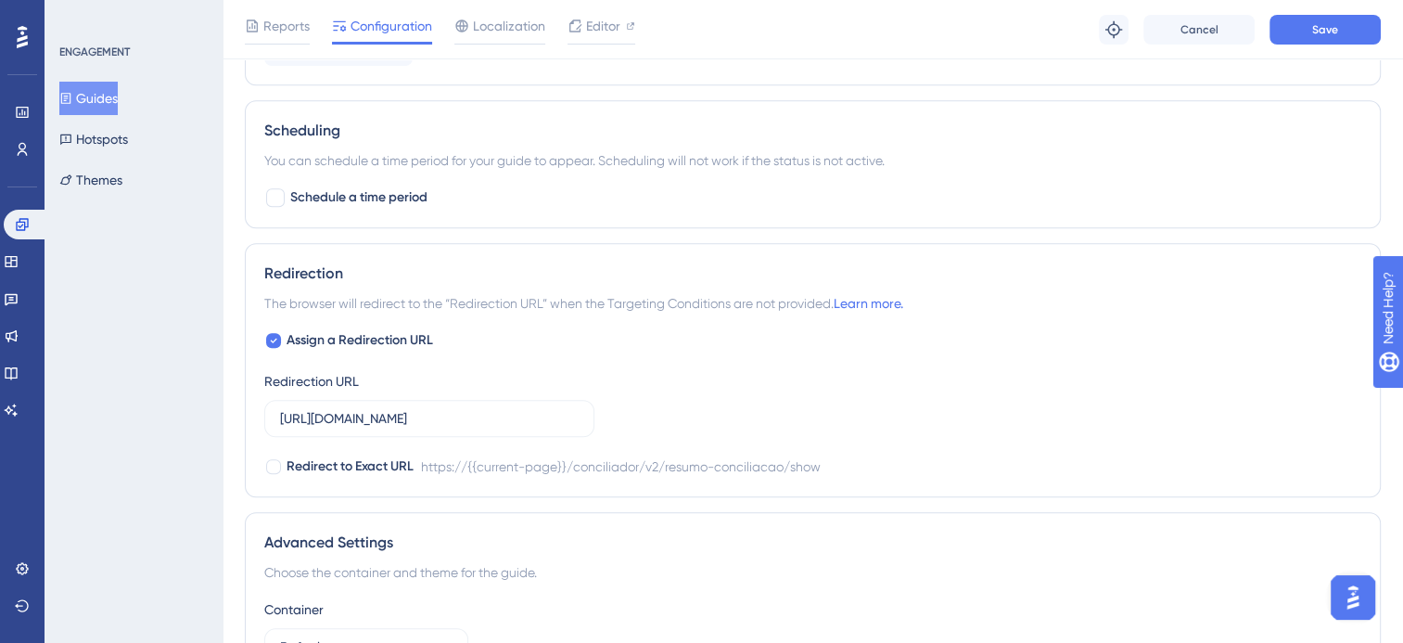
scroll to position [1113, 0]
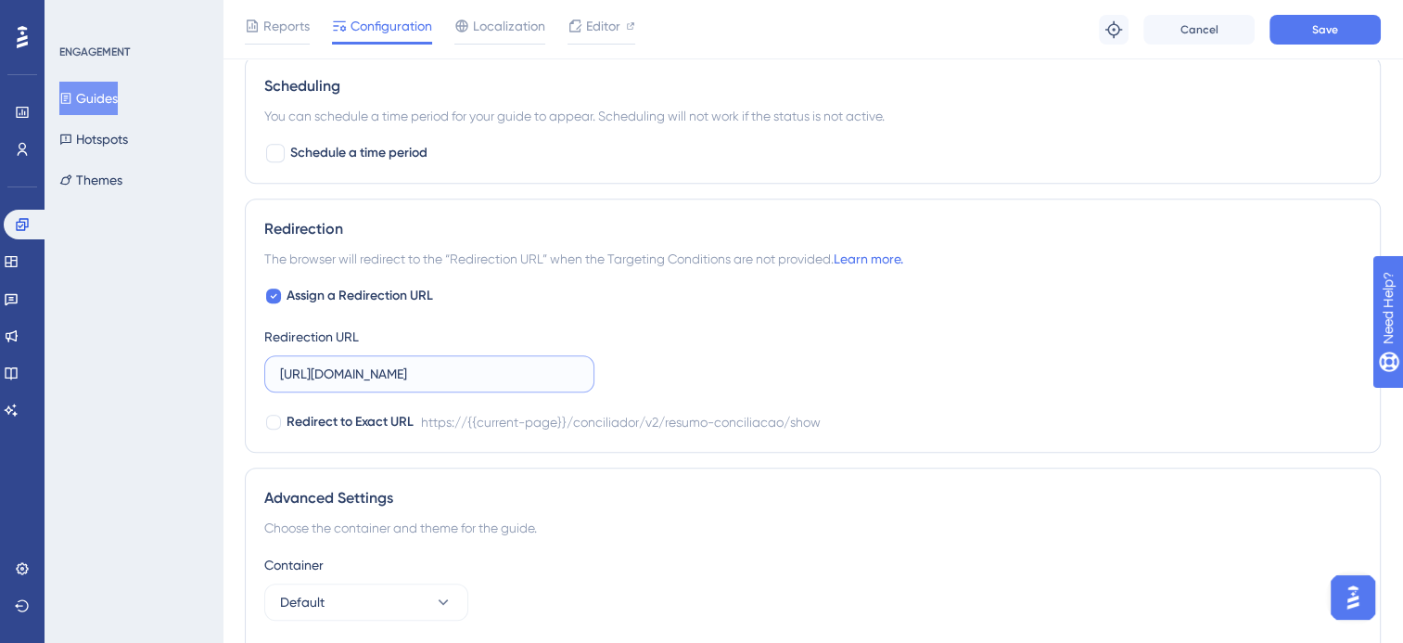
click at [484, 371] on input "https://app.equals.com.br/conciliador/v2/resumo-conciliacao/show" at bounding box center [429, 373] width 299 height 20
paste input "empresa/consultaVendasCanceladasIndevidamente"
type input "https://app.equals.com.br/conciliador/empresa/consultaVendasCanceladasIndevidam…"
click at [897, 337] on div "Assign a Redirection URL Redirection URL https://app.equals.com.br/conciliador/…" at bounding box center [812, 359] width 1097 height 148
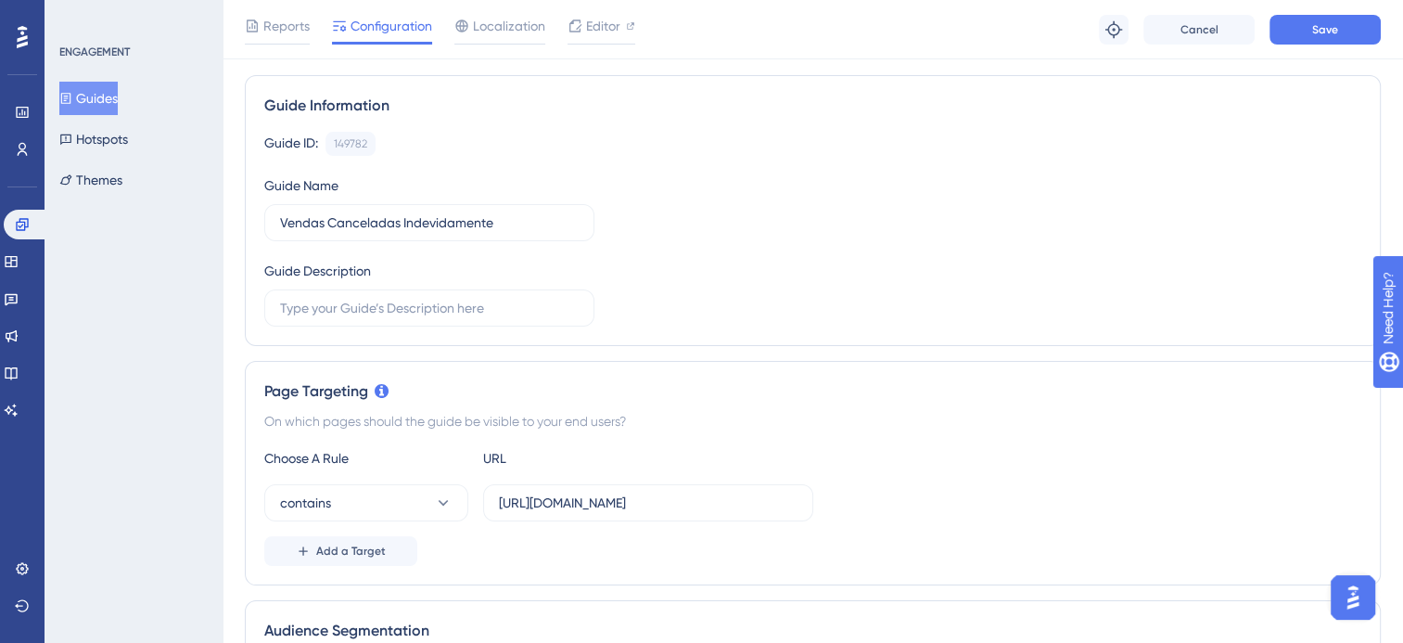
scroll to position [0, 0]
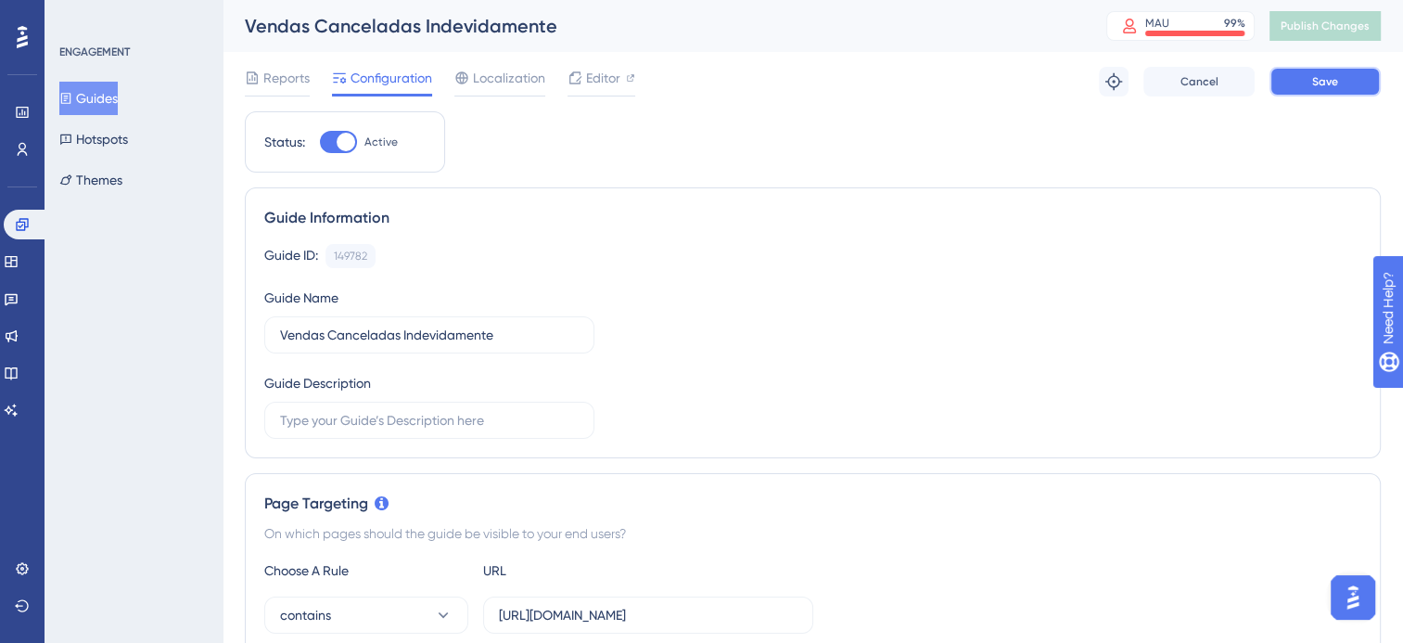
click at [1280, 89] on button "Save" at bounding box center [1324, 82] width 111 height 30
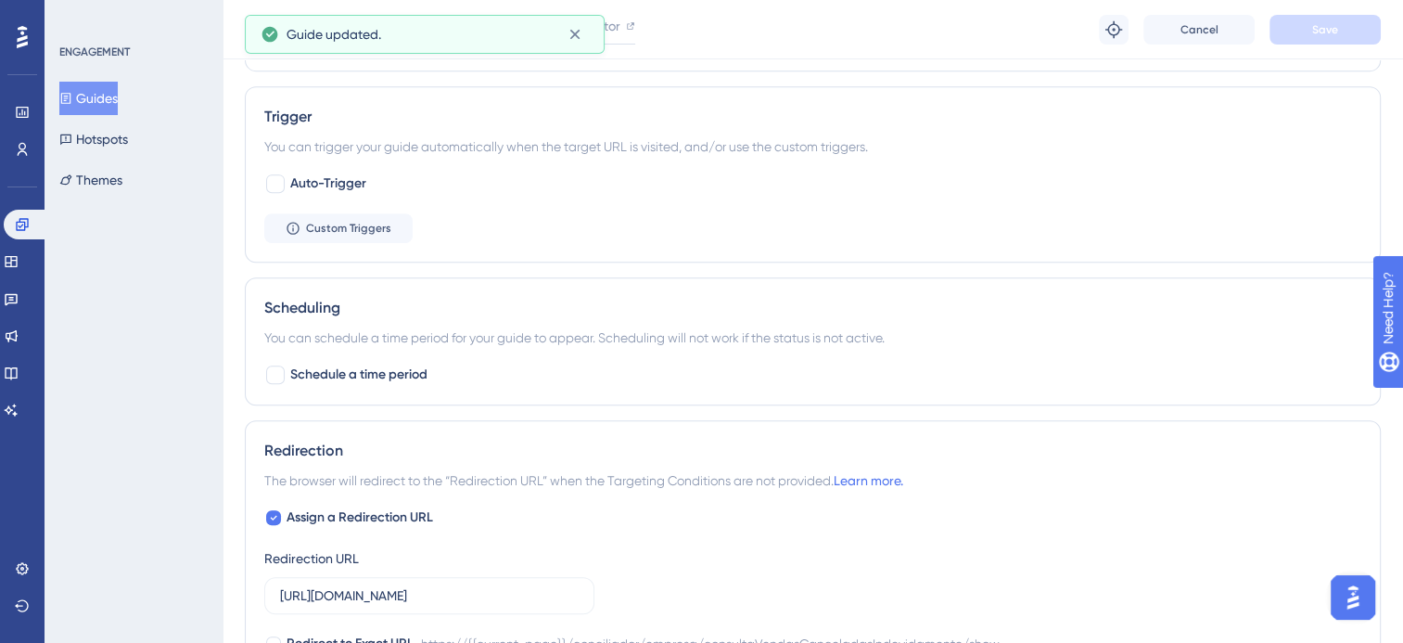
scroll to position [927, 0]
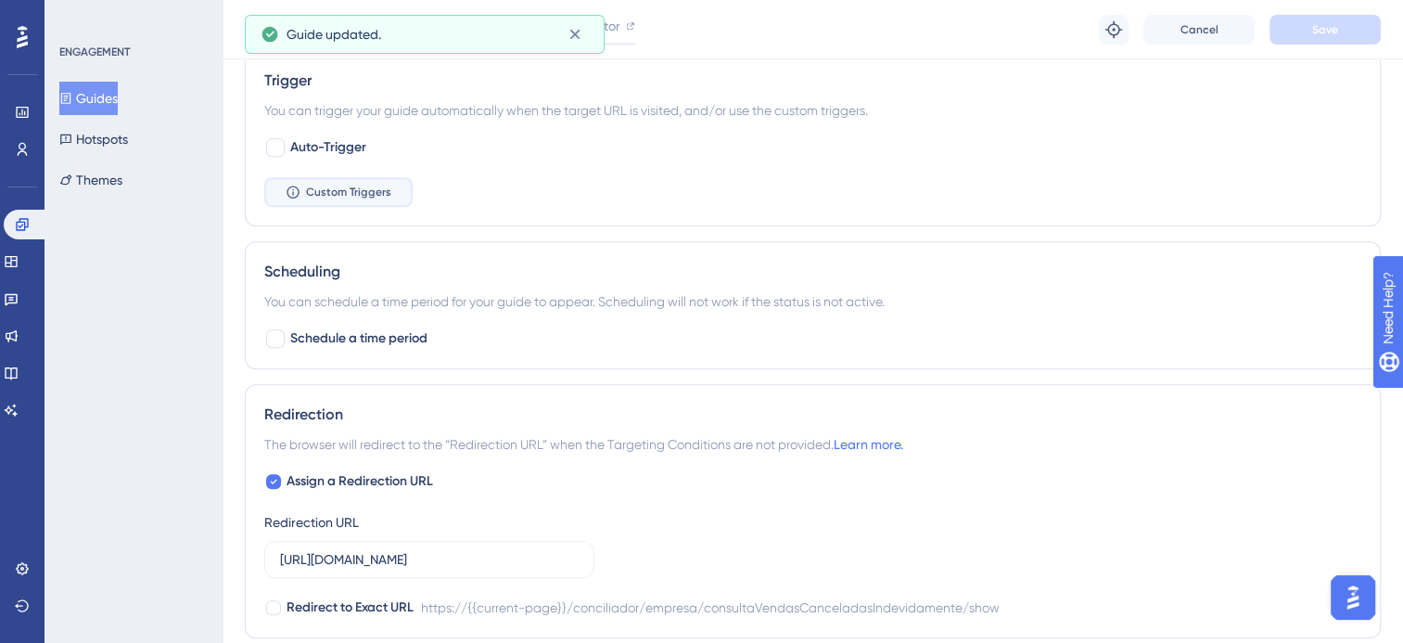
click at [343, 194] on span "Custom Triggers" at bounding box center [348, 192] width 85 height 15
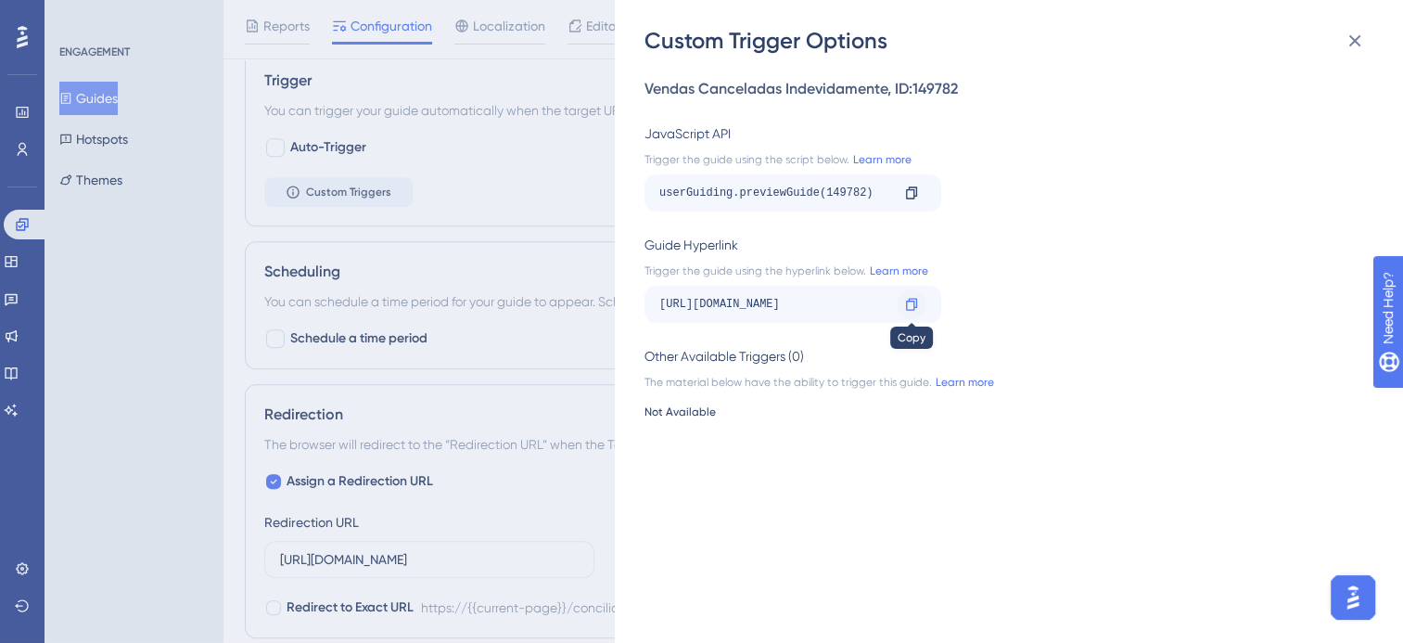
click at [922, 311] on div at bounding box center [912, 304] width 30 height 30
click at [107, 91] on div "Custom Trigger Options Vendas Canceladas Indevidamente , ID: 149782 JavaScript …" at bounding box center [701, 321] width 1403 height 643
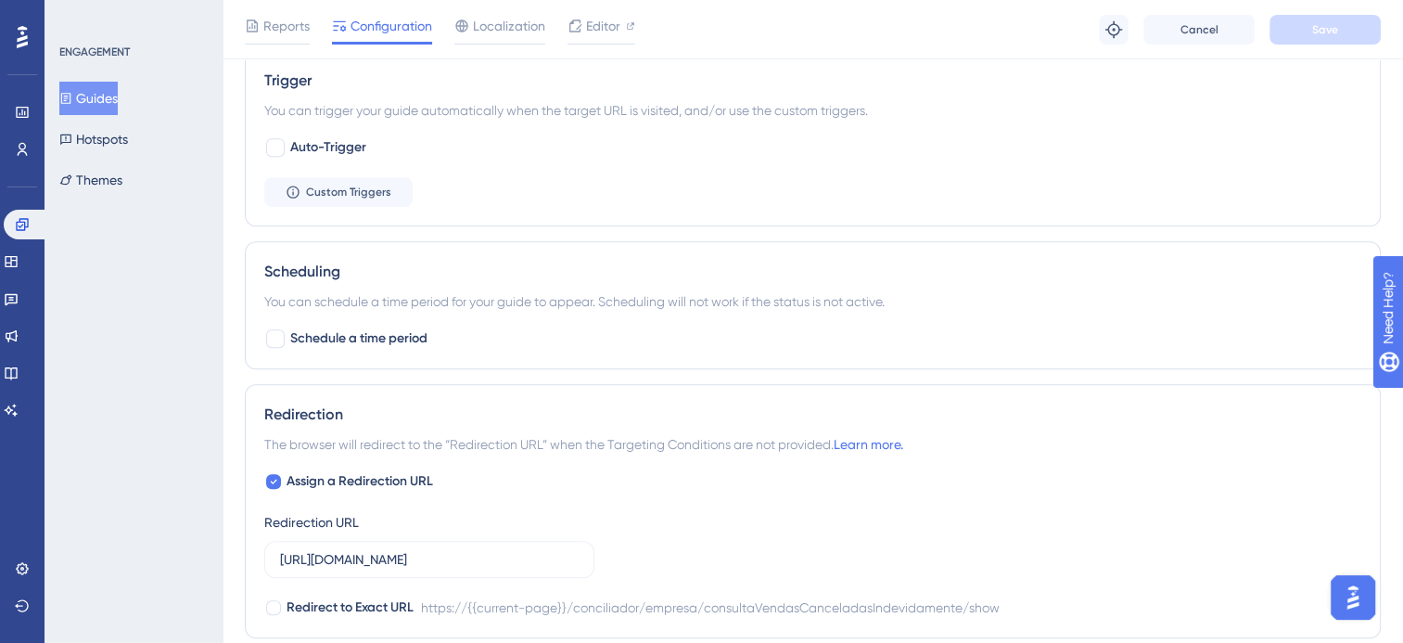
click at [104, 89] on button "Guides" at bounding box center [88, 98] width 58 height 33
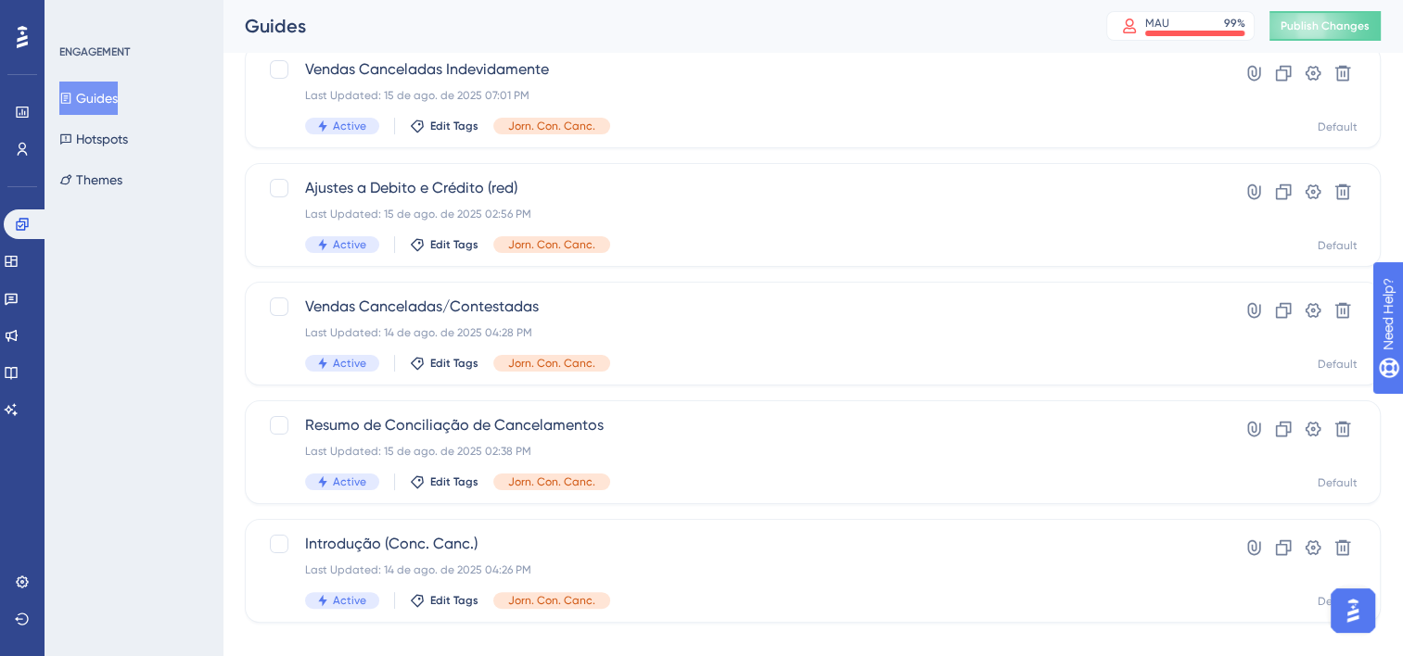
scroll to position [315, 0]
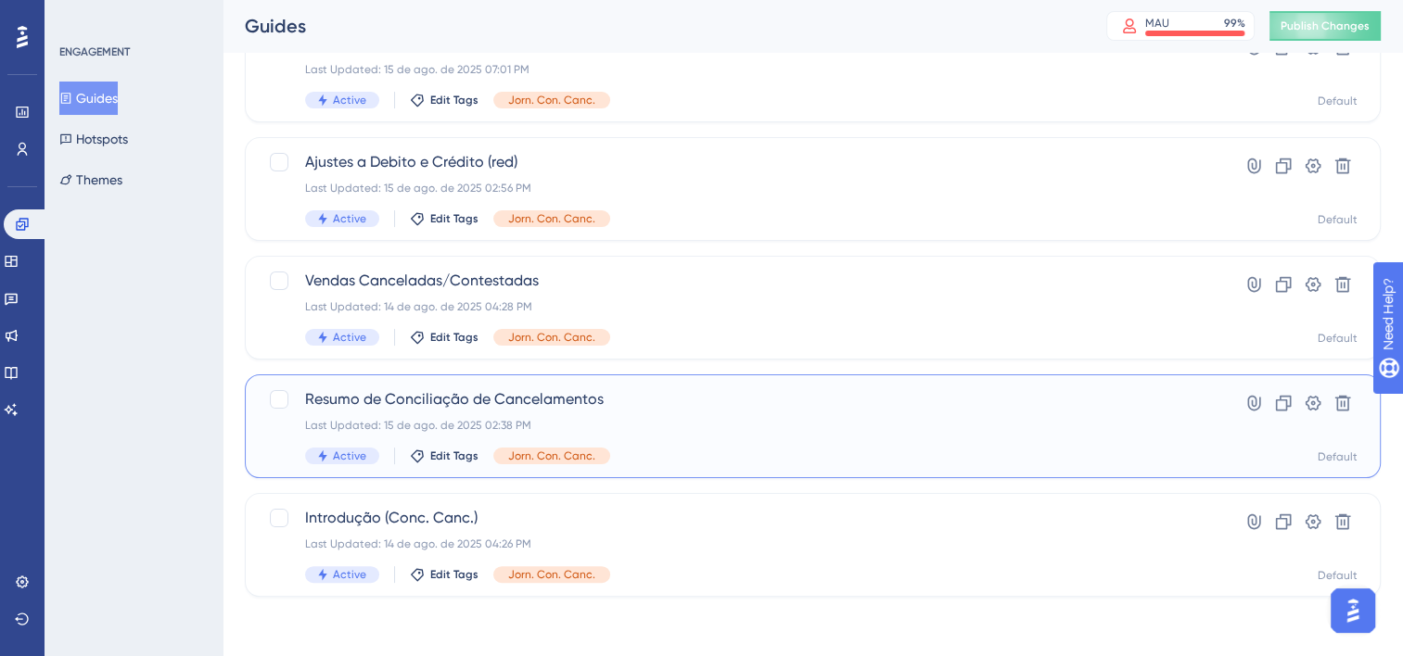
click at [1235, 406] on div "Resumo de Conciliação de Cancelamentos Last Updated: 15 de ago. de 2025 02:38 P…" at bounding box center [812, 427] width 1089 height 76
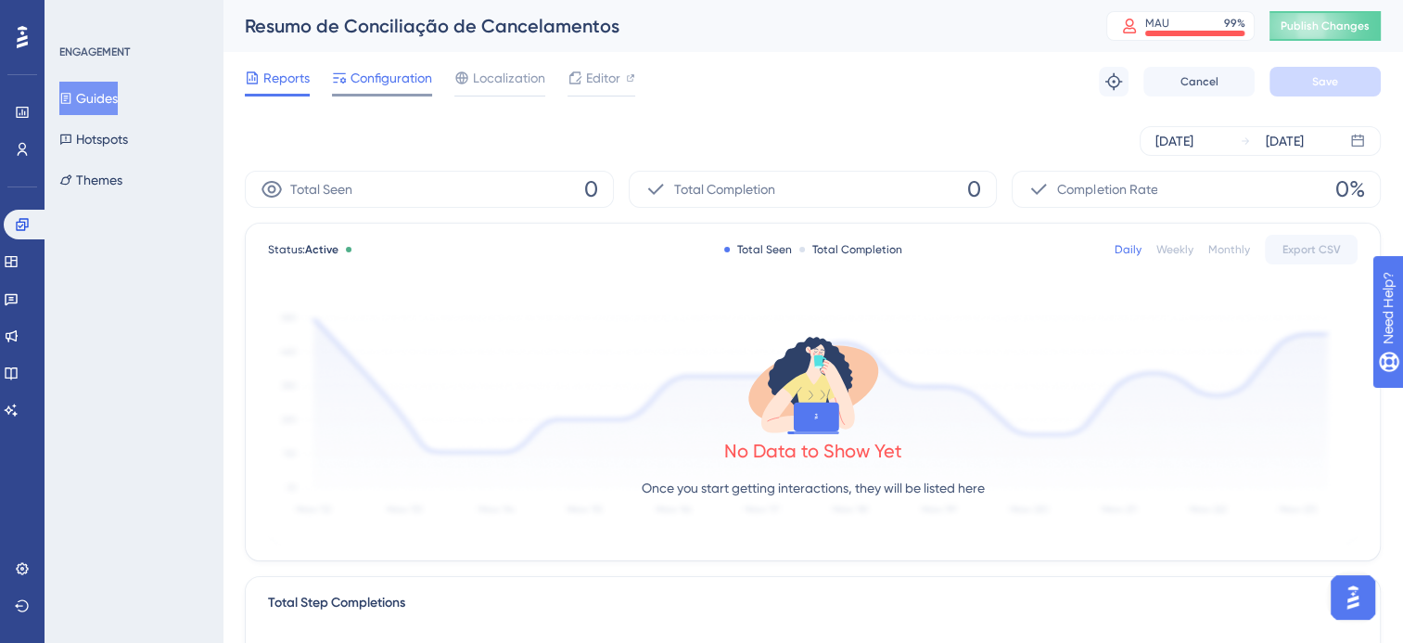
click at [360, 72] on span "Configuration" at bounding box center [391, 78] width 82 height 22
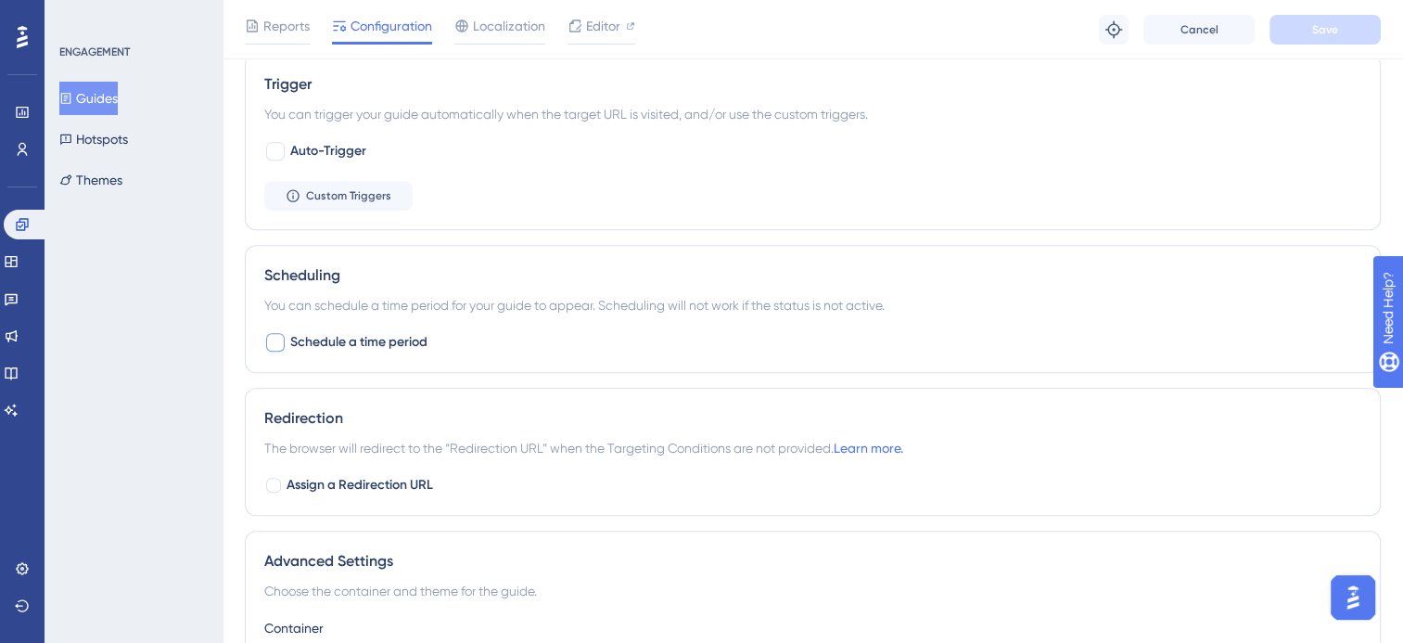
scroll to position [835, 0]
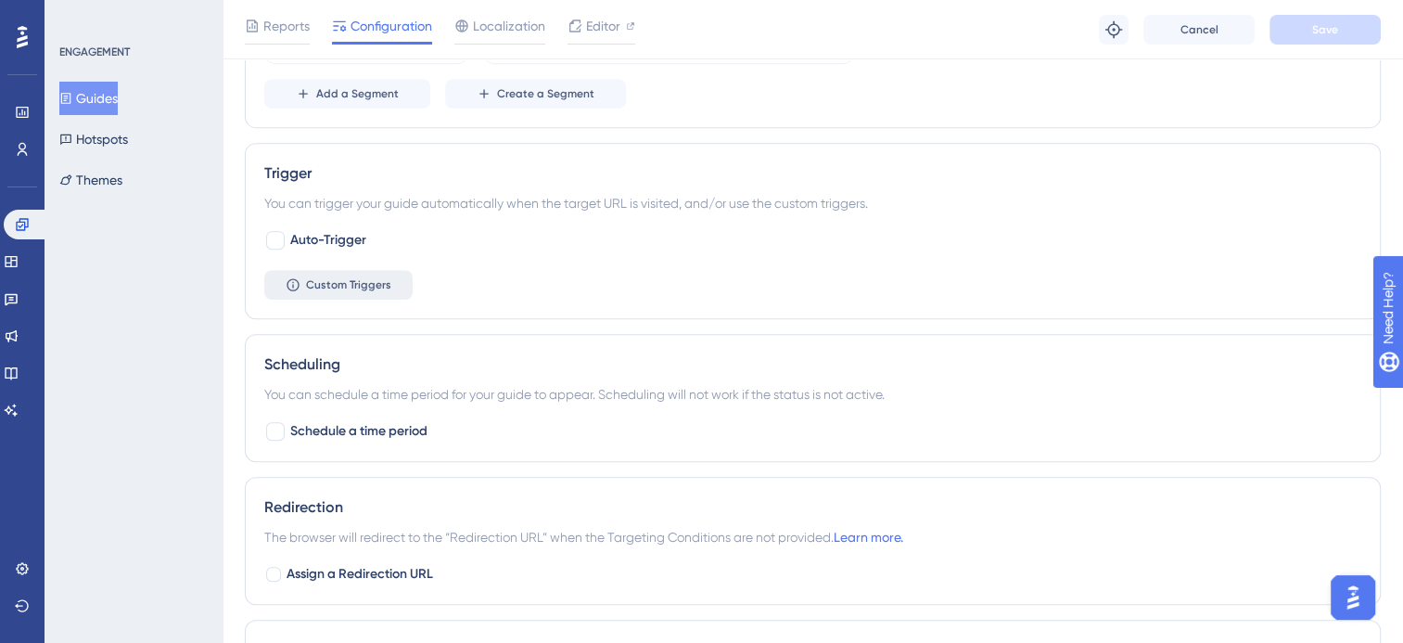
click at [338, 289] on span "Custom Triggers" at bounding box center [348, 284] width 85 height 15
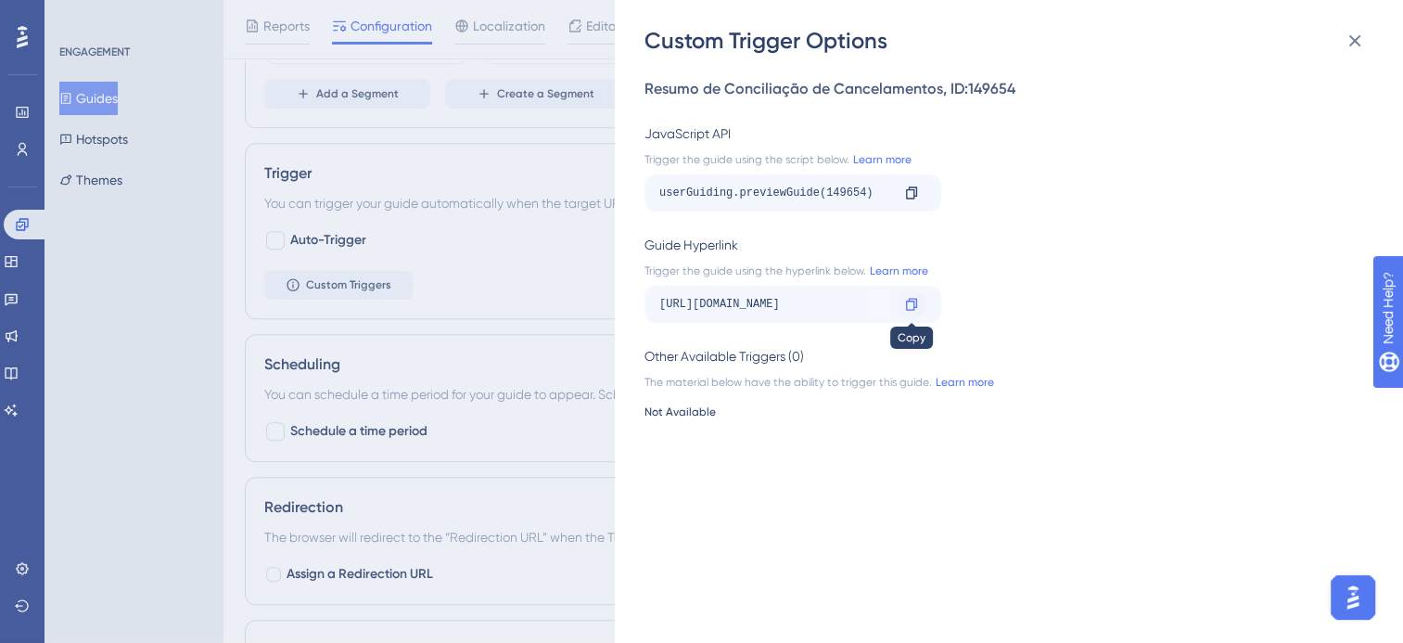
click at [915, 301] on icon at bounding box center [911, 304] width 15 height 15
click at [1354, 44] on icon at bounding box center [1355, 41] width 22 height 22
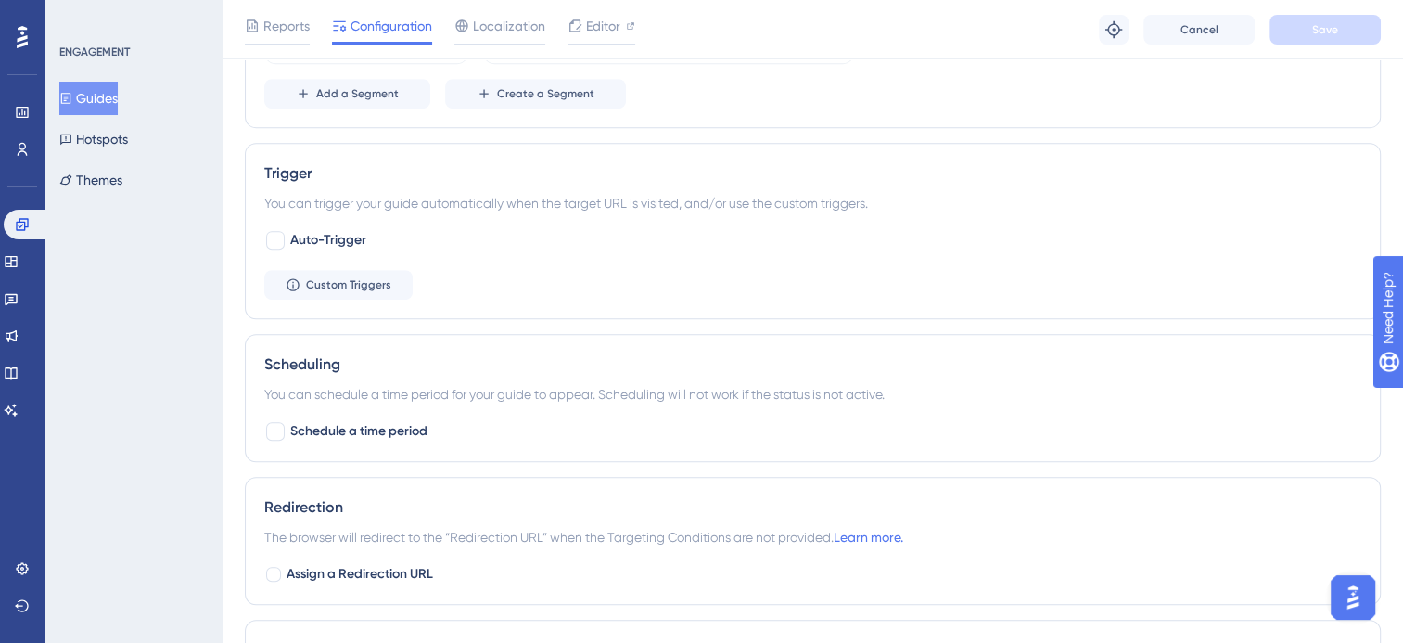
click at [115, 100] on button "Guides" at bounding box center [88, 98] width 58 height 33
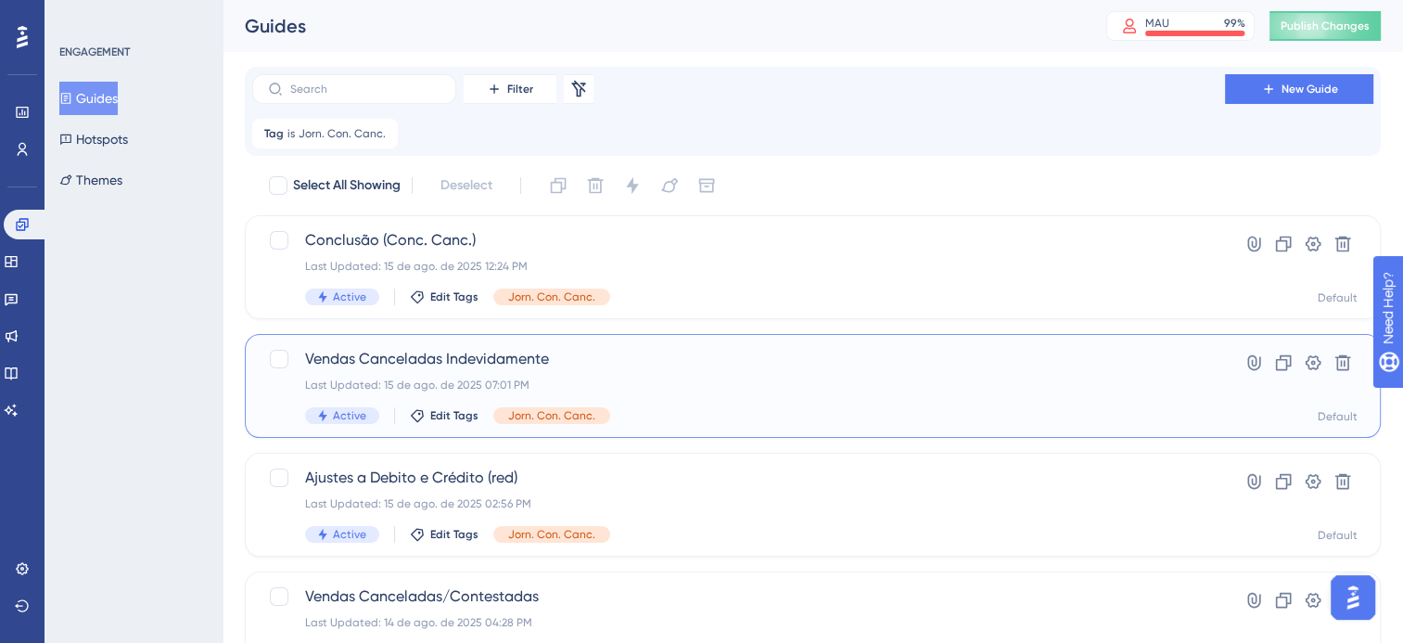
click at [786, 350] on span "Vendas Canceladas Indevidamente" at bounding box center [738, 359] width 867 height 22
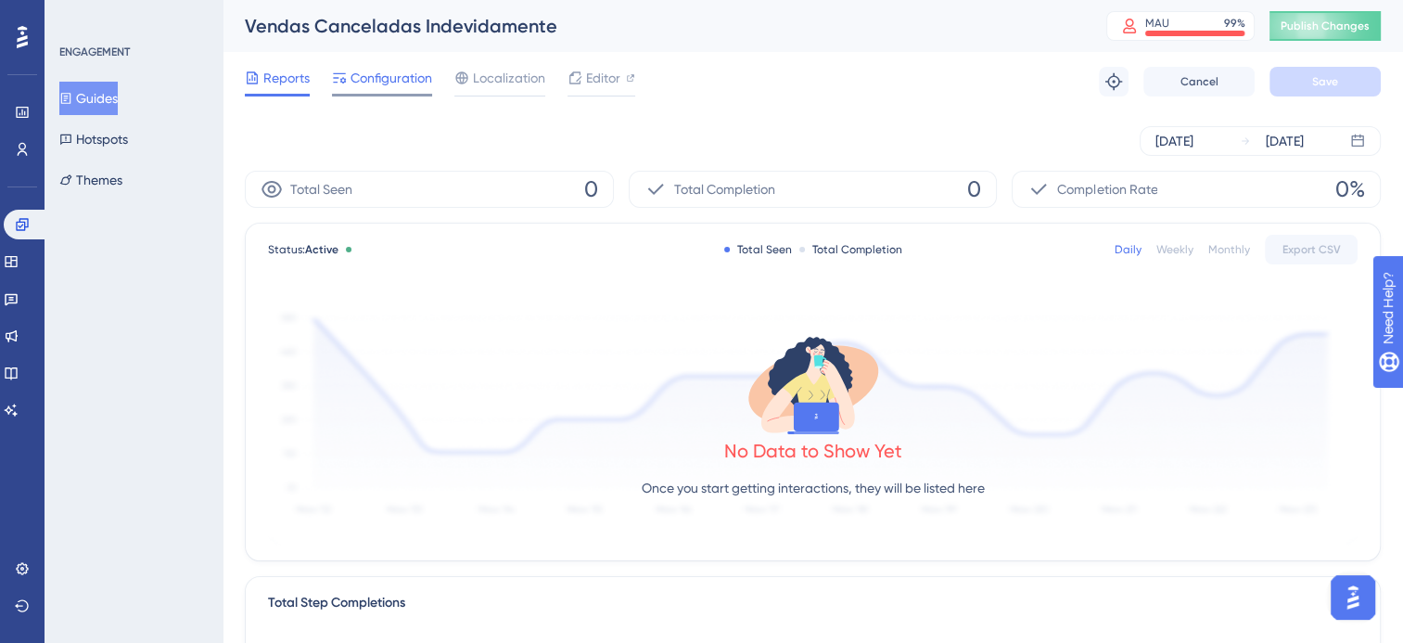
click at [378, 80] on span "Configuration" at bounding box center [391, 78] width 82 height 22
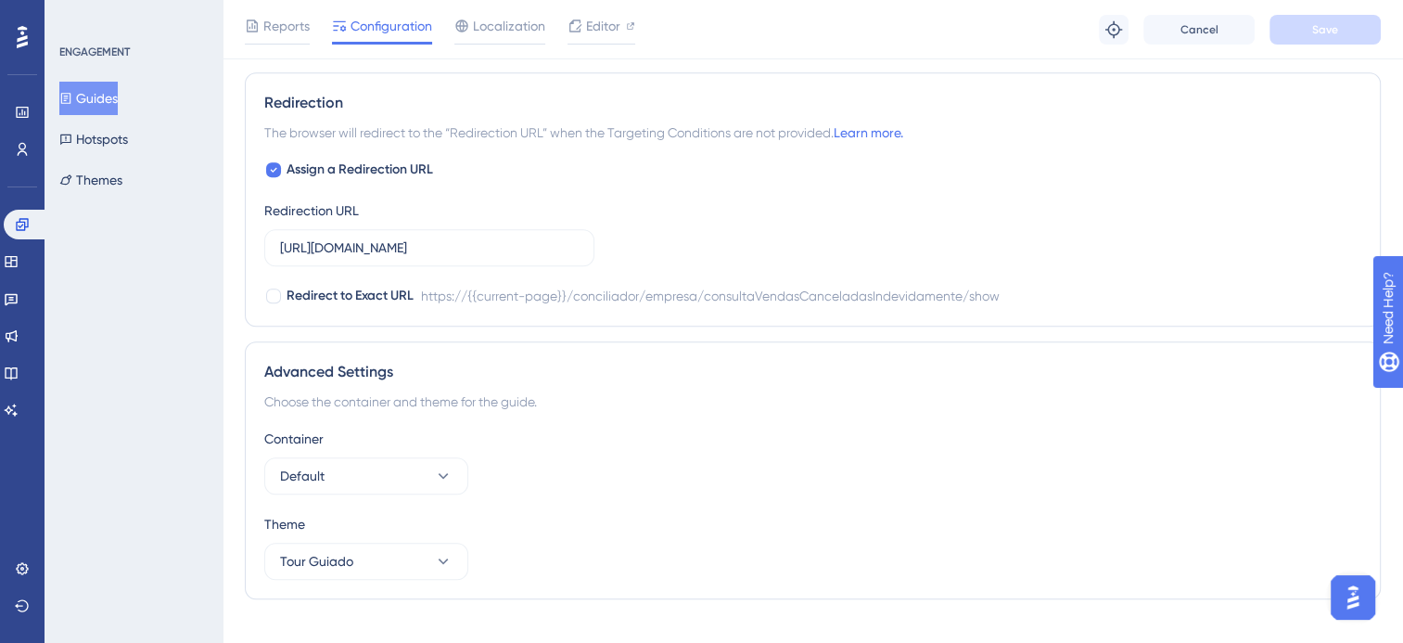
scroll to position [1266, 0]
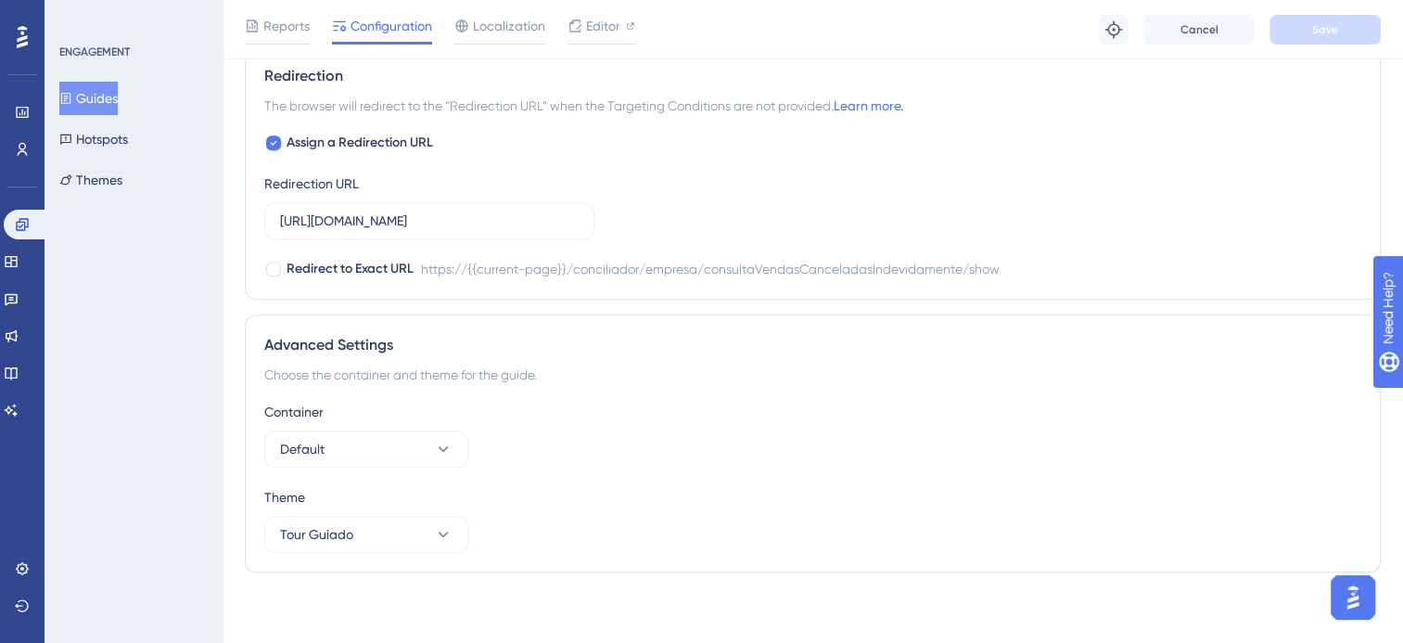
click at [285, 143] on label "Assign a Redirection URL" at bounding box center [348, 143] width 169 height 22
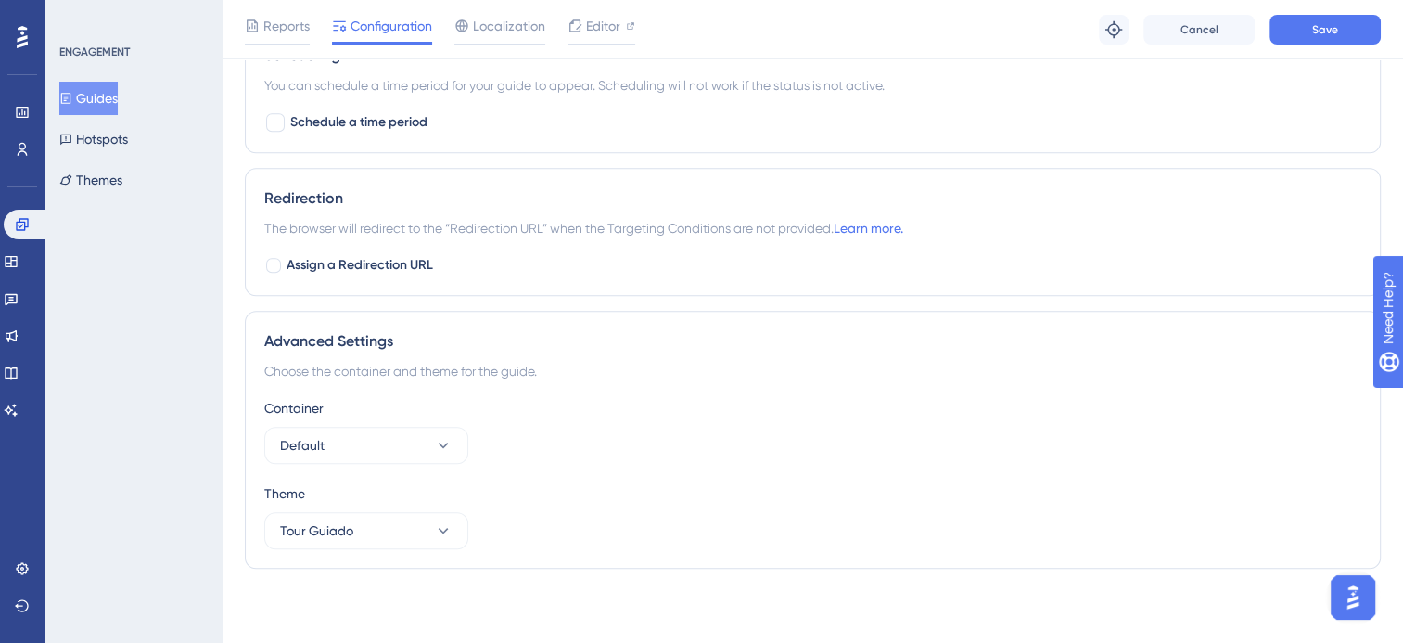
checkbox input "false"
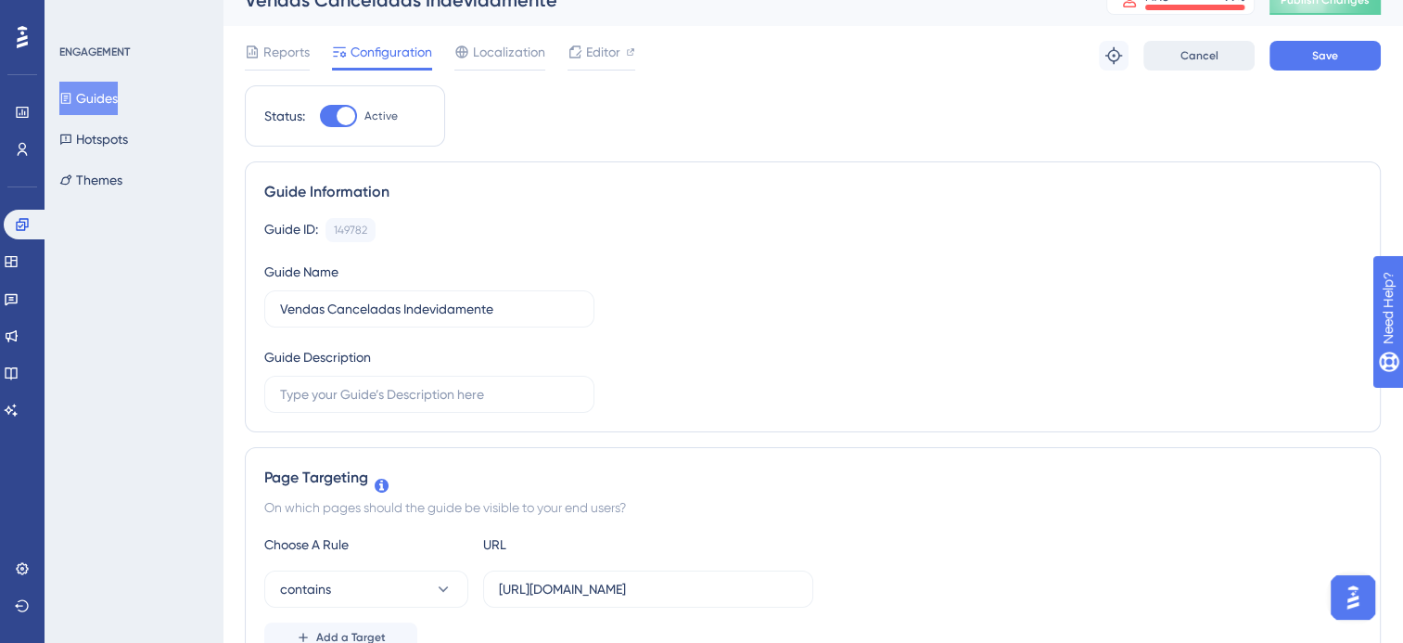
scroll to position [0, 0]
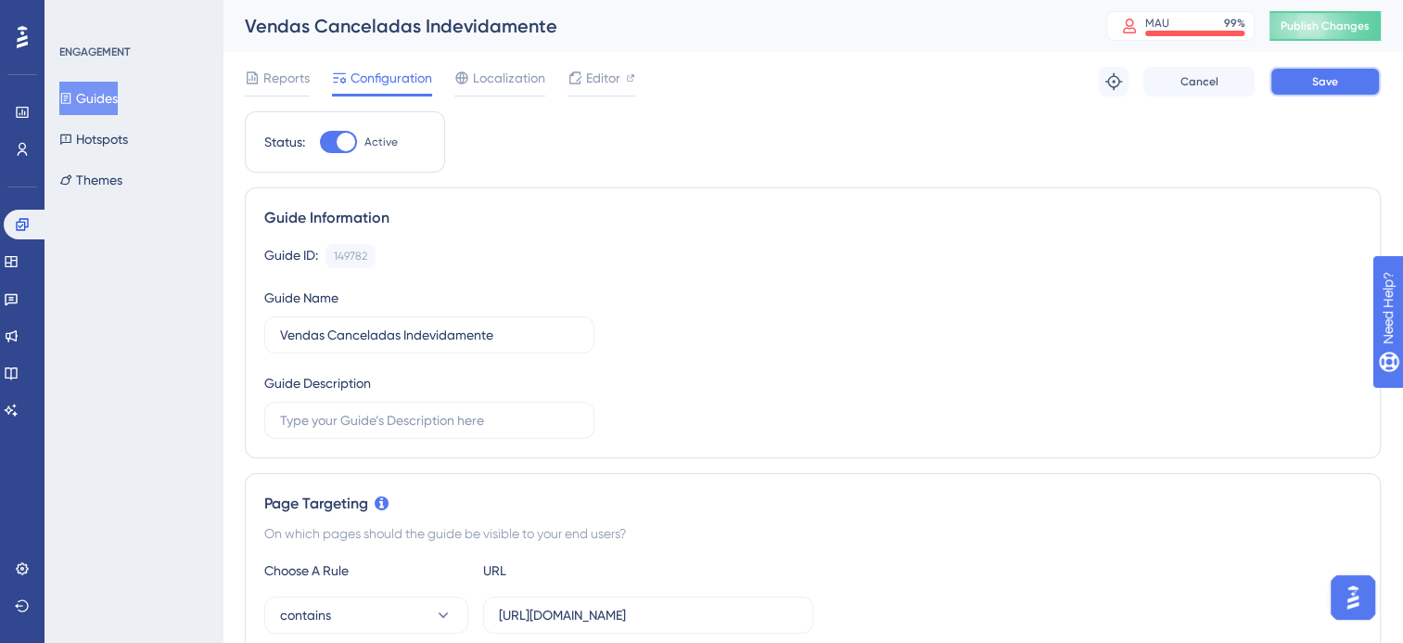
click at [1360, 78] on button "Save" at bounding box center [1324, 82] width 111 height 30
drag, startPoint x: 119, startPoint y: 89, endPoint x: 480, endPoint y: 163, distance: 369.2
click at [118, 89] on button "Guides" at bounding box center [88, 98] width 58 height 33
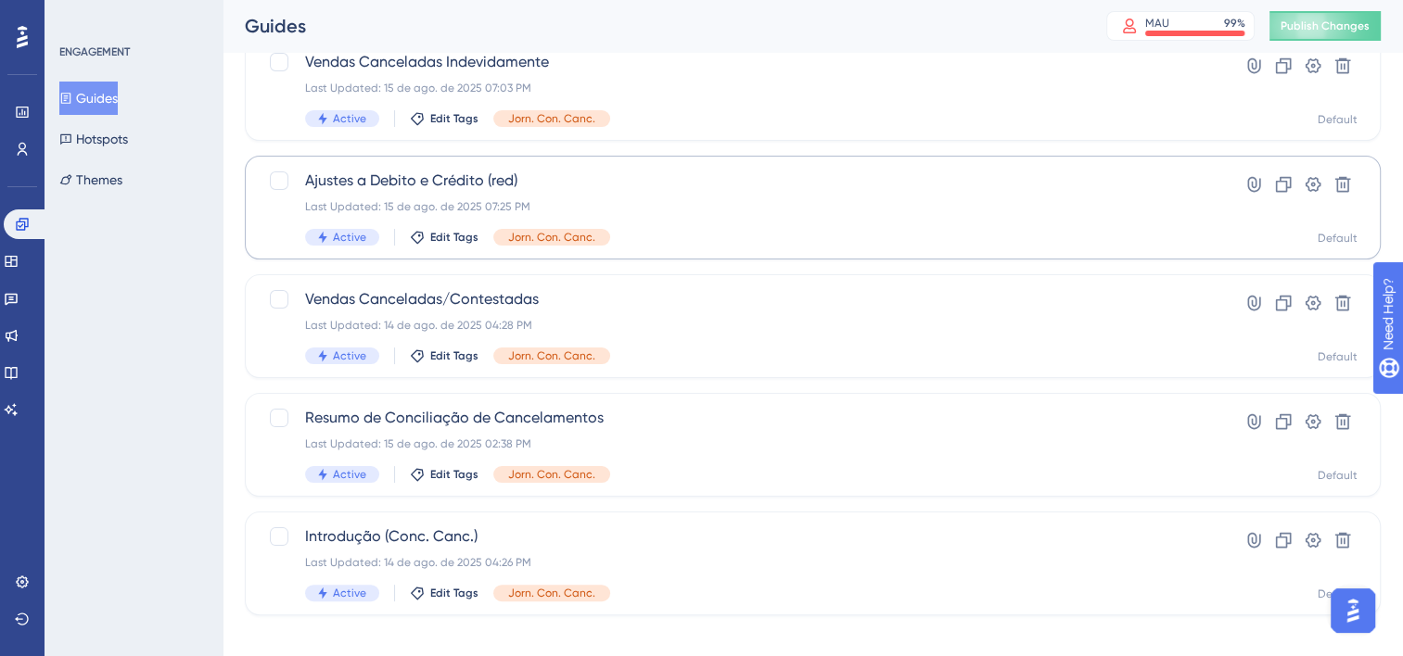
scroll to position [315, 0]
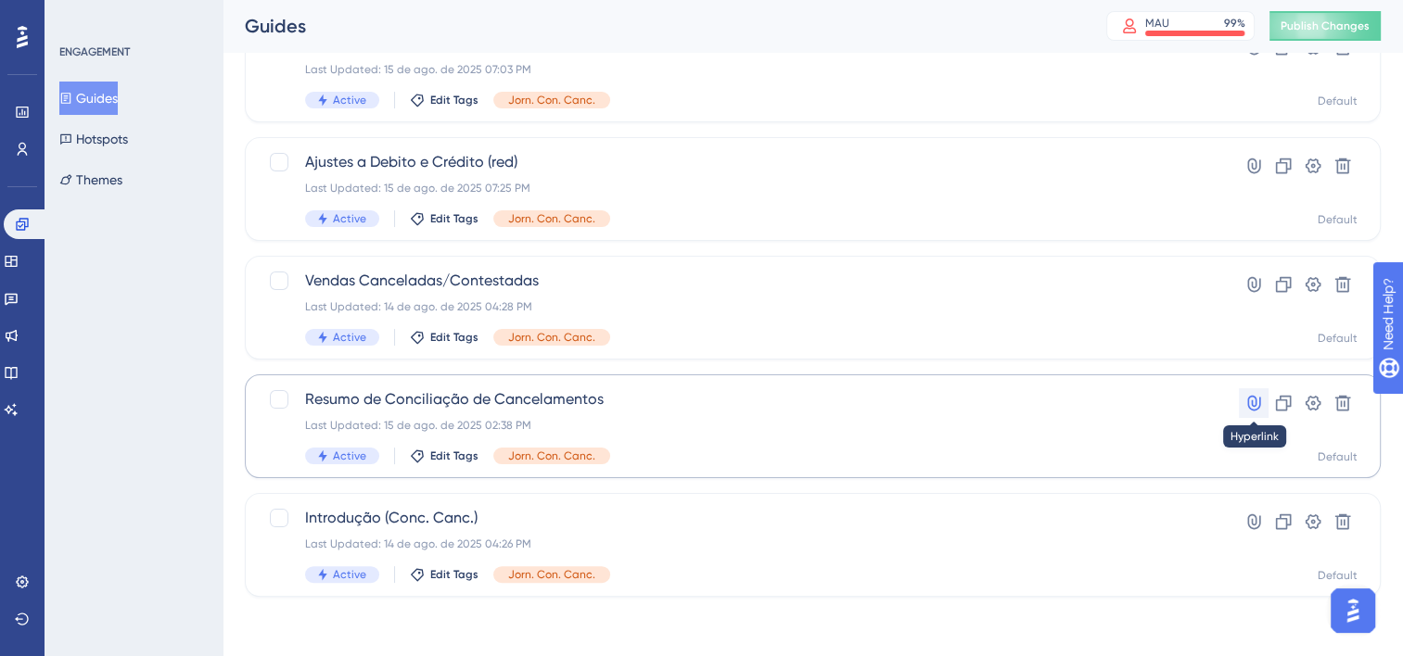
click at [1251, 409] on icon at bounding box center [1253, 404] width 13 height 16
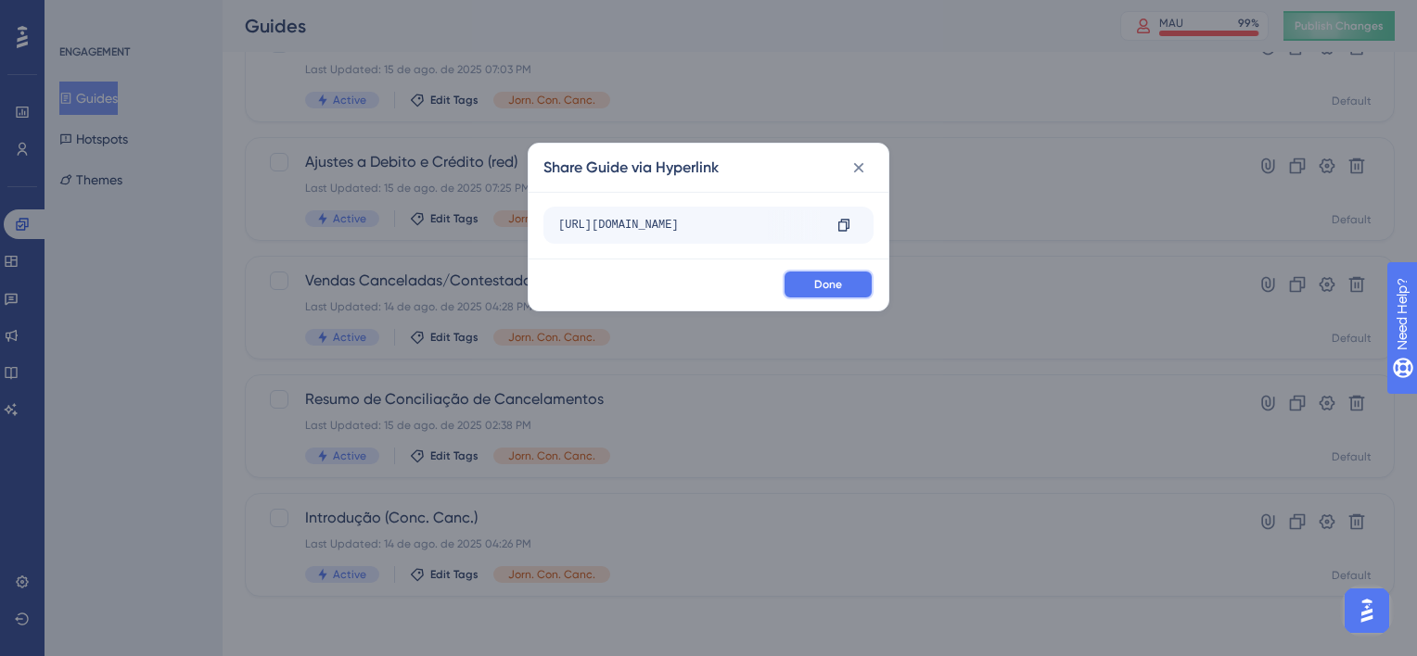
click at [841, 278] on span "Done" at bounding box center [828, 284] width 28 height 15
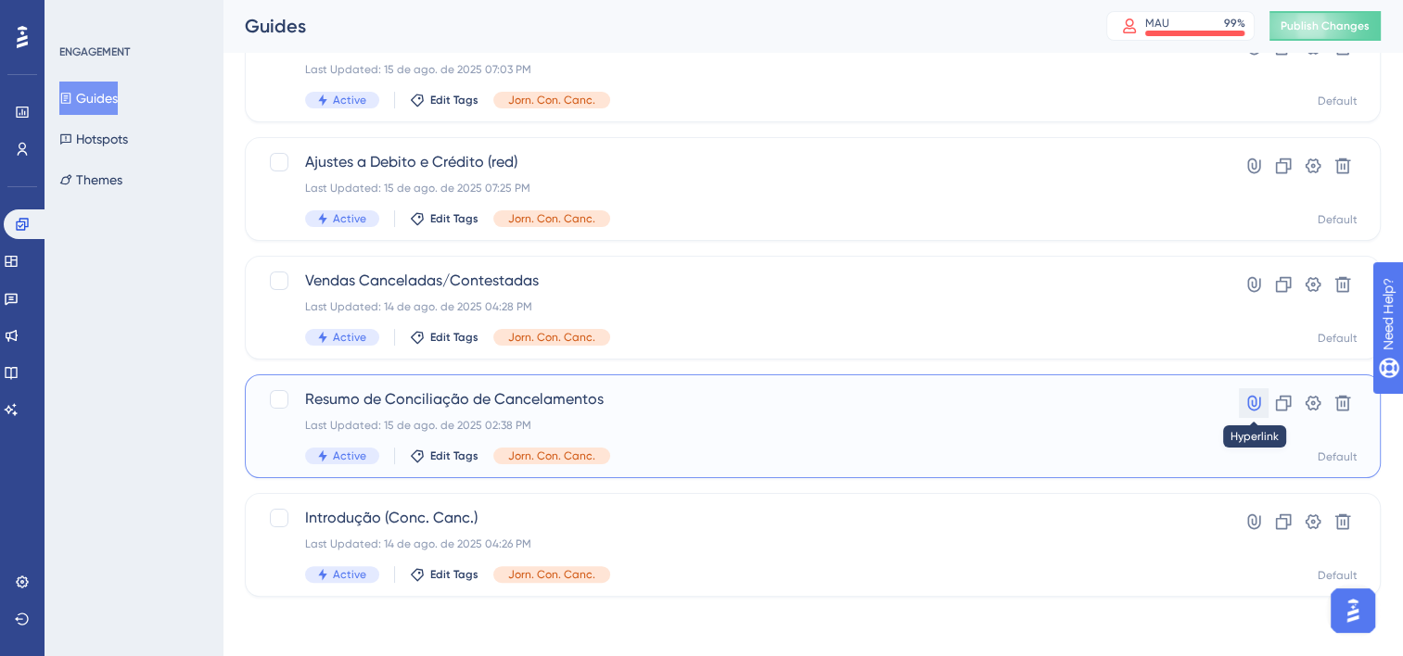
click at [1252, 405] on icon at bounding box center [1253, 404] width 13 height 16
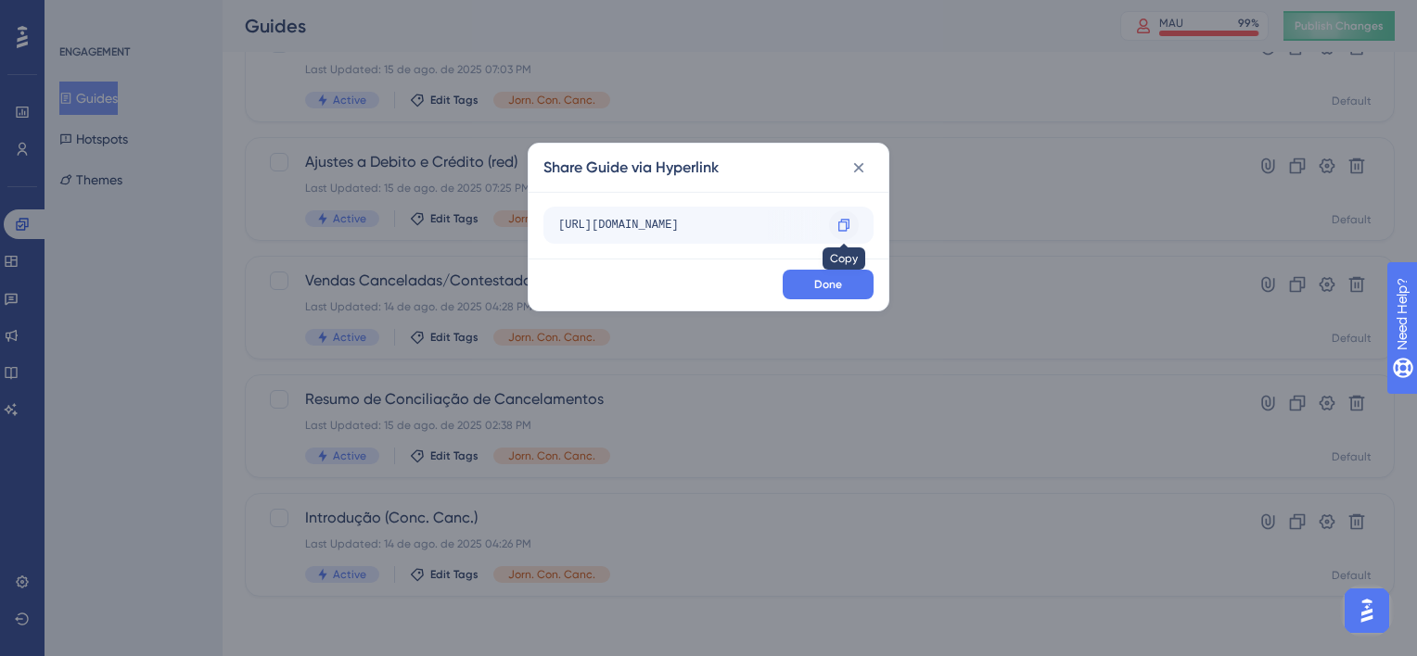
click at [849, 225] on icon at bounding box center [843, 225] width 15 height 15
drag, startPoint x: 854, startPoint y: 171, endPoint x: 842, endPoint y: 176, distance: 13.3
click at [854, 171] on icon at bounding box center [859, 168] width 10 height 10
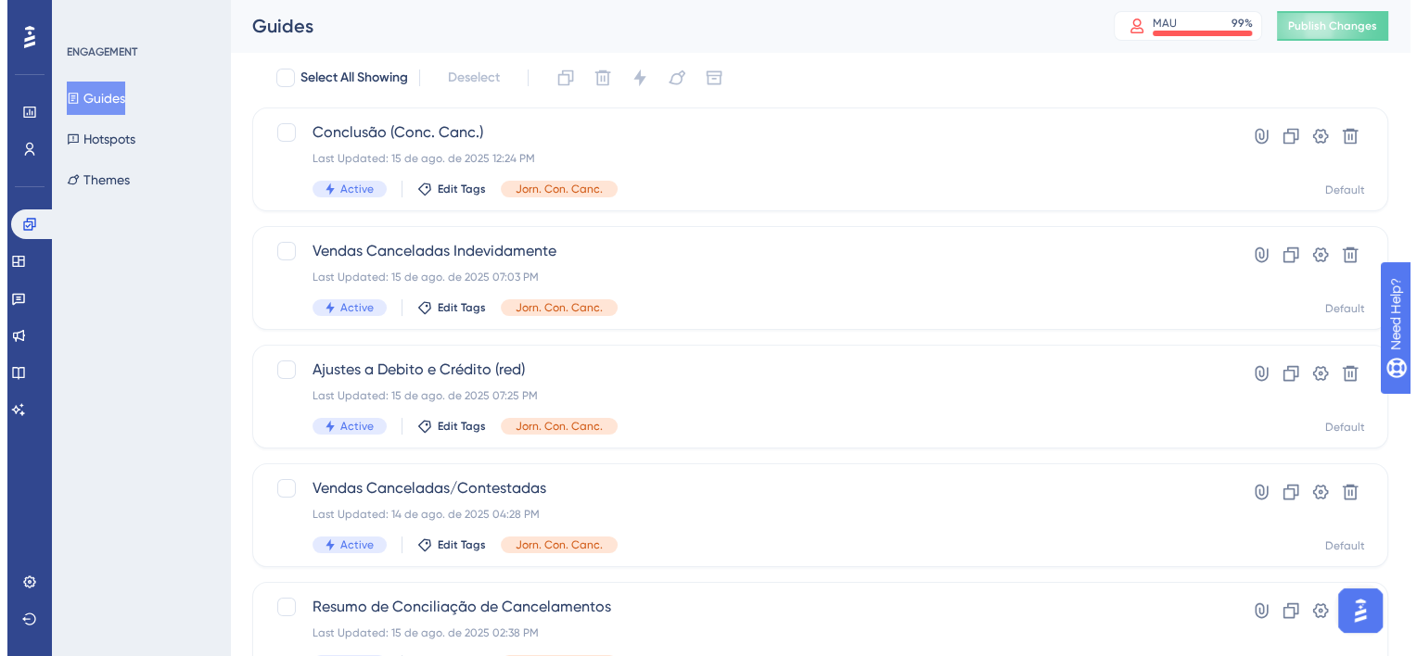
scroll to position [37, 0]
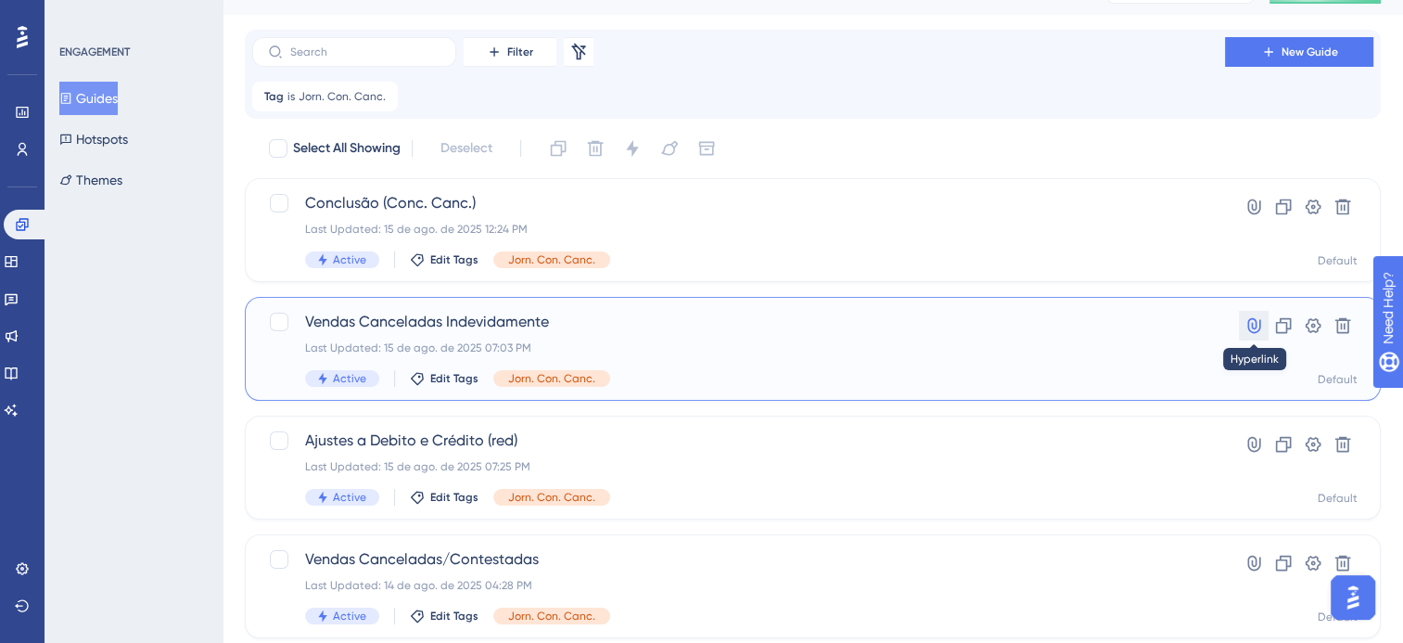
click at [1266, 325] on button at bounding box center [1254, 326] width 30 height 30
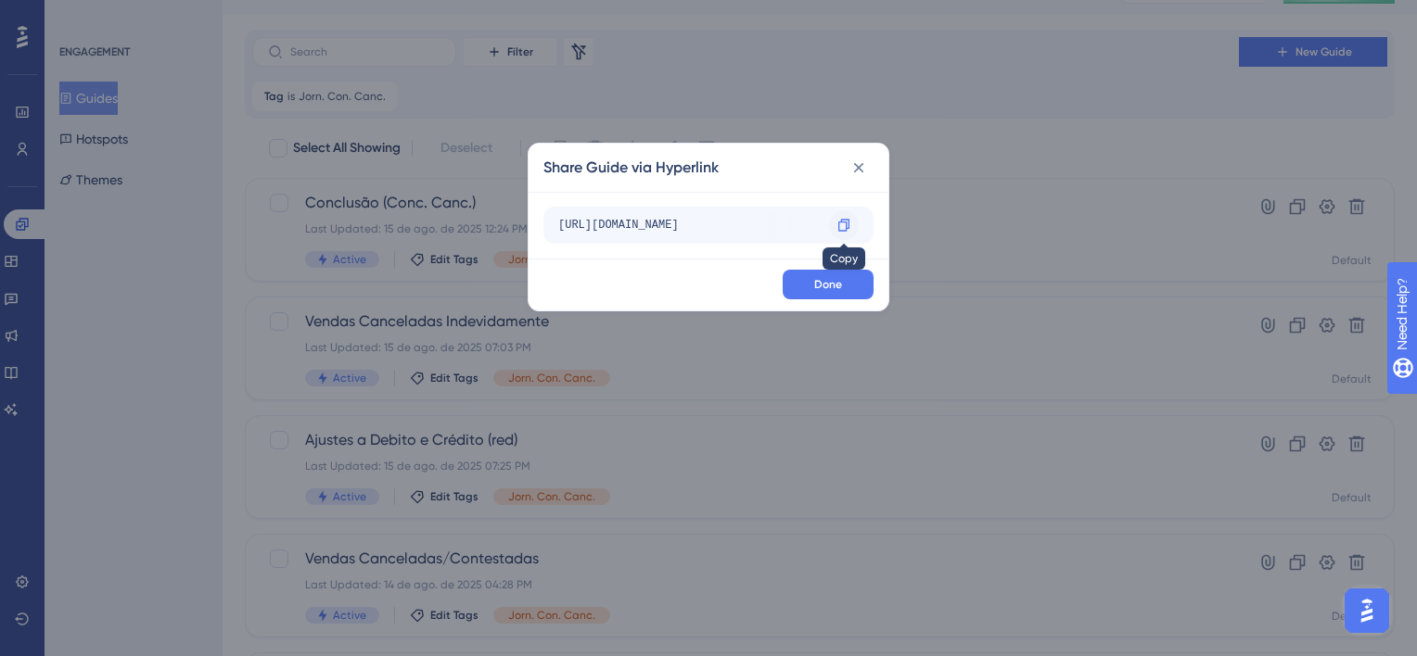
click at [842, 236] on div at bounding box center [844, 225] width 30 height 30
drag, startPoint x: 860, startPoint y: 167, endPoint x: 850, endPoint y: 181, distance: 16.7
click at [859, 167] on icon at bounding box center [859, 168] width 10 height 10
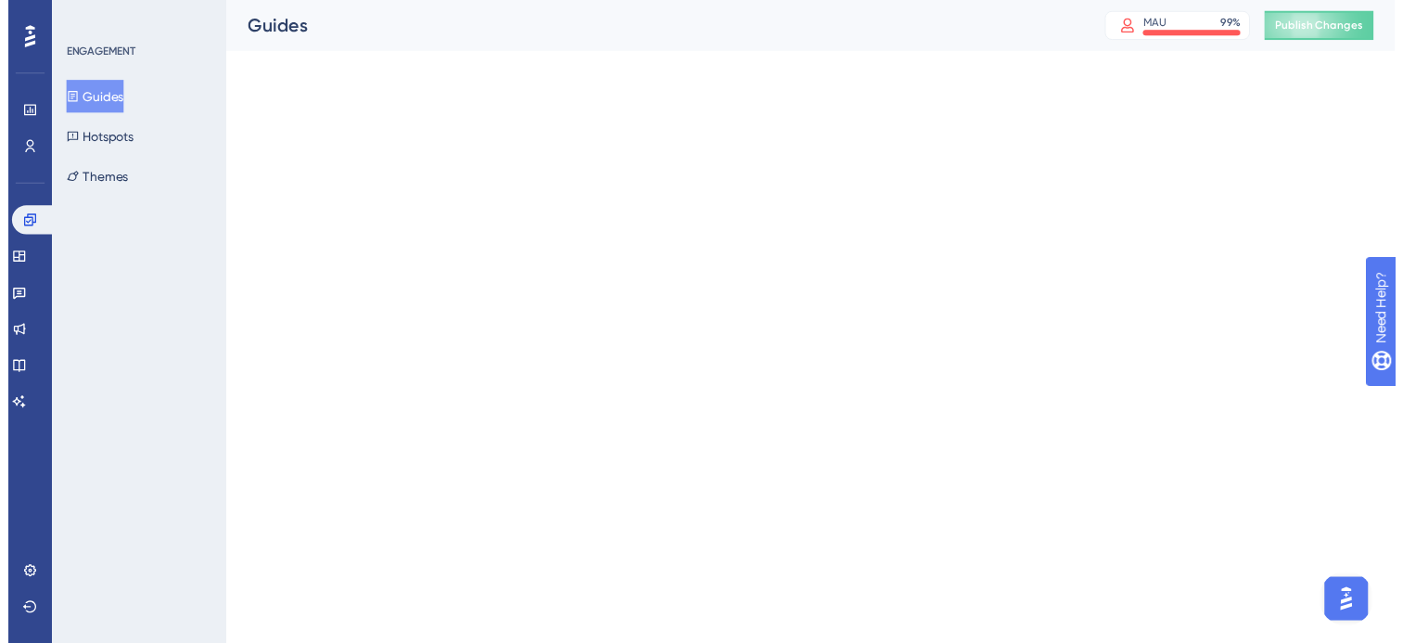
scroll to position [0, 0]
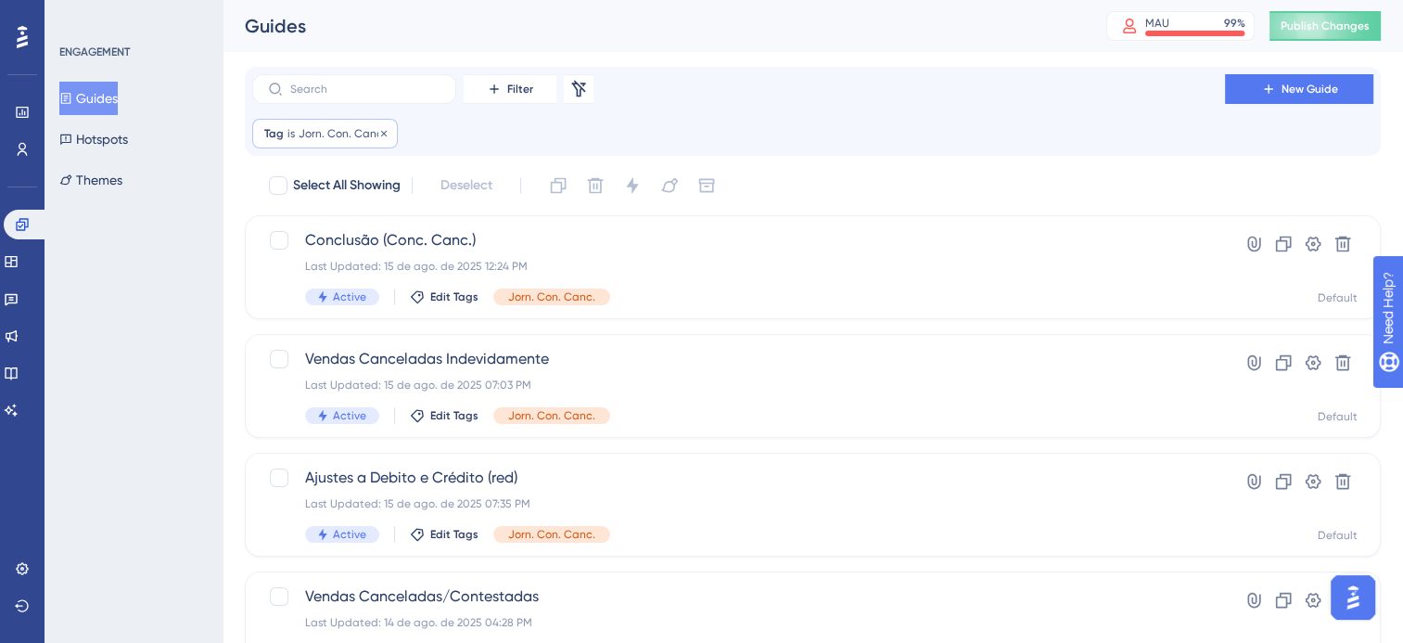
click at [340, 128] on span "Jorn. Con. Canc." at bounding box center [342, 133] width 87 height 15
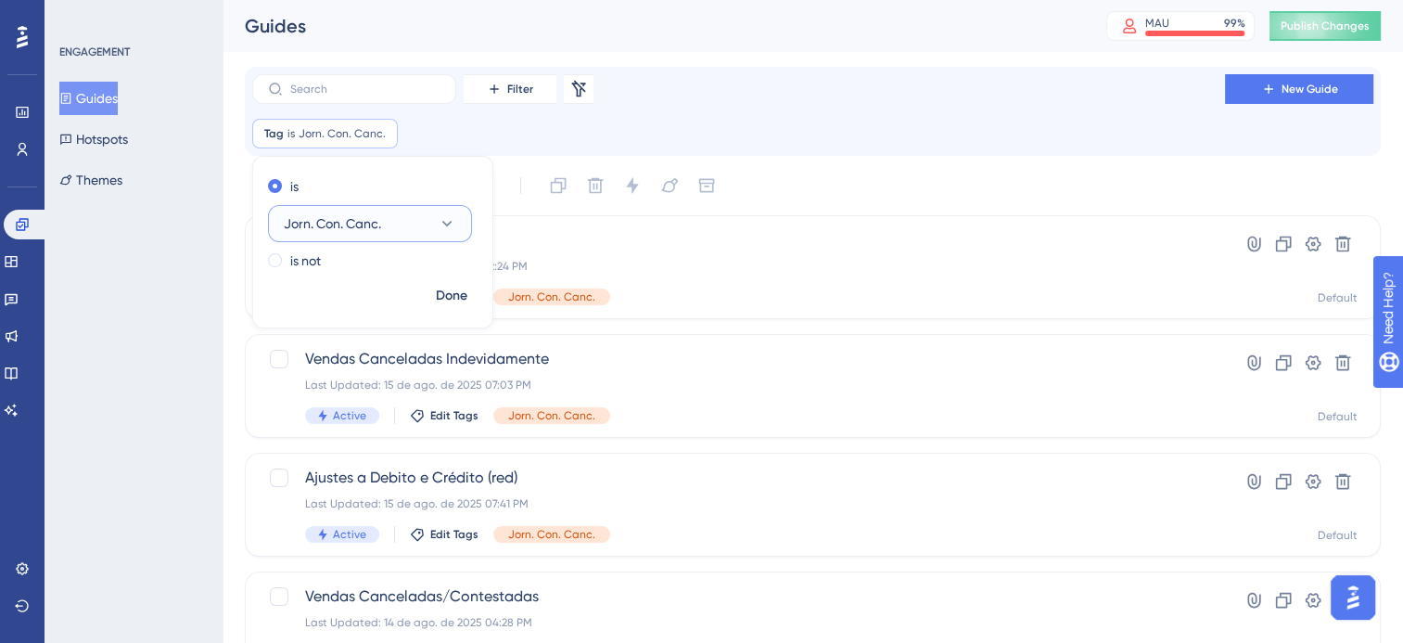
click at [391, 223] on button "Jorn. Con. Canc." at bounding box center [370, 223] width 204 height 37
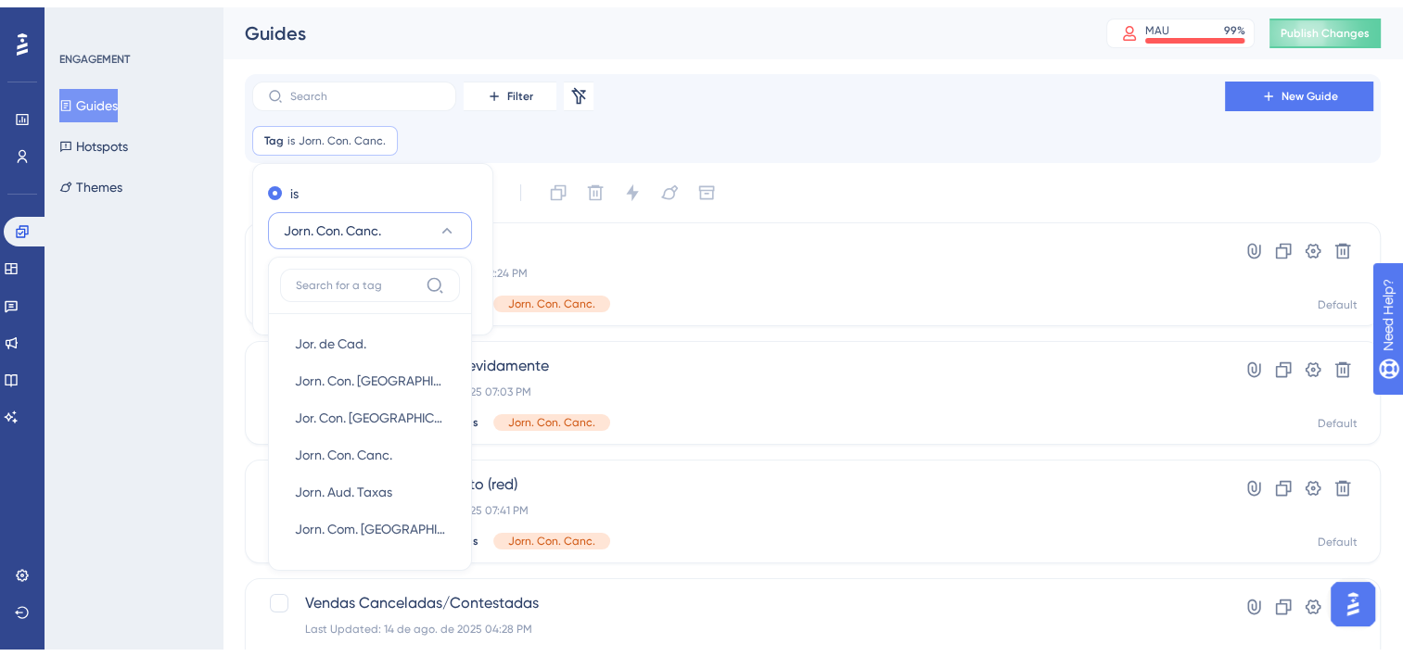
scroll to position [85, 0]
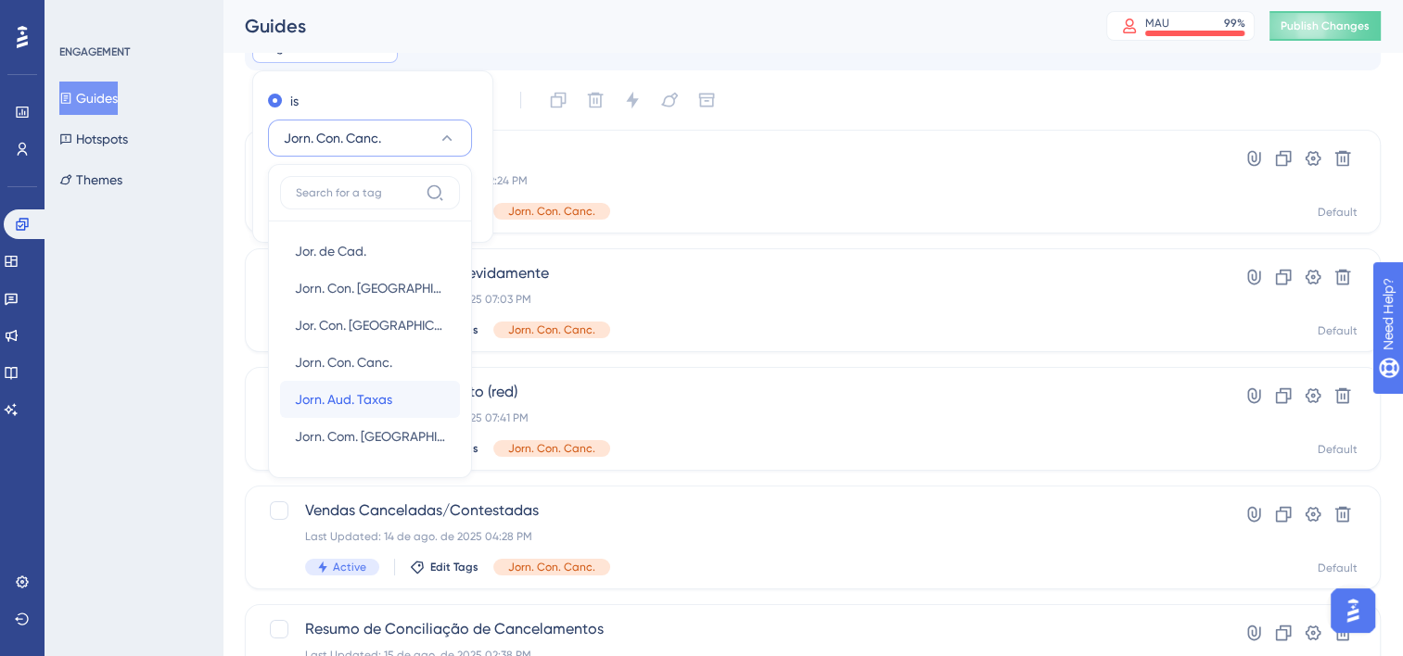
click at [376, 401] on span "Jorn. Aud. Taxas" at bounding box center [343, 400] width 97 height 22
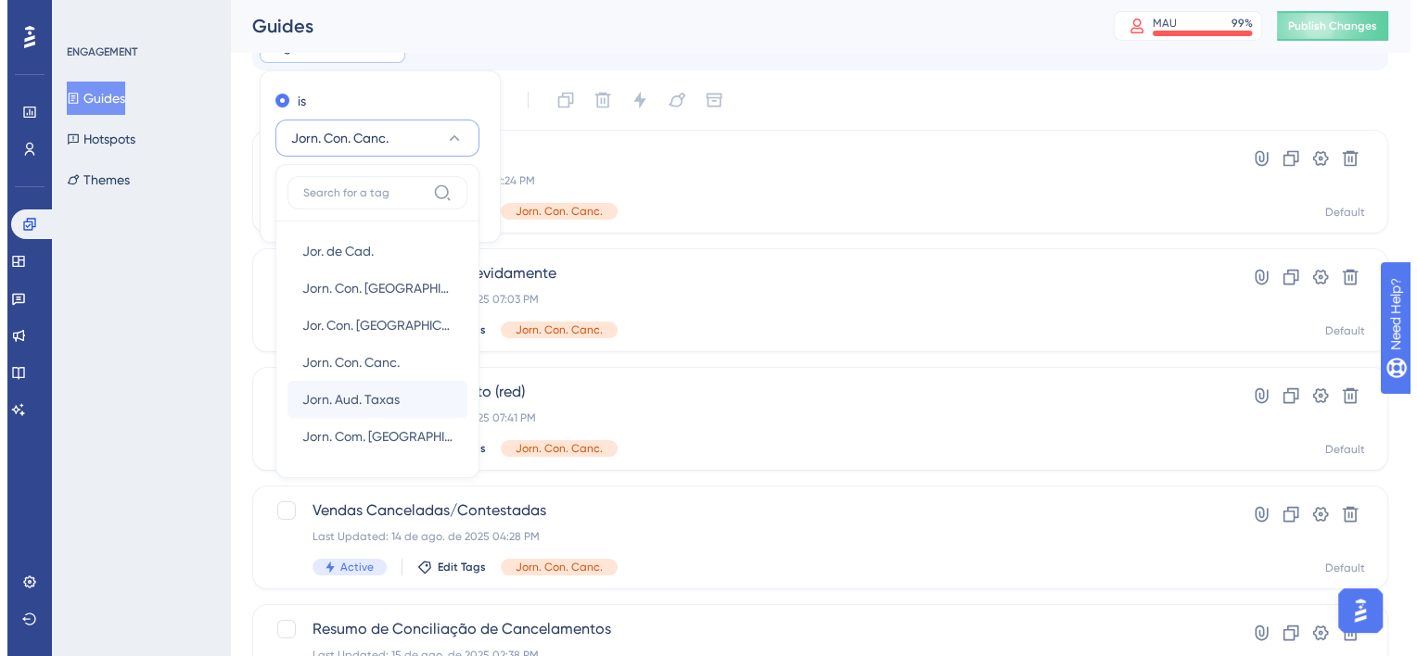
scroll to position [78, 0]
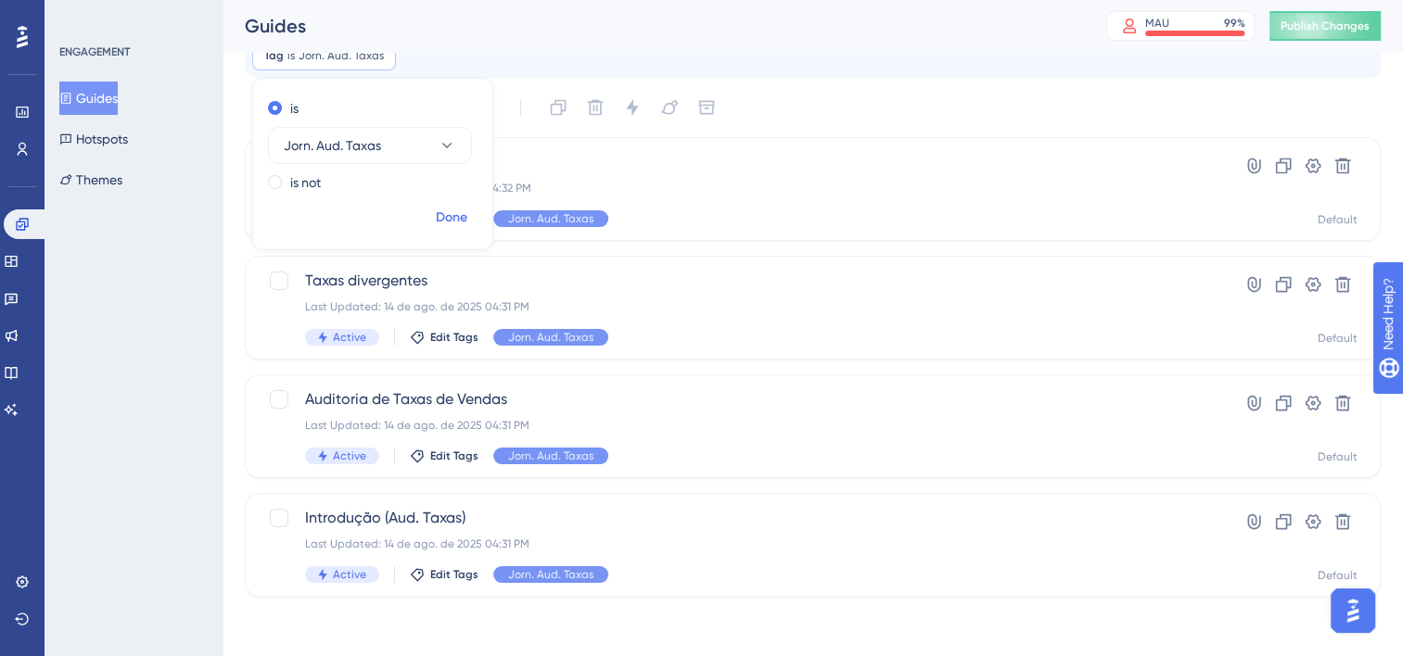
click at [445, 211] on span "Done" at bounding box center [452, 218] width 32 height 22
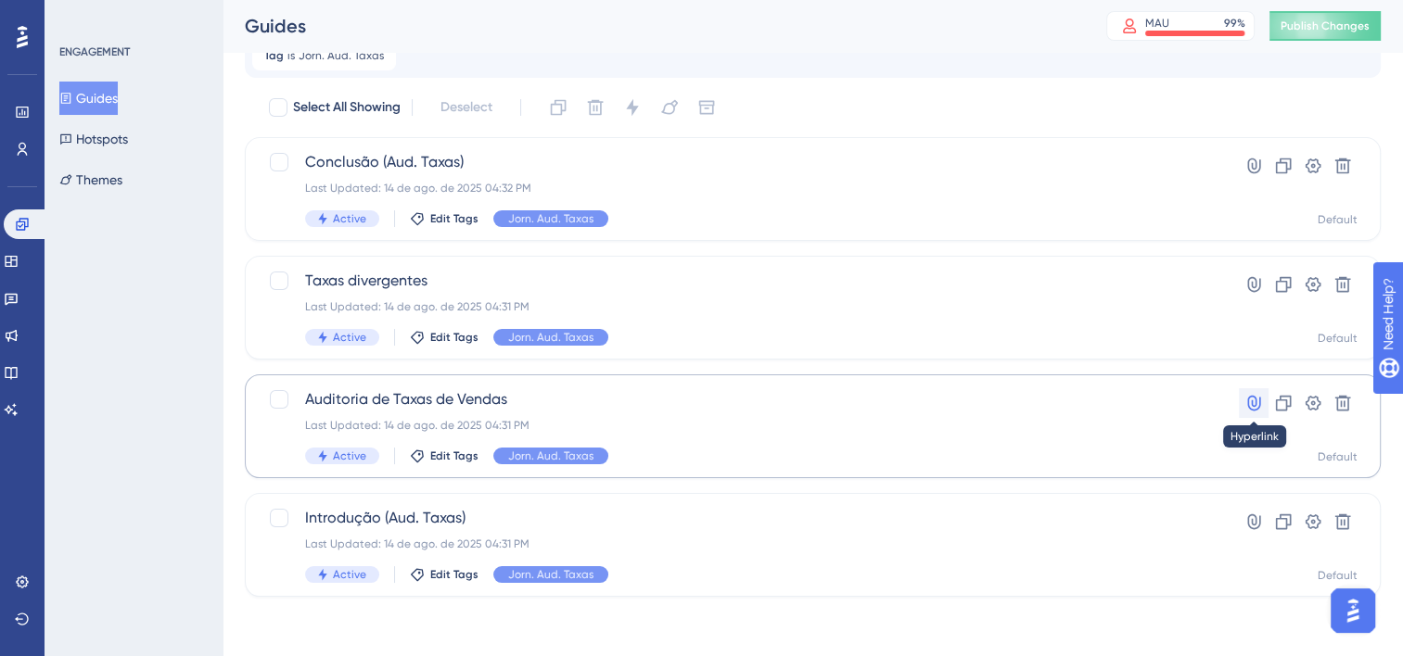
click at [1255, 411] on icon at bounding box center [1253, 404] width 13 height 16
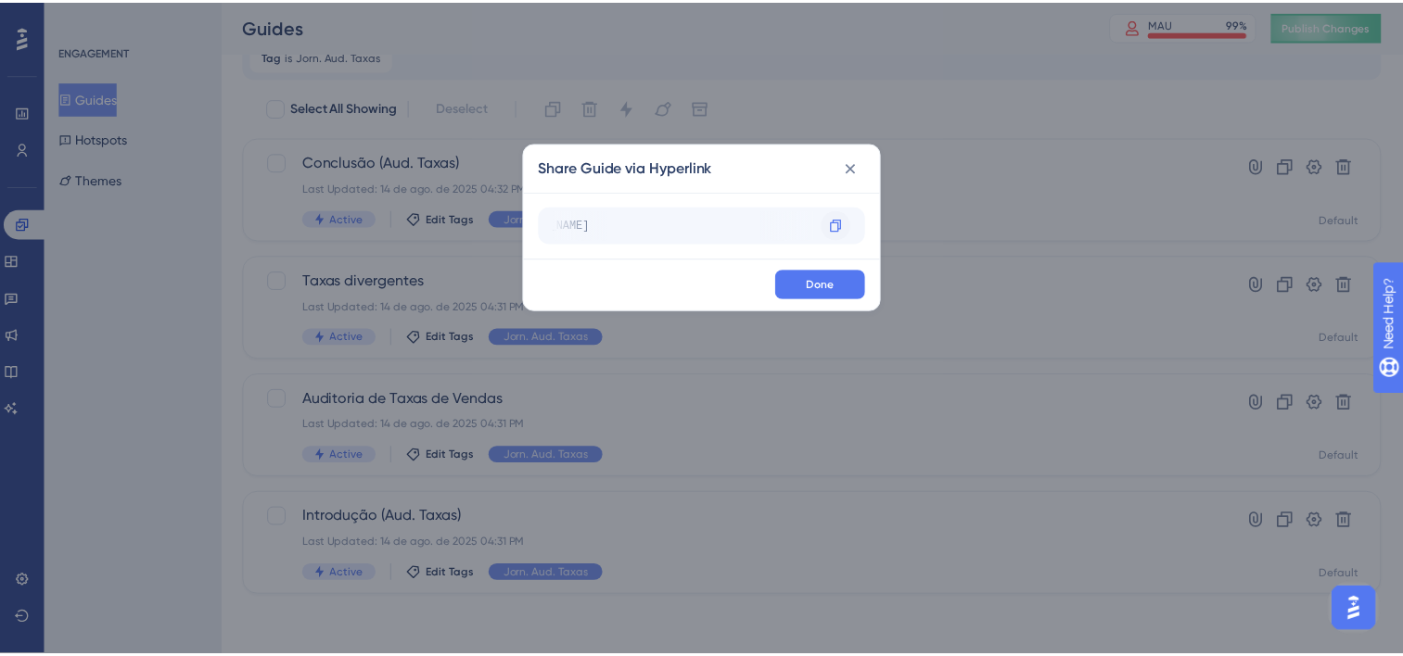
scroll to position [0, 258]
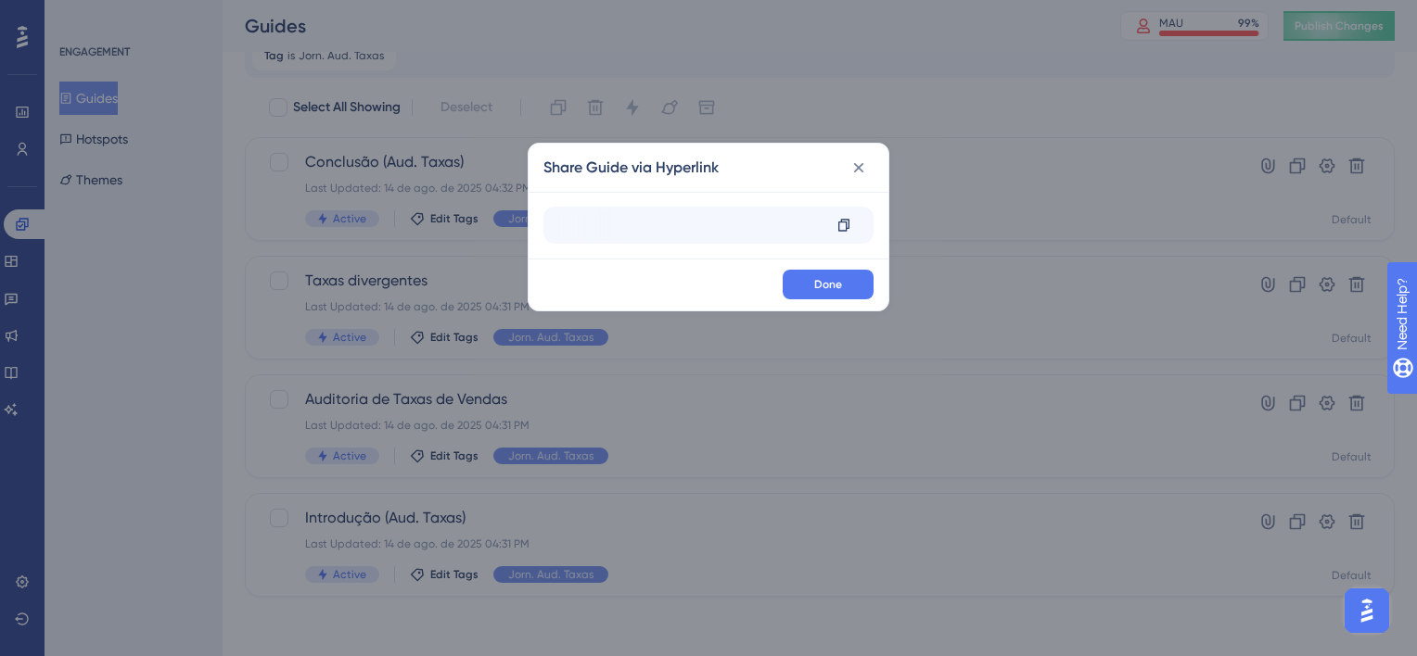
drag, startPoint x: 701, startPoint y: 218, endPoint x: 688, endPoint y: 223, distance: 13.8
click at [564, 223] on div "https://app.equals.com.br/conciliador/v2/resumo-conciliacao/show?__ug__=149897" at bounding box center [431, 225] width 263 height 30
drag, startPoint x: 688, startPoint y: 223, endPoint x: 862, endPoint y: 171, distance: 181.9
click at [862, 171] on icon at bounding box center [858, 168] width 19 height 19
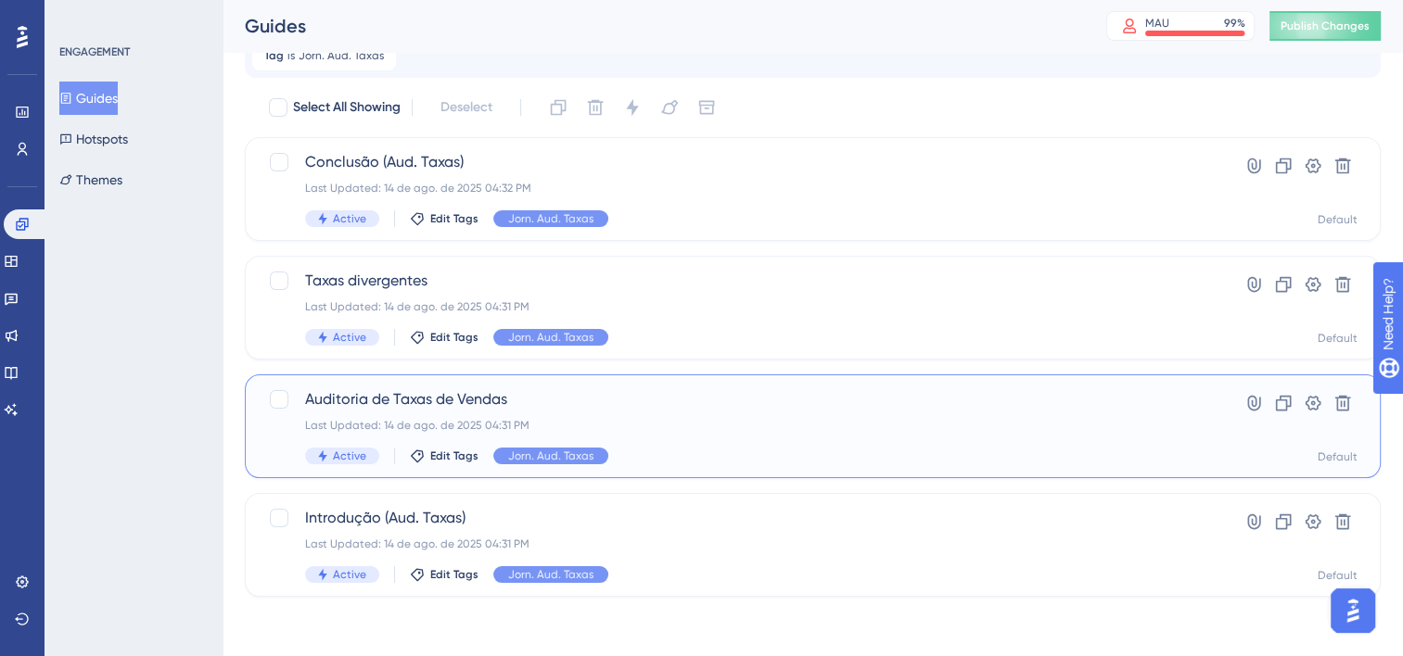
click at [592, 420] on div "Last Updated: 14 de ago. de 2025 04:31 PM" at bounding box center [738, 425] width 867 height 15
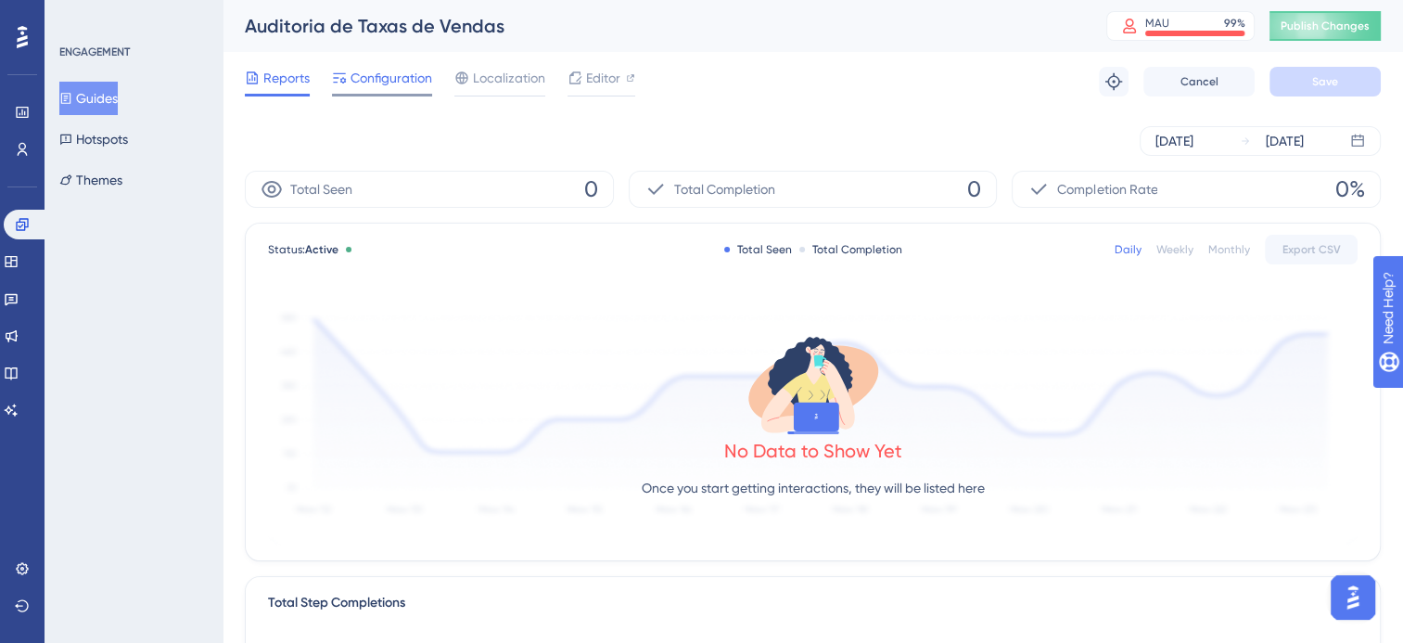
click at [377, 83] on span "Configuration" at bounding box center [391, 78] width 82 height 22
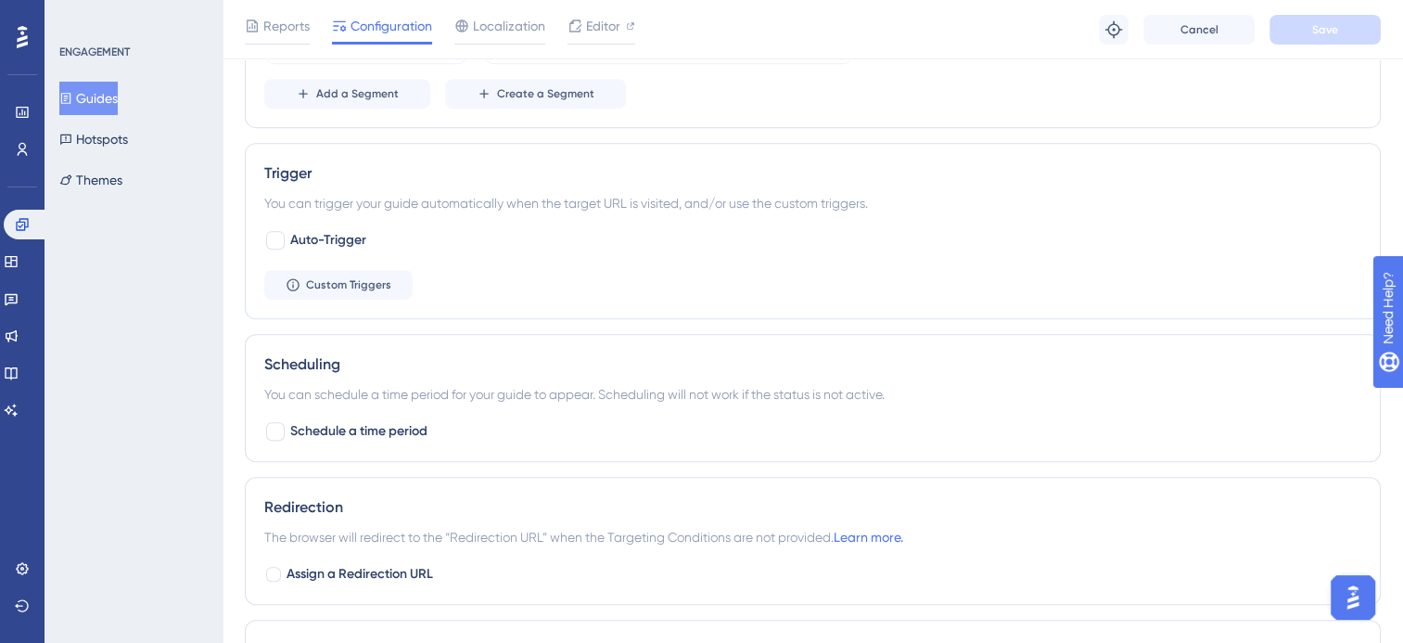
scroll to position [1020, 0]
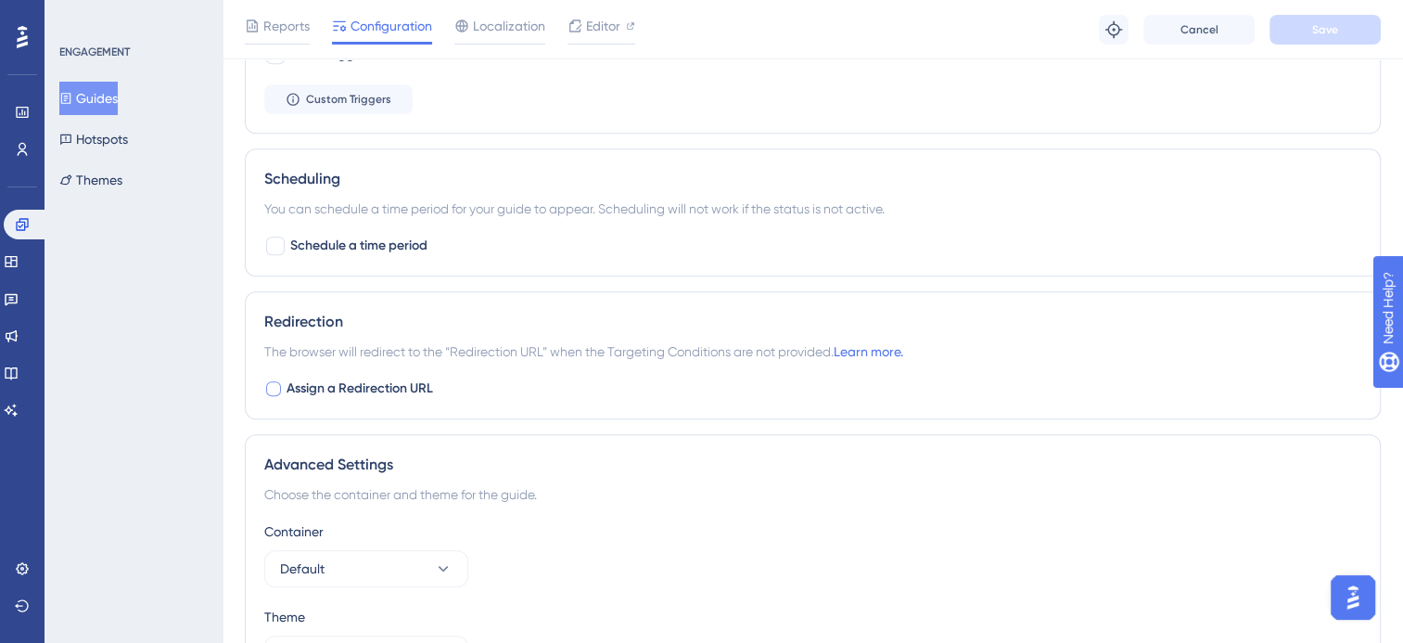
click at [276, 384] on div at bounding box center [273, 388] width 15 height 15
checkbox input "true"
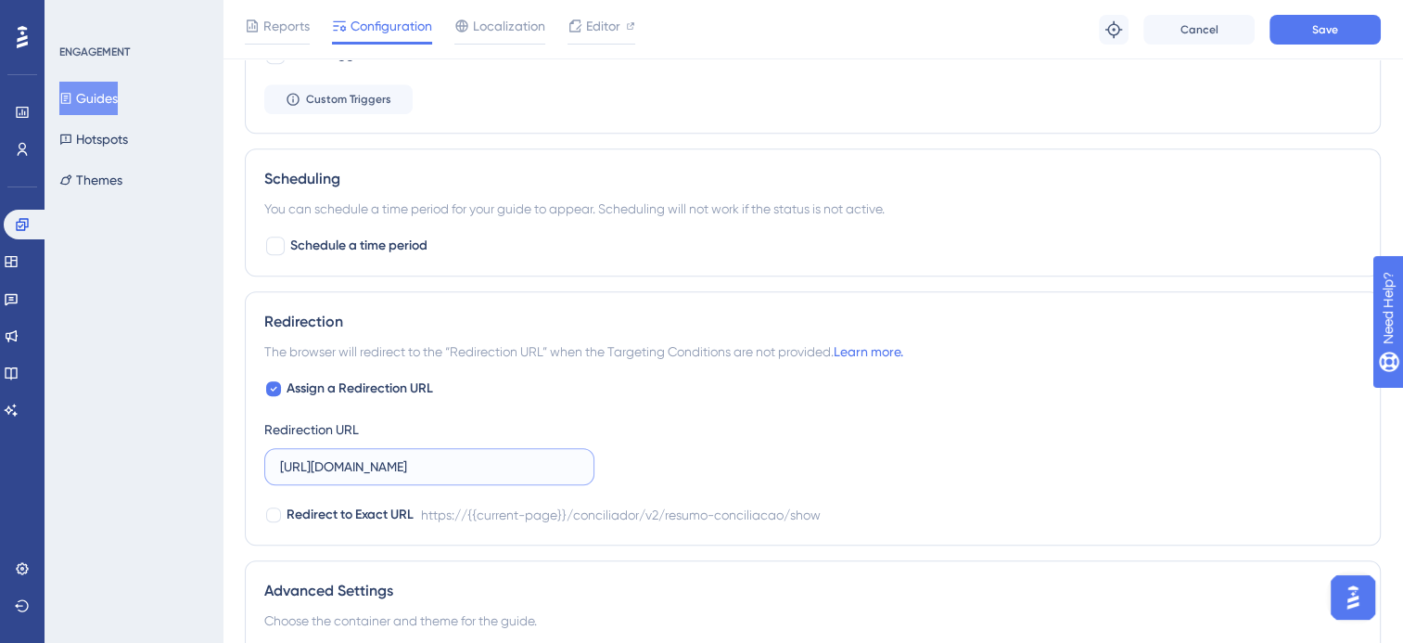
click at [360, 467] on input "https://app.equals.com.br/conciliador/v2/resumo-conciliacao/show" at bounding box center [429, 466] width 299 height 20
paste input "empresa/auditoriaDeTaxas"
type input "https://app.equals.com.br/conciliador/empresa/auditoriaDeTaxas/show"
click at [1374, 38] on button "Save" at bounding box center [1324, 30] width 111 height 30
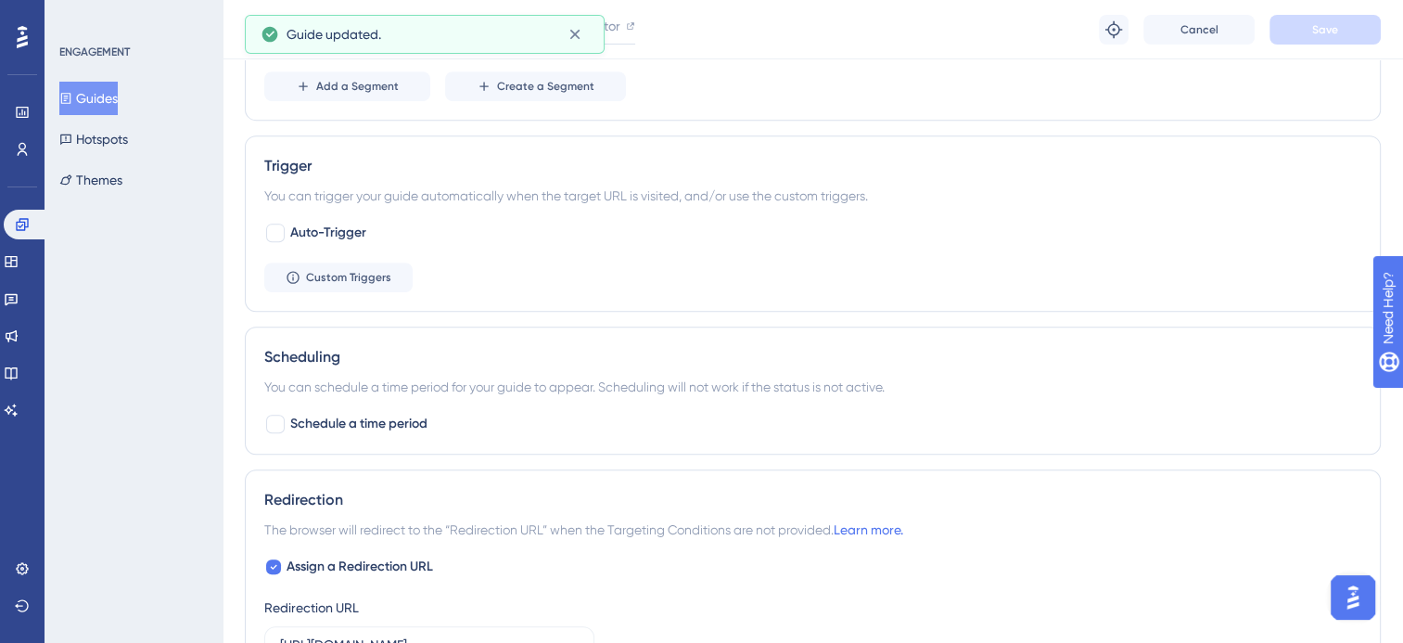
scroll to position [742, 0]
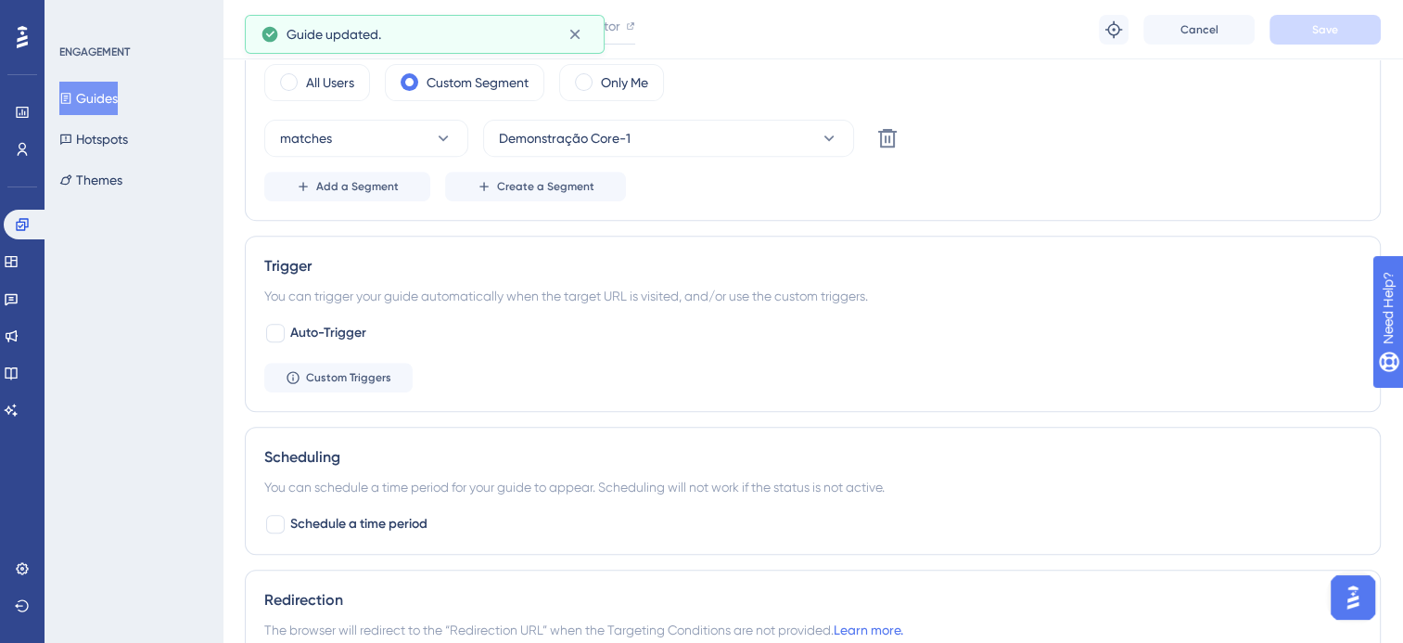
click at [321, 397] on div "Trigger You can trigger your guide automatically when the target URL is visited…" at bounding box center [813, 324] width 1136 height 176
click at [312, 373] on span "Custom Triggers" at bounding box center [348, 377] width 85 height 15
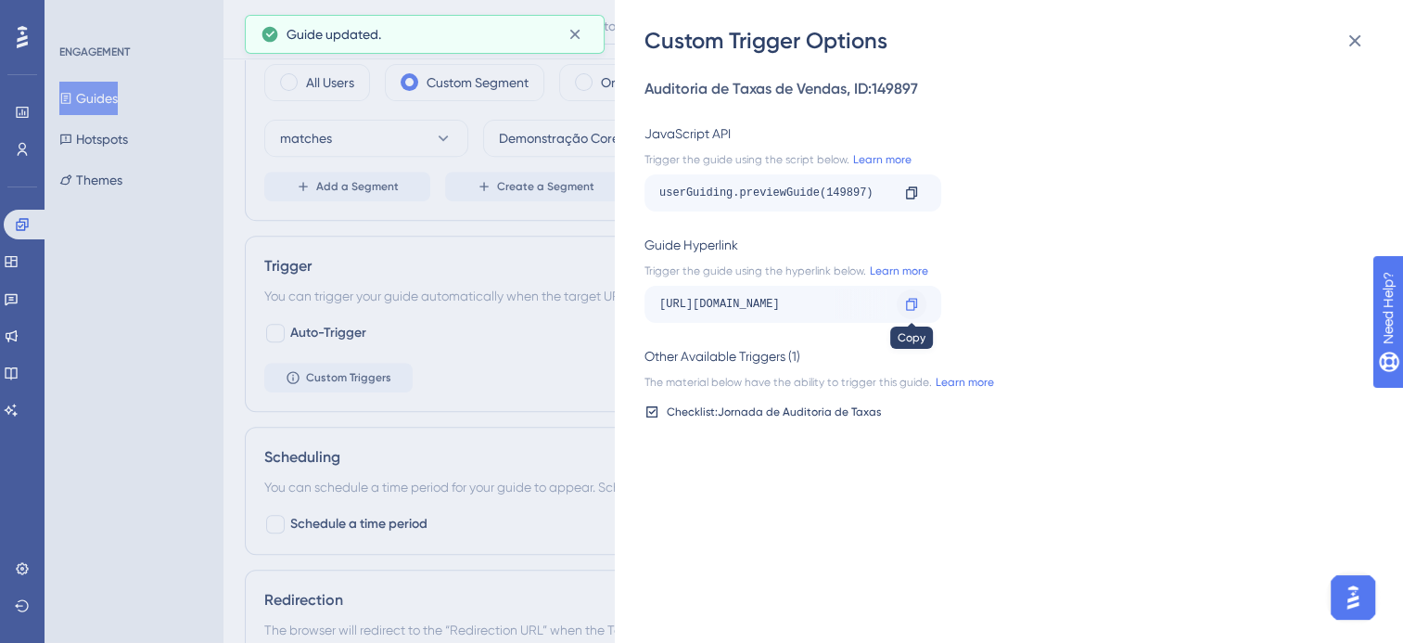
click at [911, 302] on icon at bounding box center [911, 304] width 15 height 15
